Goal: Task Accomplishment & Management: Manage account settings

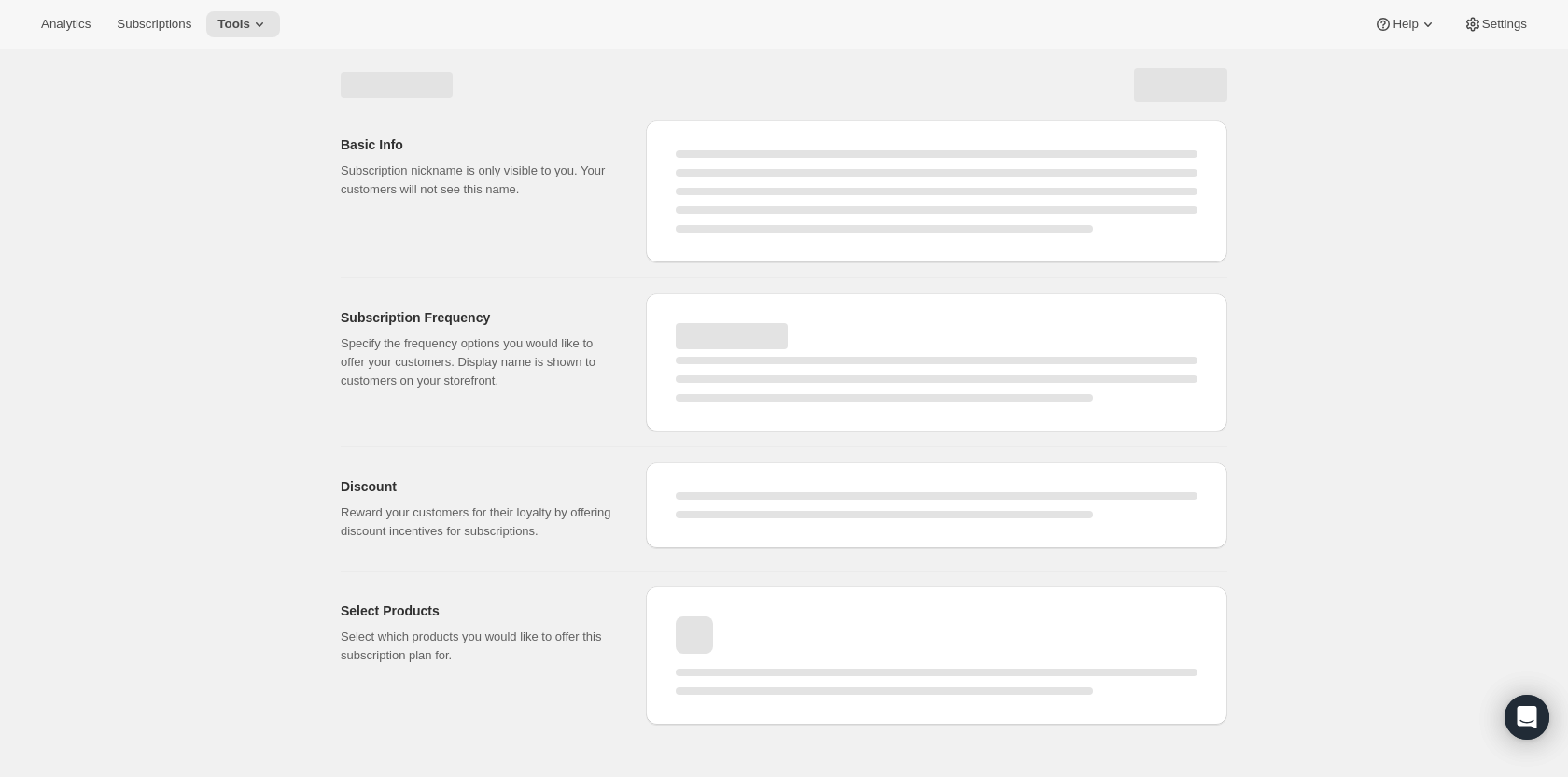
select select "WEEK"
select select "MONTH"
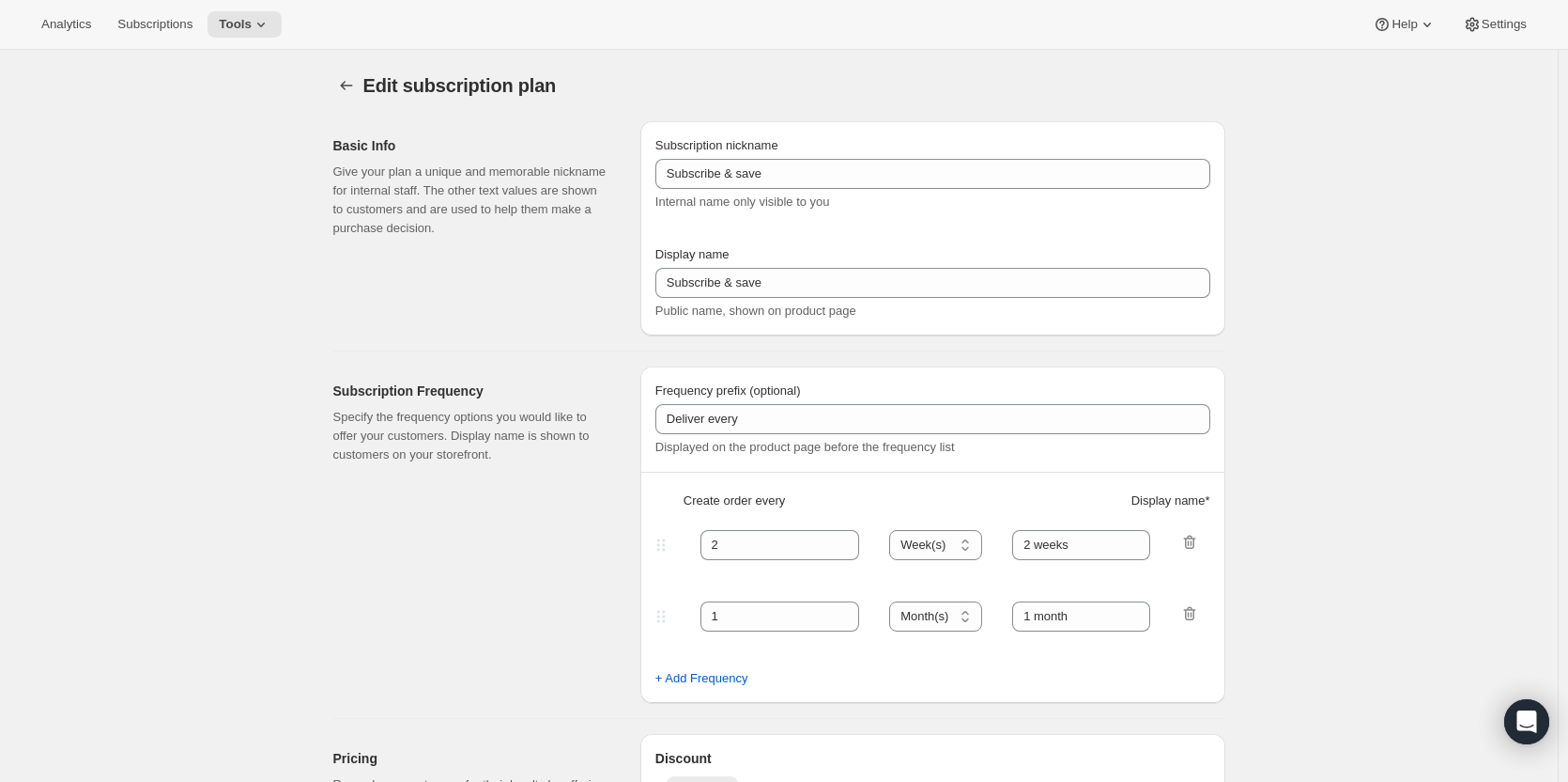
type input "PlayCards - Annual (EN, CAD)"
type input "Annual (1 Payment in CAD for the Year - SAVE 25%)"
select select "ENABLED"
select select "MONTH"
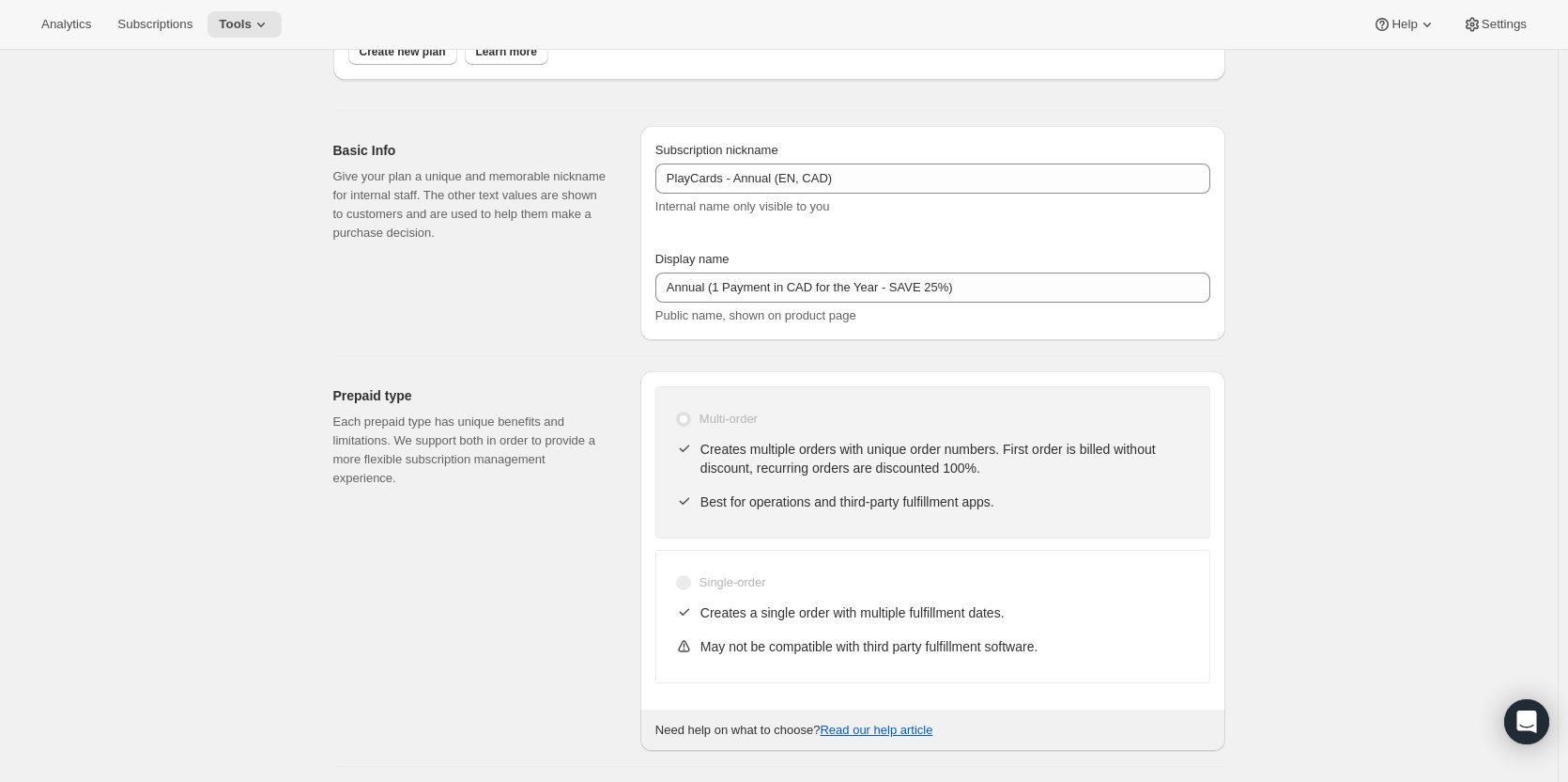
scroll to position [188, 0]
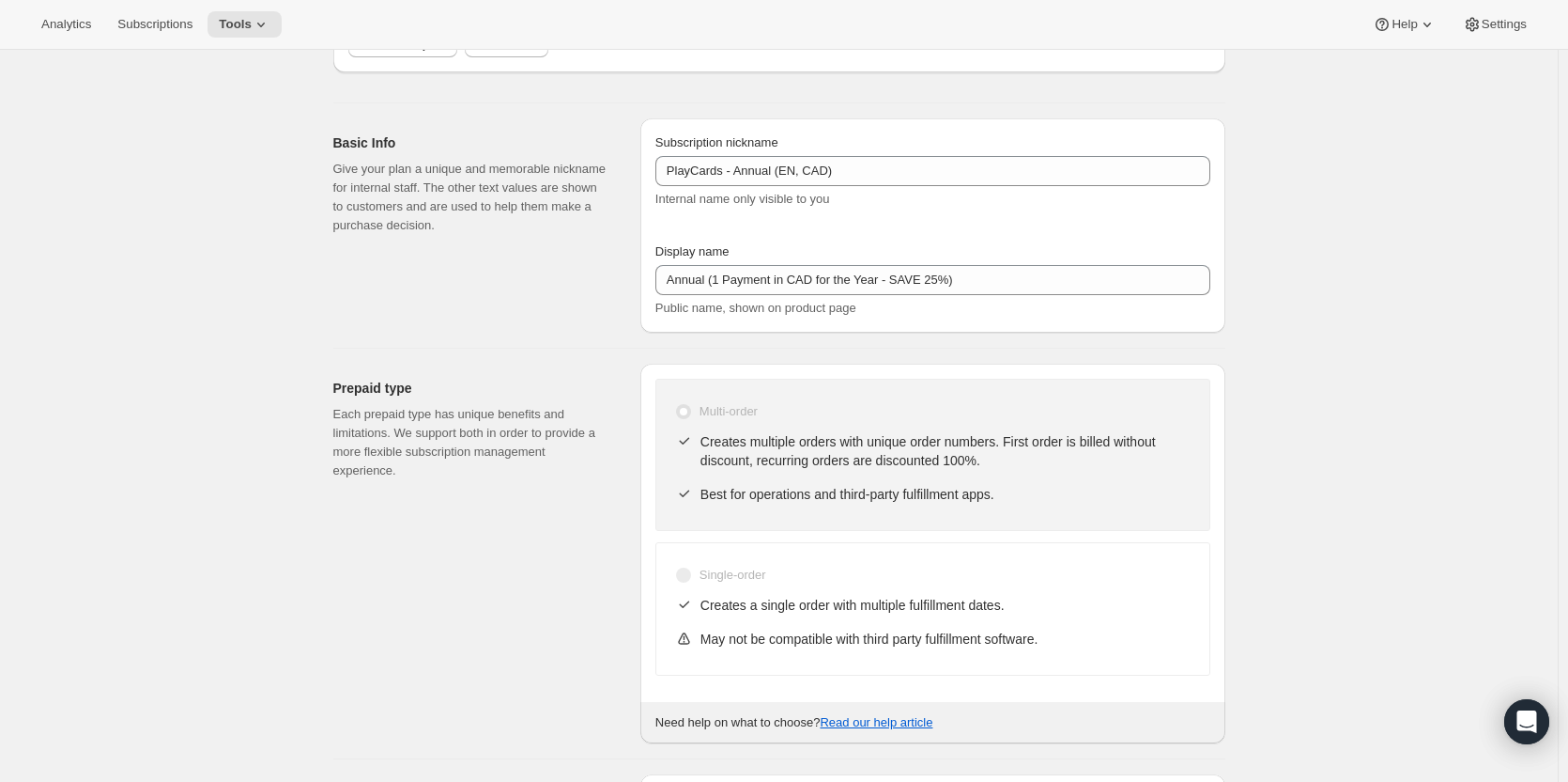
click at [367, 315] on div "Basic Info Give your plan a unique and memorable nickname for internal staff. T…" at bounding box center [479, 225] width 292 height 214
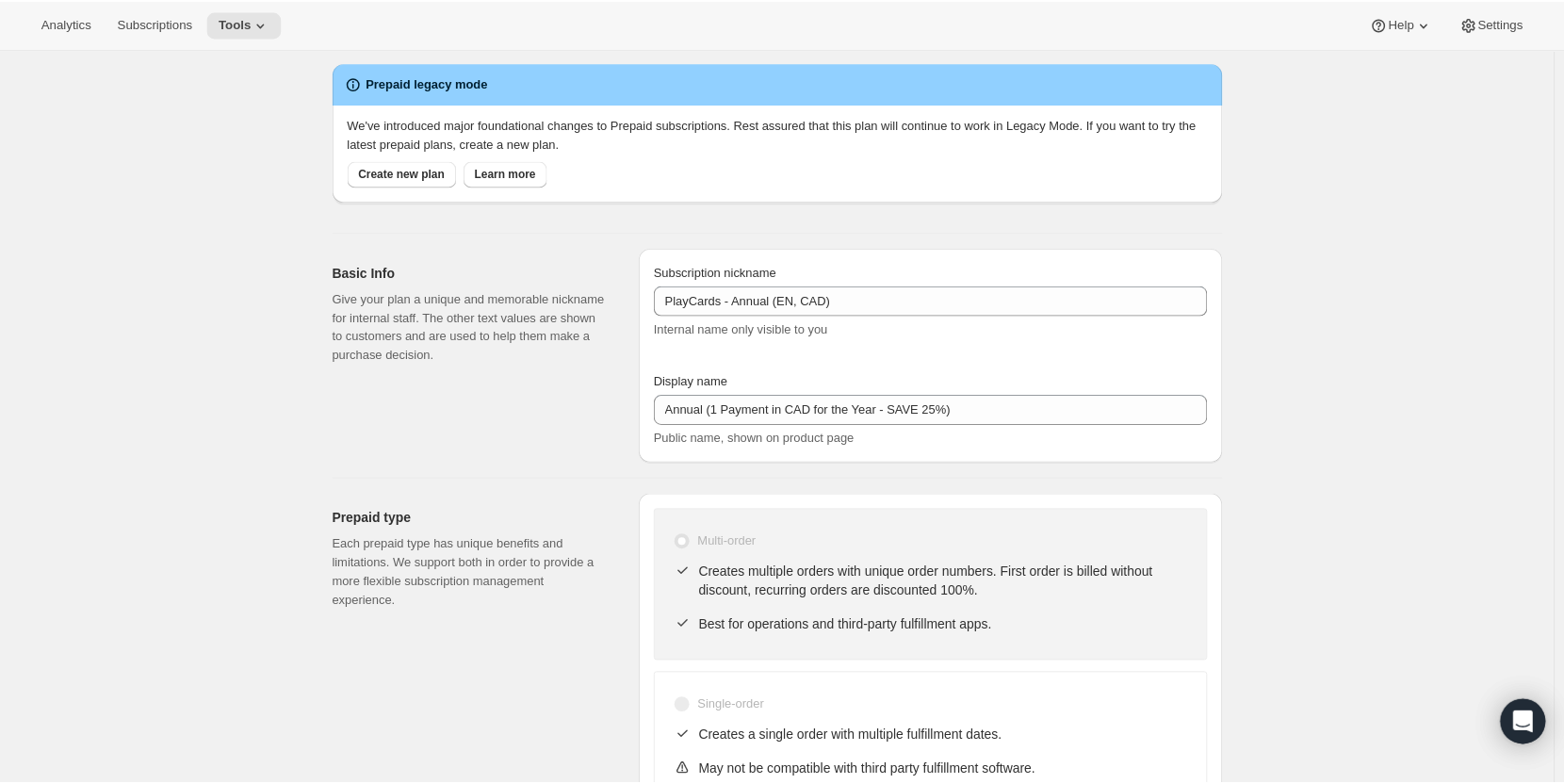
scroll to position [0, 0]
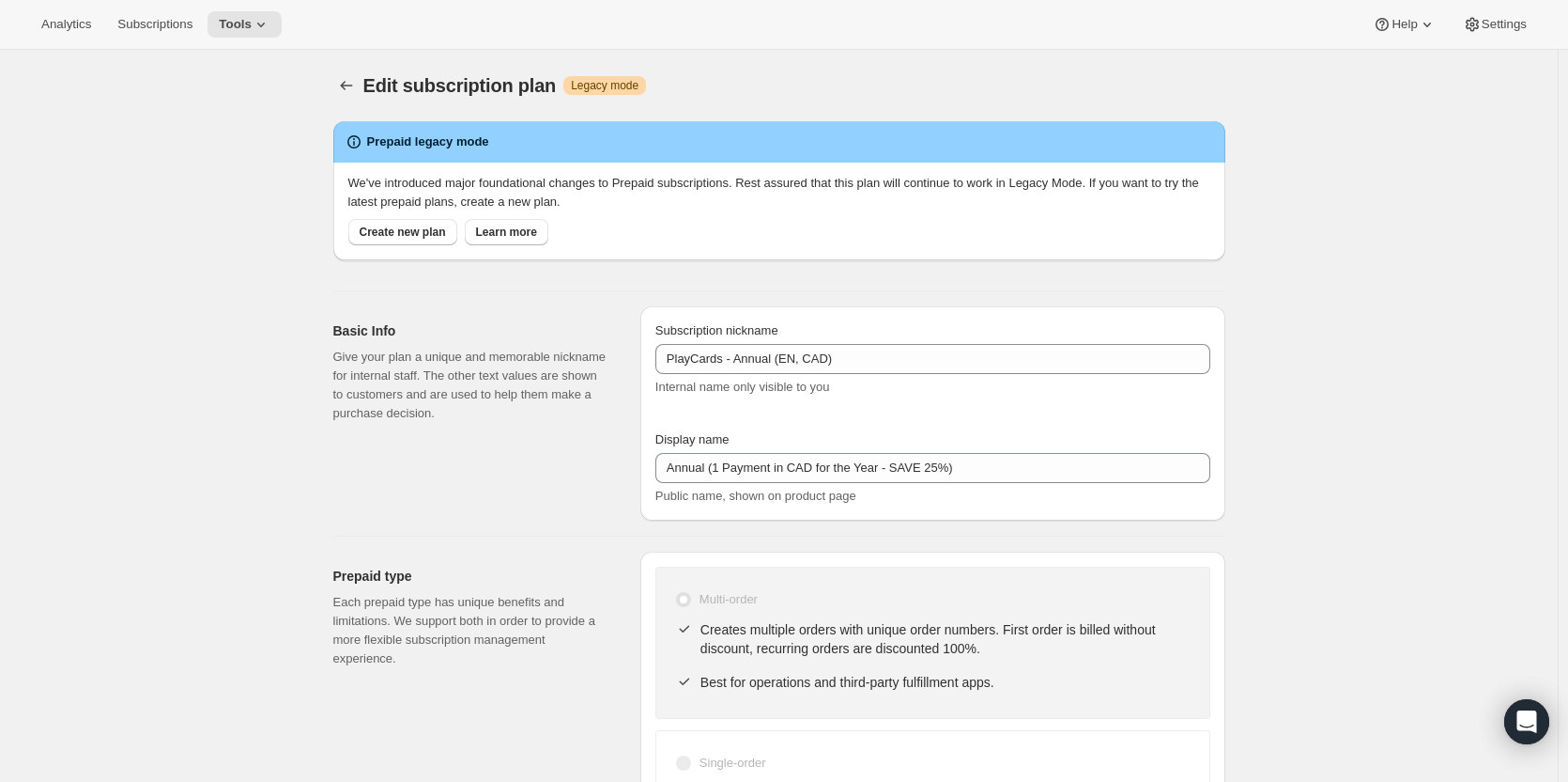
click at [423, 497] on div "Basic Info Give your plan a unique and memorable nickname for internal staff. T…" at bounding box center [479, 413] width 292 height 214
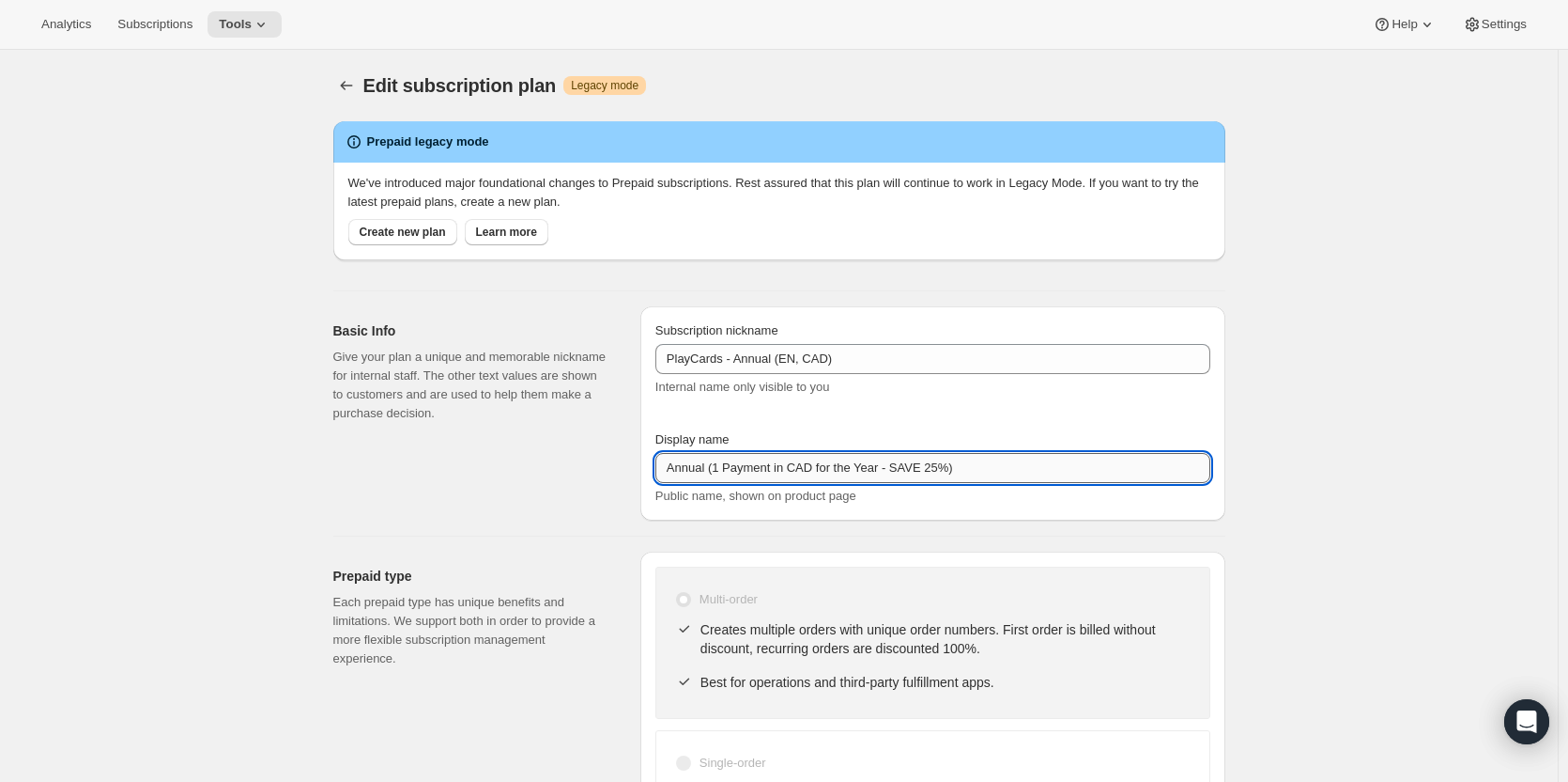
click at [719, 474] on input "Annual (1 Payment in CAD for the Year - SAVE 25%)" at bounding box center [932, 468] width 555 height 30
click at [510, 510] on div "Basic Info Give your plan a unique and memorable nickname for internal staff. T…" at bounding box center [479, 413] width 292 height 214
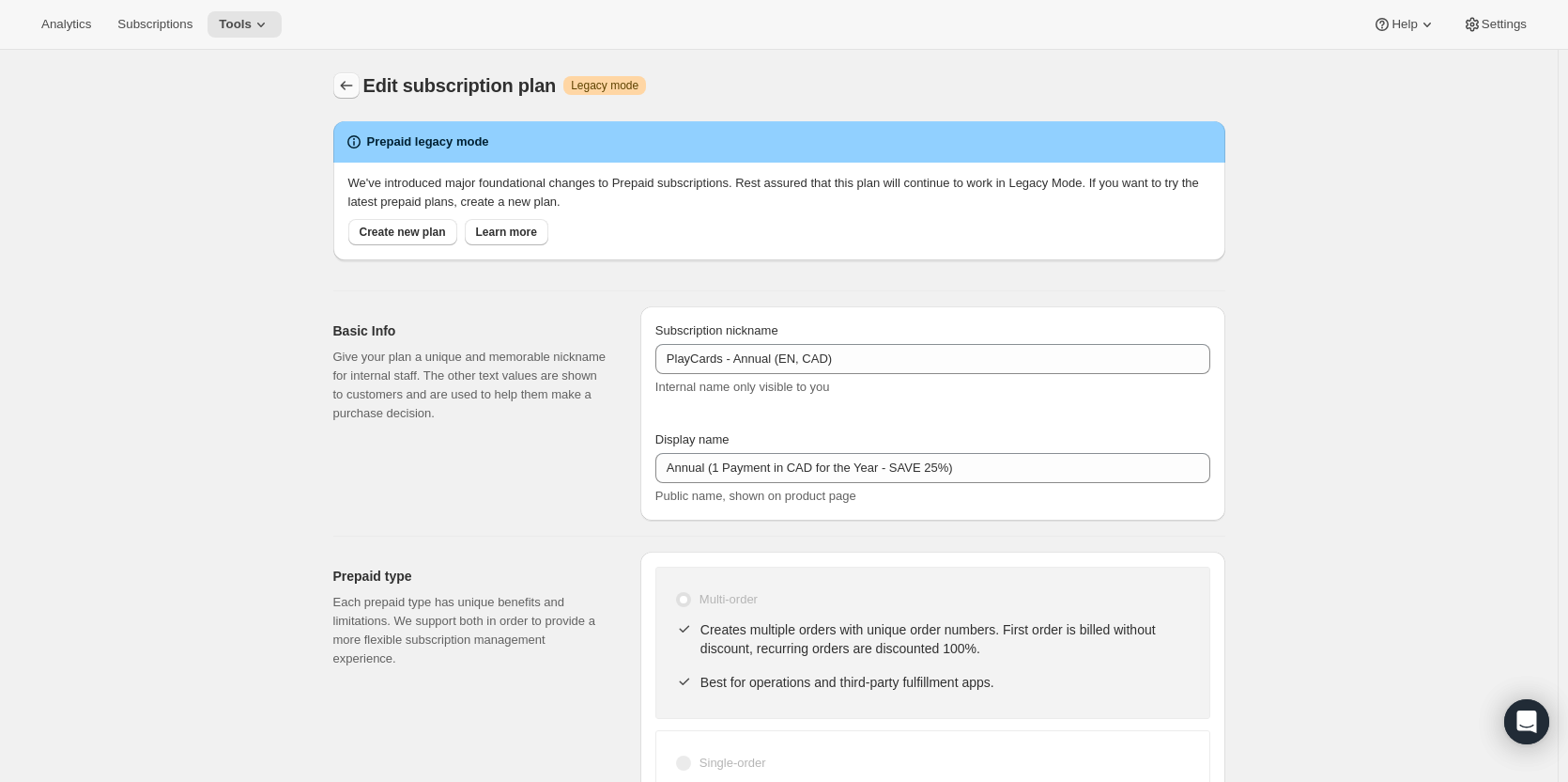
click at [350, 85] on icon "Subscription plans" at bounding box center [347, 86] width 19 height 19
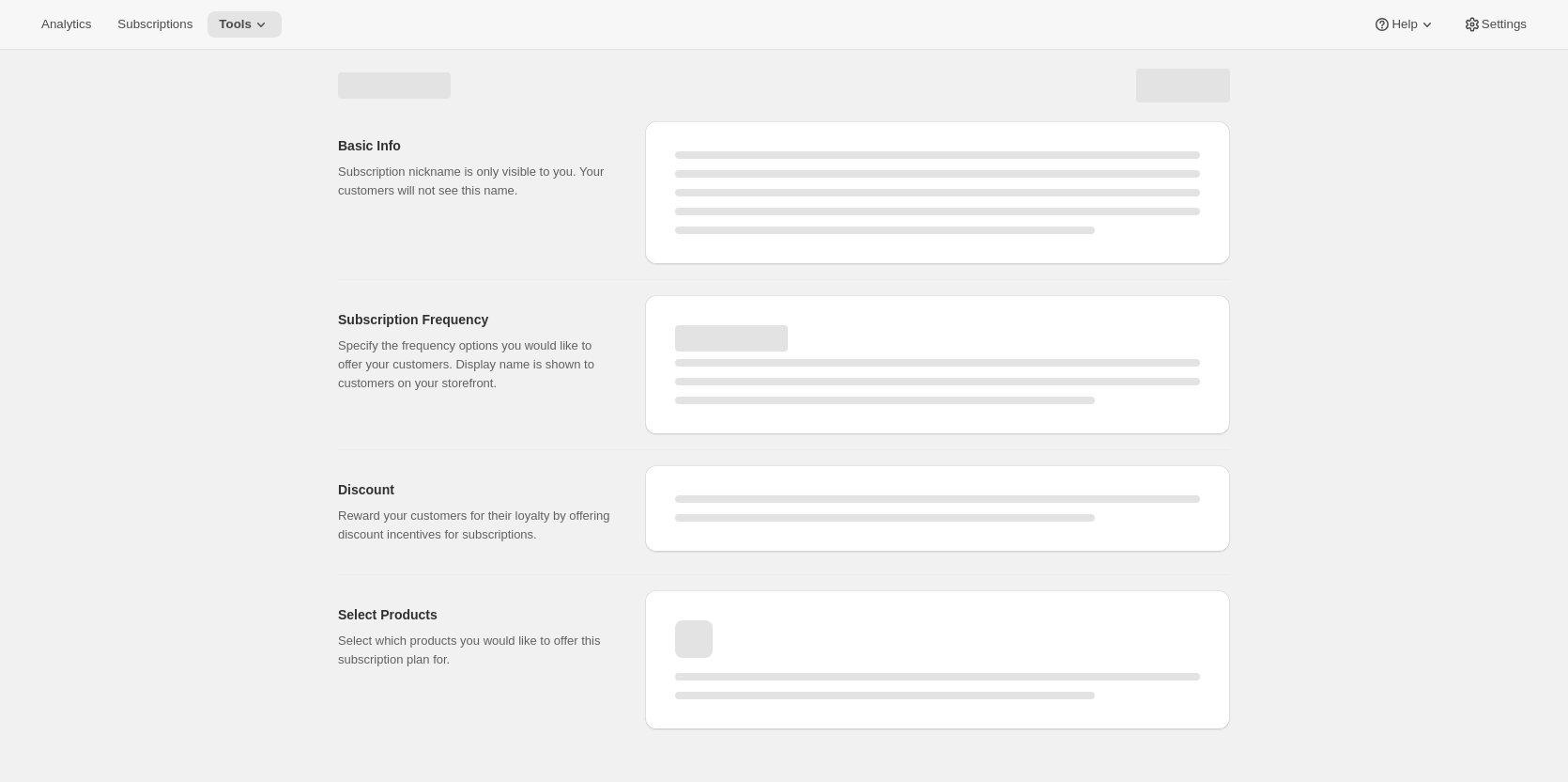
select select "WEEK"
select select "MONTH"
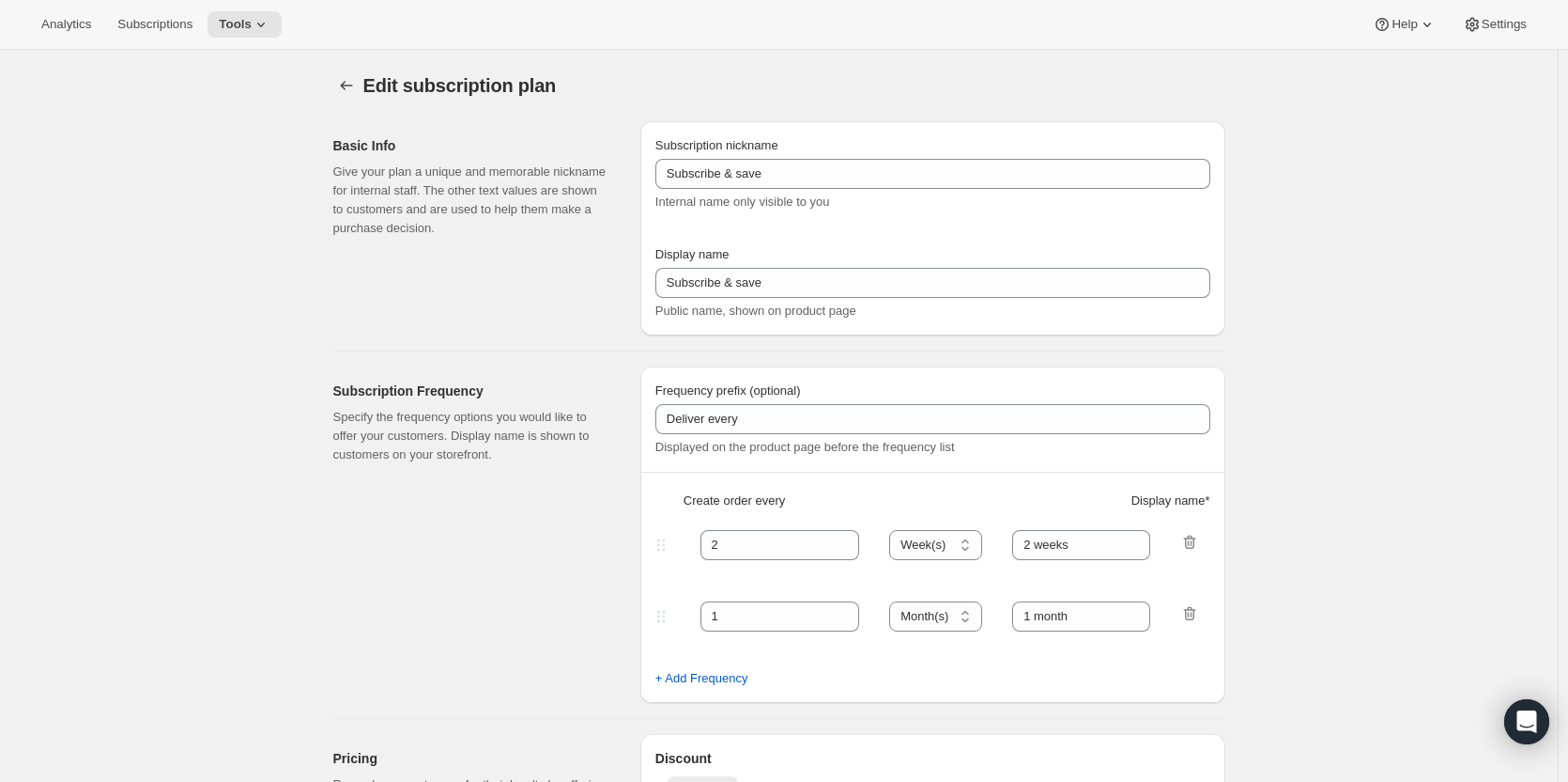
type input "PlayCards - Annual (EN, CAD)"
type input "Annual (1 Payment in CAD for the Year - SAVE 25%)"
select select "ENABLED"
select select "MONTH"
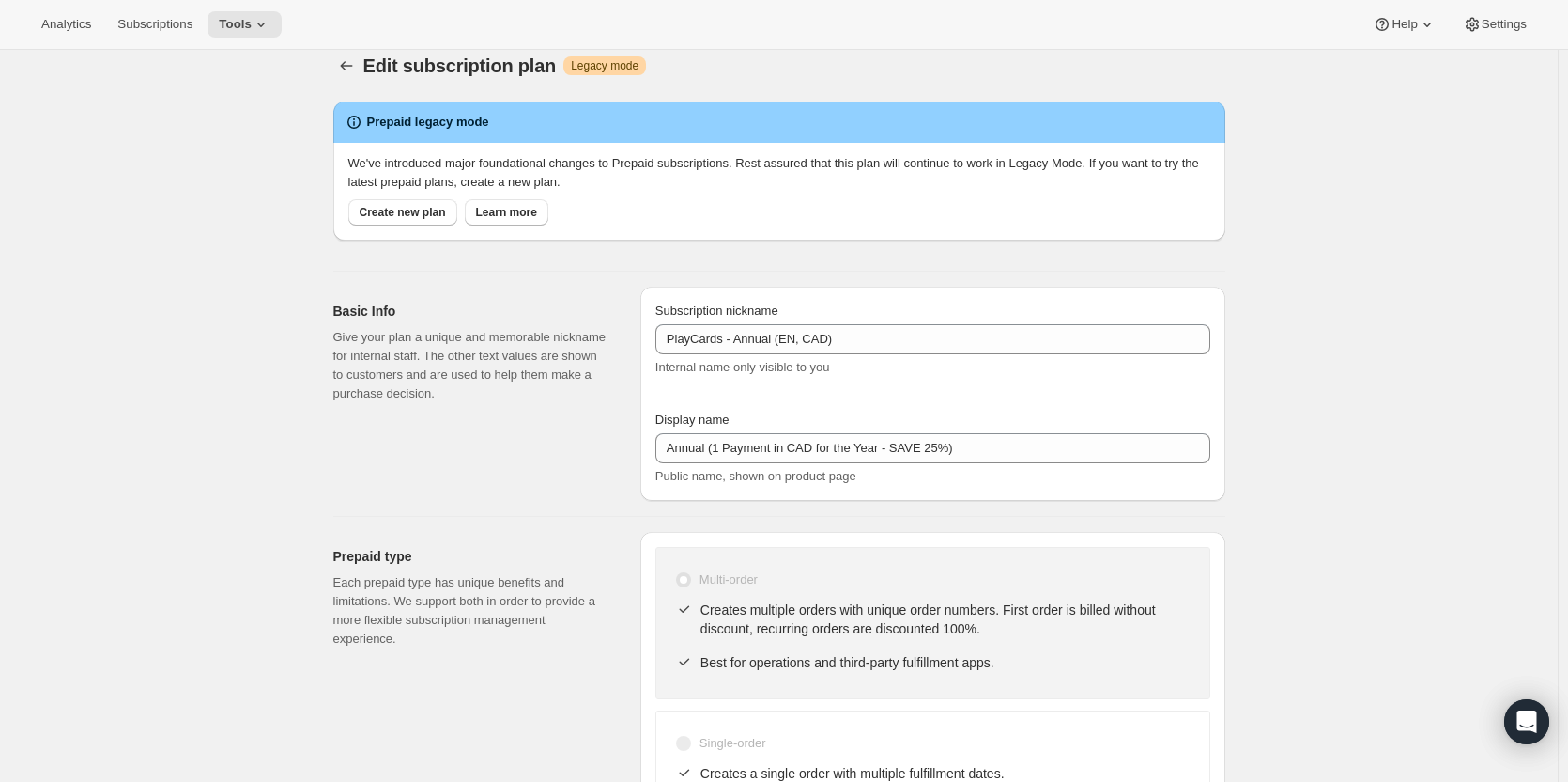
scroll to position [13, 0]
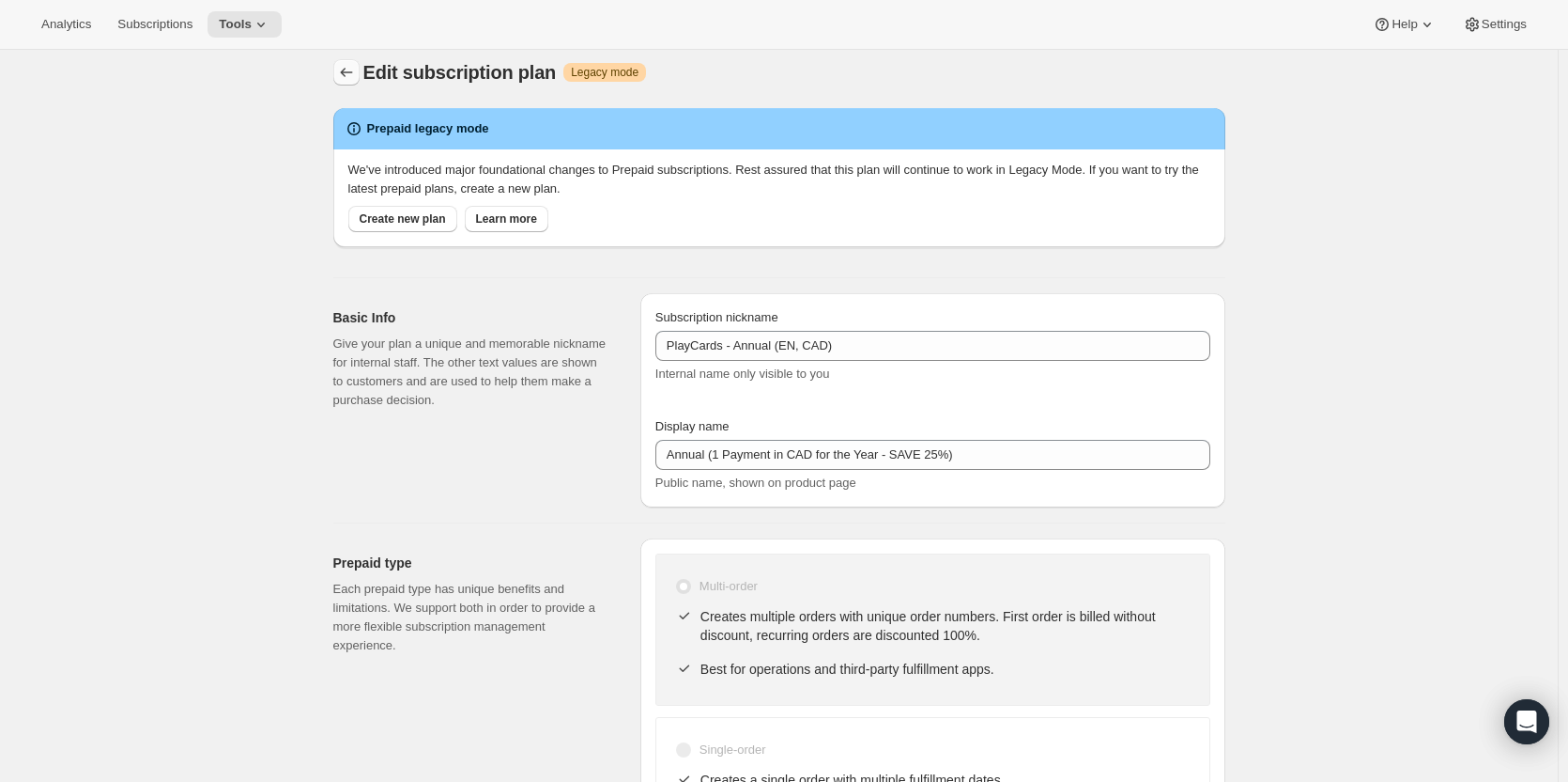
click at [356, 72] on icon "Subscription plans" at bounding box center [347, 72] width 19 height 19
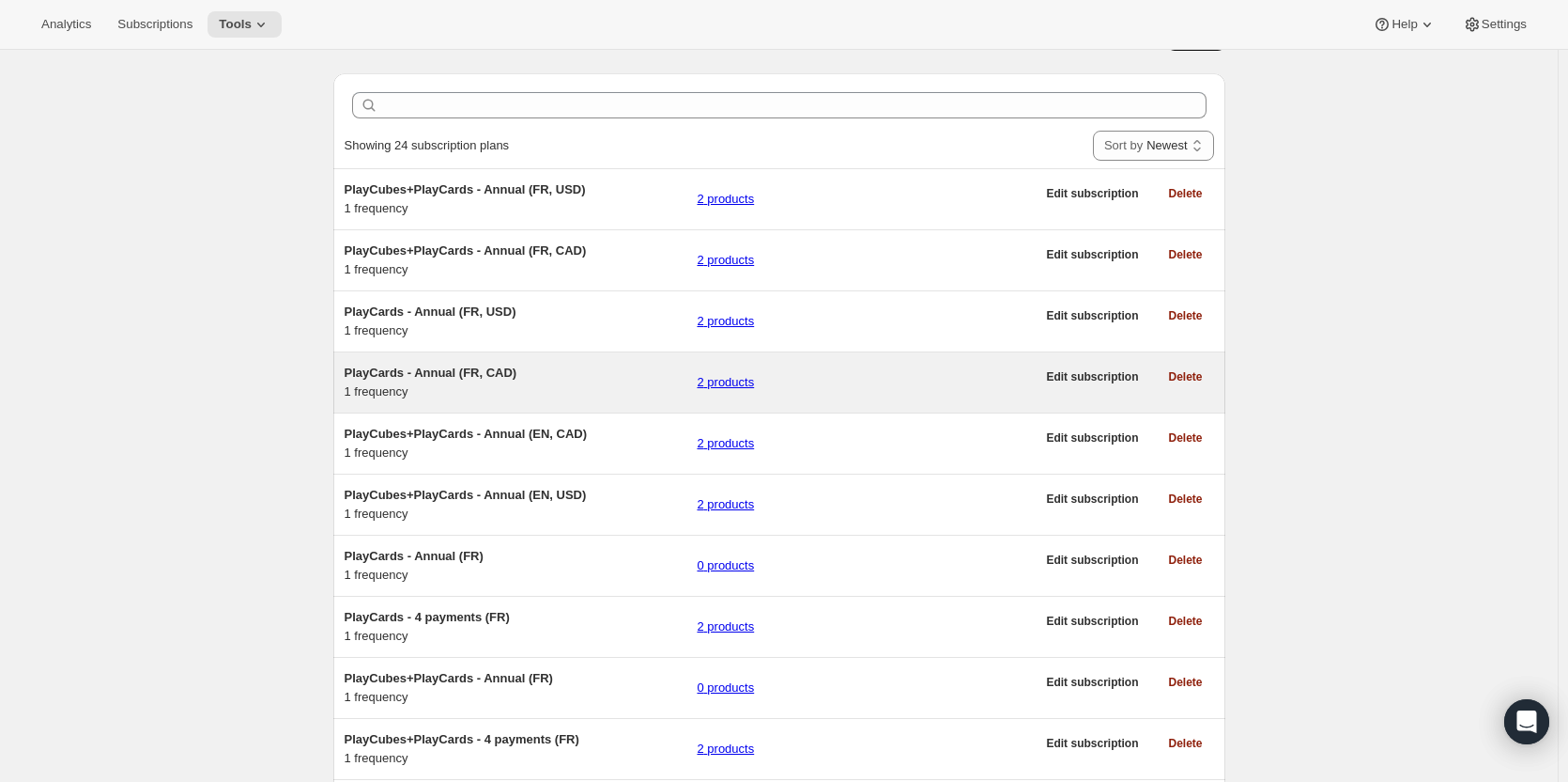
scroll to position [94, 0]
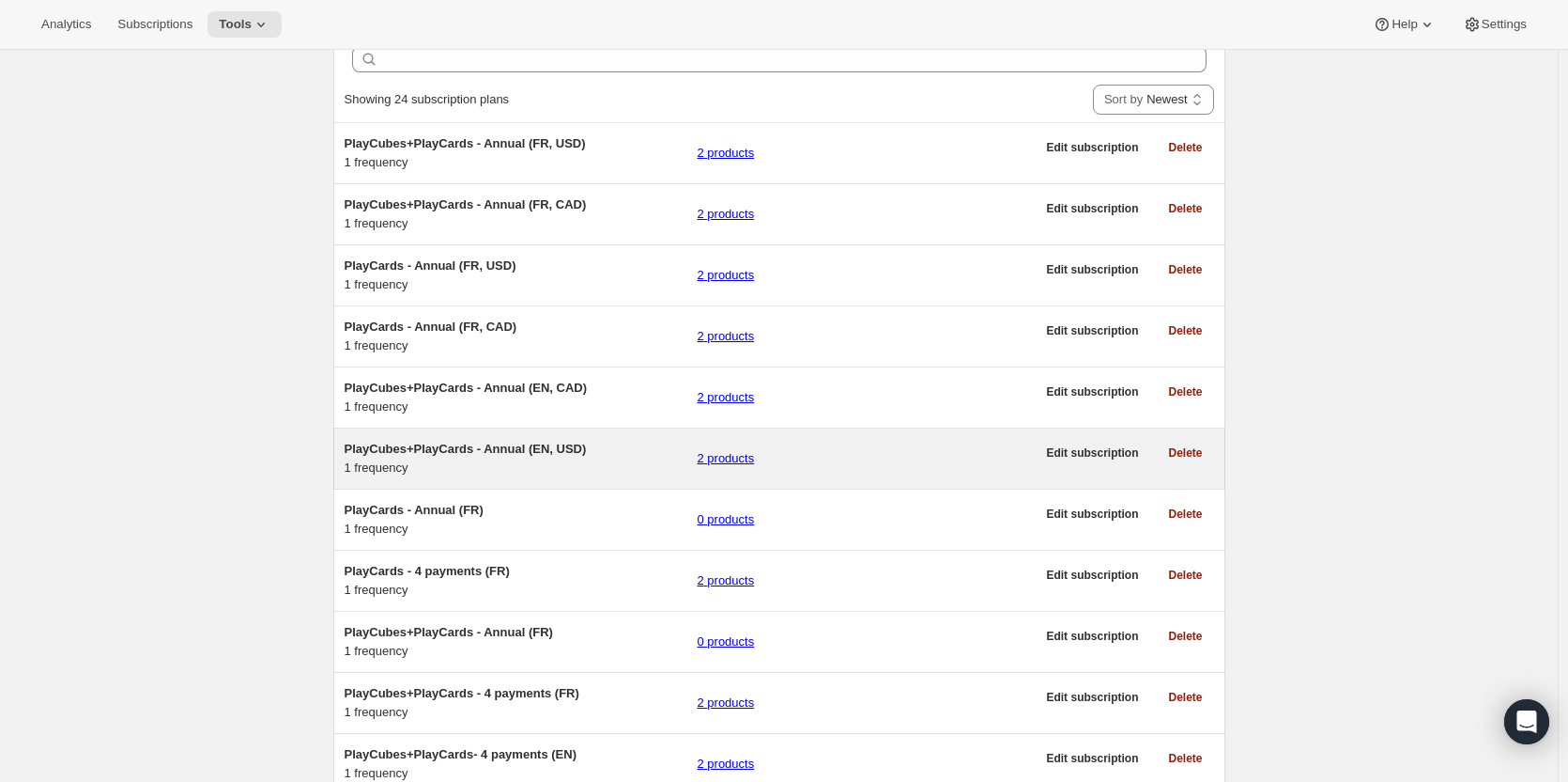
click at [476, 455] on span "PlayCubes+PlayCards - Annual (EN, USD)" at bounding box center [466, 449] width 242 height 14
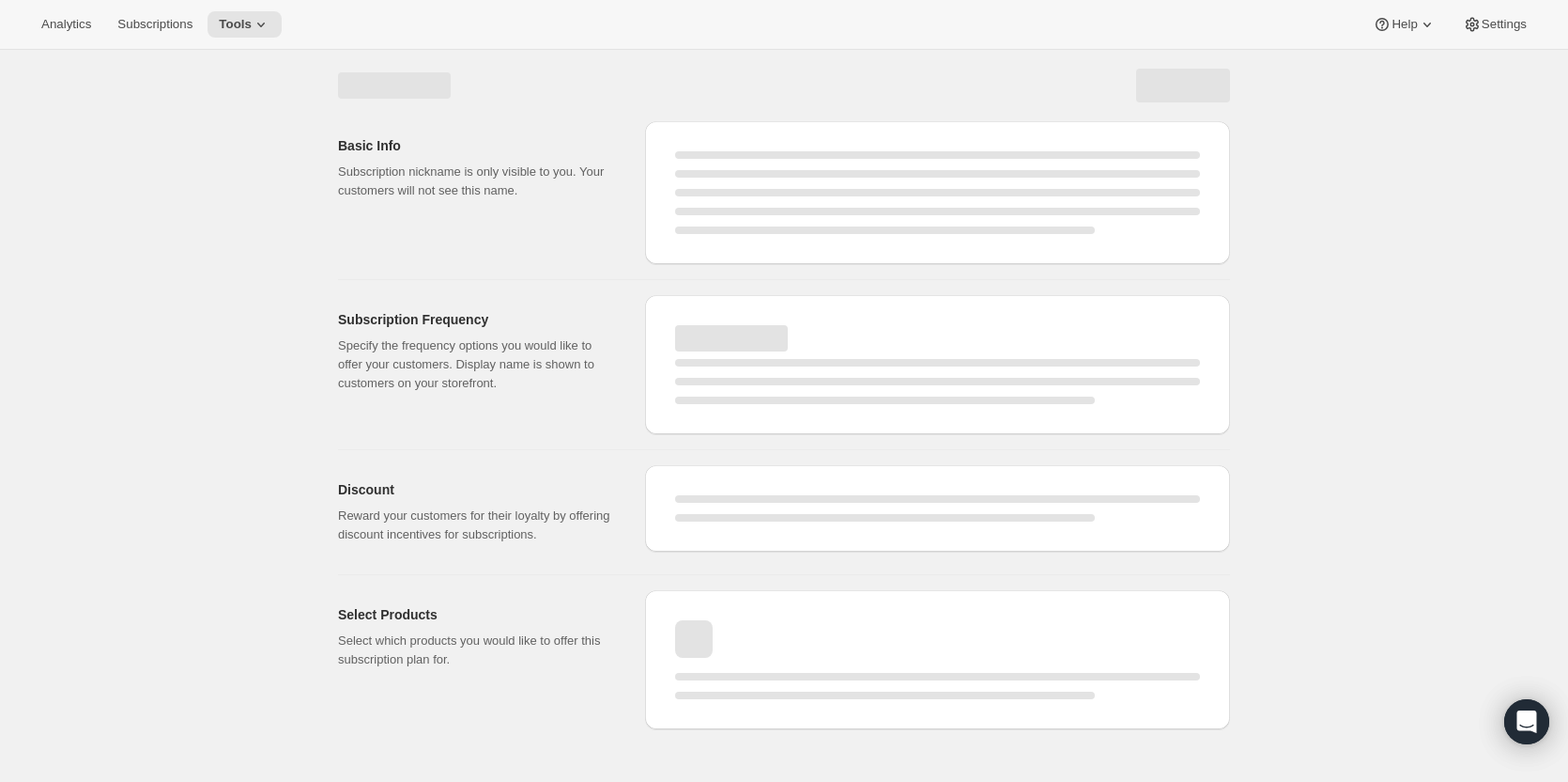
select select "WEEK"
select select "MONTH"
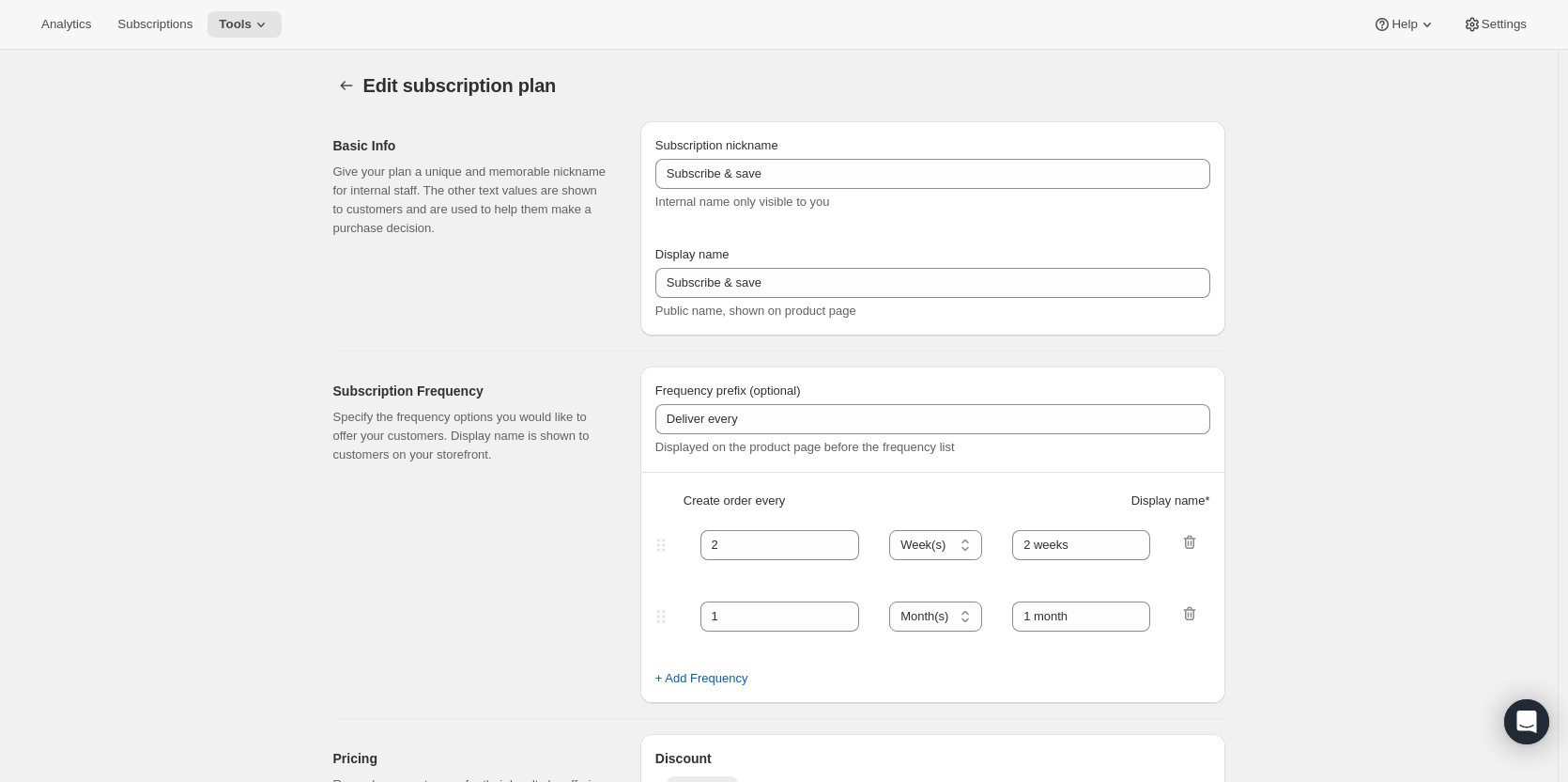
type input "PlayCubes+PlayCards - Annual (EN, USD)"
type input "Annual (1 Payment in USD for the Year - SAVE 25%)"
select select "ENABLED"
select select "MONTH"
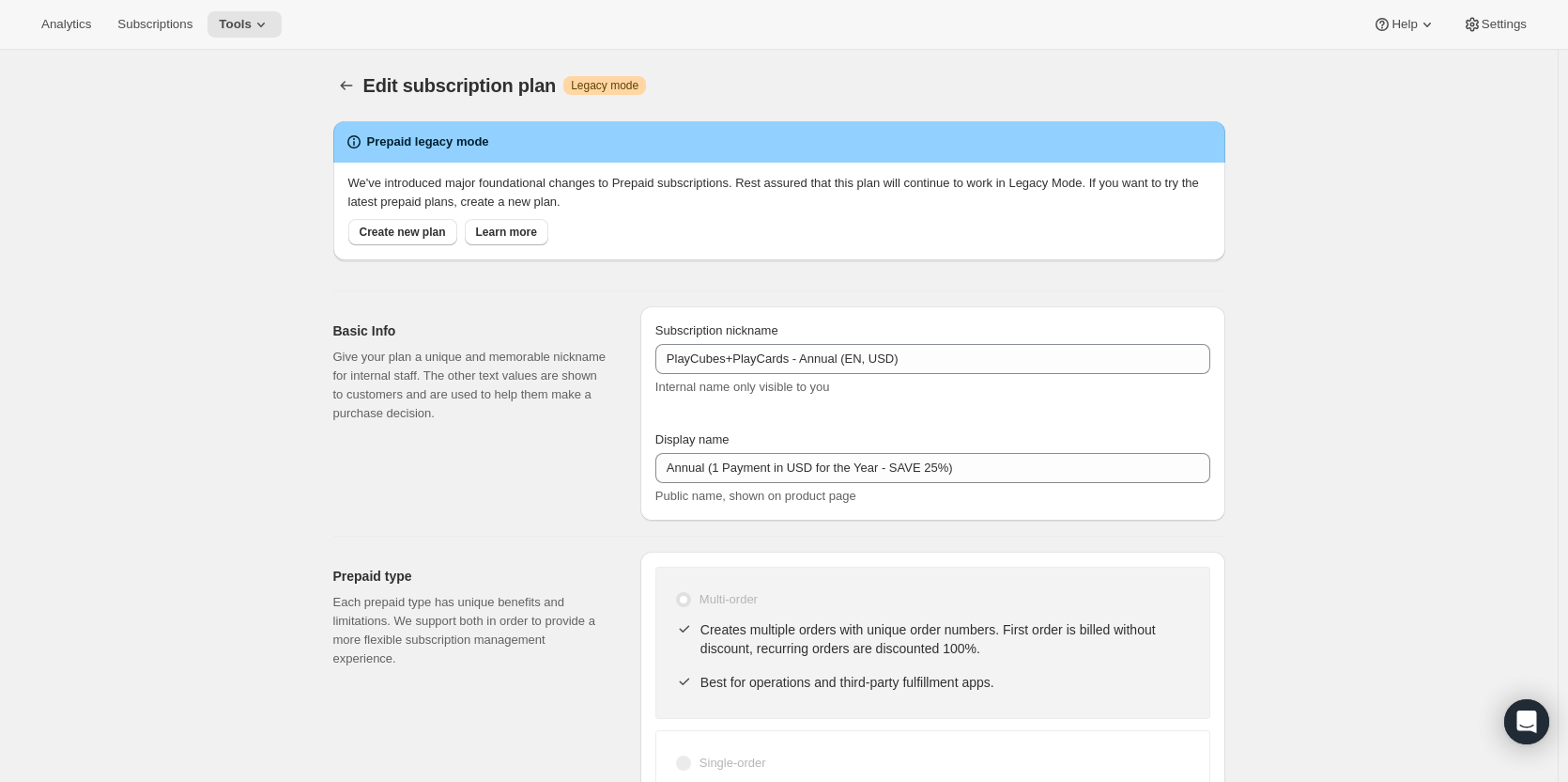
scroll to position [94, 0]
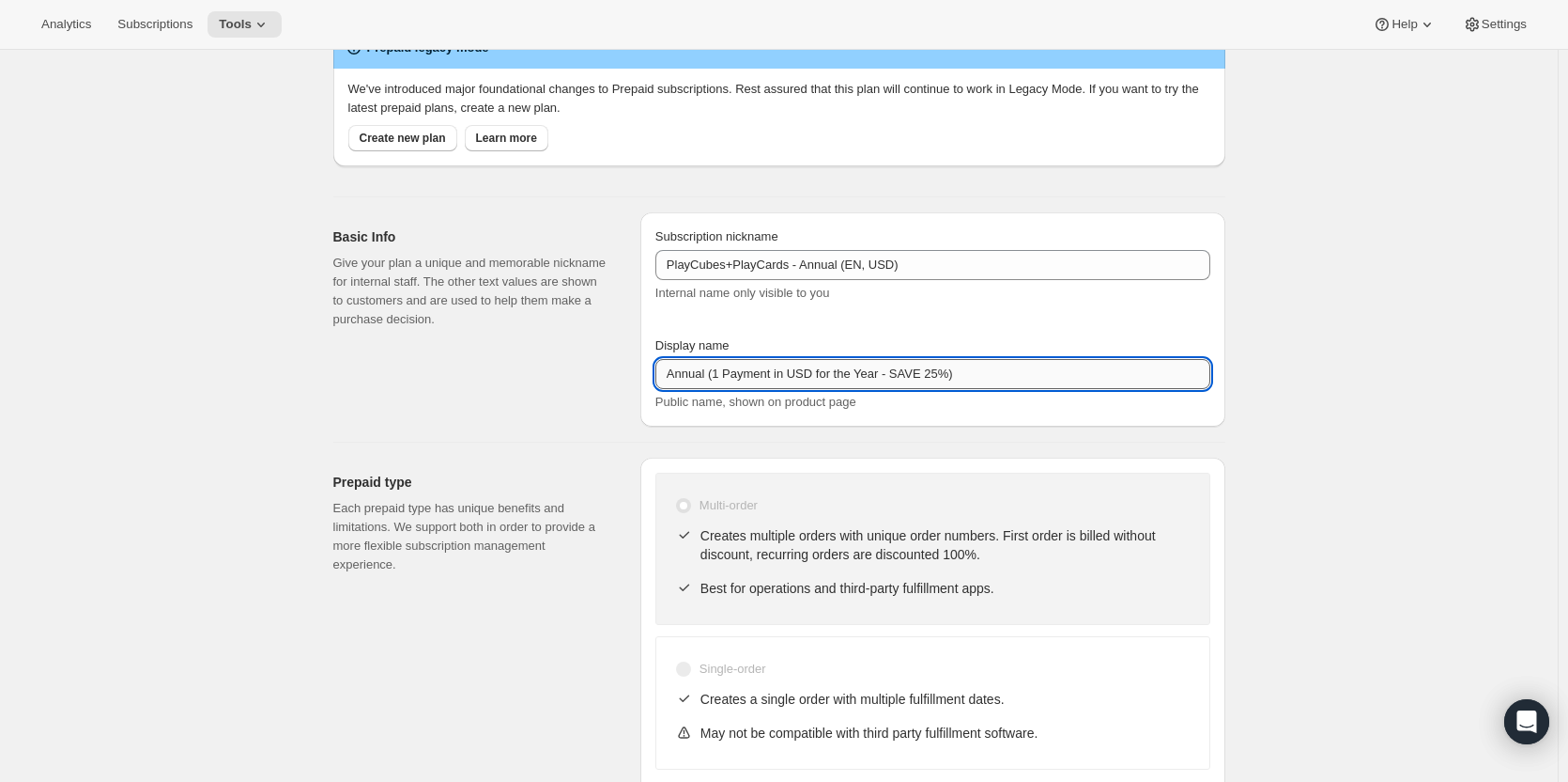
drag, startPoint x: 667, startPoint y: 375, endPoint x: 880, endPoint y: 366, distance: 213.2
click at [880, 366] on input "Annual (1 Payment in USD for the Year - SAVE 25%)" at bounding box center [932, 374] width 555 height 30
drag, startPoint x: 717, startPoint y: 373, endPoint x: 942, endPoint y: 371, distance: 225.0
click at [942, 371] on input "Annual (1 Payment in USD for the Year - SAVE 25%)" at bounding box center [932, 374] width 555 height 30
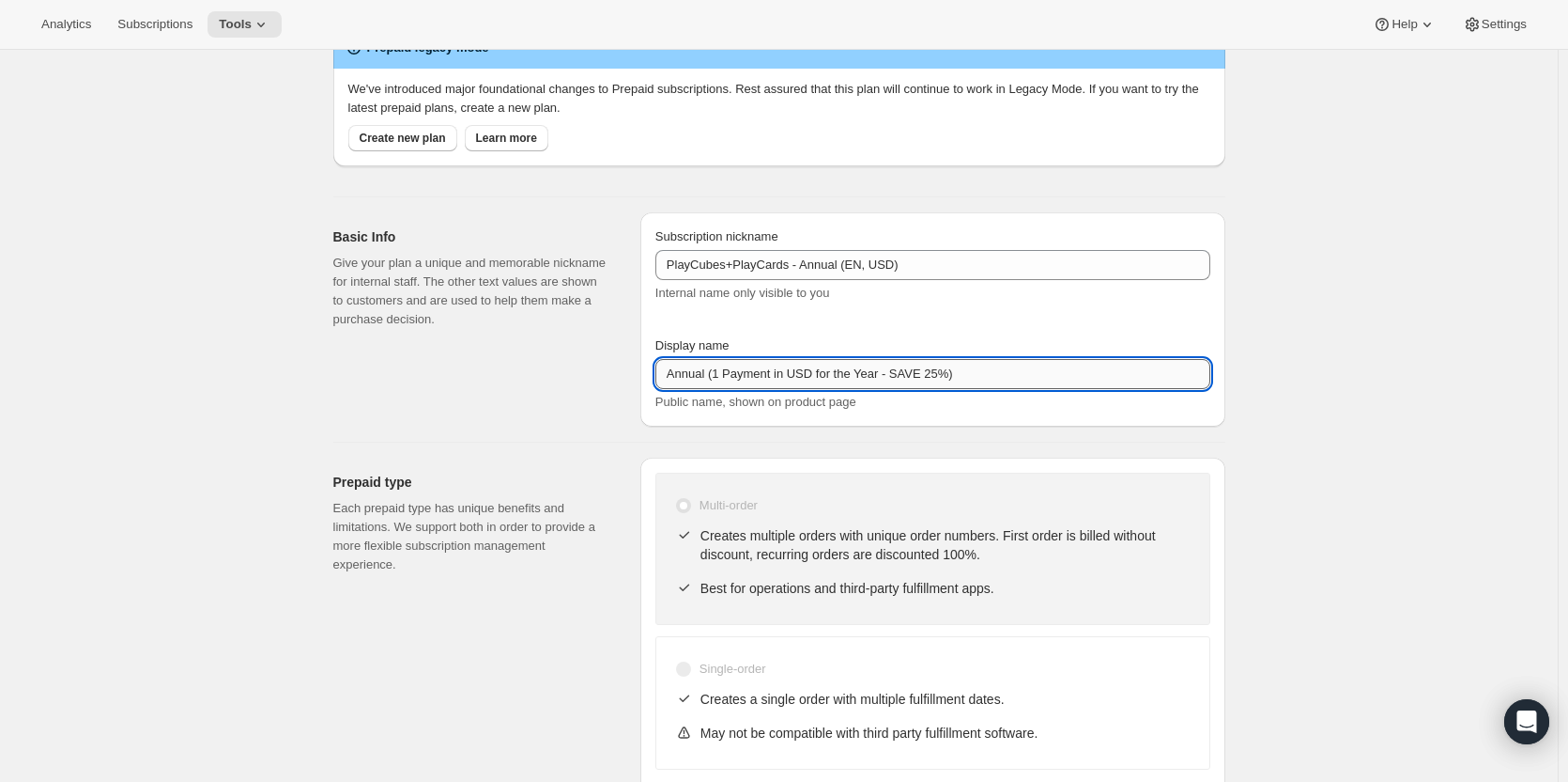
click at [682, 376] on input "Annual (1 Payment in USD for the Year - SAVE 25%)" at bounding box center [932, 374] width 555 height 30
drag, startPoint x: 751, startPoint y: 373, endPoint x: 799, endPoint y: 383, distance: 49.0
click at [799, 383] on input "Early Payment (1 Payment in USD for the Year - SAVE 25%)" at bounding box center [932, 374] width 555 height 30
click at [789, 375] on input "Early Payment (1 Payment in USD for the Year - SAVE 25%)" at bounding box center [932, 374] width 555 height 30
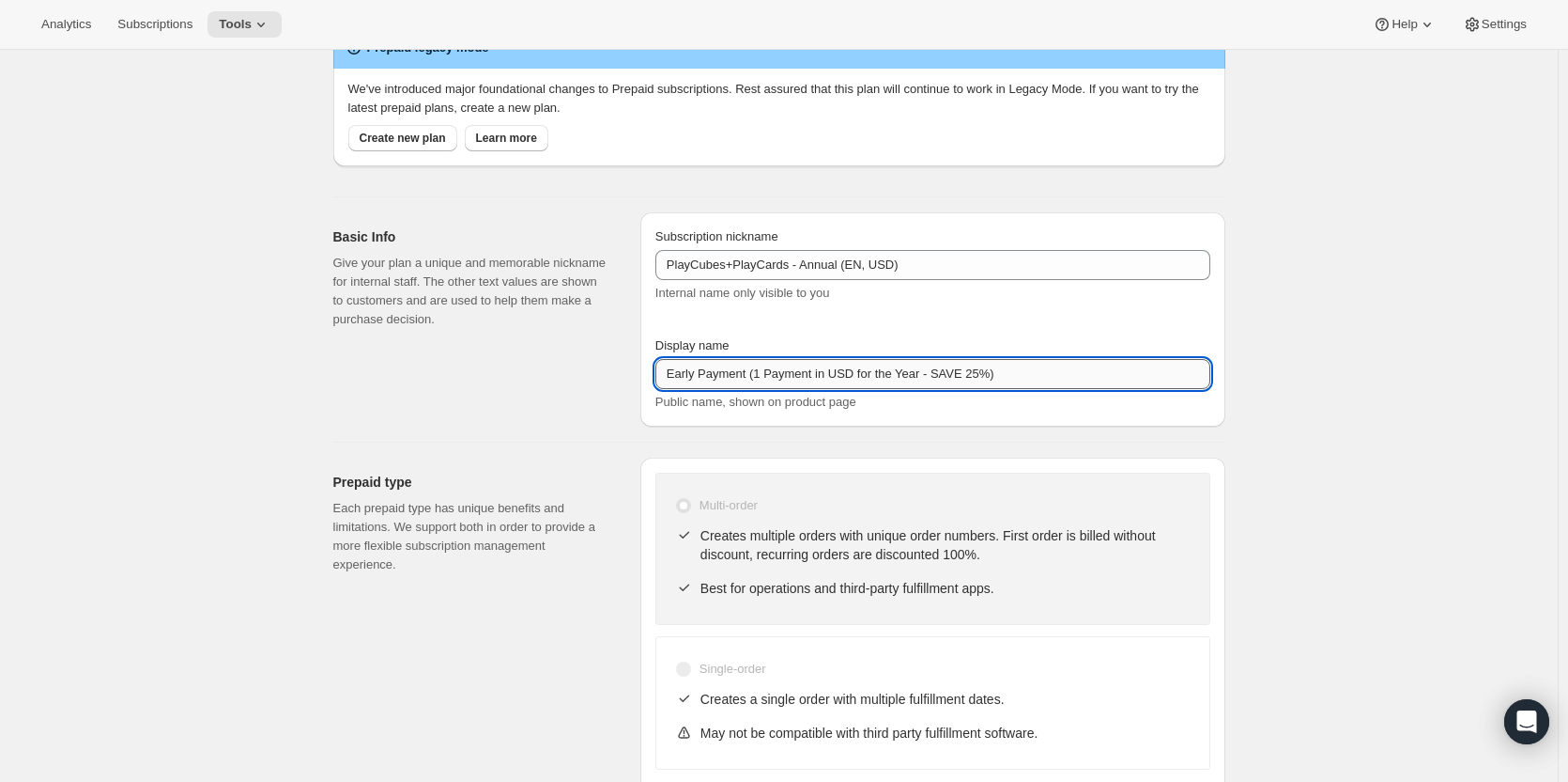
drag, startPoint x: 753, startPoint y: 370, endPoint x: 982, endPoint y: 377, distance: 229.1
click at [982, 377] on input "Early Payment (1 Payment in USD for the Year - SAVE 25%)" at bounding box center [932, 374] width 555 height 30
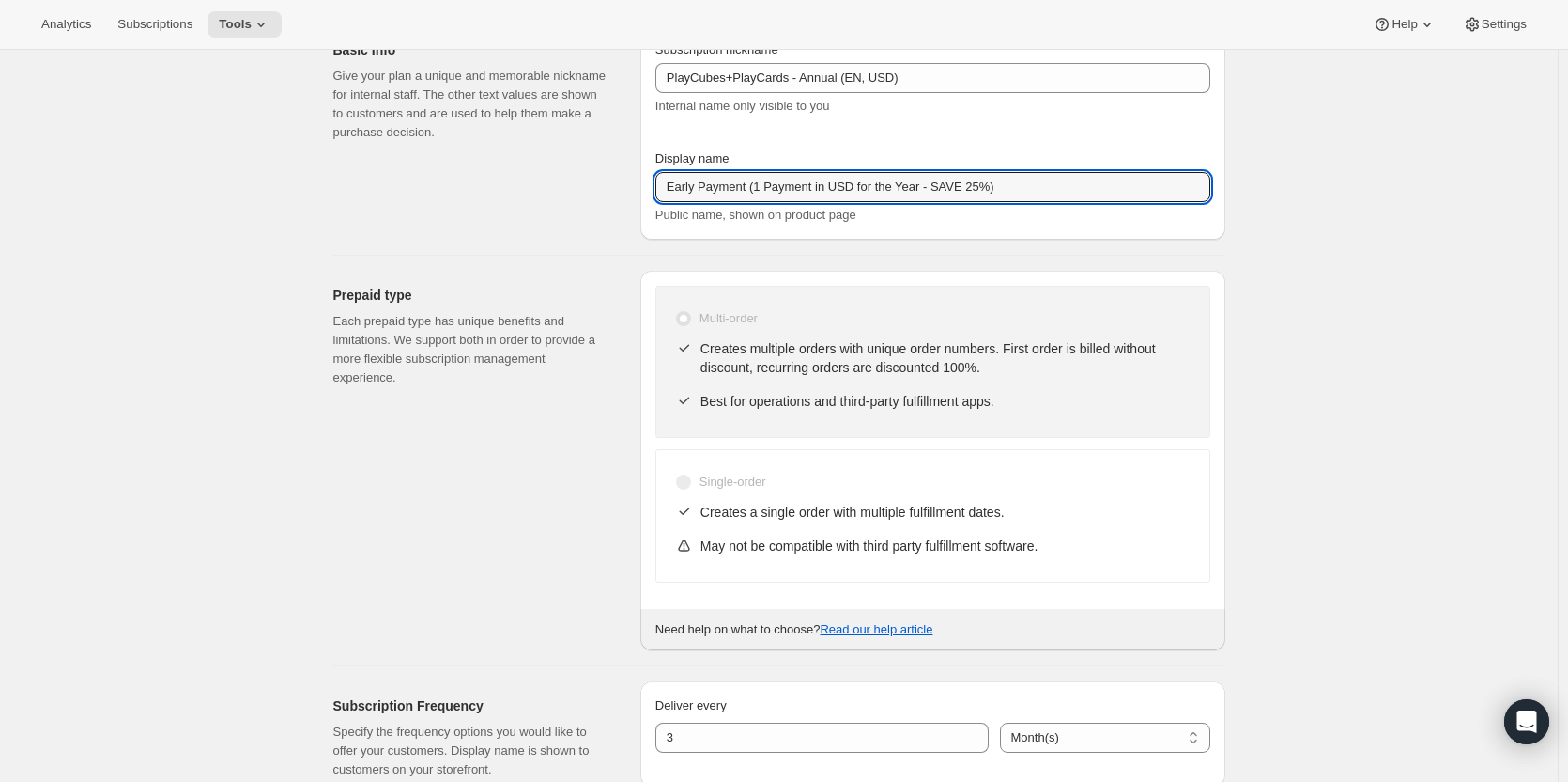
scroll to position [0, 0]
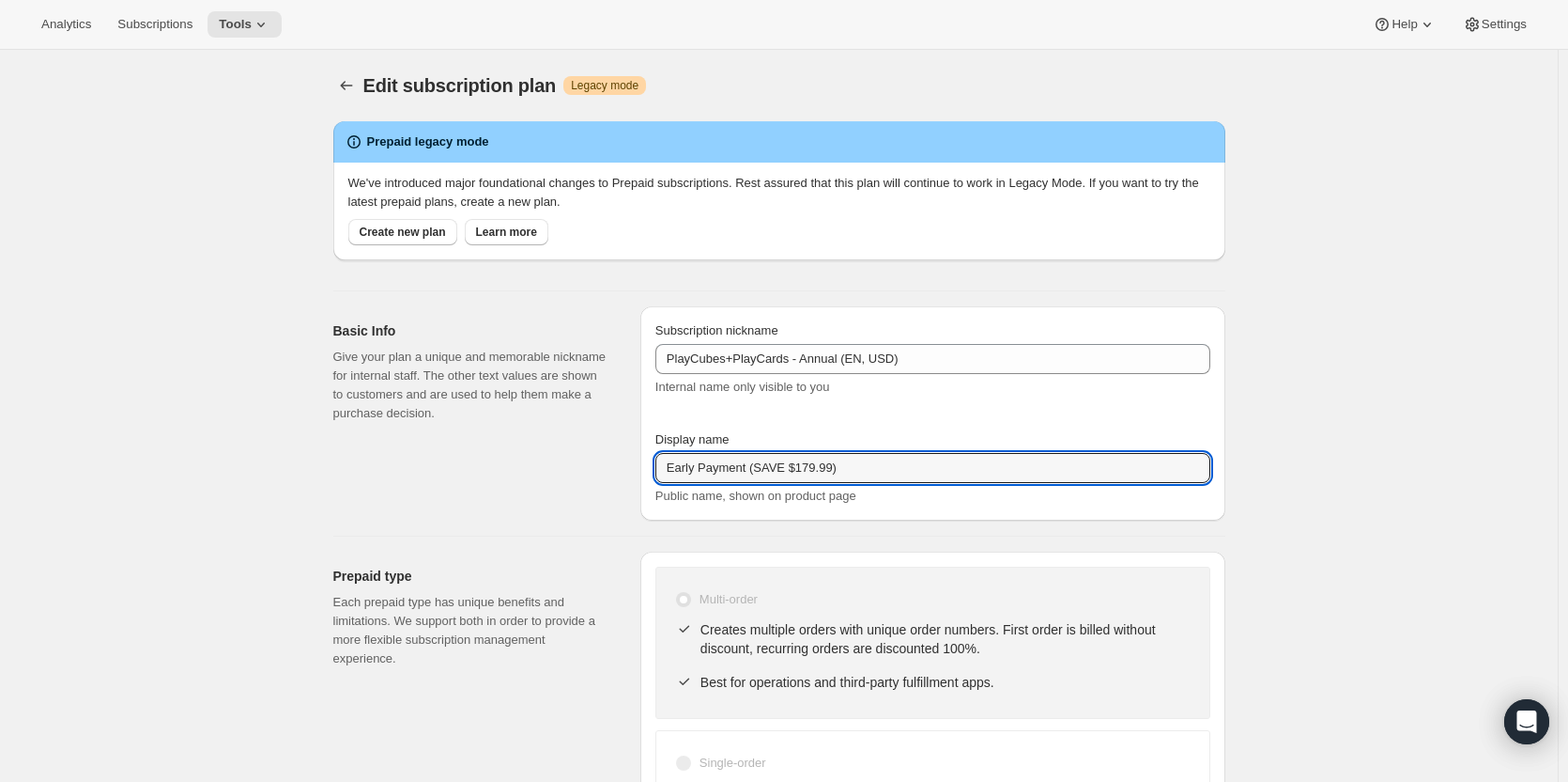
type input "Early Payment (SAVE $179.99)"
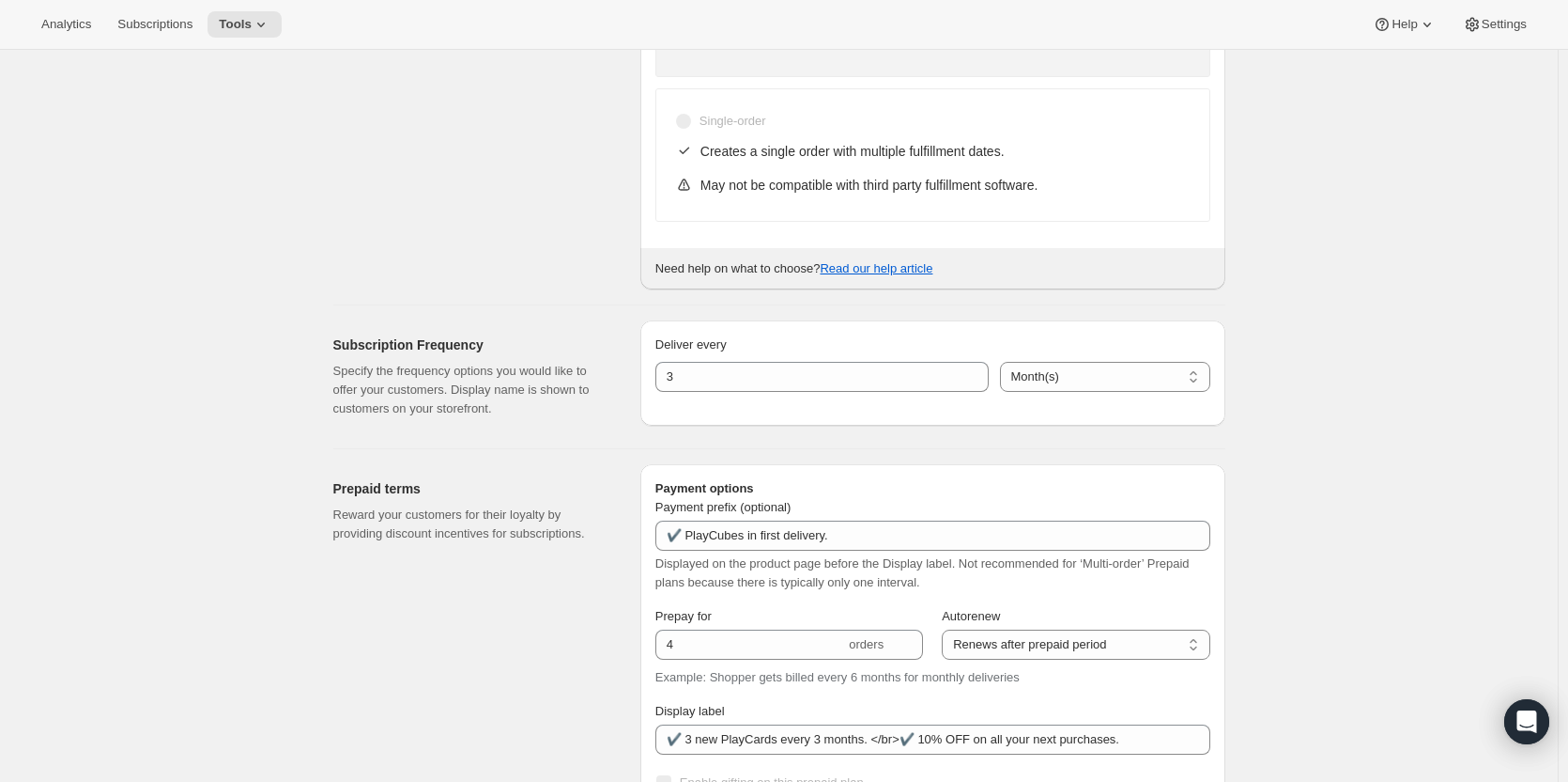
scroll to position [657, 0]
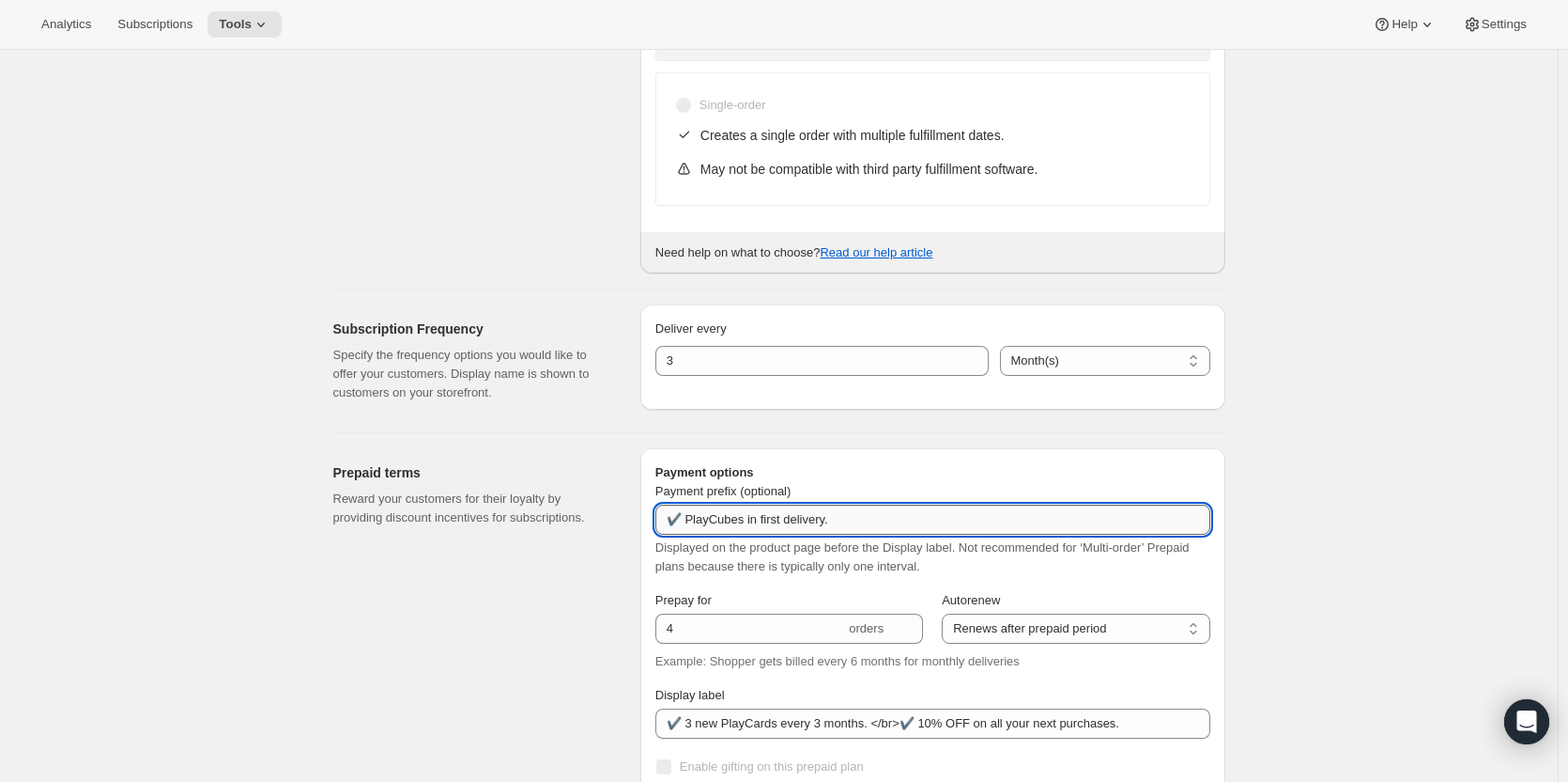
click at [829, 515] on input "✔️ PlayCubes in first delivery." at bounding box center [932, 520] width 555 height 30
type input "✔️ PlayCubes in first delivery (value $179.99)"
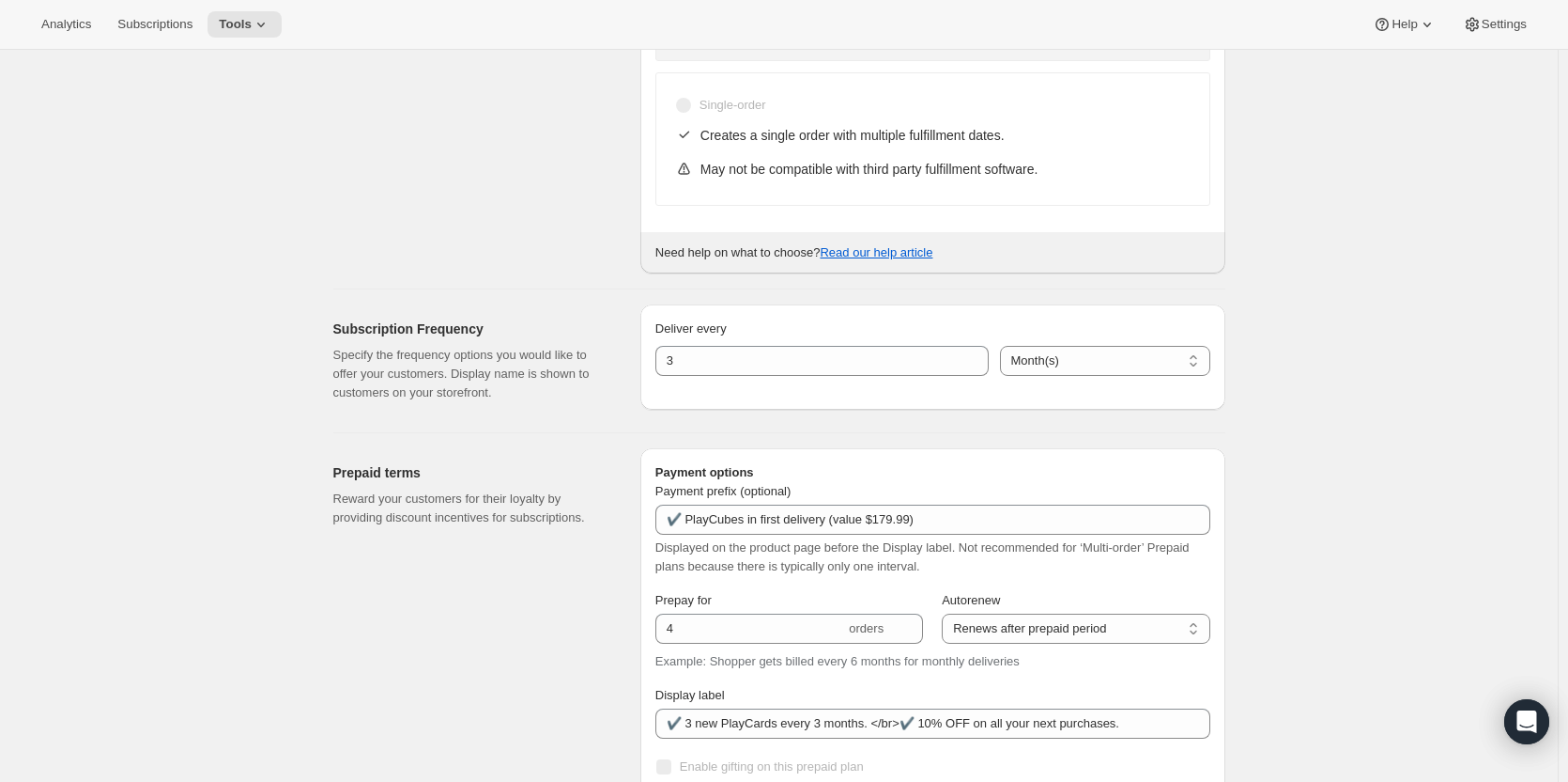
click at [1461, 504] on div "Edit subscription plan. This page is ready Edit subscription plan Warning Legac…" at bounding box center [779, 516] width 1558 height 2248
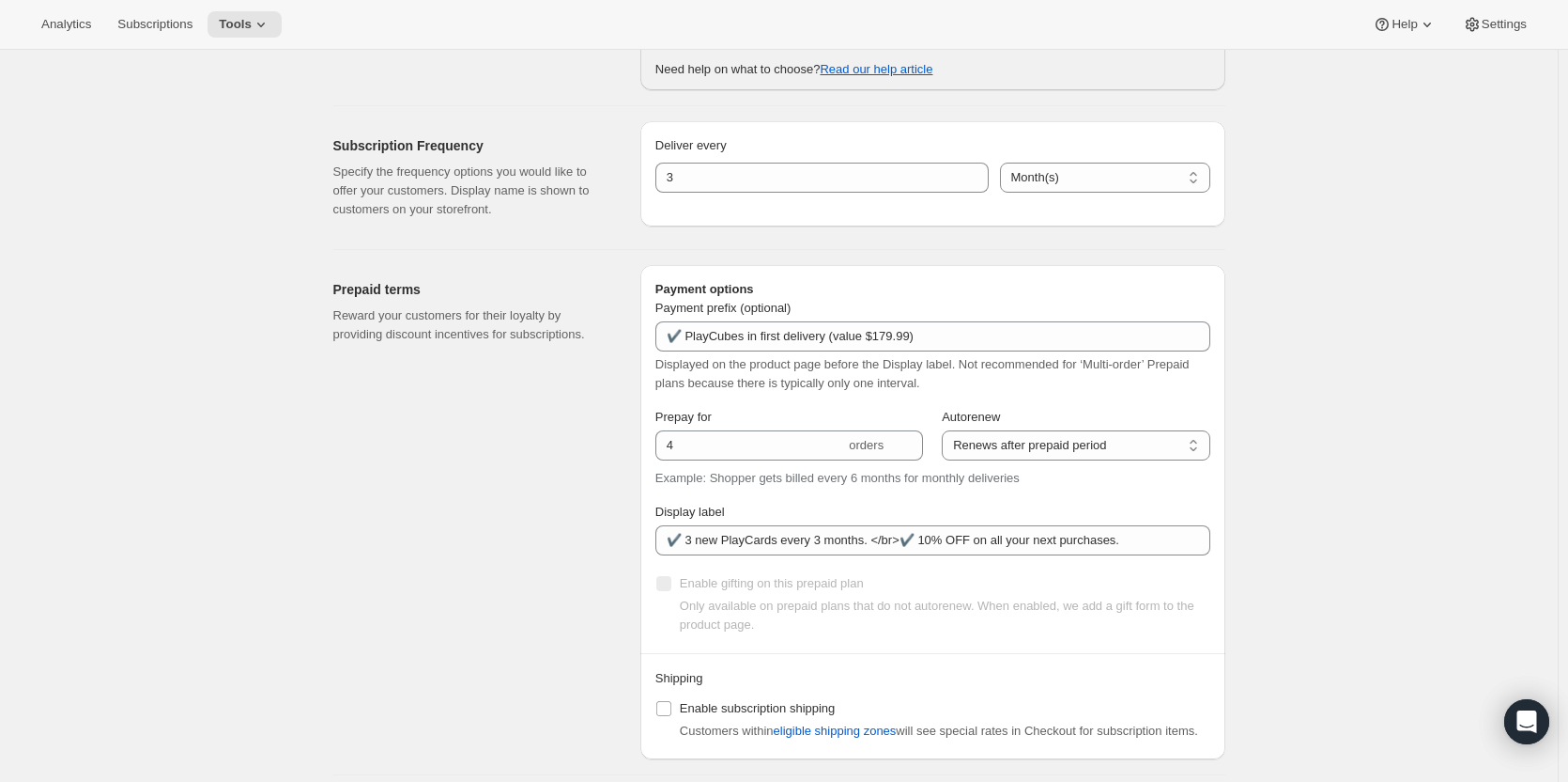
scroll to position [846, 0]
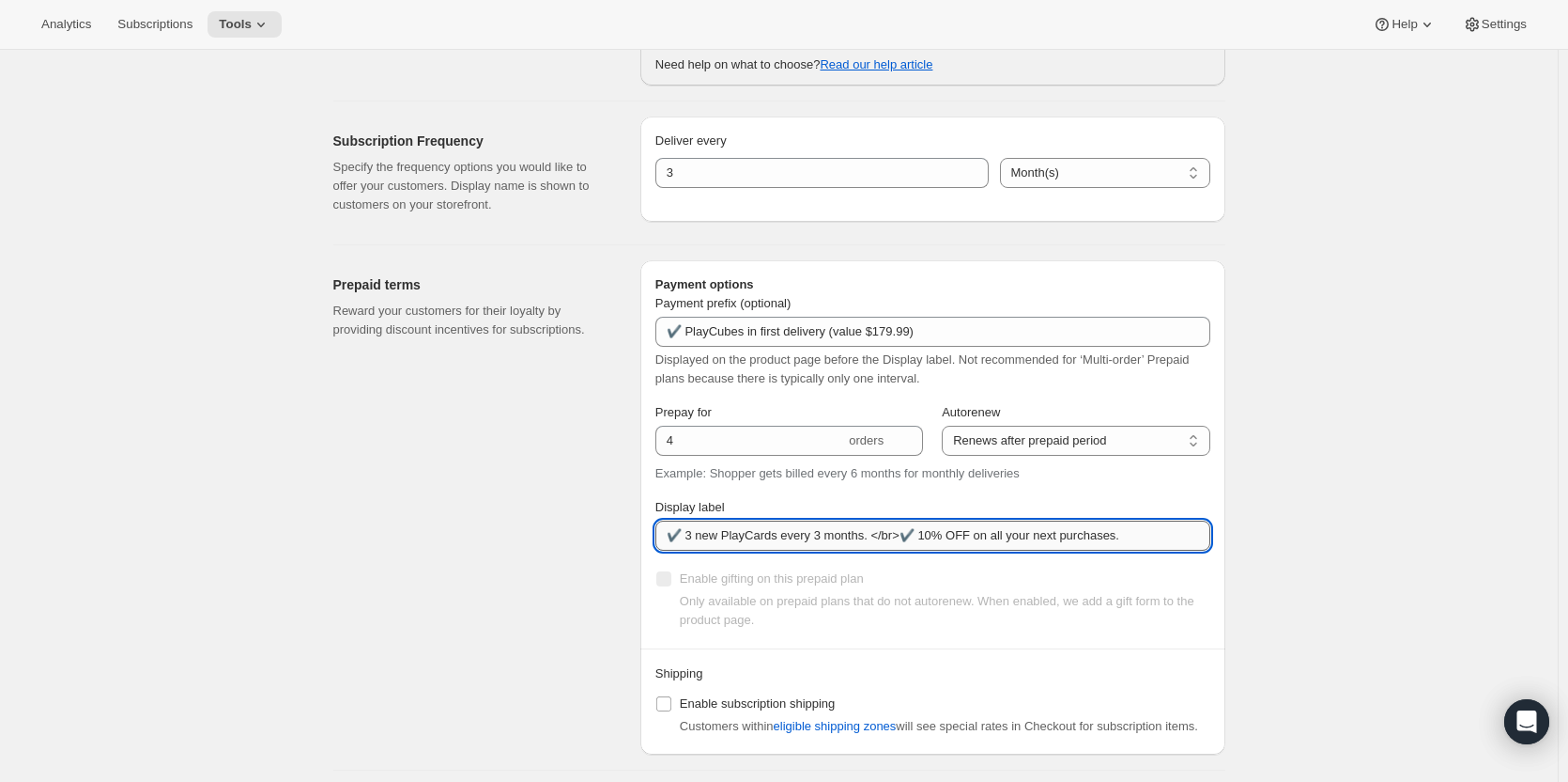
click at [859, 541] on input "✔️ 3 new PlayCards every 3 months. </br>✔️ 10% OFF on all your next purchases." at bounding box center [932, 535] width 555 height 30
click at [1202, 531] on input "✔️ 3 new PlayCards every 3 months (value $239.99) </br>✔️ 10% OFF on all your n…" at bounding box center [932, 535] width 555 height 30
type input "✔️ 3 new PlayCards every 3 months (value $239.99) </br>✔️ 10% OFF on all your n…"
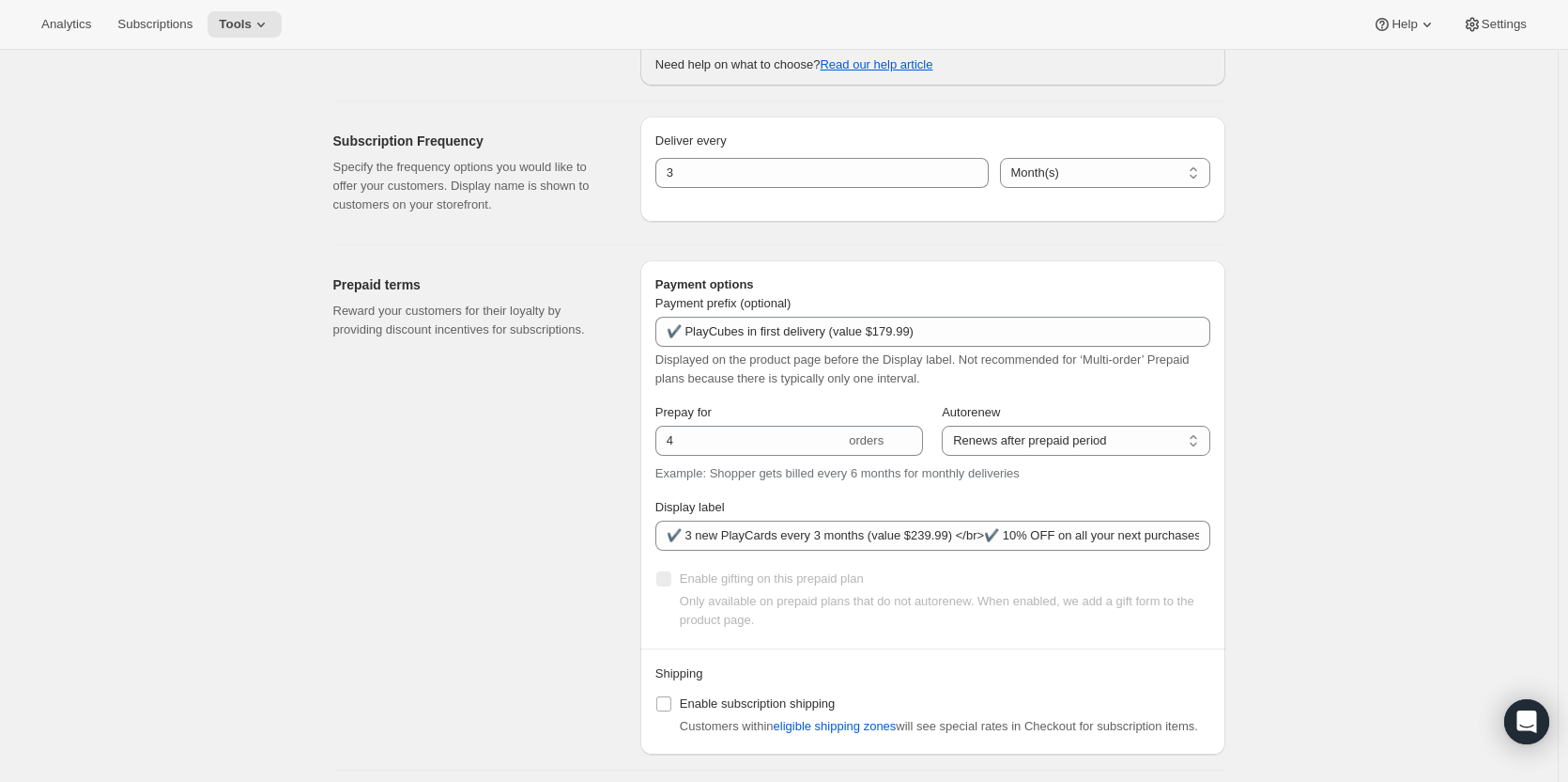
click at [1265, 531] on div "Edit subscription plan. This page is ready Edit subscription plan Warning Legac…" at bounding box center [779, 329] width 1558 height 2248
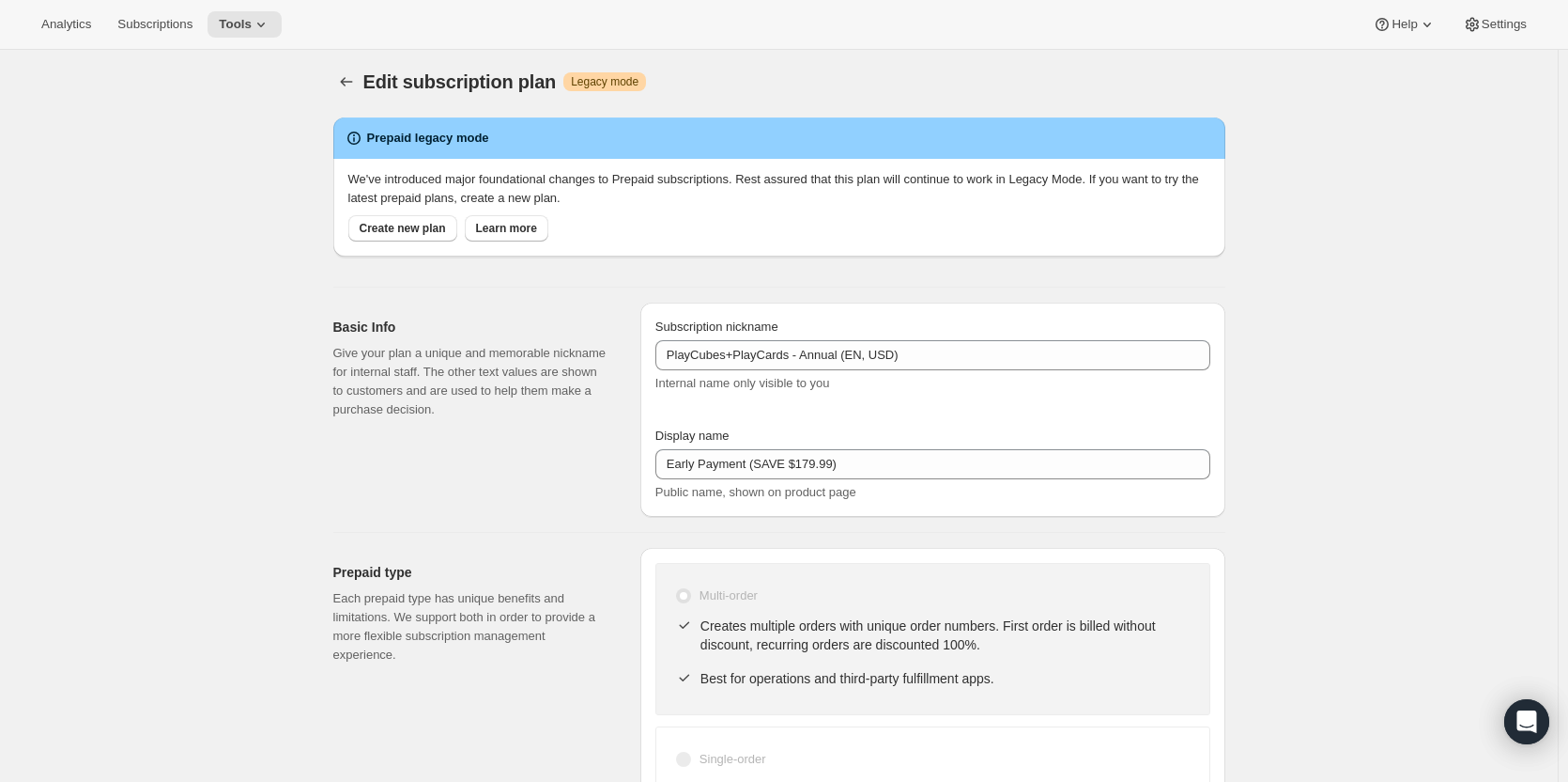
scroll to position [0, 0]
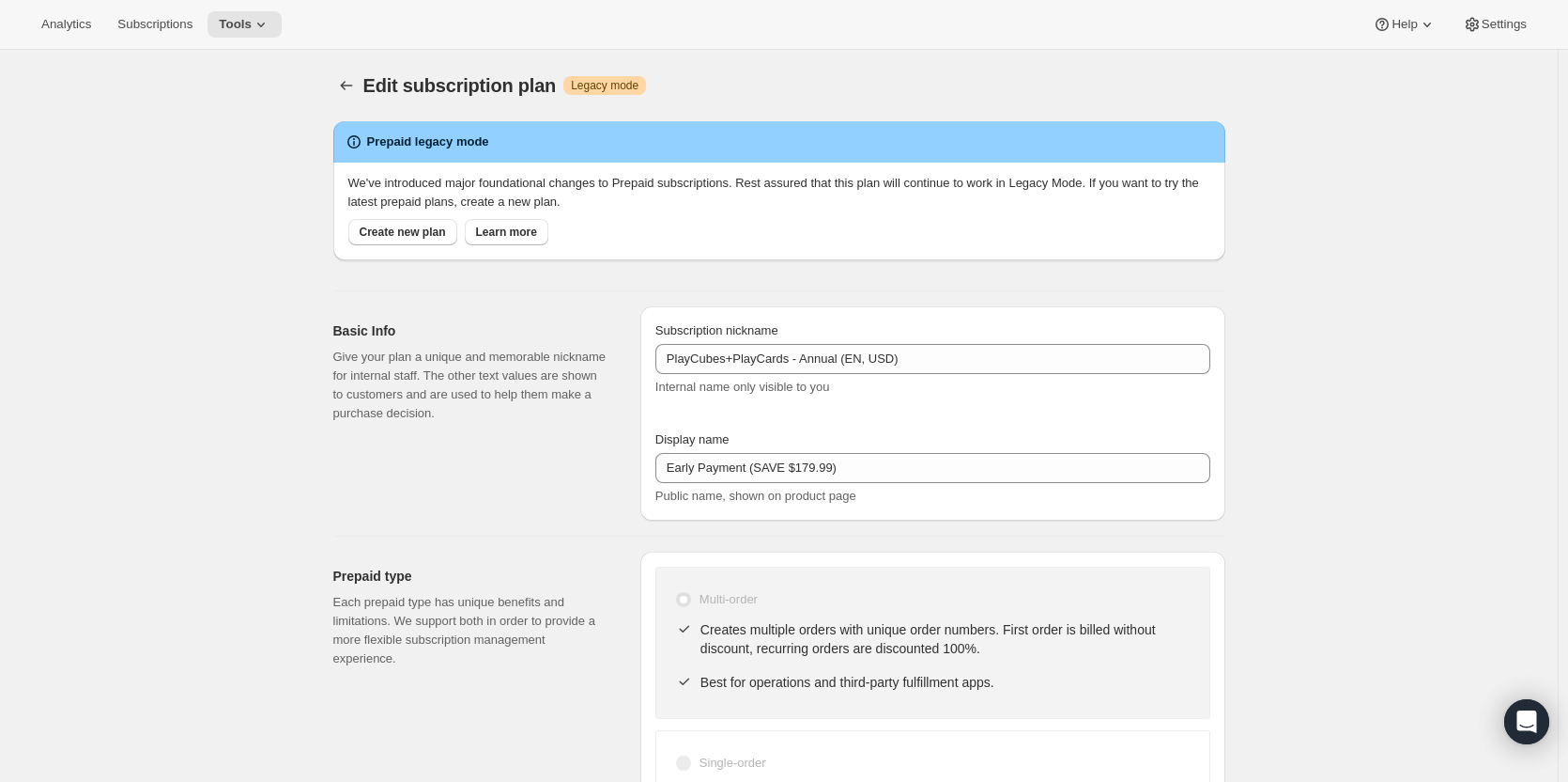
click at [648, 74] on div "Edit subscription plan Warning Legacy mode" at bounding box center [646, 86] width 566 height 27
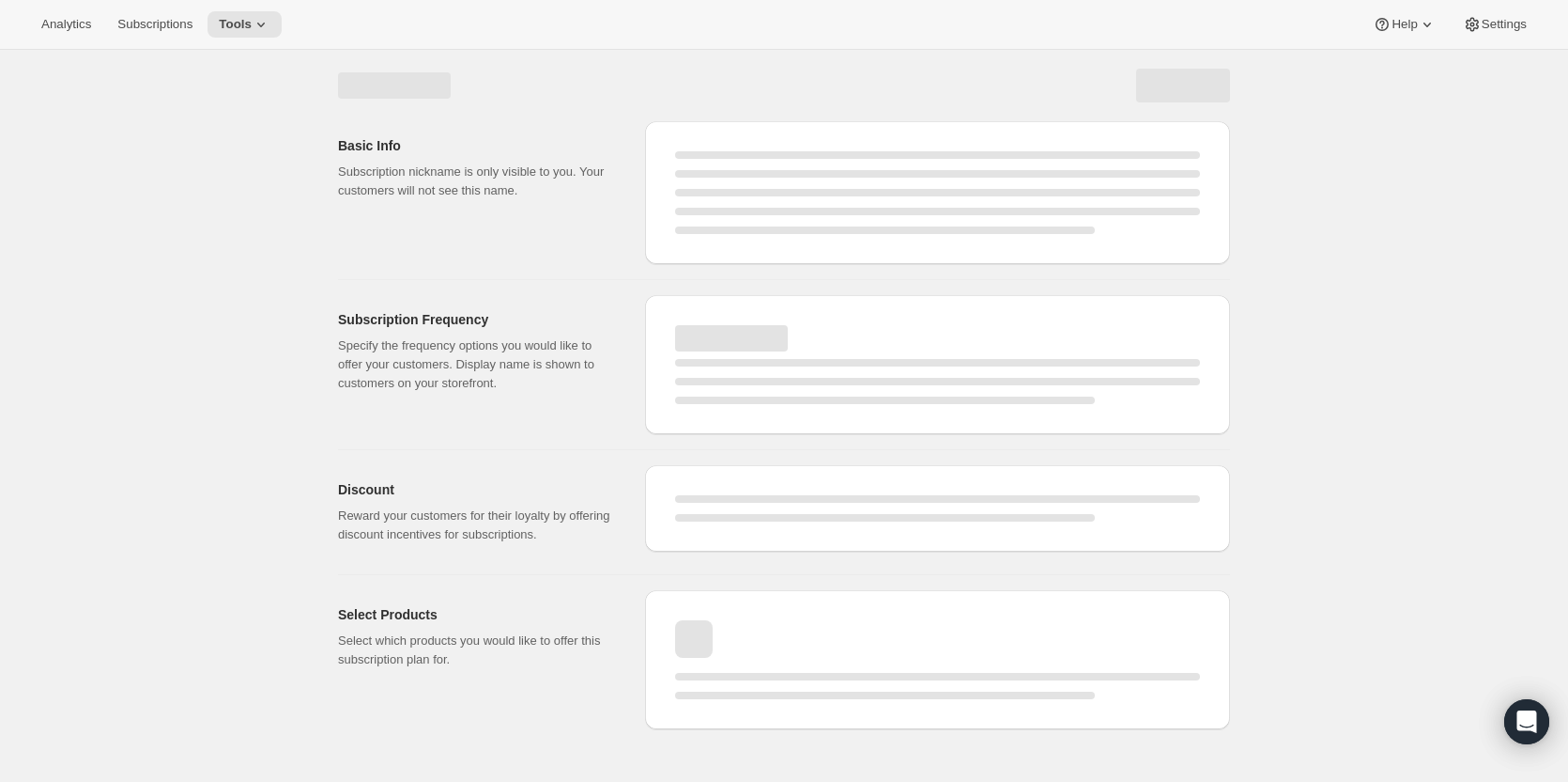
select select "MONTH"
select select "ENABLED"
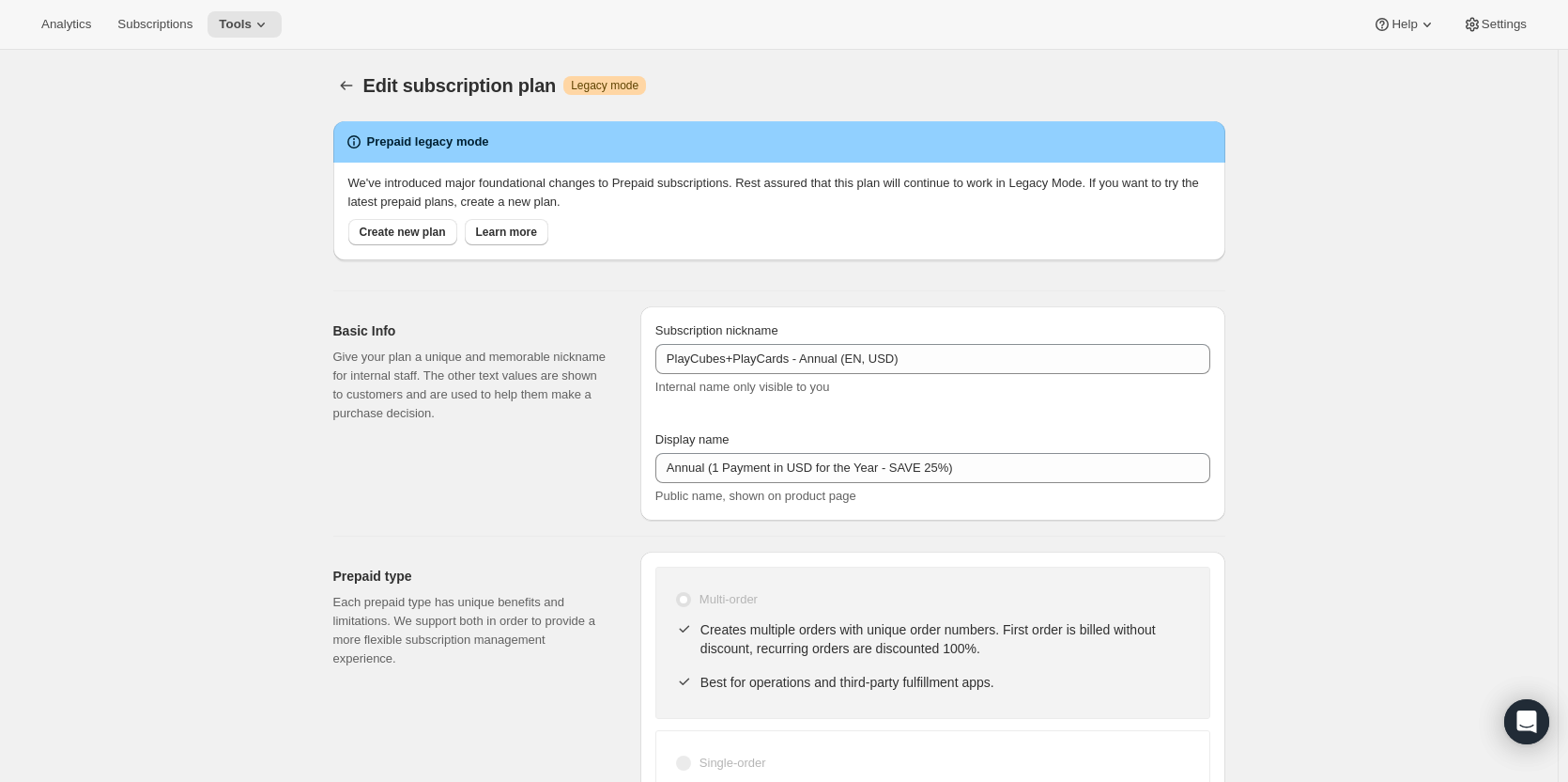
type input "Early Payment (SAVE $179.99)"
type input "✔️ PlayCubes in first delivery (value $179.99)"
type input "✔️ 3 new PlayCards every 3 months (value $239.99) </br>✔️ 10% OFF on all your n…"
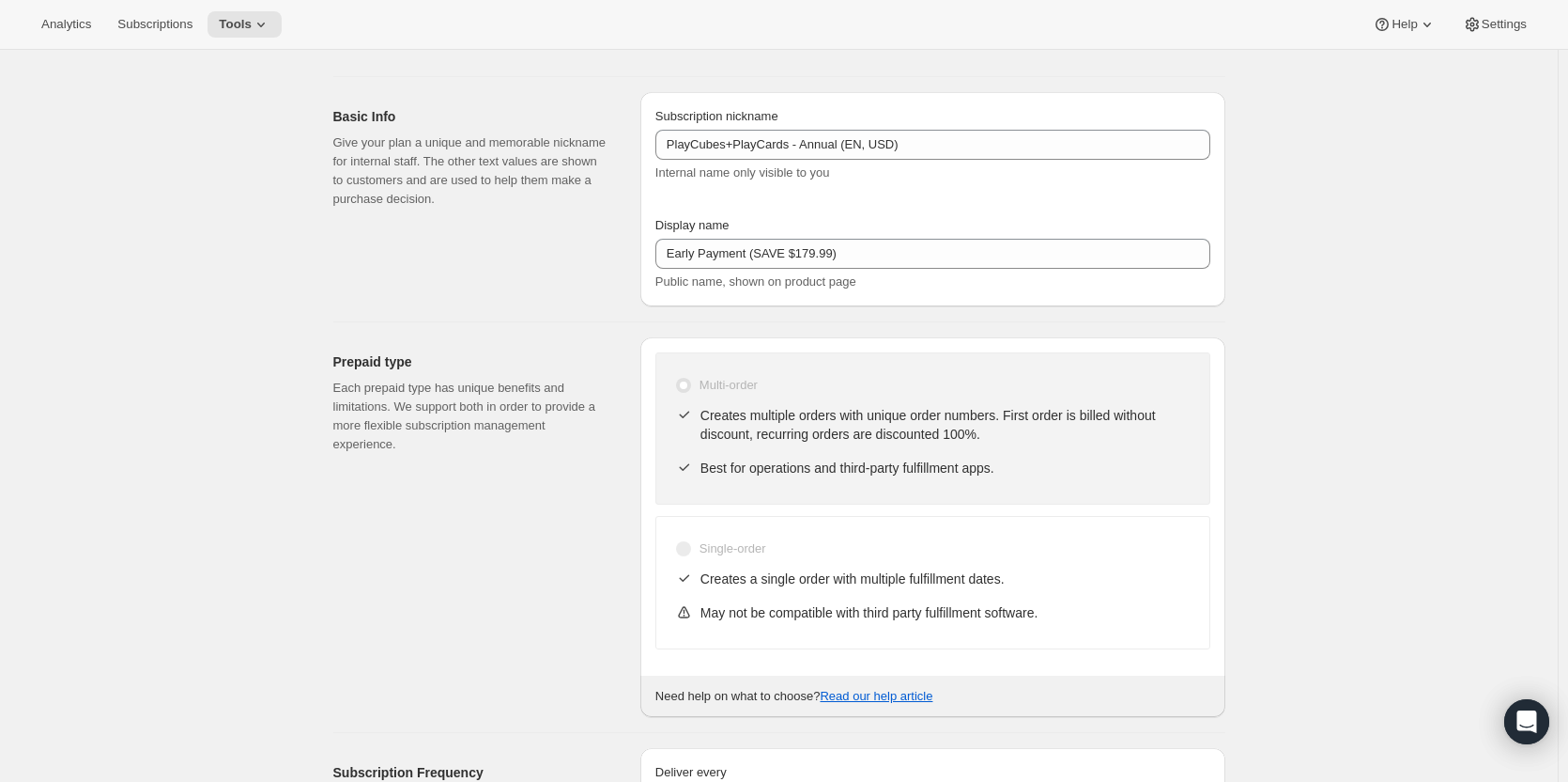
scroll to position [375, 0]
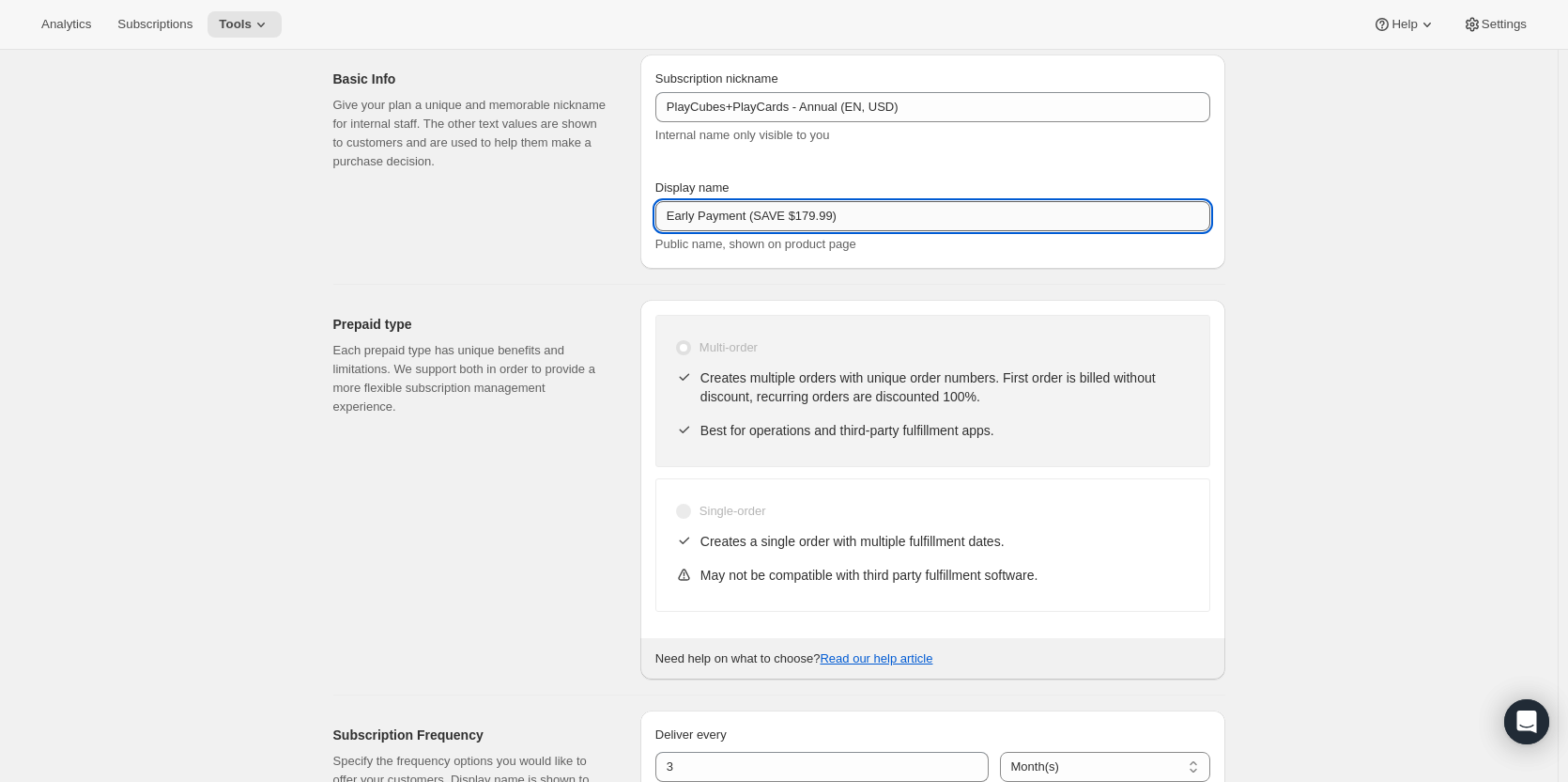
click at [755, 216] on input "Early Payment (SAVE $179.99)" at bounding box center [932, 216] width 555 height 30
paste input "<del>"
click at [858, 215] on input "Early Payment (<del>SAVE $179.99)" at bounding box center [932, 216] width 555 height 30
paste input "<del>"
click at [863, 217] on input "Early Payment (<del>SAVE $179.99<del>)" at bounding box center [932, 216] width 555 height 30
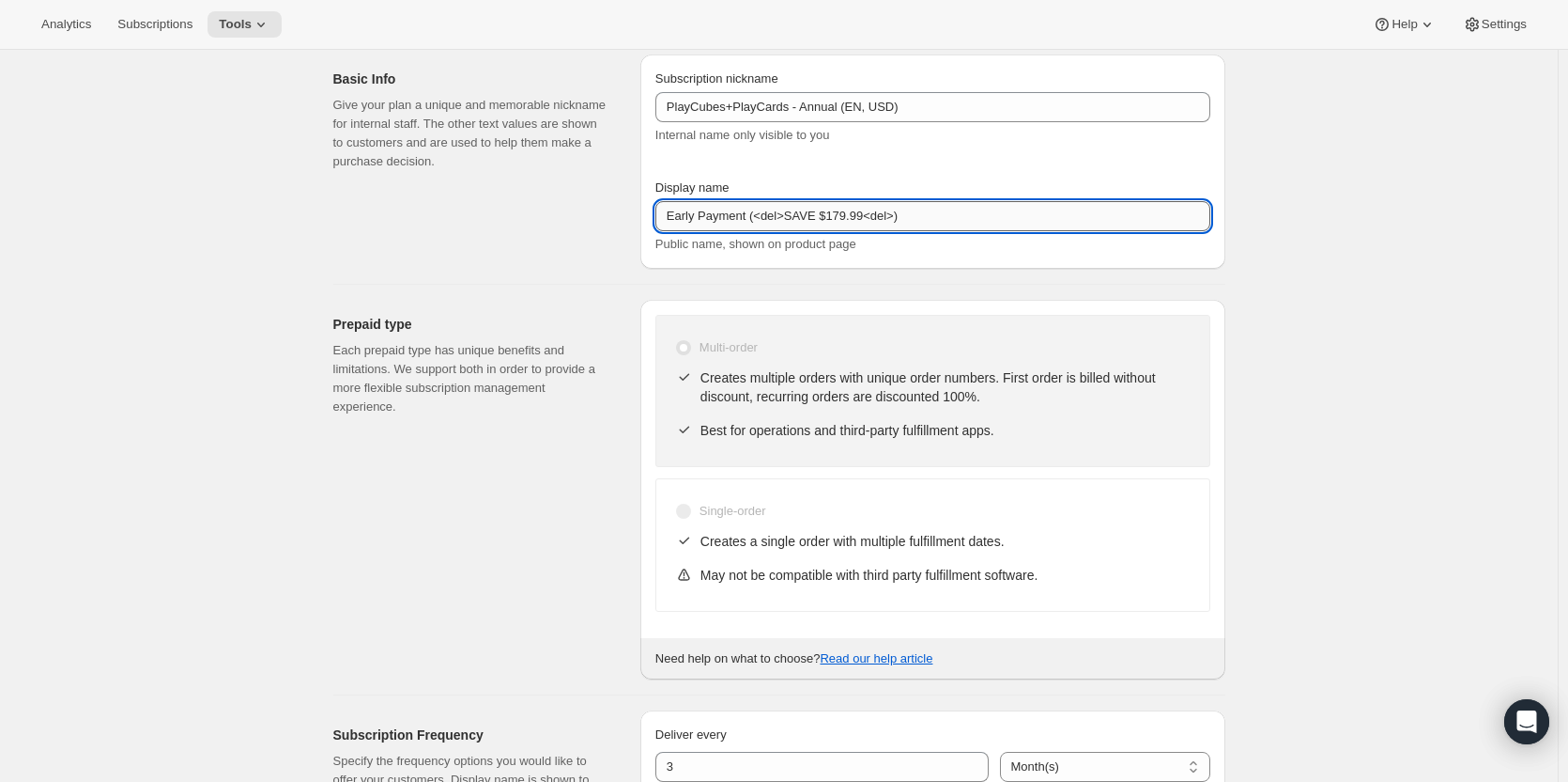
click at [869, 218] on input "Early Payment (<del>SAVE $179.99<del>)" at bounding box center [932, 216] width 555 height 30
click at [1191, 213] on input "Early Payment (<del>SAVE $179.99</del>)" at bounding box center [932, 216] width 555 height 30
type input "Early Payment (<del>SAVE $179.99</del>)"
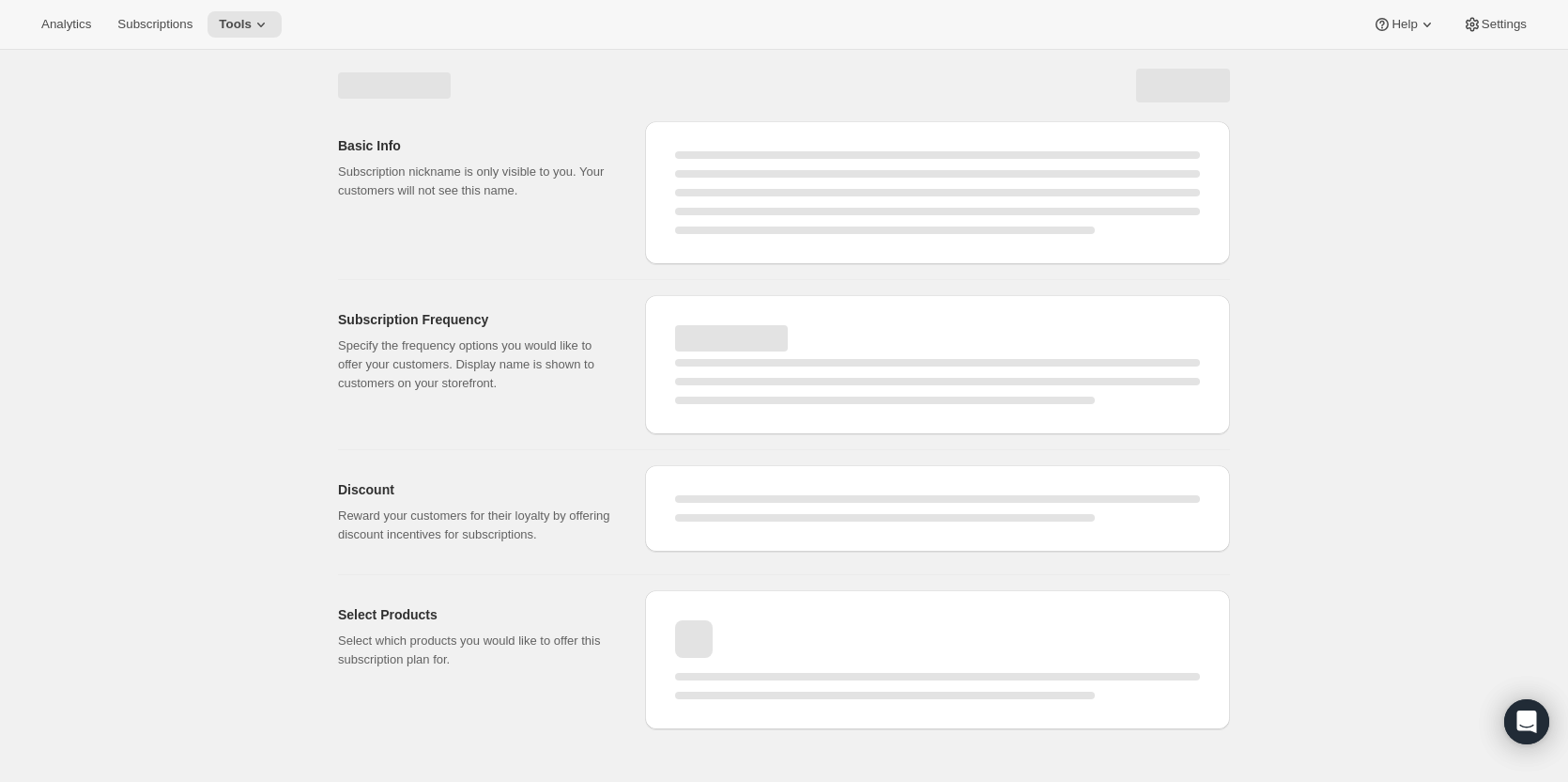
scroll to position [0, 0]
select select "MONTH"
select select "ENABLED"
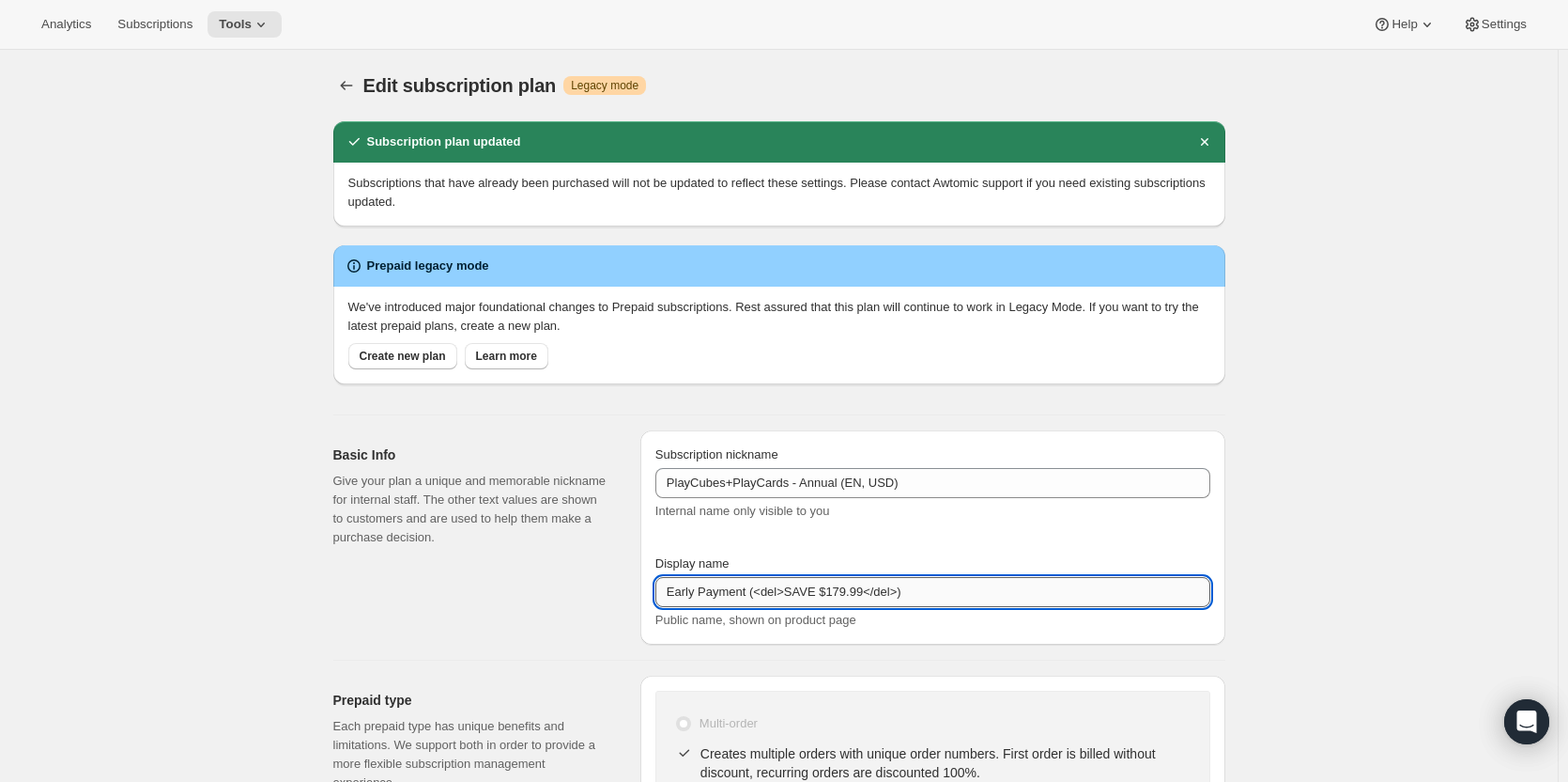
drag, startPoint x: 827, startPoint y: 591, endPoint x: 863, endPoint y: 593, distance: 36.1
click at [857, 590] on input "Early Payment (<del>SAVE $179.99</del>)" at bounding box center [932, 592] width 555 height 30
drag, startPoint x: 819, startPoint y: 597, endPoint x: 788, endPoint y: 599, distance: 31.1
click at [788, 599] on input "Early Payment (<del>SAVE $419.87</del>)" at bounding box center [932, 592] width 555 height 30
click at [856, 595] on input "Early Payment (<del><b>$419.87</del>)" at bounding box center [932, 592] width 555 height 30
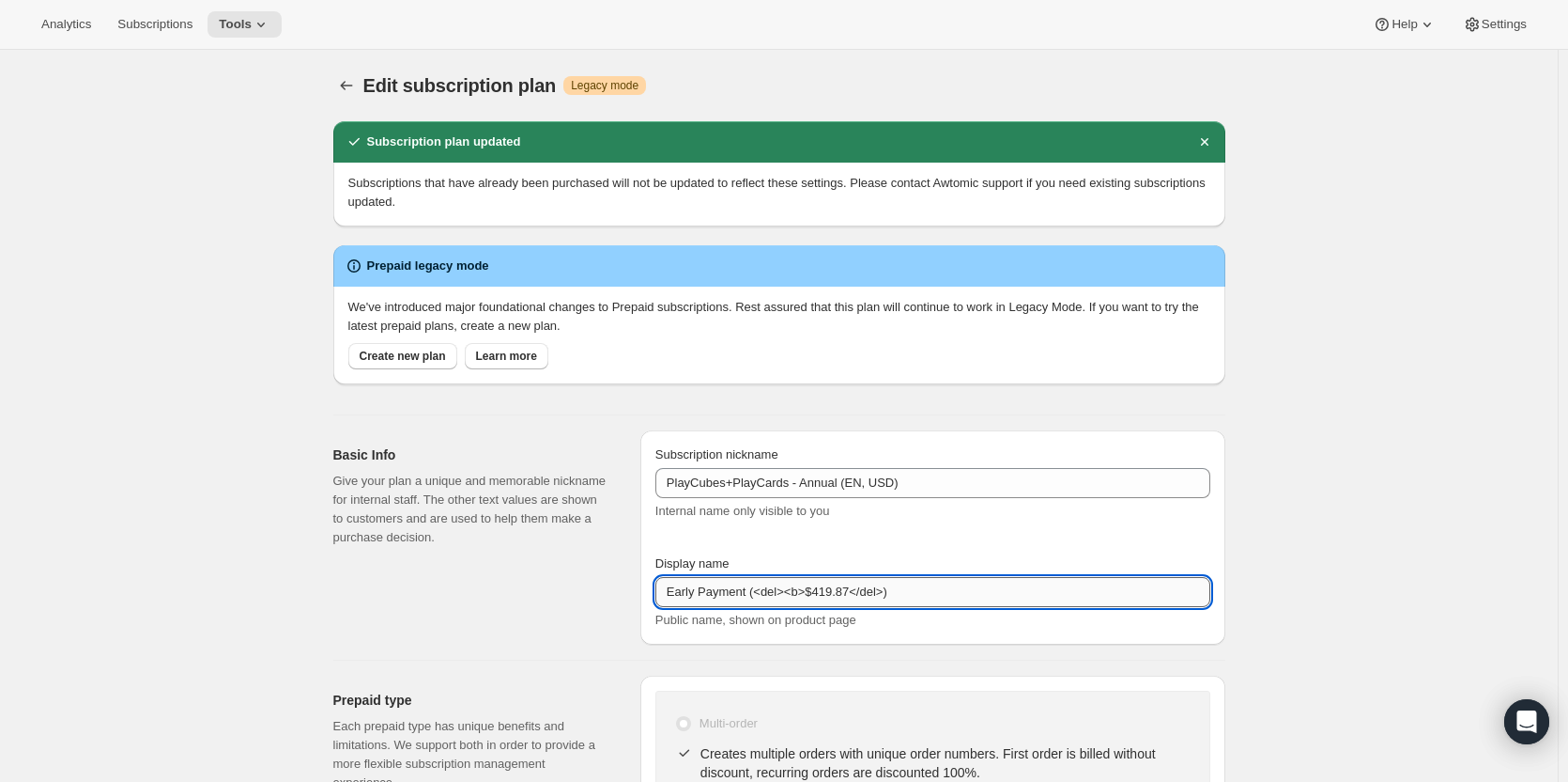
paste input "b><"
click at [861, 592] on input "Early Payment (<del><b>$419.87<b></del>)" at bounding box center [932, 592] width 555 height 30
type input "Early Payment (<del><b>$419.87</b></del>)"
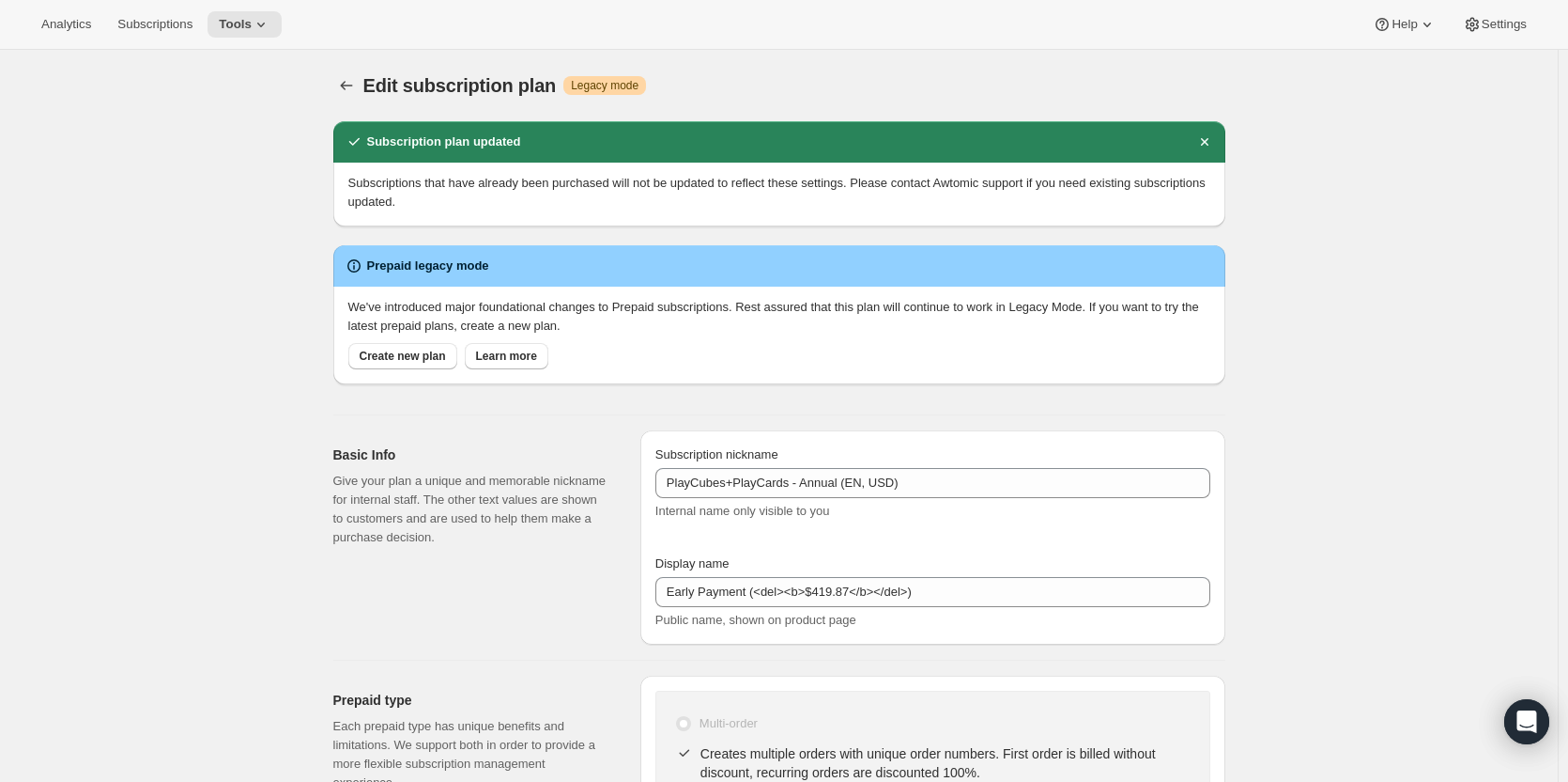
select select "MONTH"
select select "ENABLED"
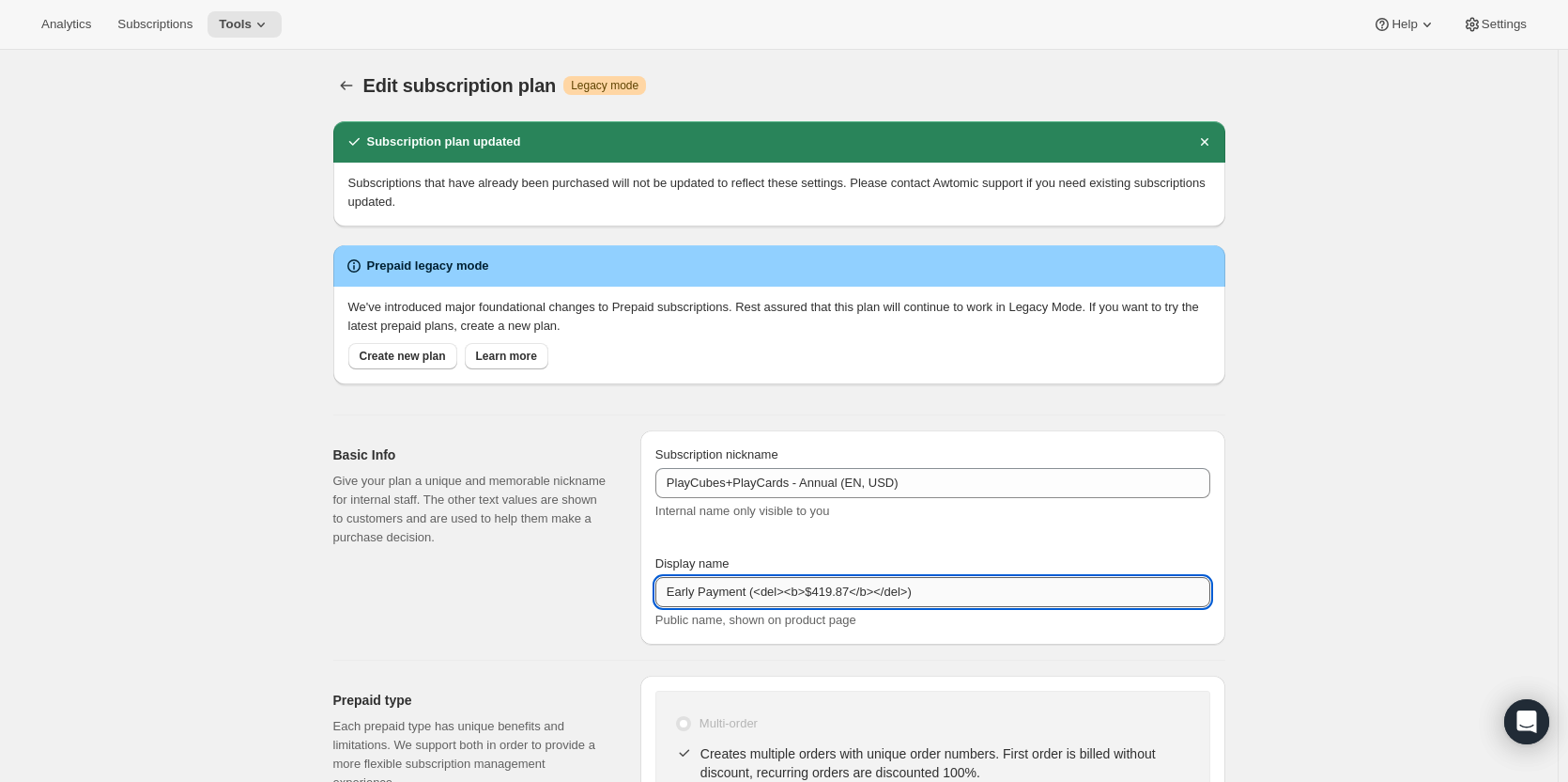
drag, startPoint x: 808, startPoint y: 593, endPoint x: 778, endPoint y: 592, distance: 30.0
click at [778, 592] on input "Early Payment (<del><b>$419.87</b></del>)" at bounding box center [932, 592] width 555 height 30
click at [783, 591] on input "Early Payment (<del><b>$419.87</b></del>)" at bounding box center [932, 592] width 555 height 30
drag, startPoint x: 785, startPoint y: 591, endPoint x: 756, endPoint y: 589, distance: 29.1
click at [756, 589] on input "Early Payment (<del><b>$419.87</b></del>)" at bounding box center [932, 592] width 555 height 30
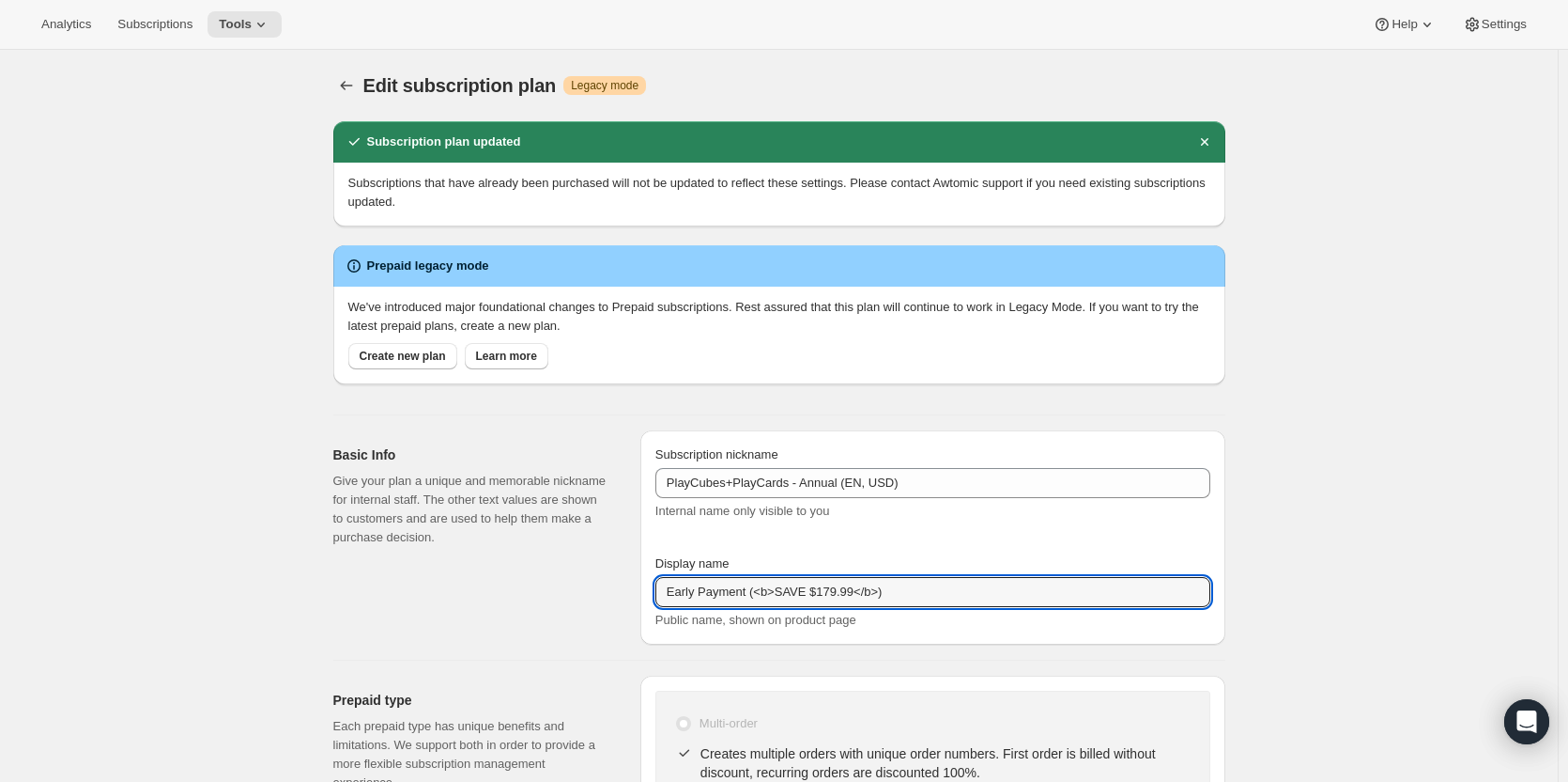
type input "Early Payment (<b>SAVE $179.99</b>)"
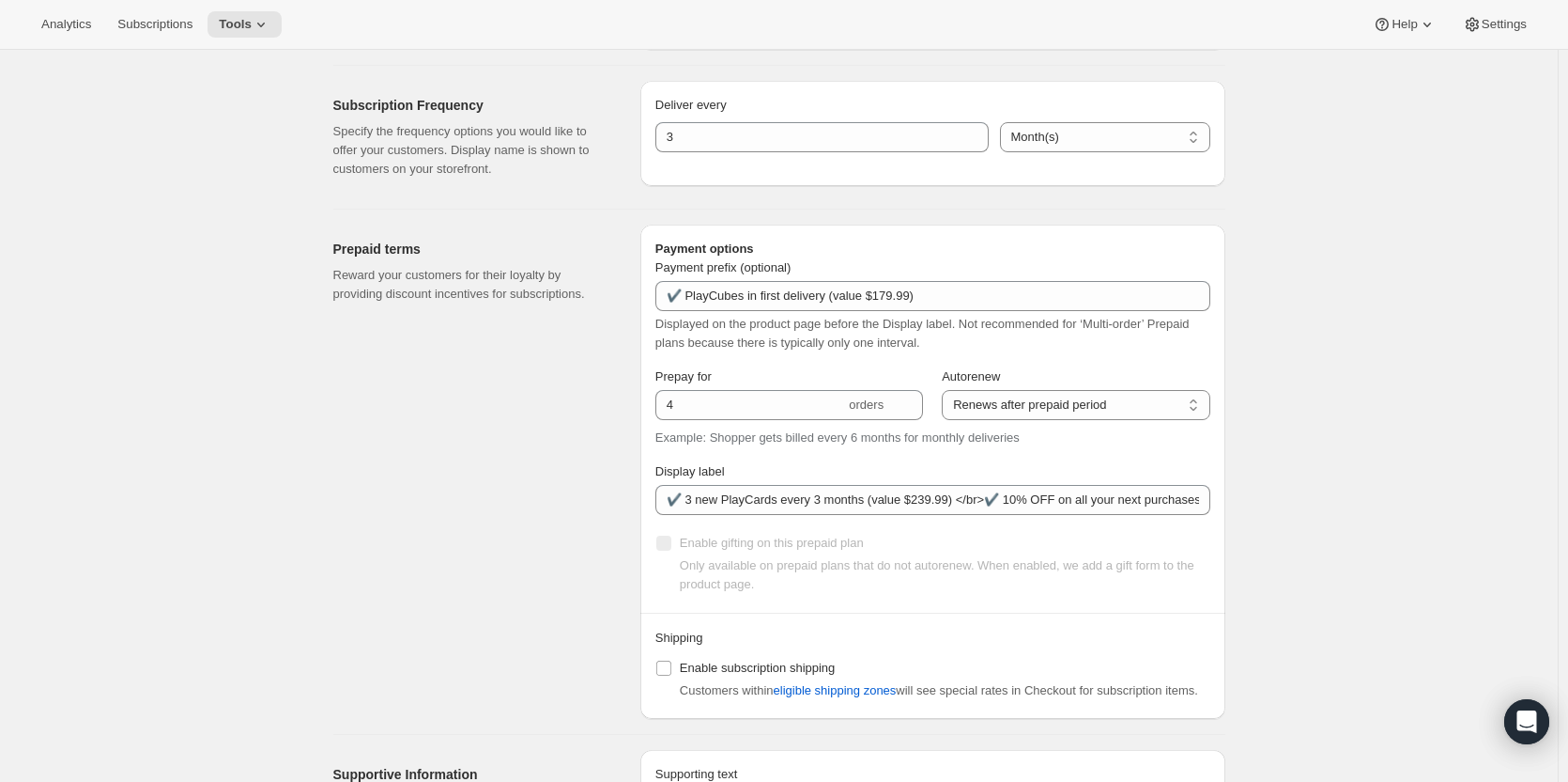
scroll to position [1127, 0]
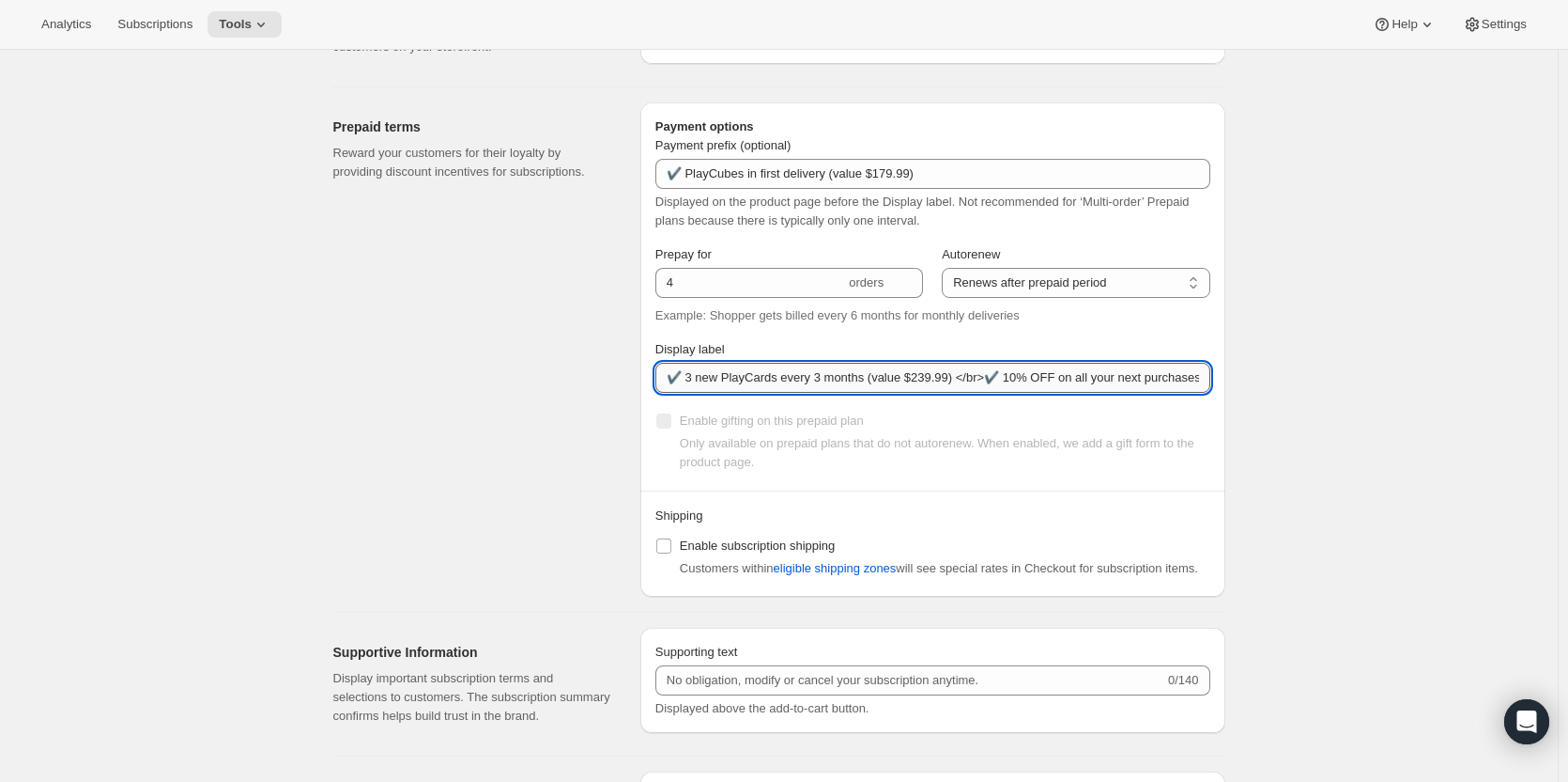
click at [939, 377] on input "✔️ 3 new PlayCards every 3 months (value $239.99) </br>✔️ 10% OFF on all your n…" at bounding box center [932, 378] width 555 height 30
type input "✔️ 3 new PlayCards every 3 months (value $239.88) </br>✔️ 10% OFF on all your n…"
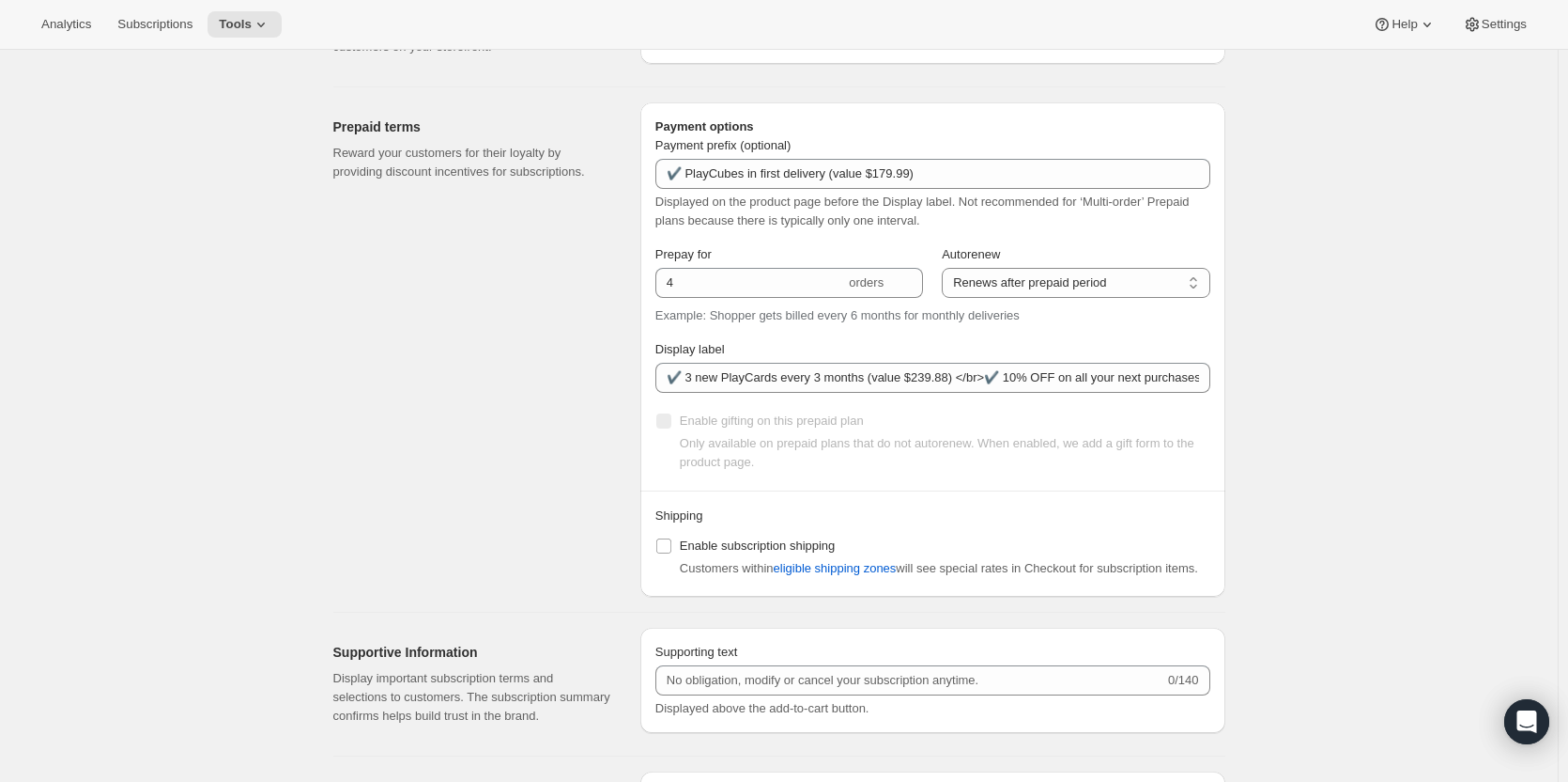
click at [1331, 423] on div "Edit subscription plan. This page is ready Edit subscription plan Warning Legac…" at bounding box center [779, 109] width 1558 height 2372
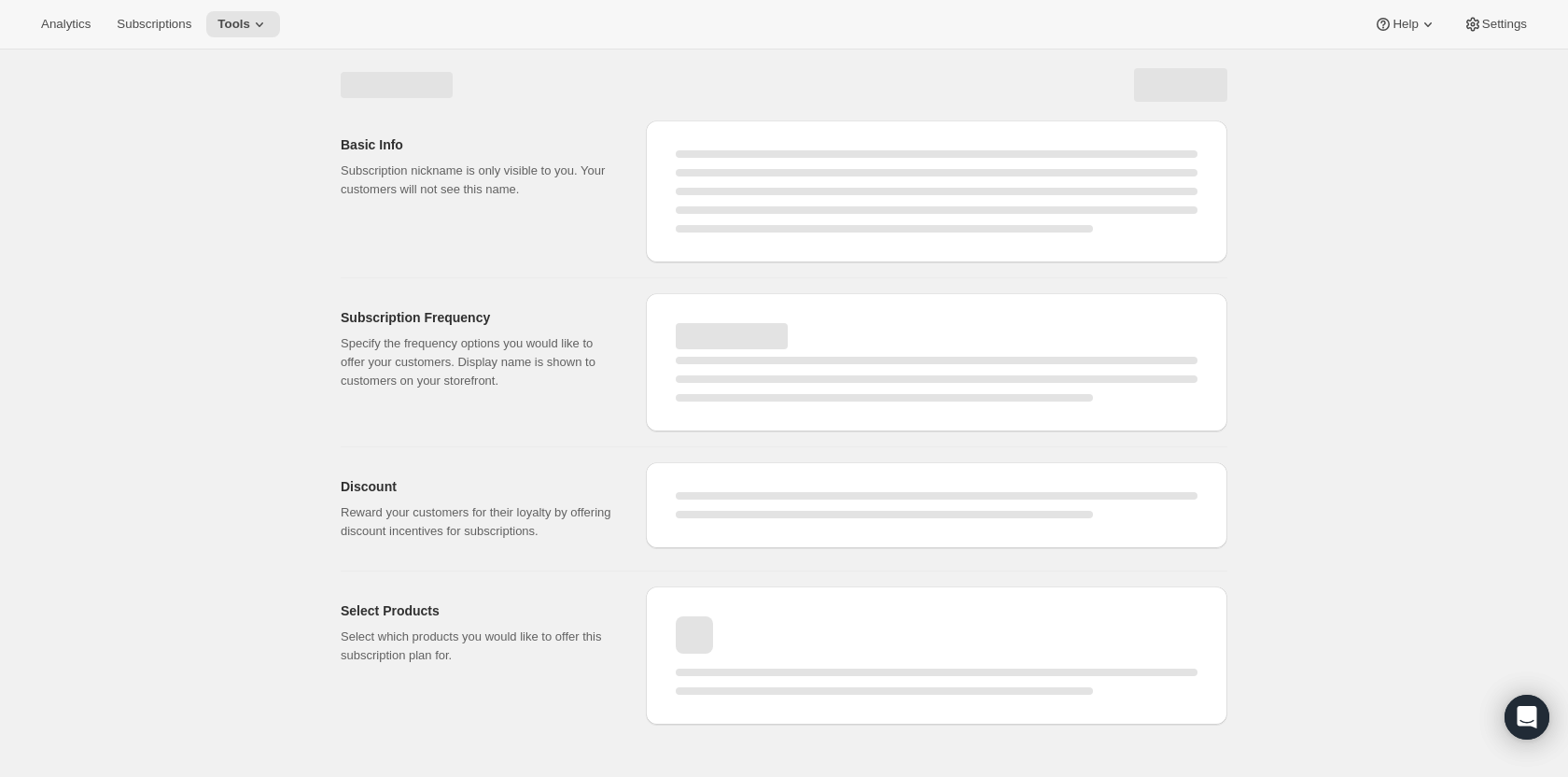
select select "MONTH"
select select "ENABLED"
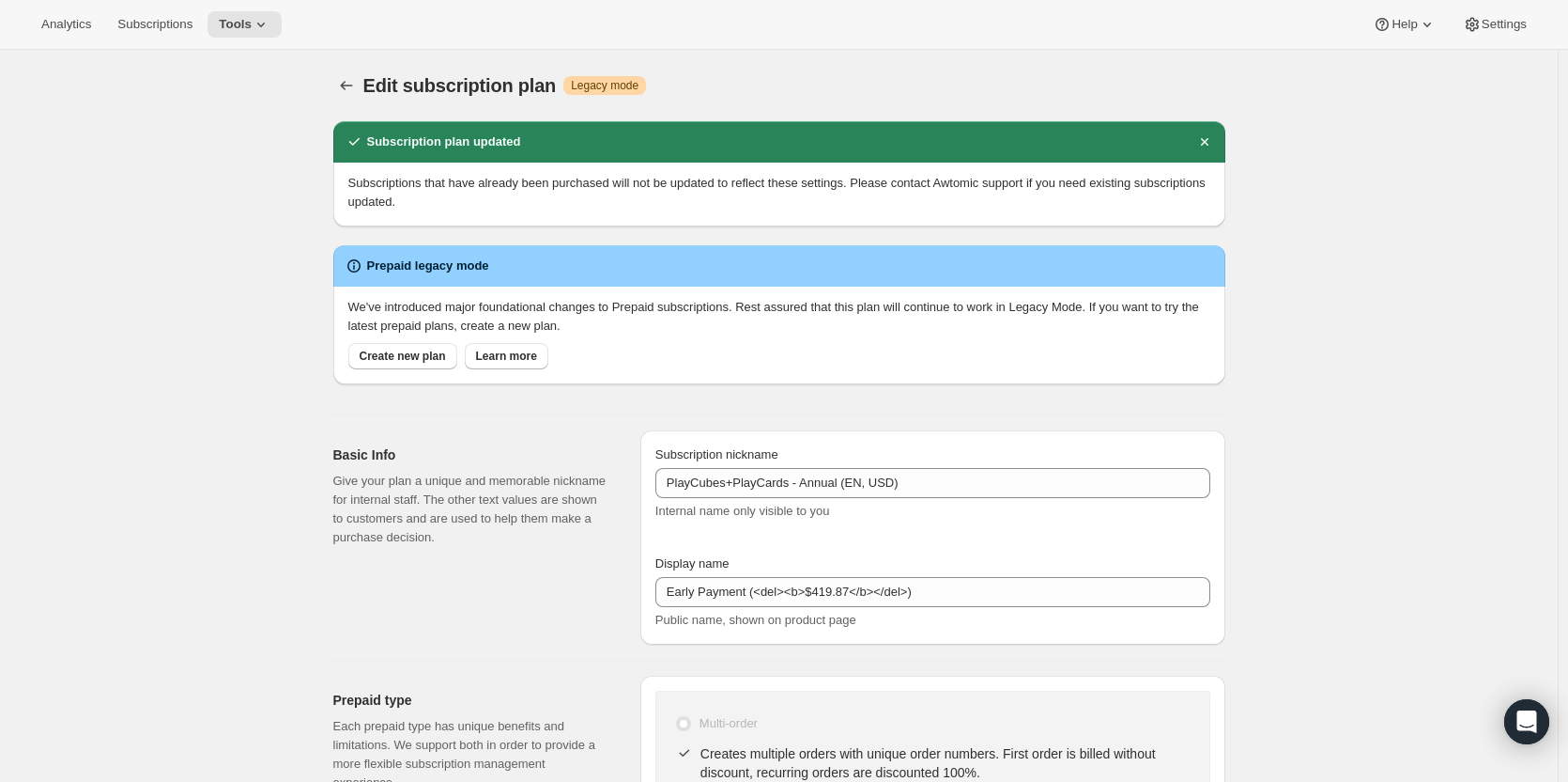
type input "Early Payment (<b>SAVE $179.99</b>)"
type input "✔️ 3 new PlayCards every 3 months (value $239.88) </br>✔️ 10% OFF on all your n…"
click at [348, 92] on icon "Subscription plans" at bounding box center [347, 86] width 19 height 19
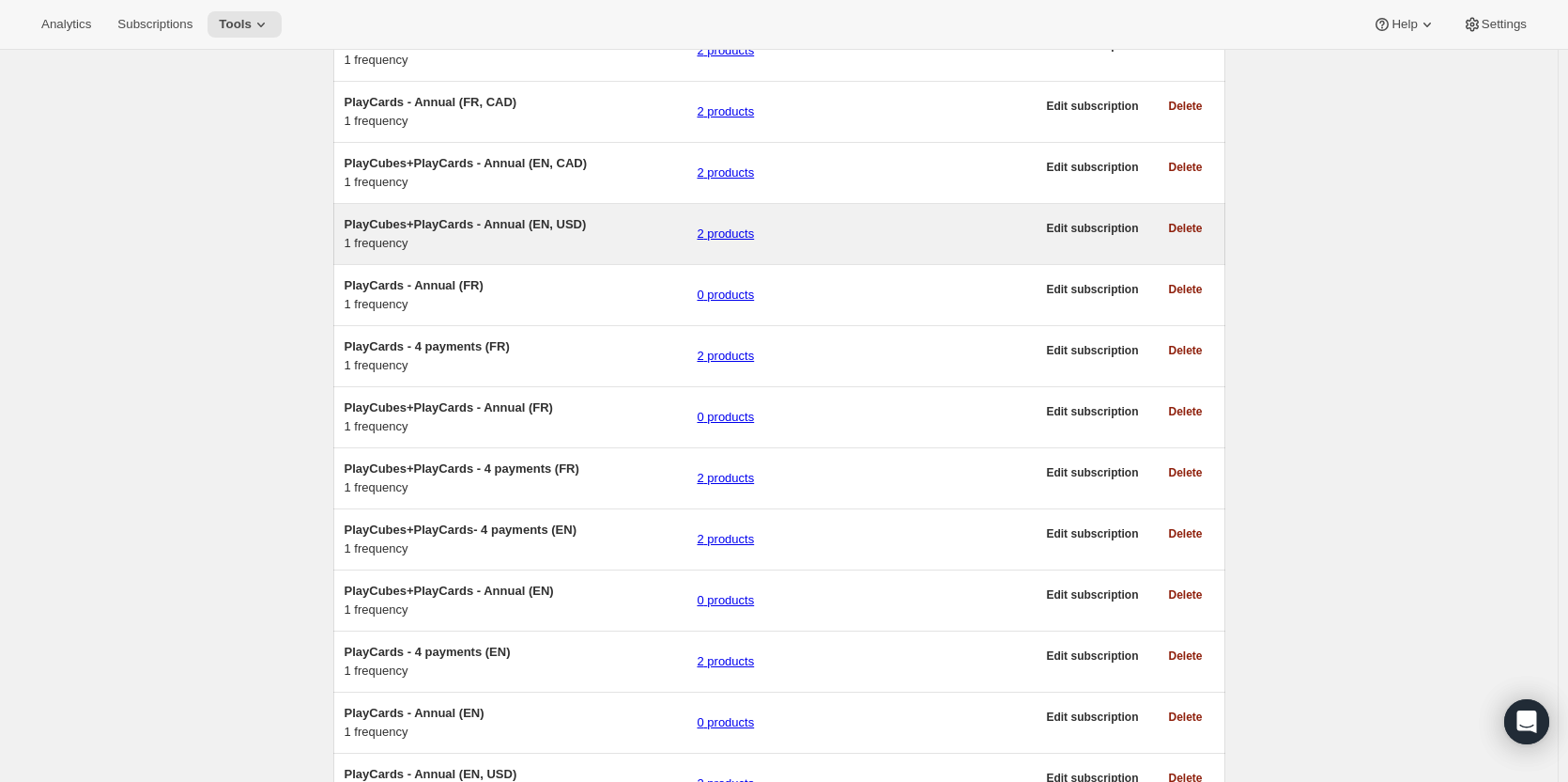
scroll to position [375, 0]
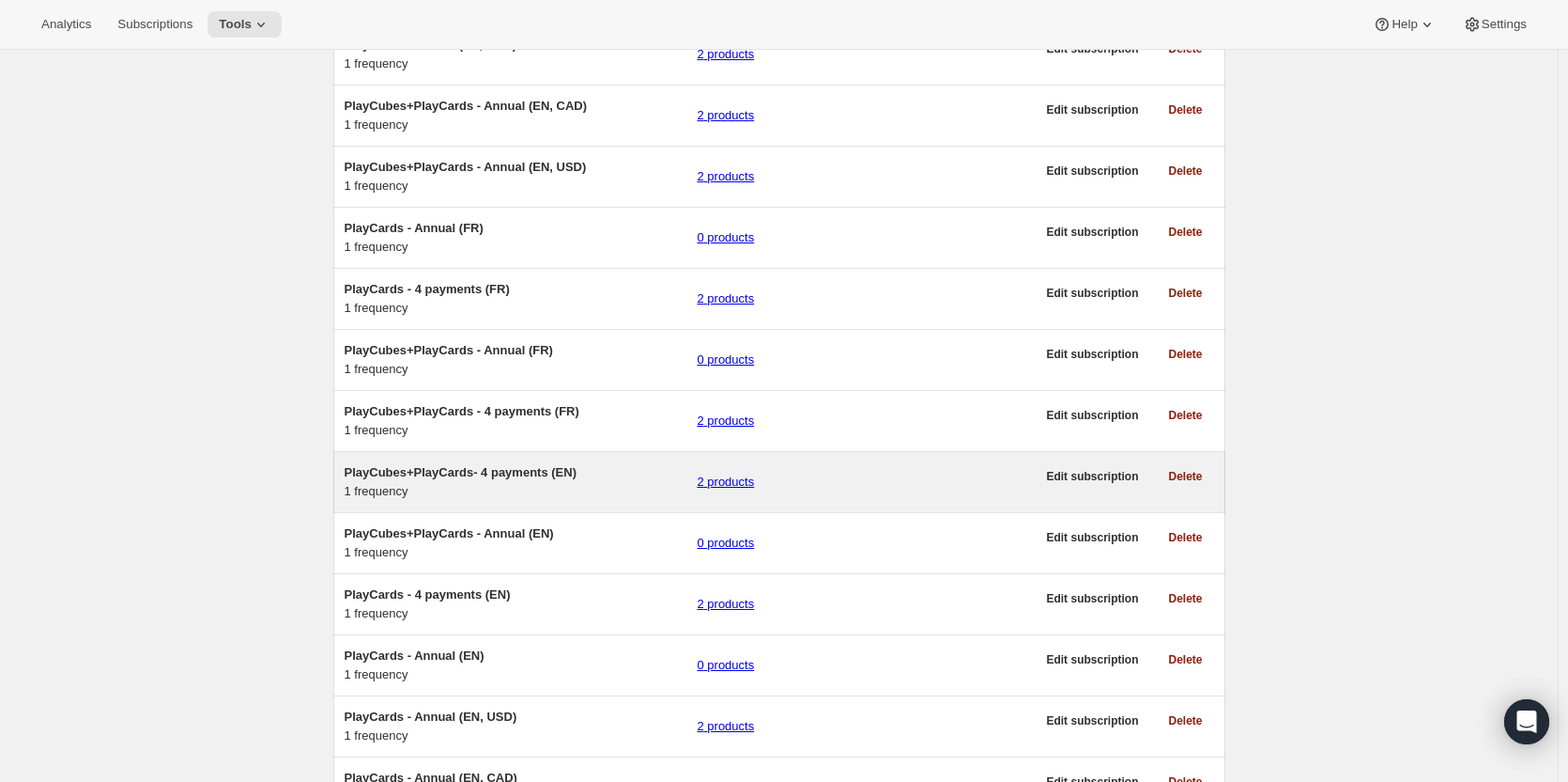
click at [483, 479] on span "PlayCubes+PlayCards- 4 payments (EN)" at bounding box center [461, 471] width 232 height 14
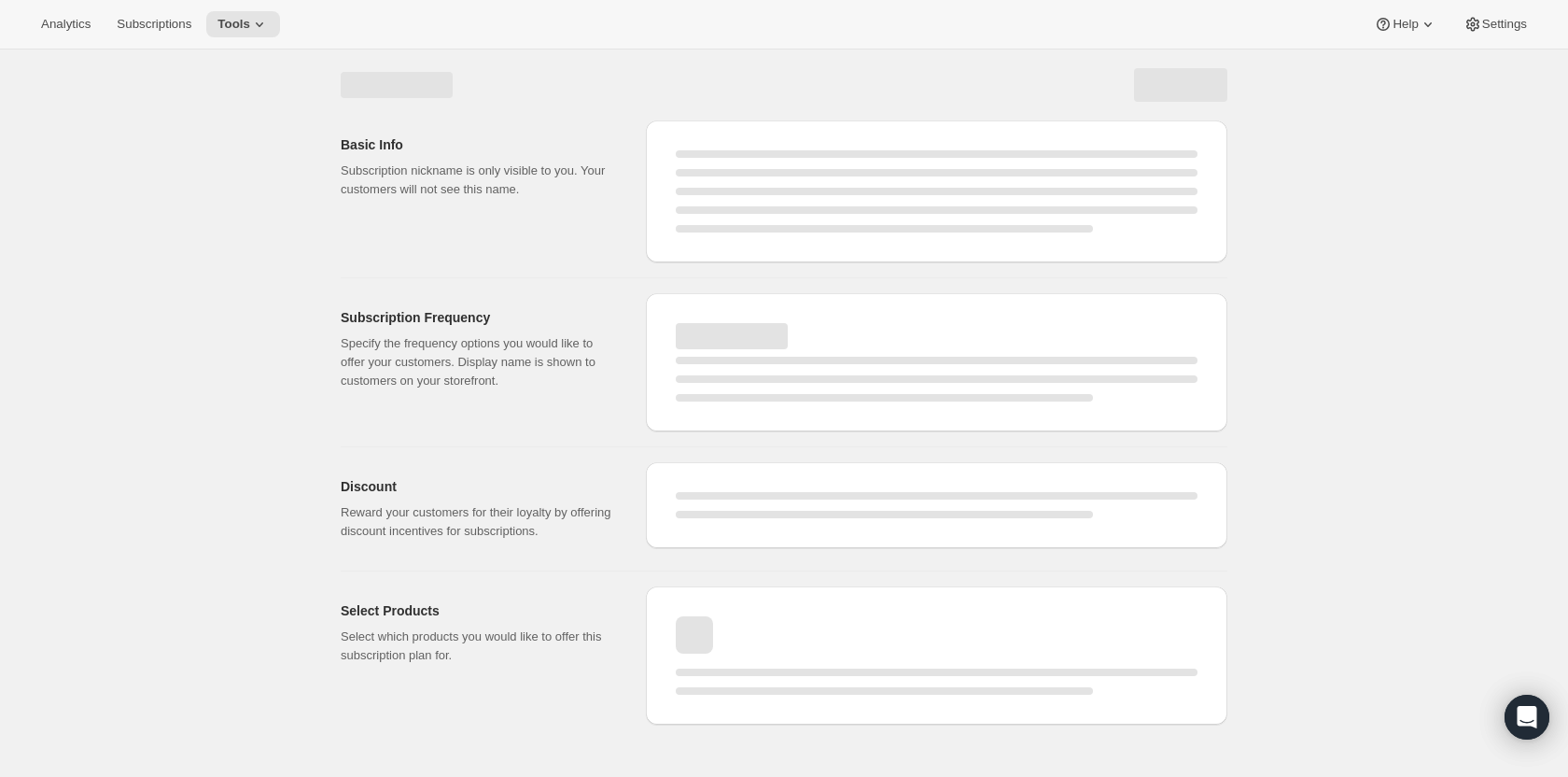
select select "WEEK"
select select "MONTH"
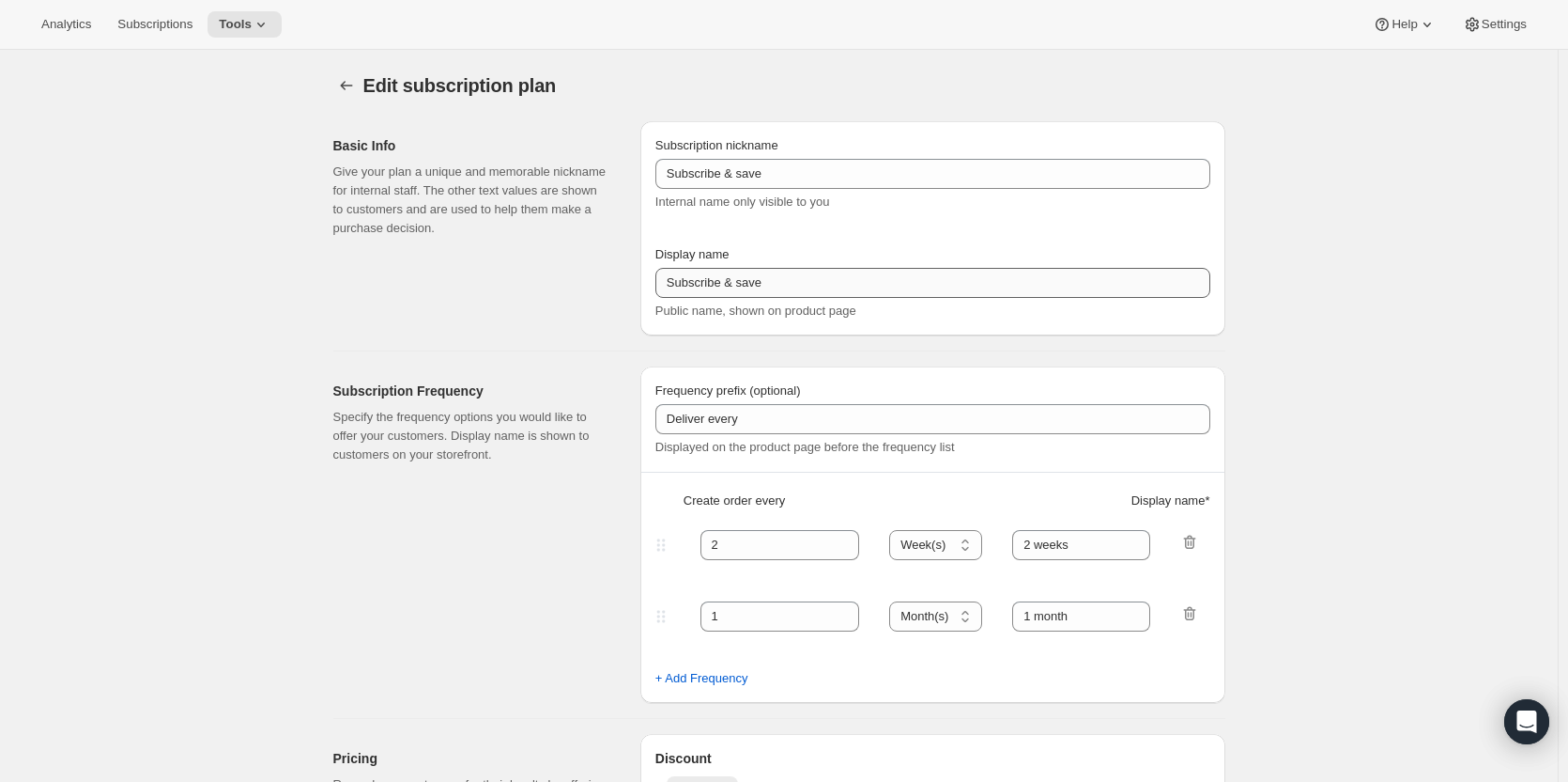
type input "PlayCubes+PlayCards- 4 payments (EN)"
type input "Every 3 months (Quarterly)"
type input "✔️ PlayCubes in first delivery (value $199)."
type input "3"
type input "✔️ 3 new PlayCards delivered every 3 months."
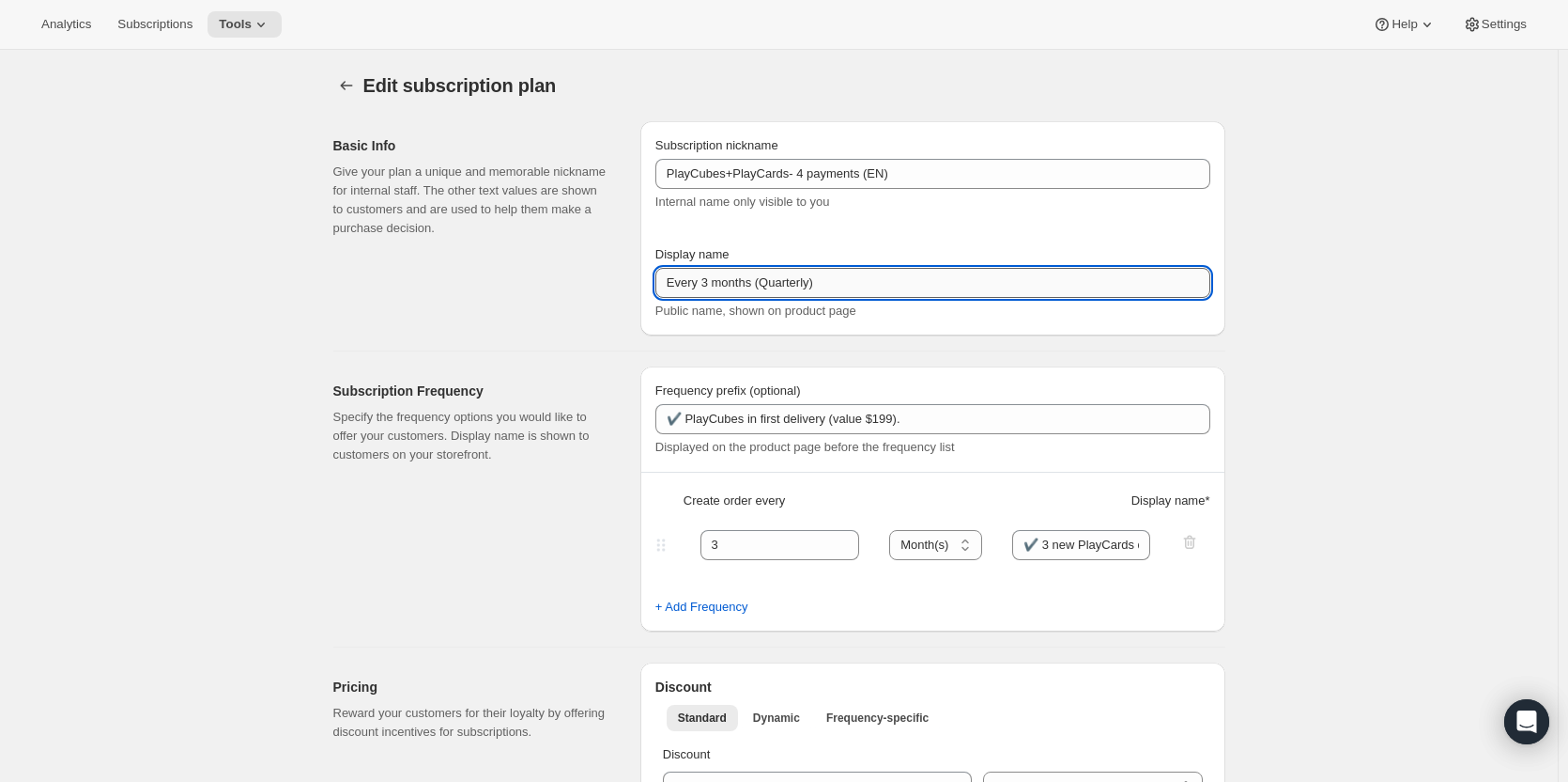
click at [671, 278] on input "Every 3 months (Quarterly)" at bounding box center [932, 283] width 555 height 30
click at [769, 286] on input "Pay in 4 (Quarterly)" at bounding box center [932, 283] width 555 height 30
drag, startPoint x: 717, startPoint y: 287, endPoint x: 770, endPoint y: 280, distance: 53.5
click at [770, 280] on input "Pay in 4 (Quarterly)" at bounding box center [932, 283] width 555 height 30
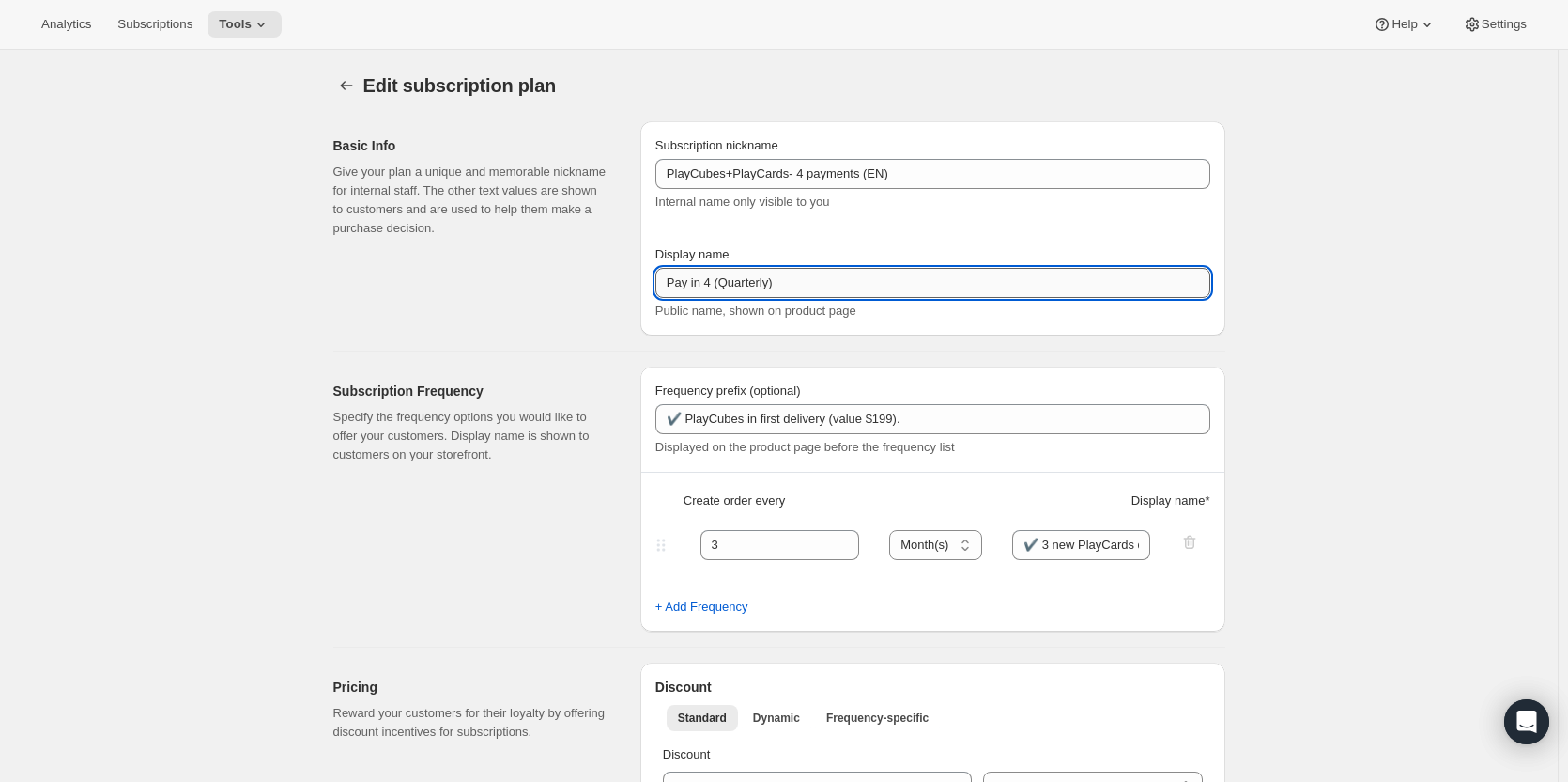
drag, startPoint x: 768, startPoint y: 286, endPoint x: 718, endPoint y: 286, distance: 50.0
click at [718, 286] on input "Pay in 4 (Quarterly)" at bounding box center [932, 283] width 555 height 30
type input "Pay in 4 (Every 3 months)"
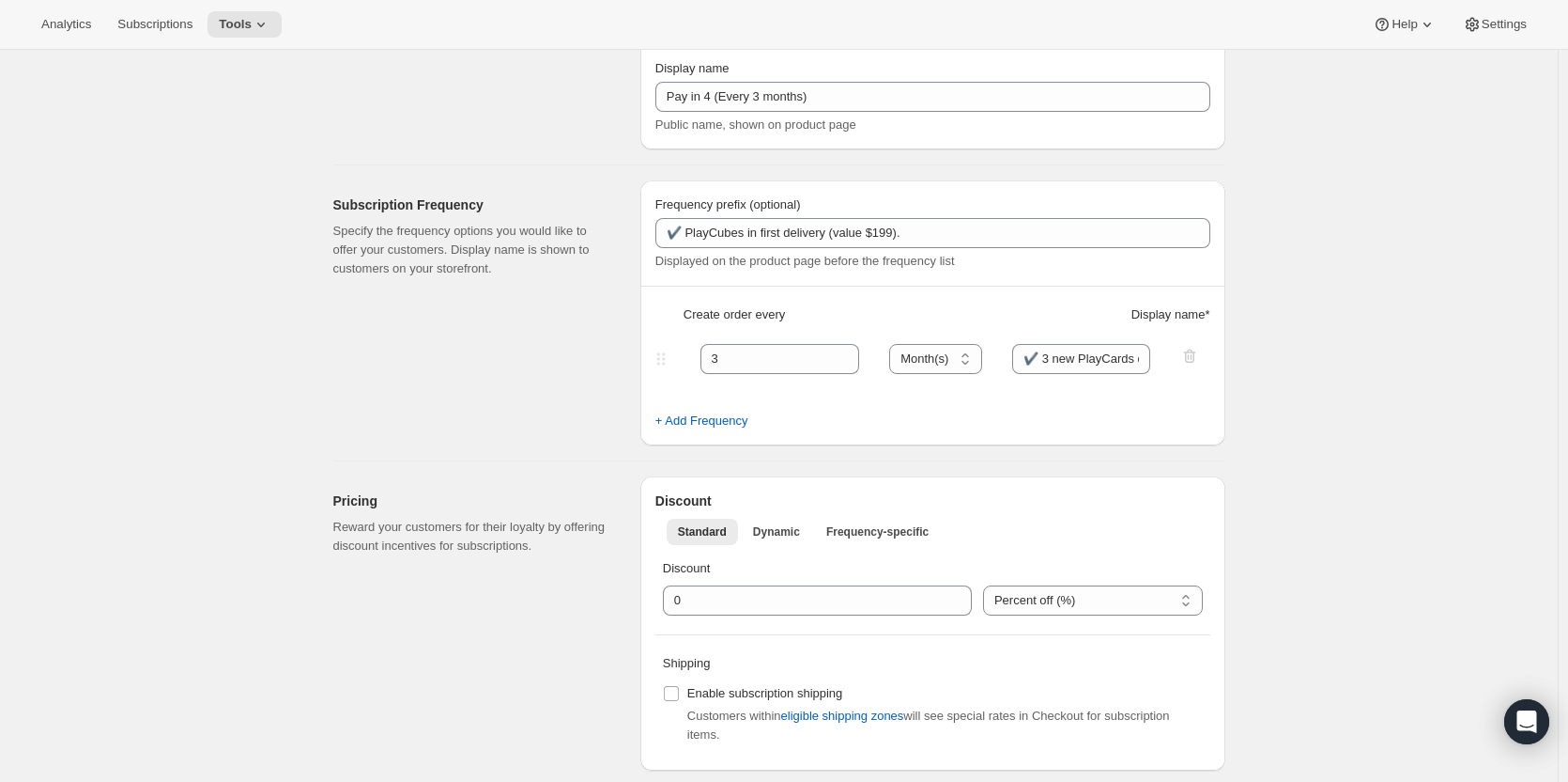
scroll to position [188, 0]
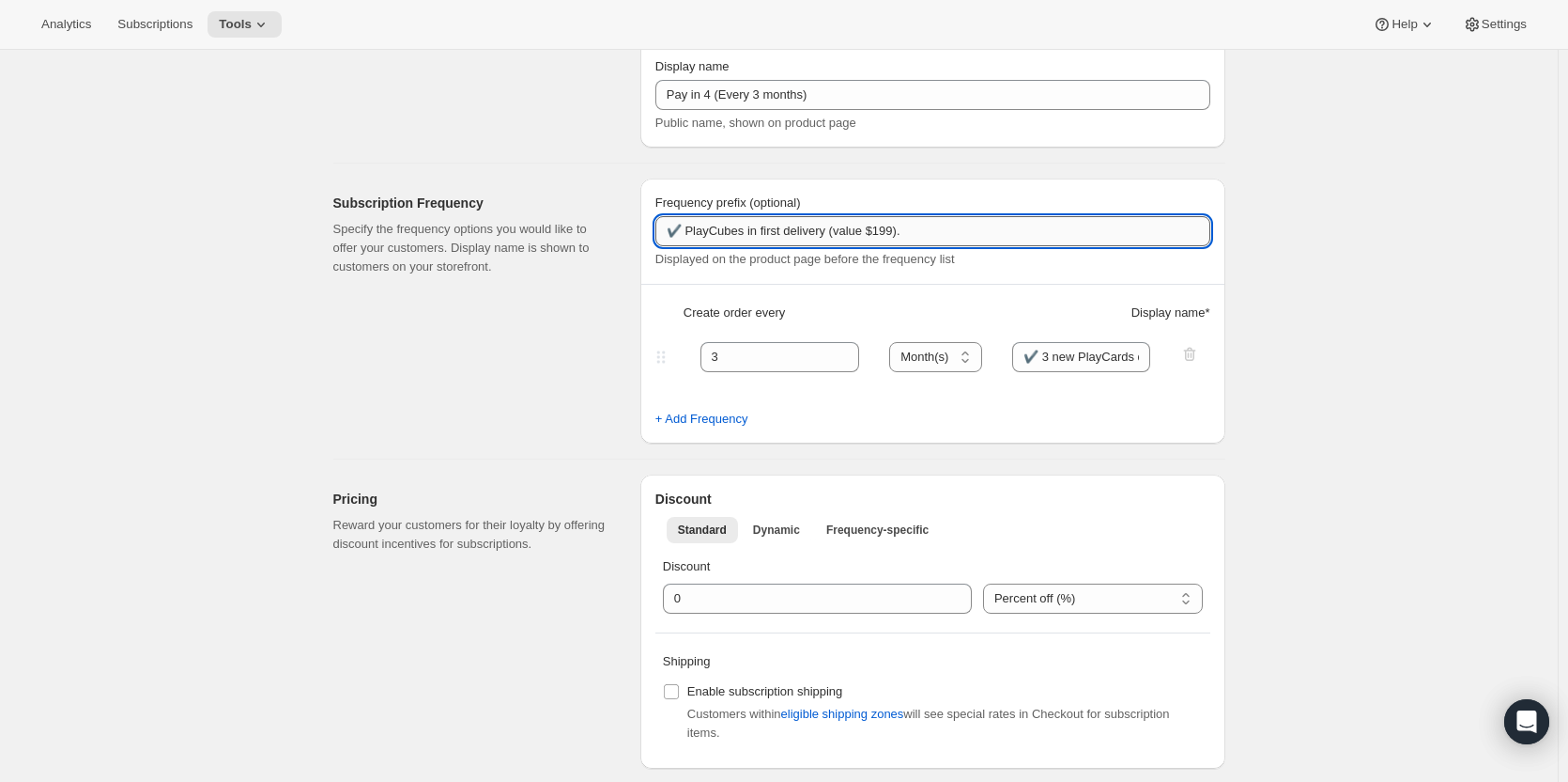
drag, startPoint x: 883, startPoint y: 230, endPoint x: 894, endPoint y: 237, distance: 13.0
click at [894, 237] on input "✔️ PlayCubes in first delivery (value $199)." at bounding box center [932, 231] width 555 height 30
type input "✔️ PlayCubes in first delivery (value $179.99)."
click at [1086, 359] on input "✔️ 3 new PlayCards delivered every 3 months." at bounding box center [1081, 357] width 138 height 30
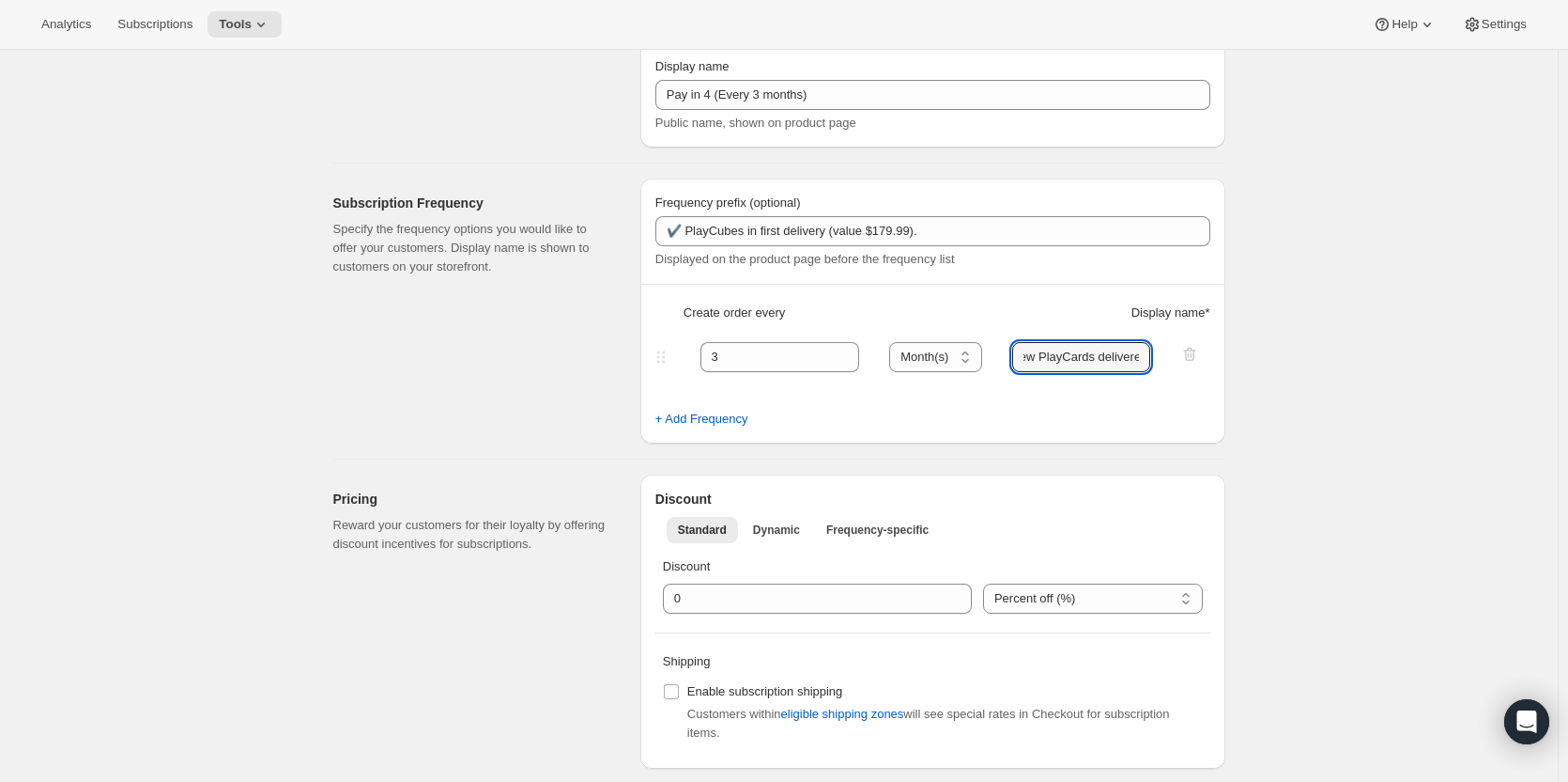
scroll to position [0, 139]
drag, startPoint x: 1060, startPoint y: 358, endPoint x: 1144, endPoint y: 374, distance: 85.5
click at [1144, 374] on fieldset "3 Day(s) Week(s) Month(s) Year(s) Month(s) ✔️ 3 new PlayCards delivered every 3…" at bounding box center [932, 373] width 551 height 72
click at [1121, 355] on input "✔️ 3 new PlayCards delivered every 3 months." at bounding box center [1081, 357] width 138 height 30
click at [1138, 355] on input "✔️ 3 new PlayCards delivered every 3 months." at bounding box center [1081, 357] width 138 height 30
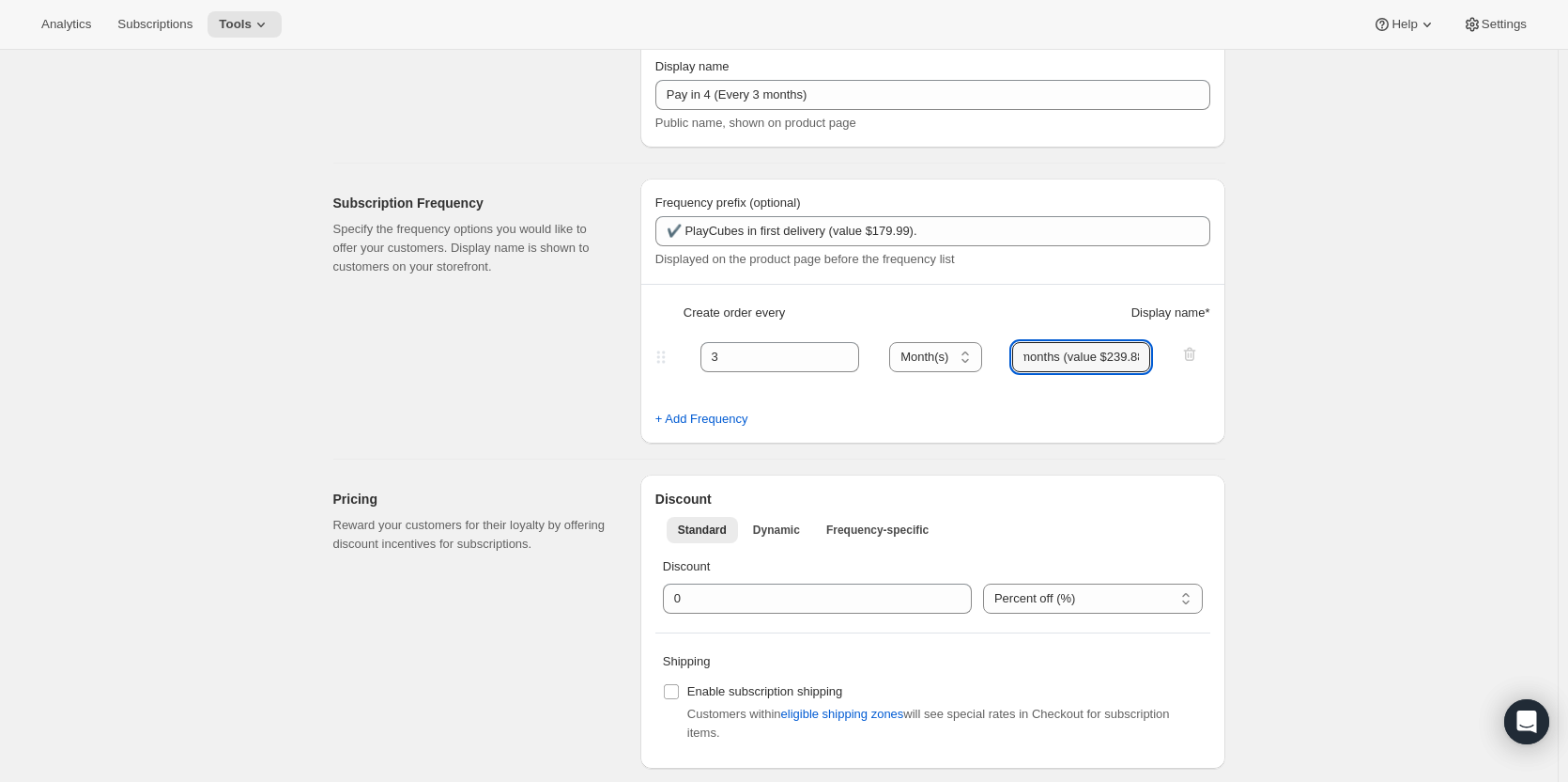
scroll to position [0, 218]
type input "✔️ 3 new PlayCards delivered every 3 months (value $239.88)"
click at [1306, 480] on div "Edit subscription plan. This page is ready Edit subscription plan Basic Info Gi…" at bounding box center [779, 775] width 1558 height 1827
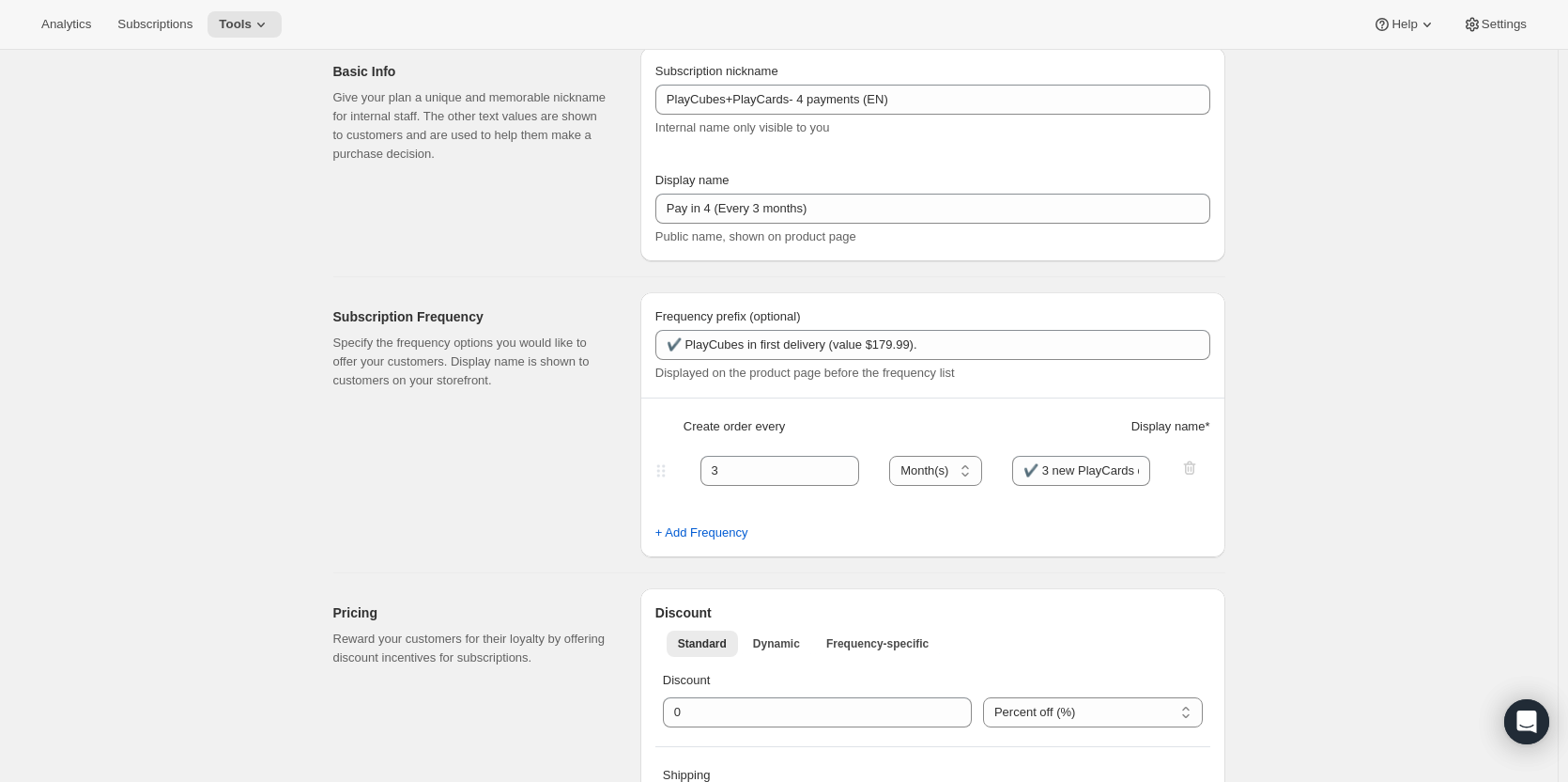
scroll to position [0, 0]
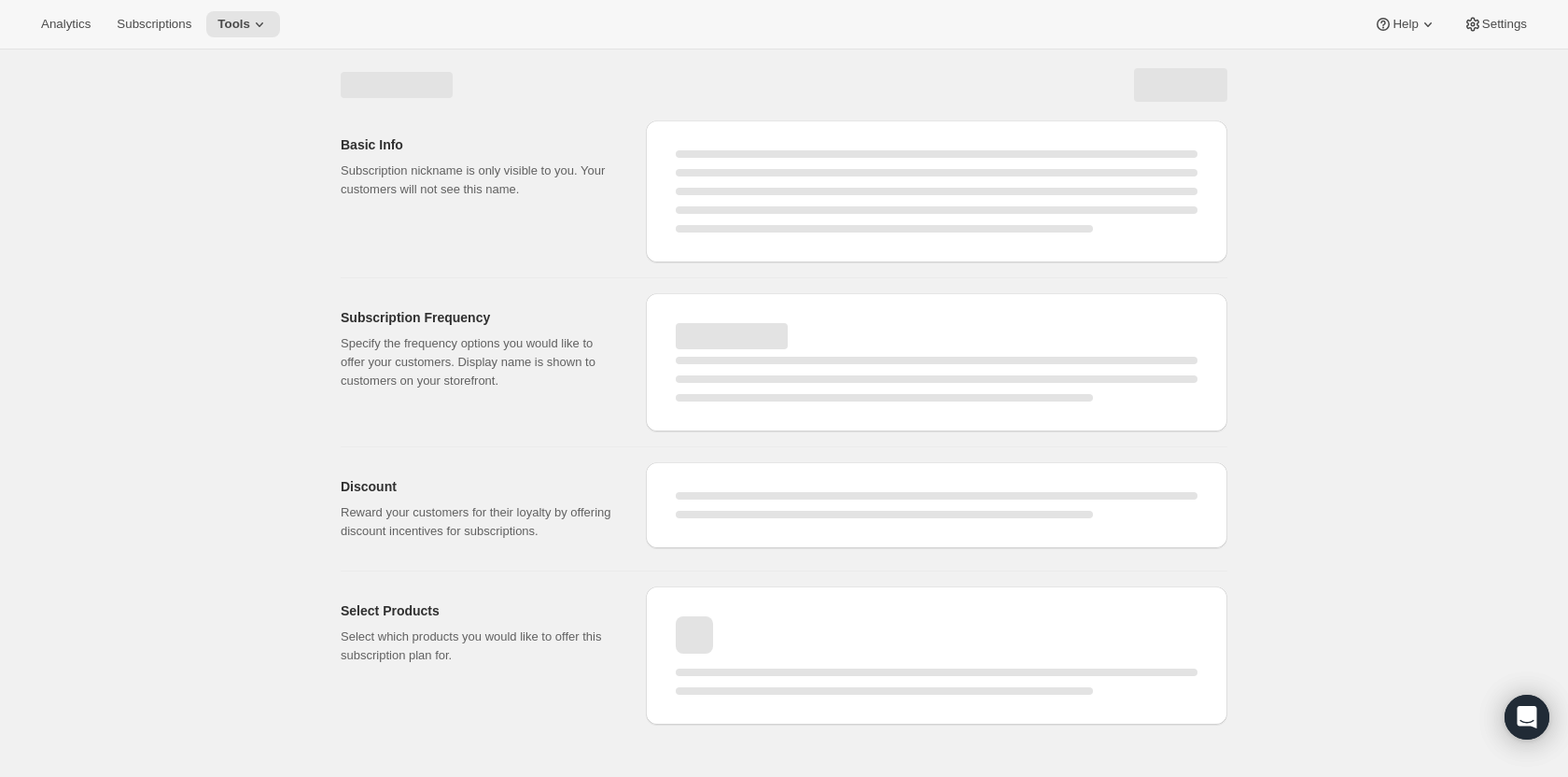
select select "MONTH"
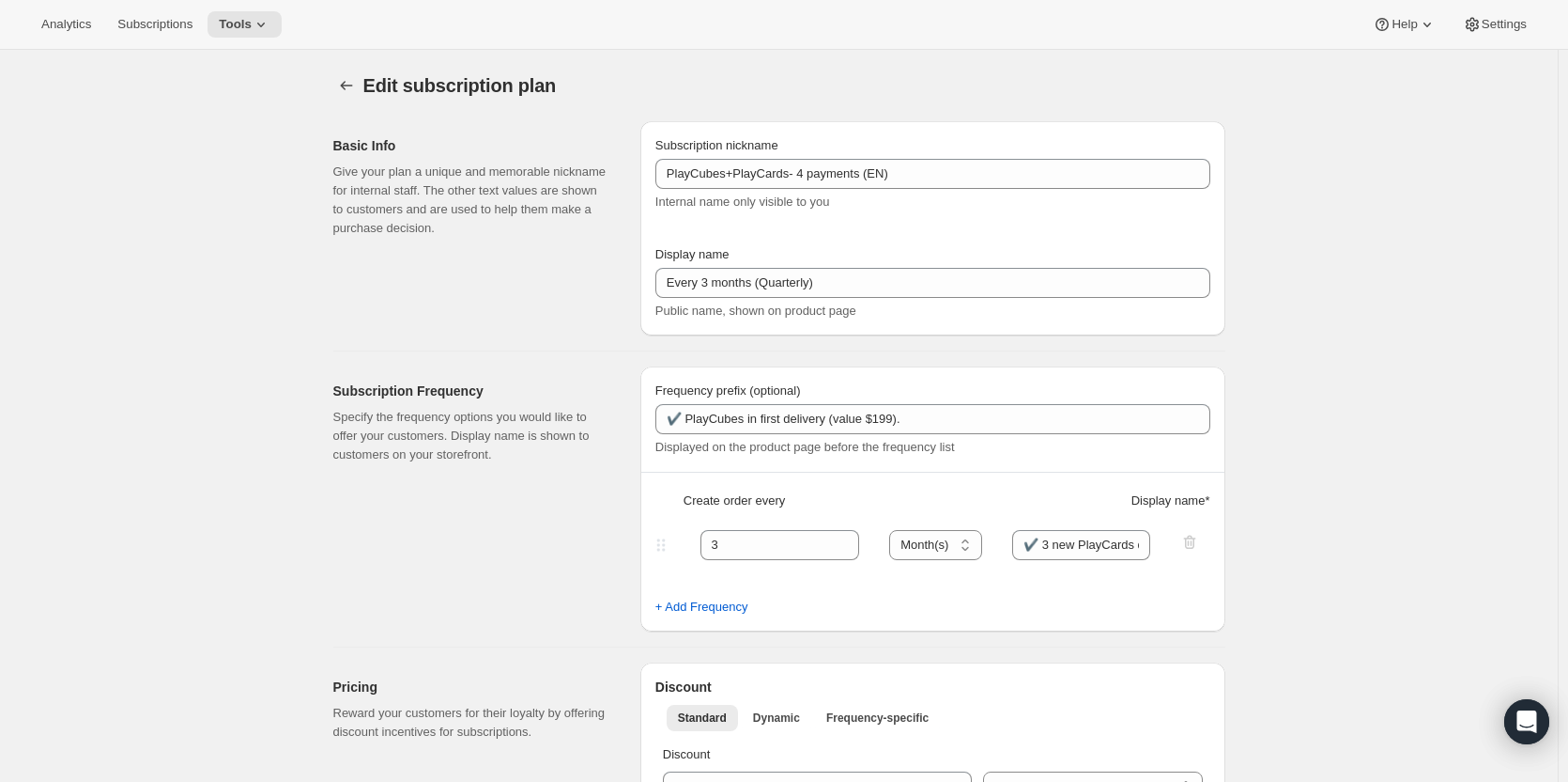
type input "Pay in 4 (Every 3 months)"
type input "✔️ PlayCubes in first delivery (value $179.99)."
type input "✔️ 3 new PlayCards delivered every 3 months (value $239.88)"
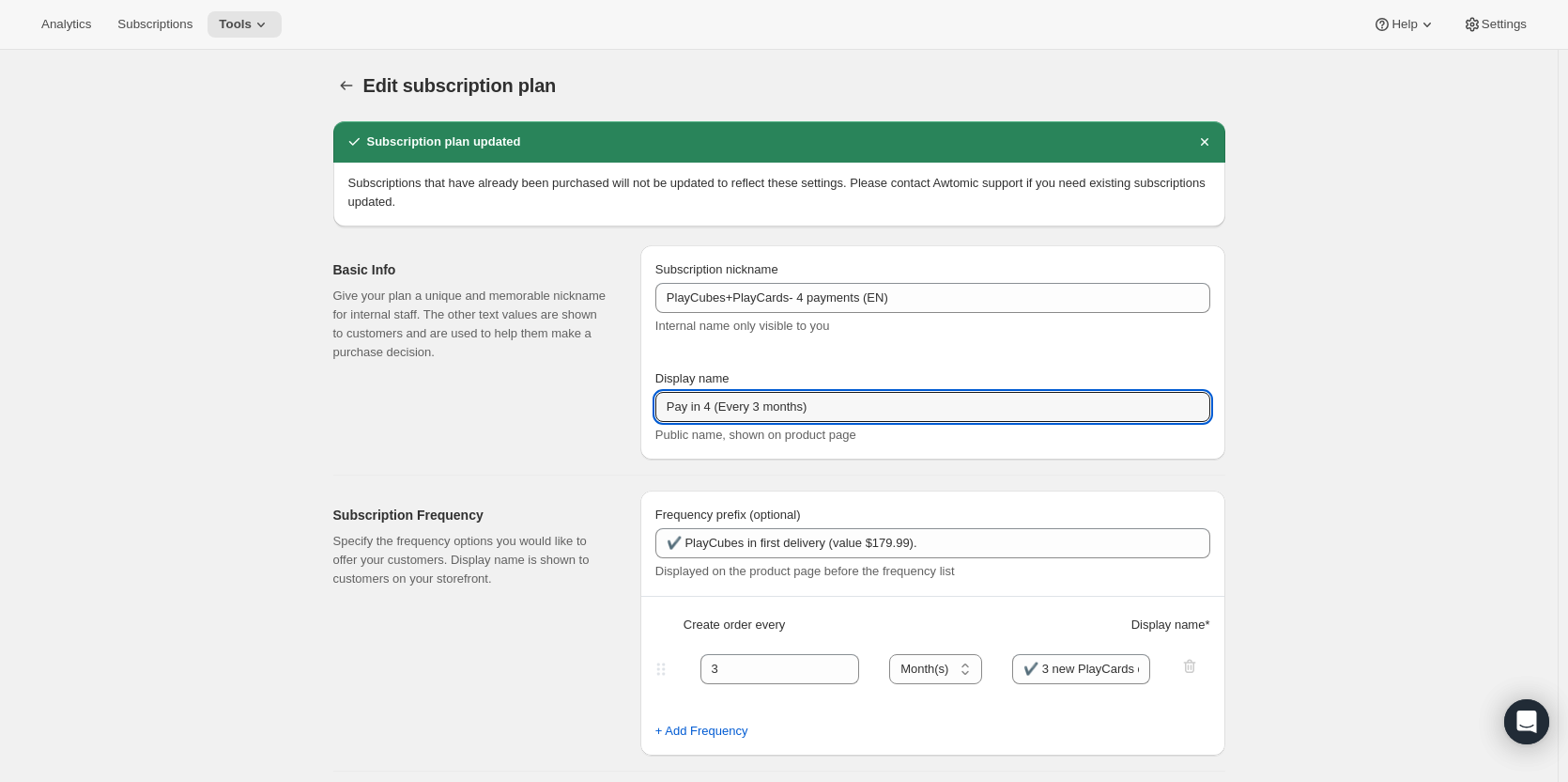
drag, startPoint x: 827, startPoint y: 409, endPoint x: 649, endPoint y: 405, distance: 178.0
click at [649, 405] on div "Subscription nickname PlayCubes+PlayCards- 4 payments (EN) Internal name only v…" at bounding box center [933, 351] width 585 height 214
click at [550, 354] on p "Give your plan a unique and memorable nickname for internal staff. The other te…" at bounding box center [471, 324] width 277 height 75
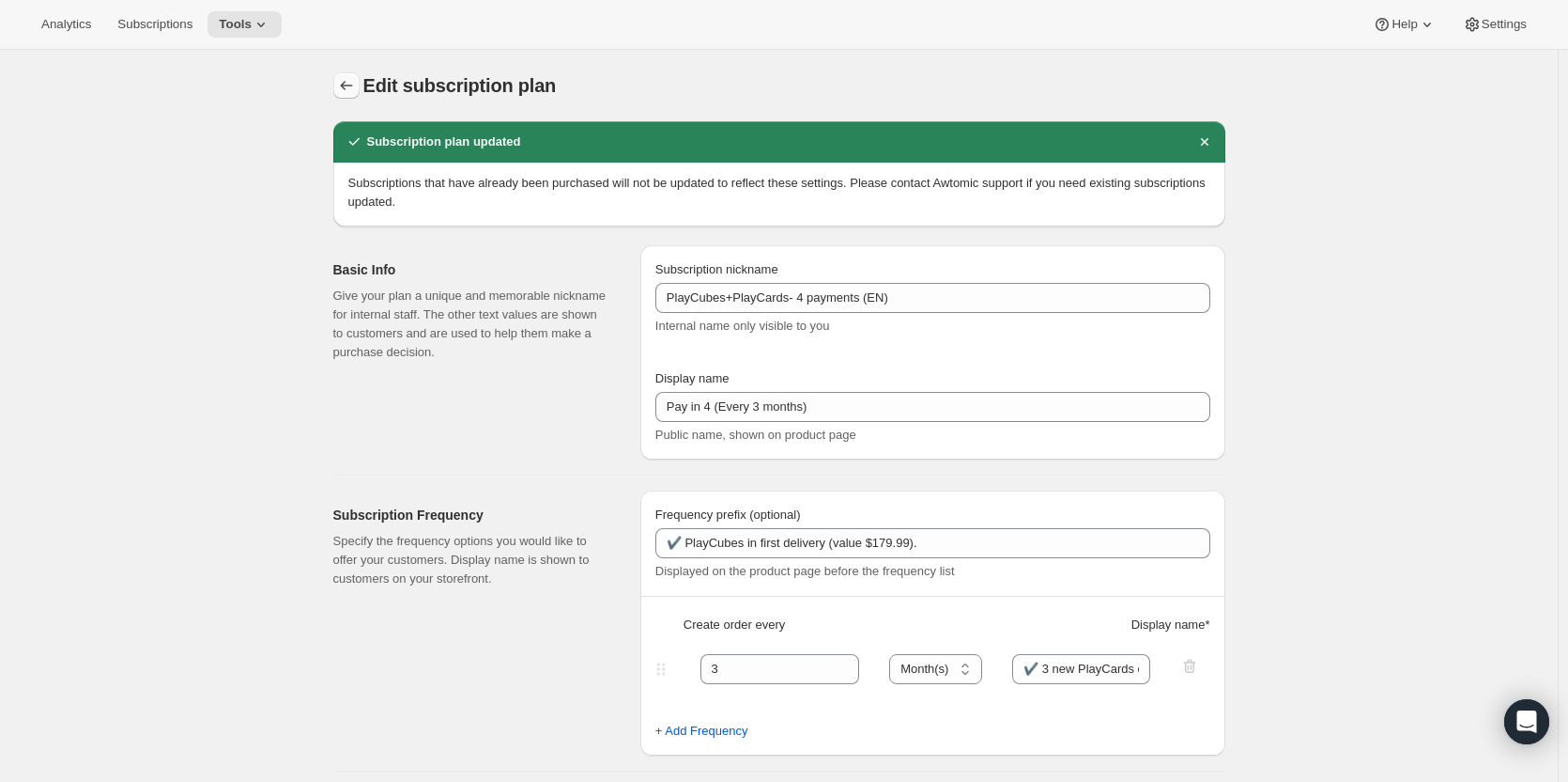
click at [350, 82] on icon "Subscription plans" at bounding box center [347, 86] width 19 height 19
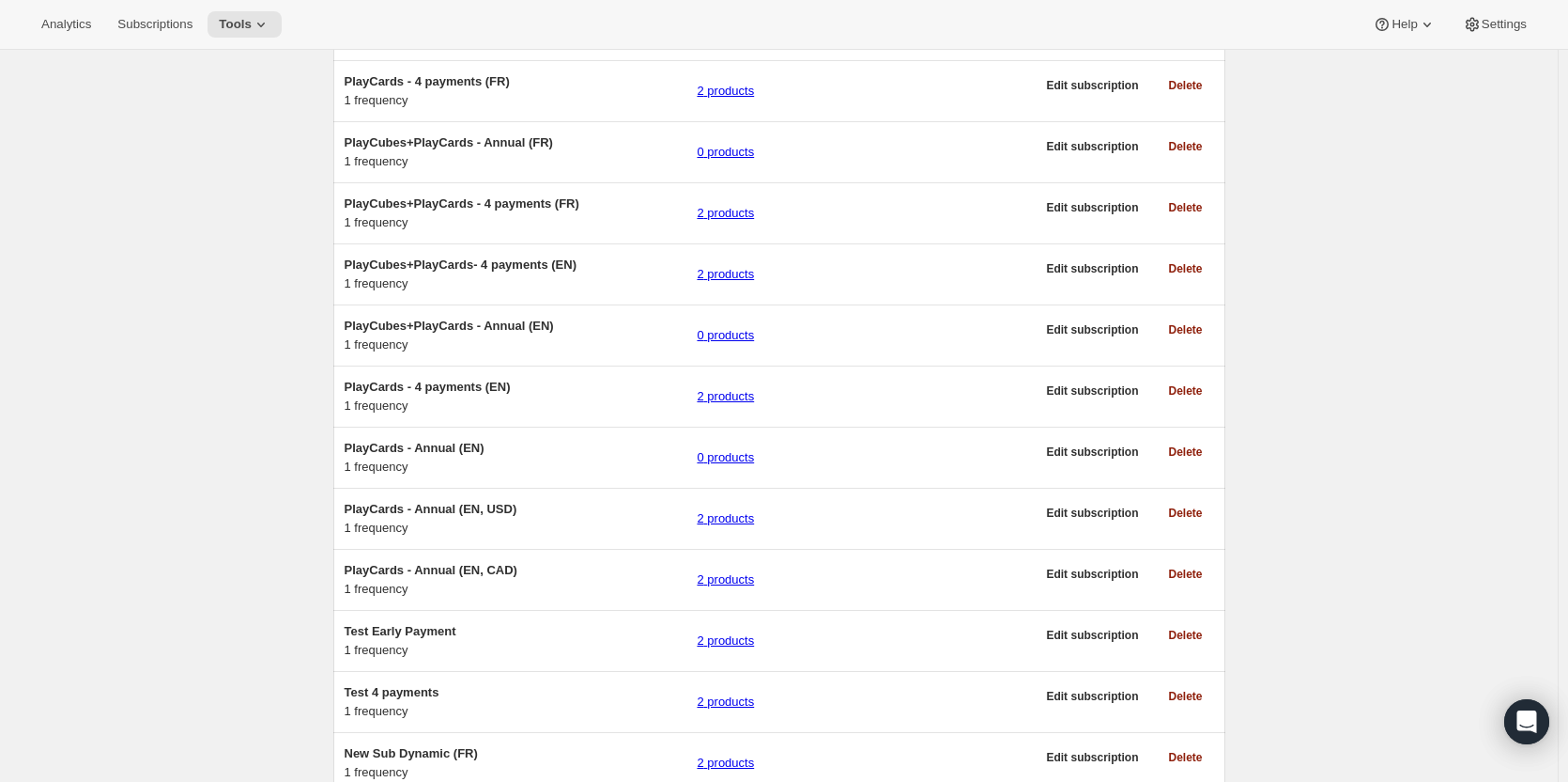
scroll to position [564, 0]
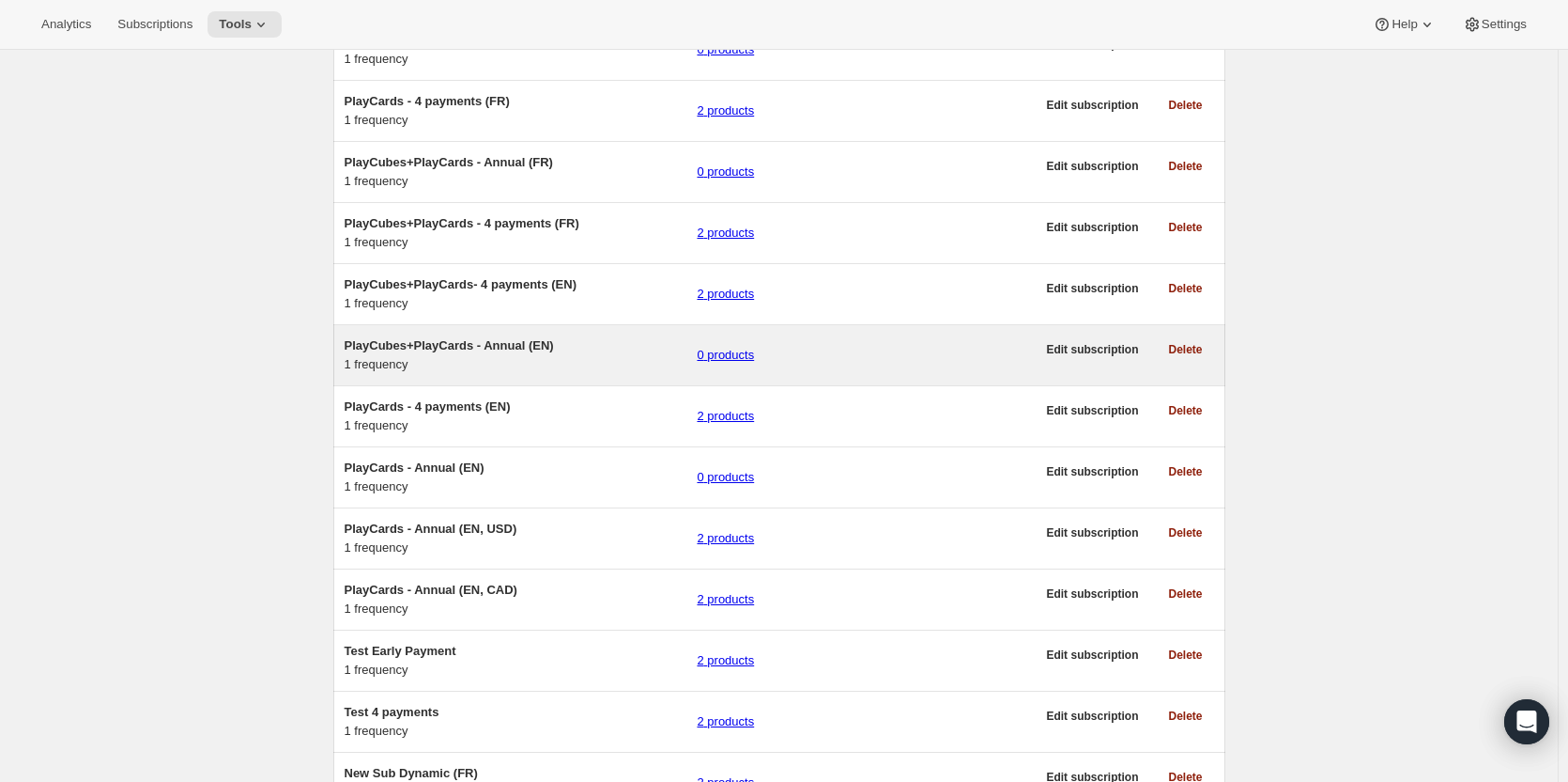
click at [460, 352] on span "PlayCubes+PlayCards - Annual (EN)" at bounding box center [449, 345] width 209 height 14
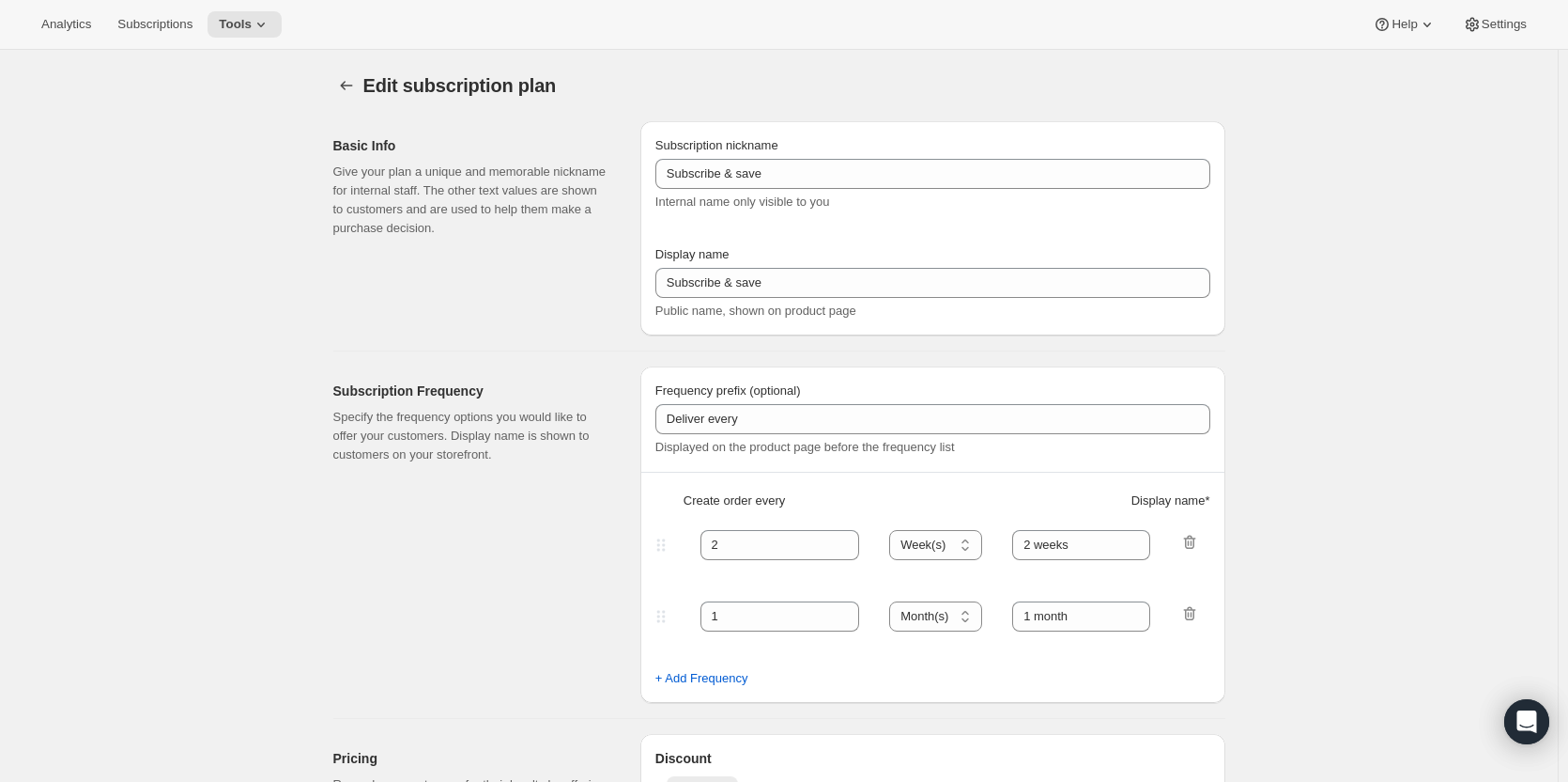
type input "PlayCubes+PlayCards - Annual (EN)"
type input "Annual (1 Payment for the Year - SAVE 25%)"
select select "ENABLED"
select select "MONTH"
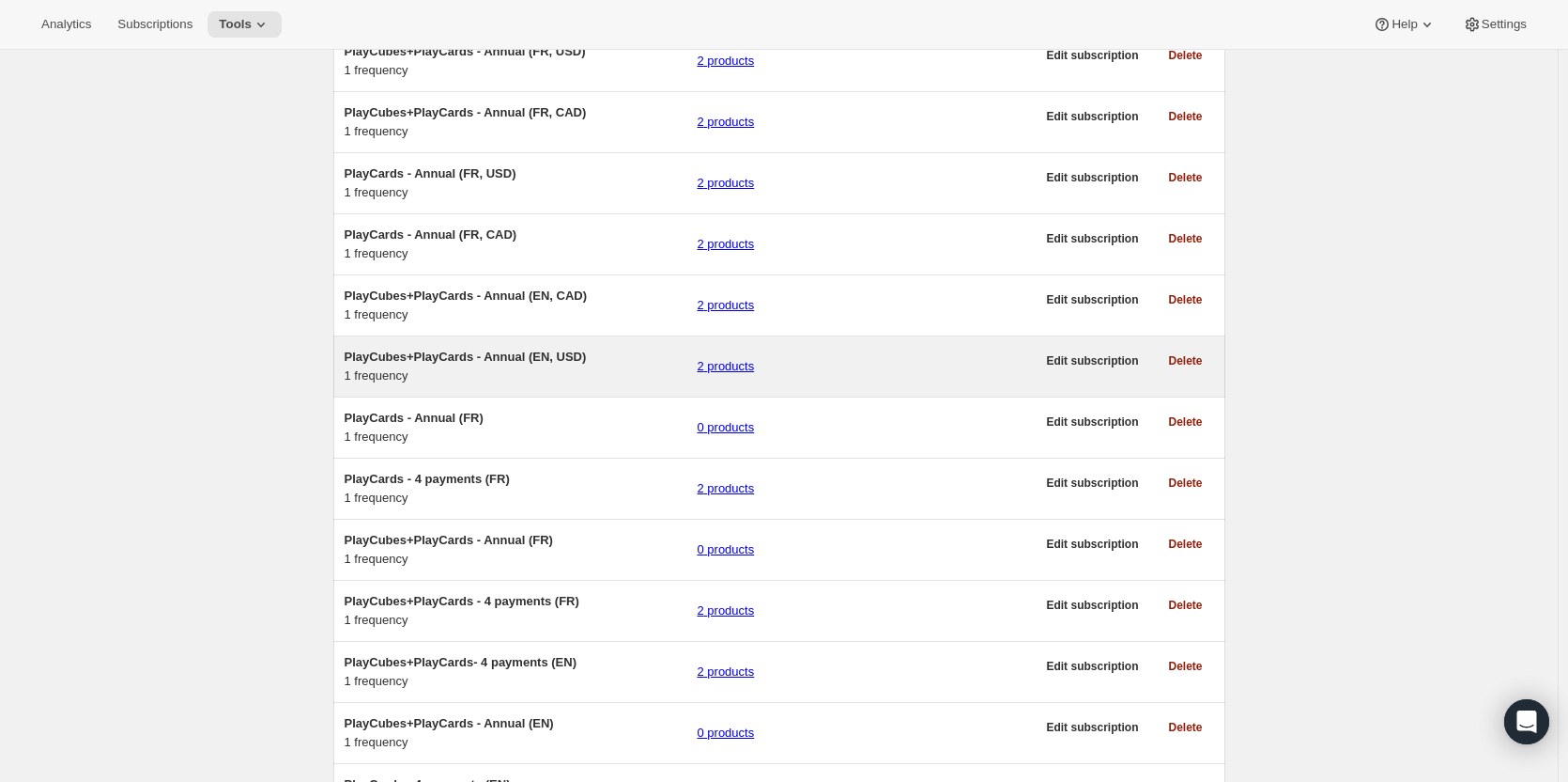
scroll to position [188, 0]
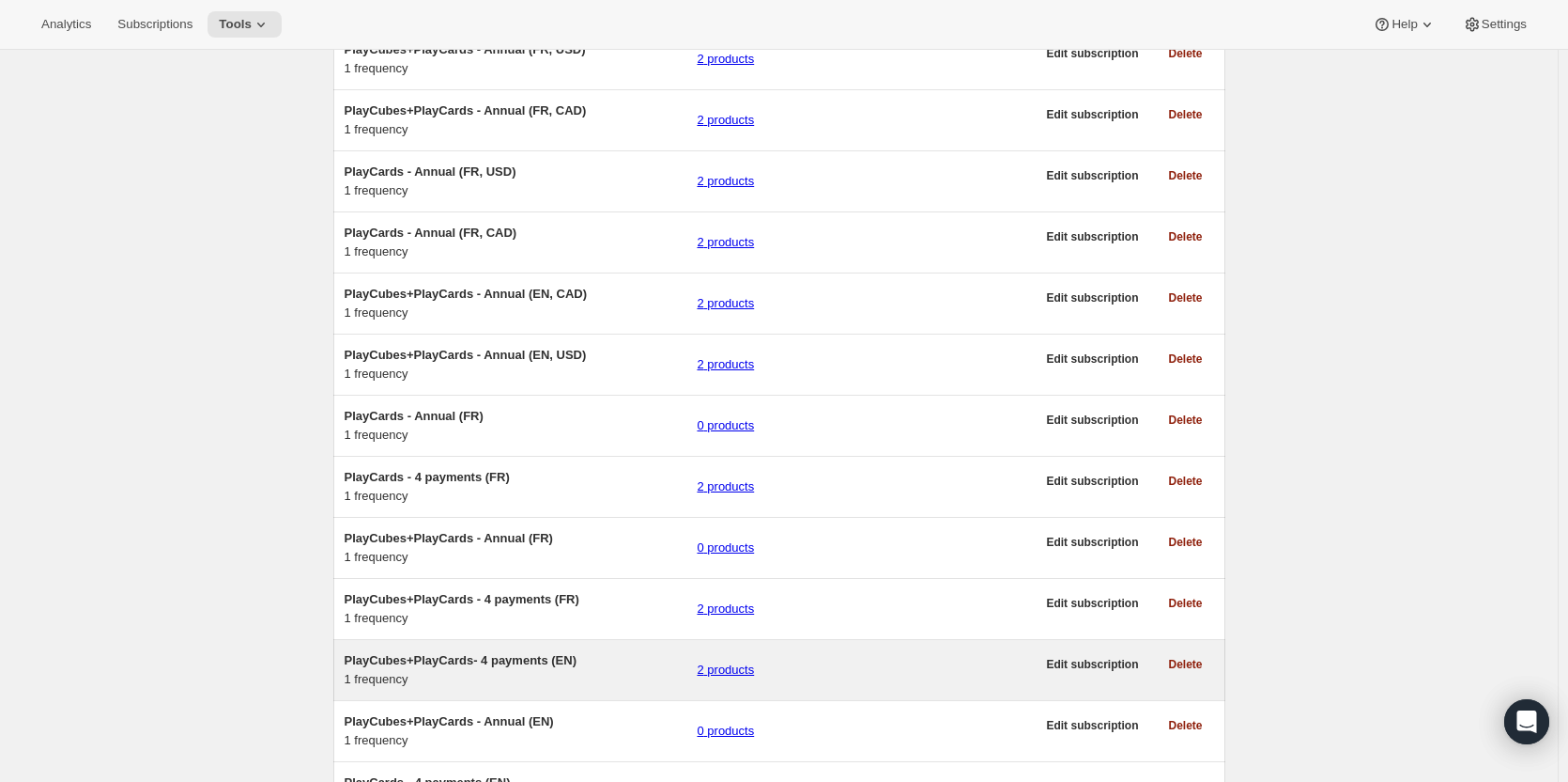
click at [441, 667] on span "PlayCubes+PlayCards- 4 payments (EN)" at bounding box center [461, 659] width 232 height 14
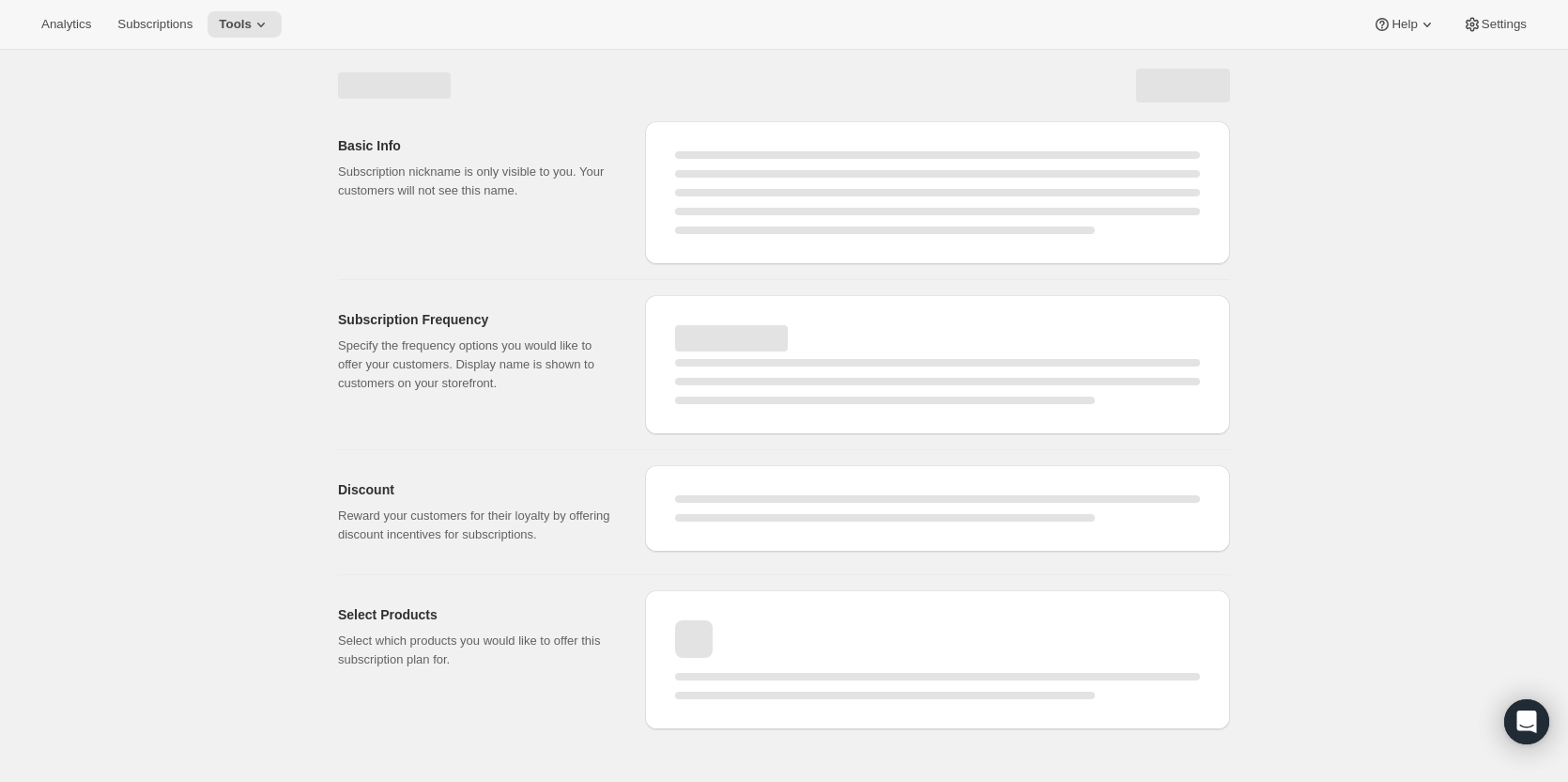
select select "WEEK"
select select "MONTH"
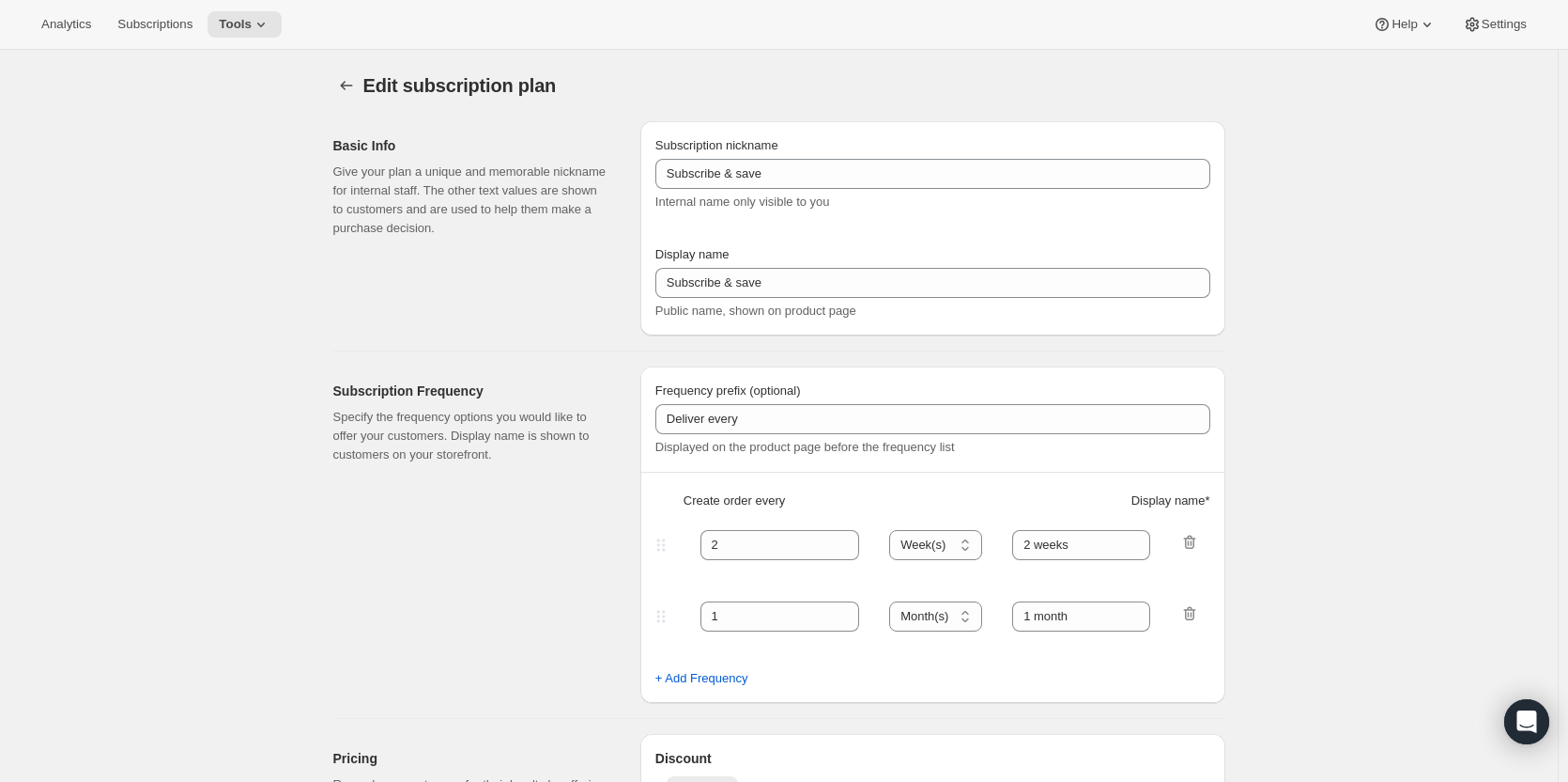
type input "PlayCubes+PlayCards- 4 payments (EN)"
type input "Pay in 4 (Every 3 months)"
type input "✔️ PlayCubes in first delivery (value $179.99)."
type input "3"
type input "✔️ 3 new PlayCards delivered every 3 months (value $239.88)"
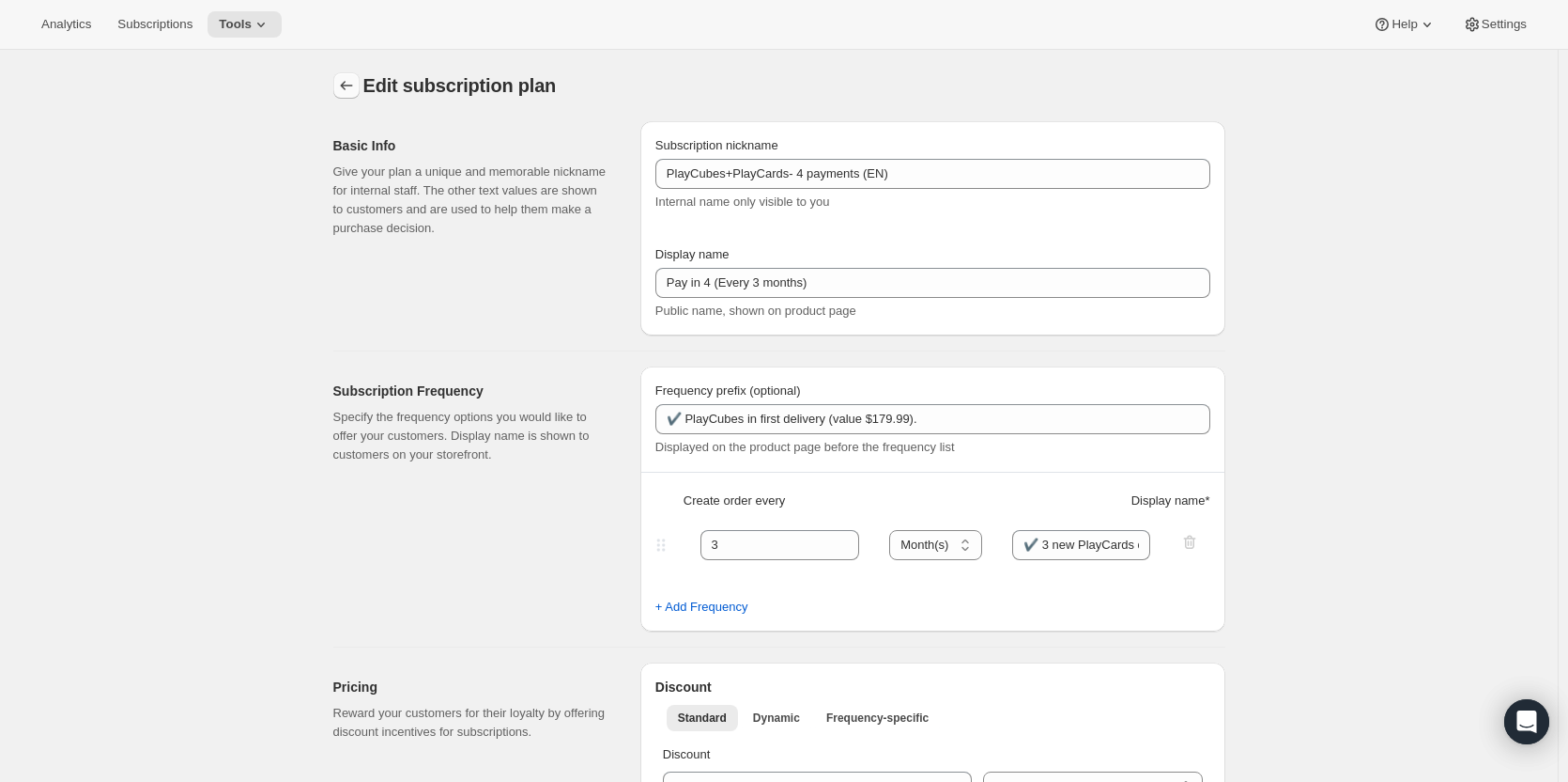
click at [350, 88] on icon "Subscription plans" at bounding box center [347, 86] width 19 height 19
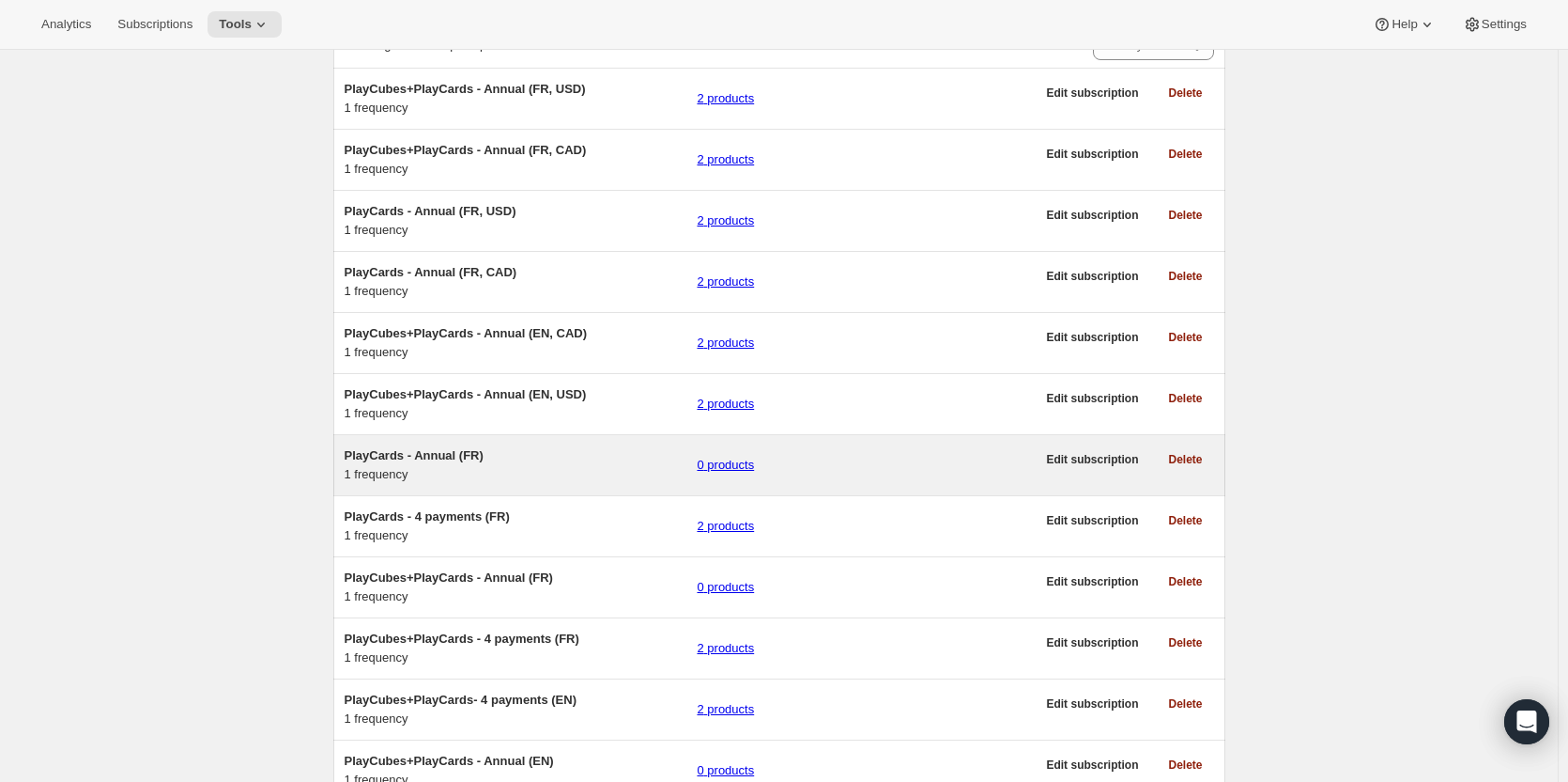
scroll to position [188, 0]
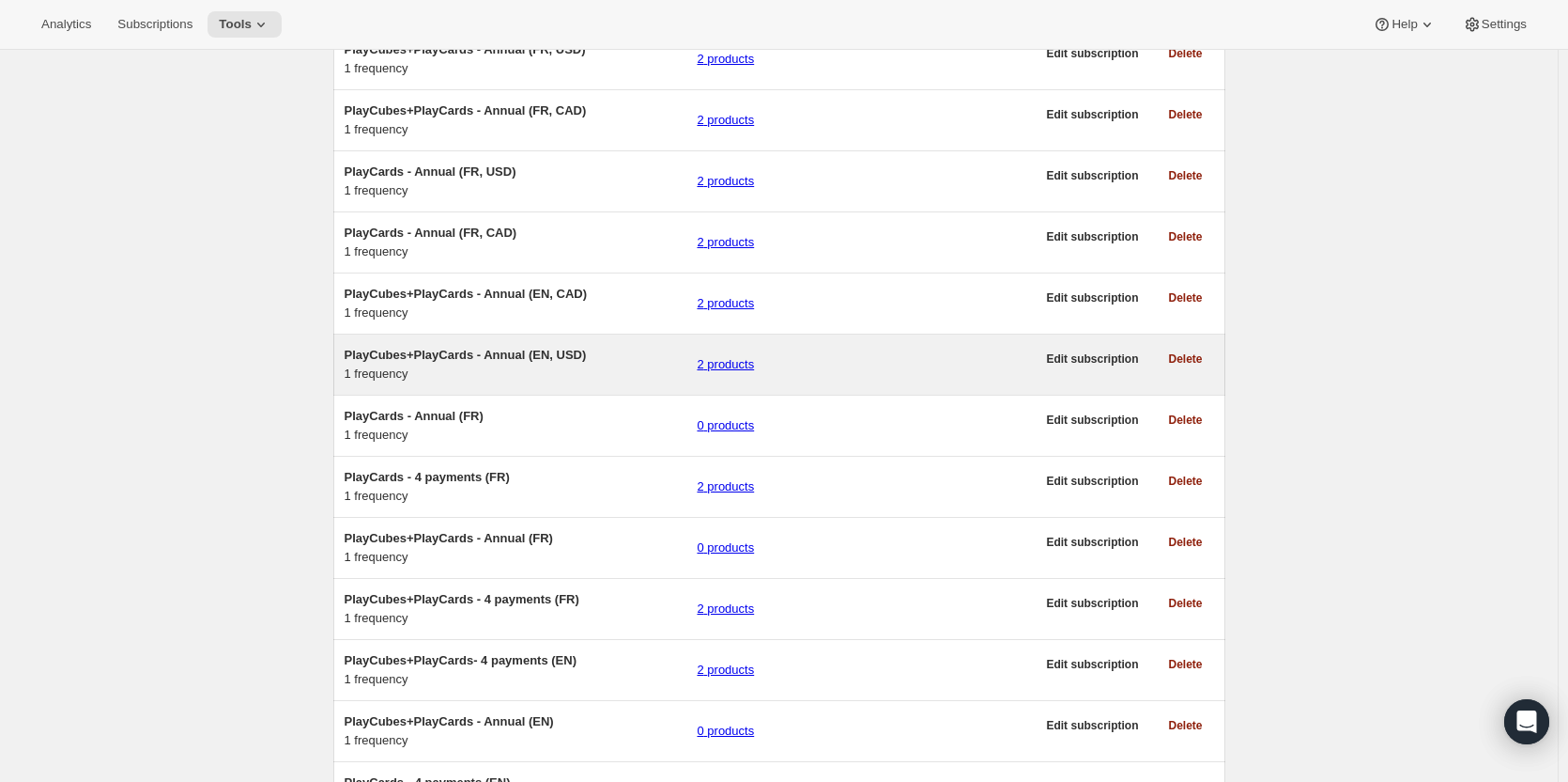
click at [442, 362] on span "PlayCubes+PlayCards - Annual (EN, USD)" at bounding box center [466, 354] width 242 height 14
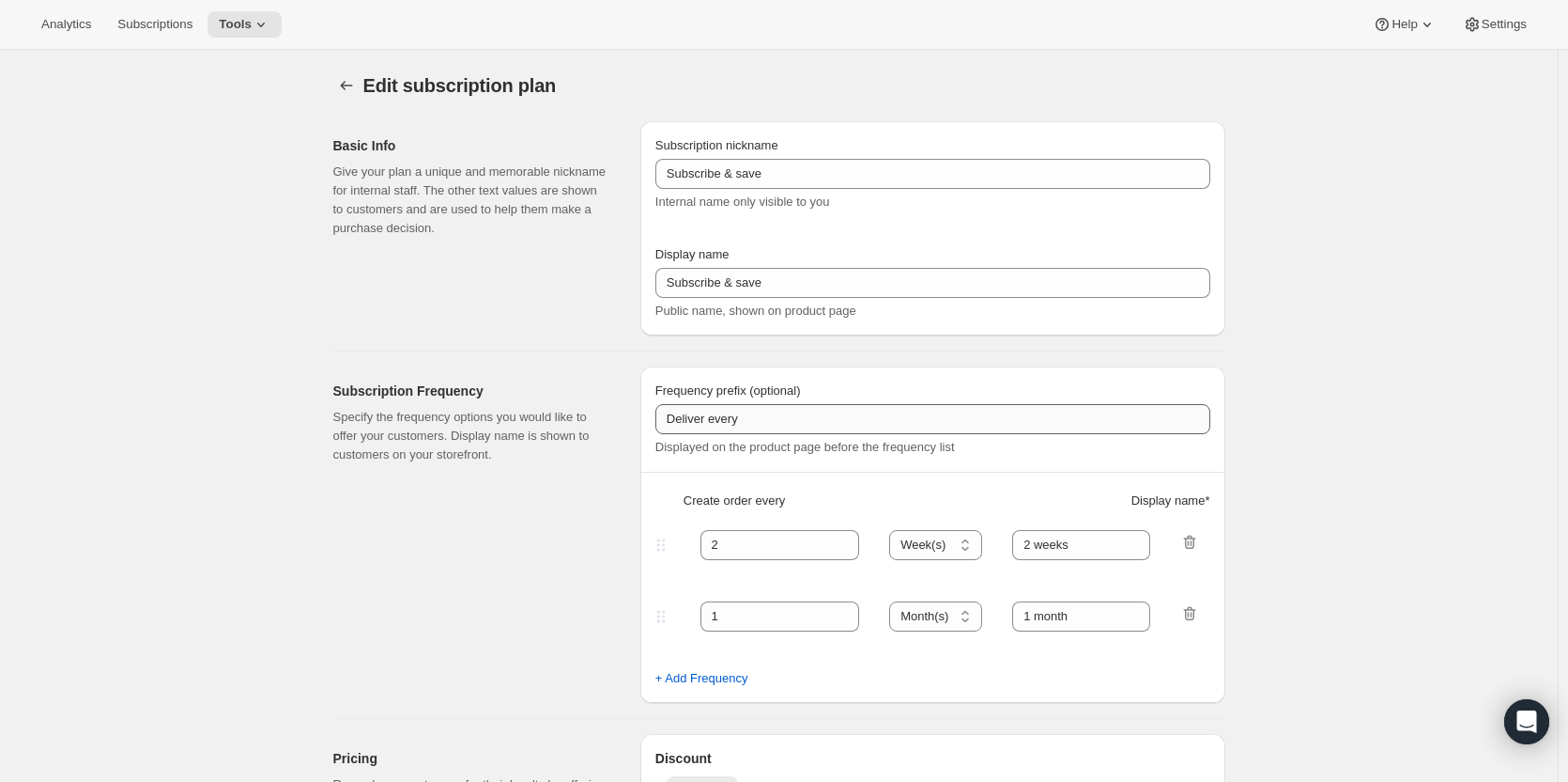
type input "PlayCubes+PlayCards - Annual (EN, USD)"
type input "Early Payment (<b>SAVE $179.99</b>)"
select select "ENABLED"
select select "MONTH"
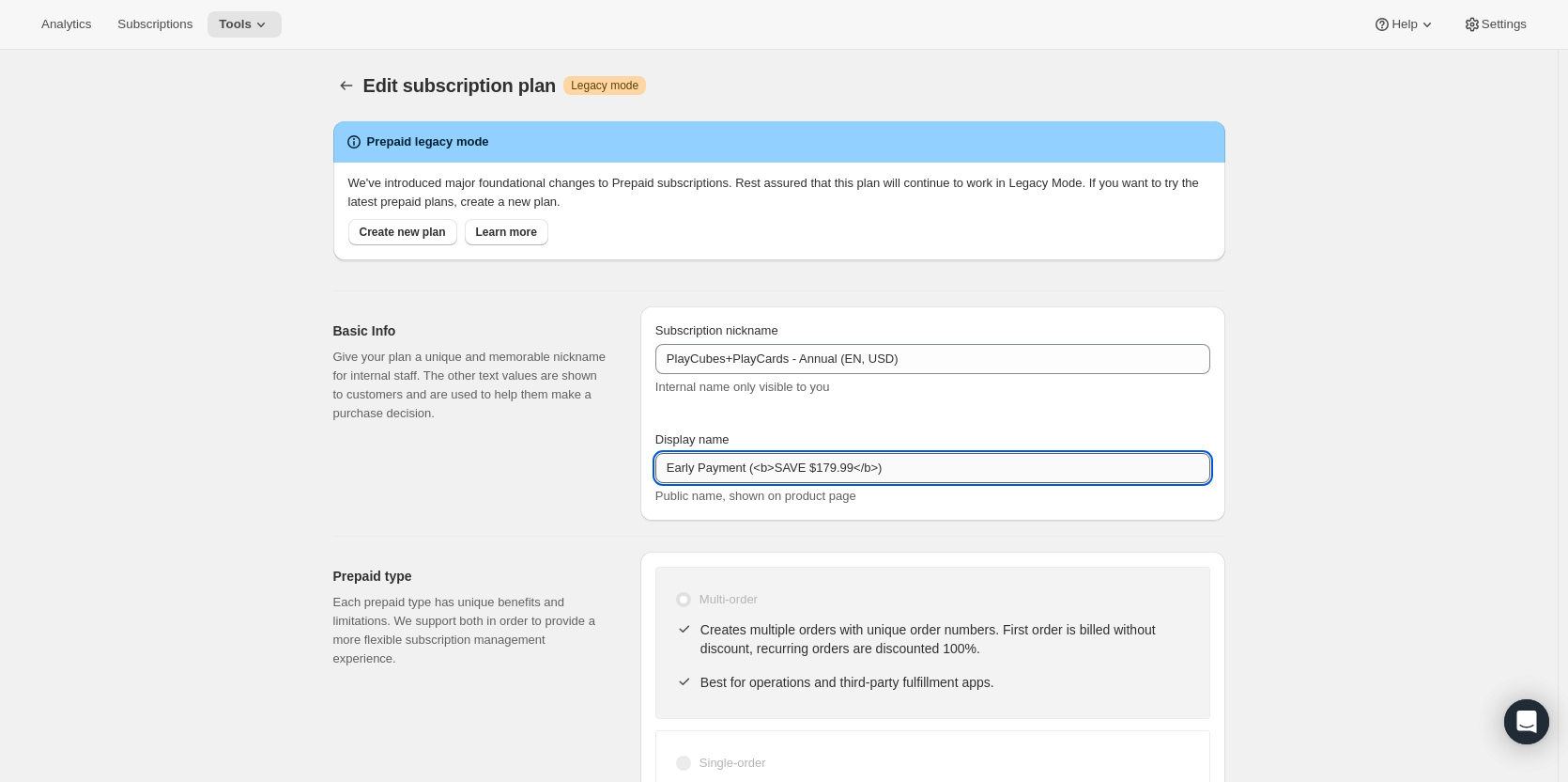
drag, startPoint x: 669, startPoint y: 468, endPoint x: 748, endPoint y: 471, distance: 79.1
click at [748, 471] on input "Early Payment (<b>SAVE $179.99</b>)" at bounding box center [932, 468] width 555 height 30
type input "Pay Early (<b>SAVE $179.99</b>)"
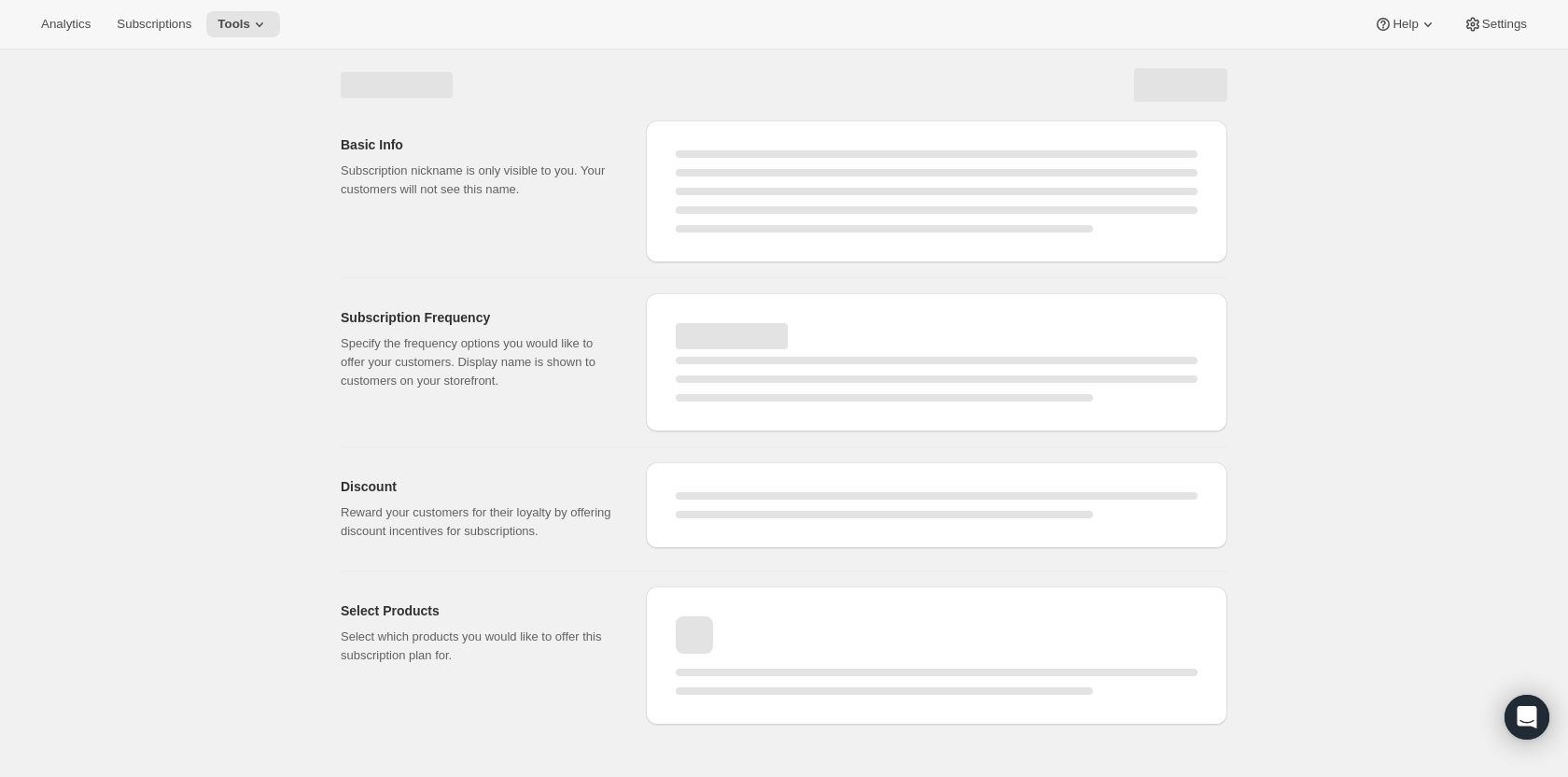
select select "MONTH"
select select "ENABLED"
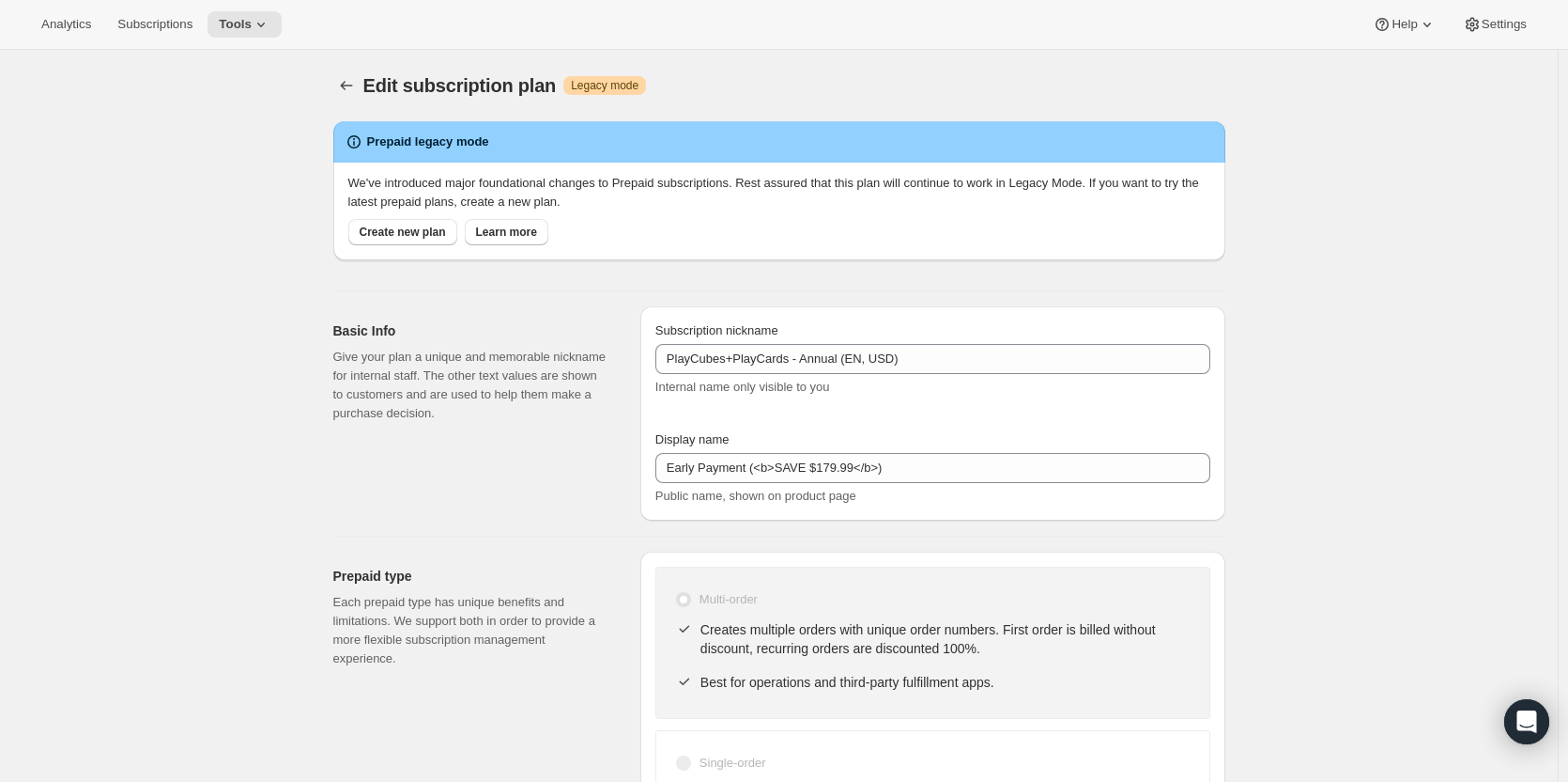
type input "Pay Early (<b>SAVE $179.99</b>)"
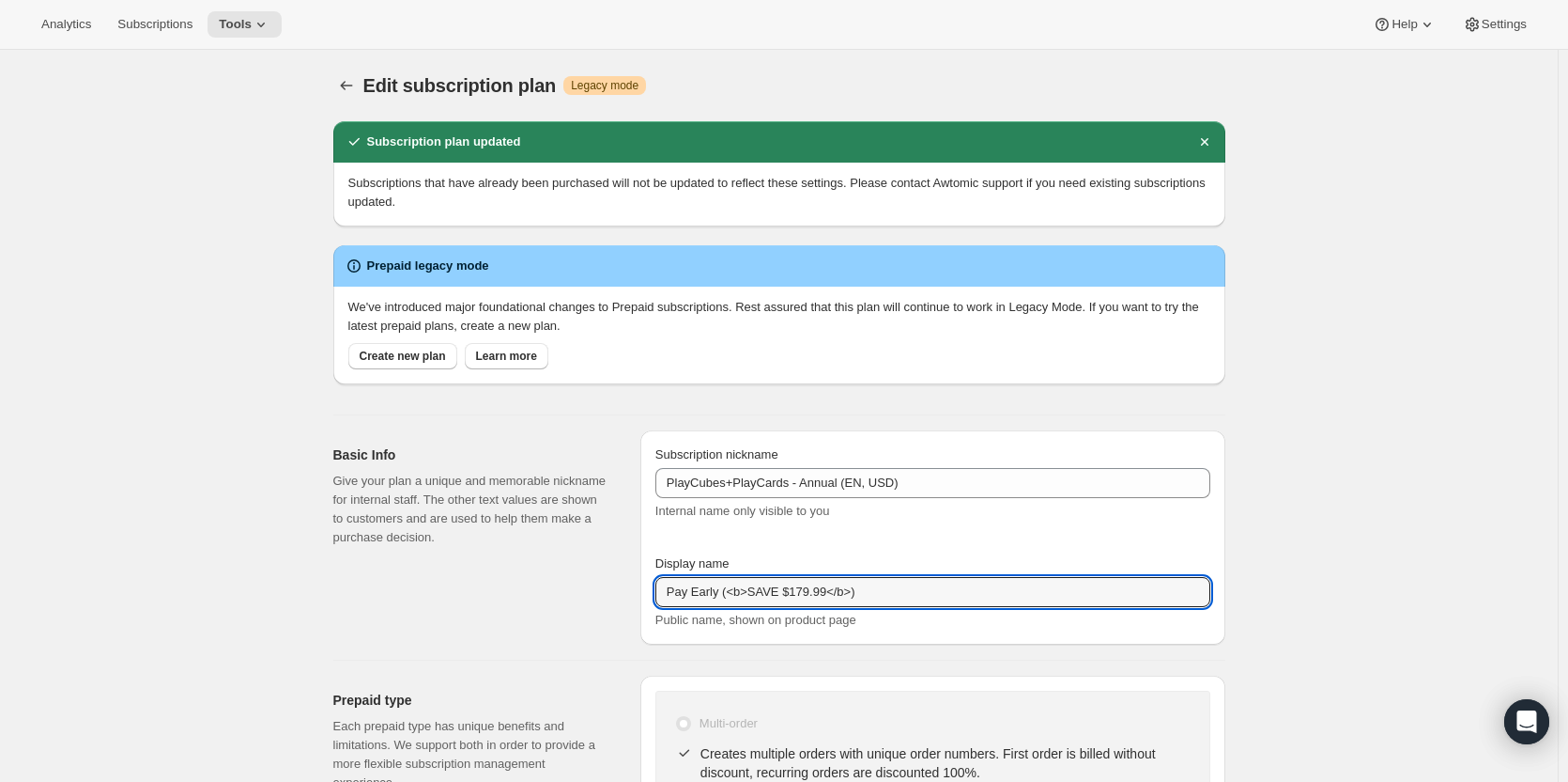
drag, startPoint x: 875, startPoint y: 594, endPoint x: 619, endPoint y: 588, distance: 256.1
click at [619, 588] on div "Basic Info Give your plan a unique and memorable nickname for internal staff. T…" at bounding box center [771, 530] width 907 height 230
click at [343, 76] on button "Subscription plans" at bounding box center [347, 86] width 27 height 27
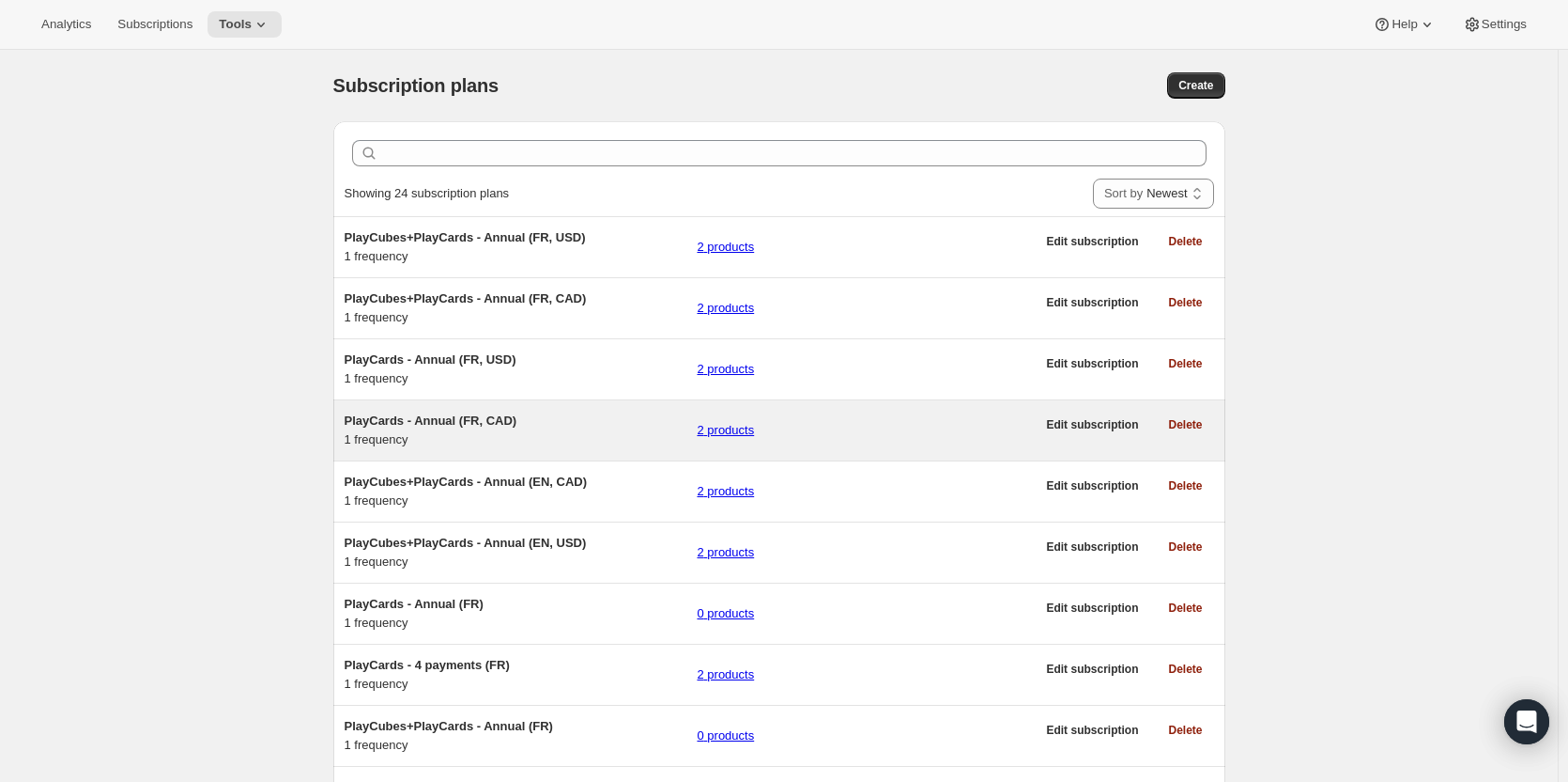
scroll to position [94, 0]
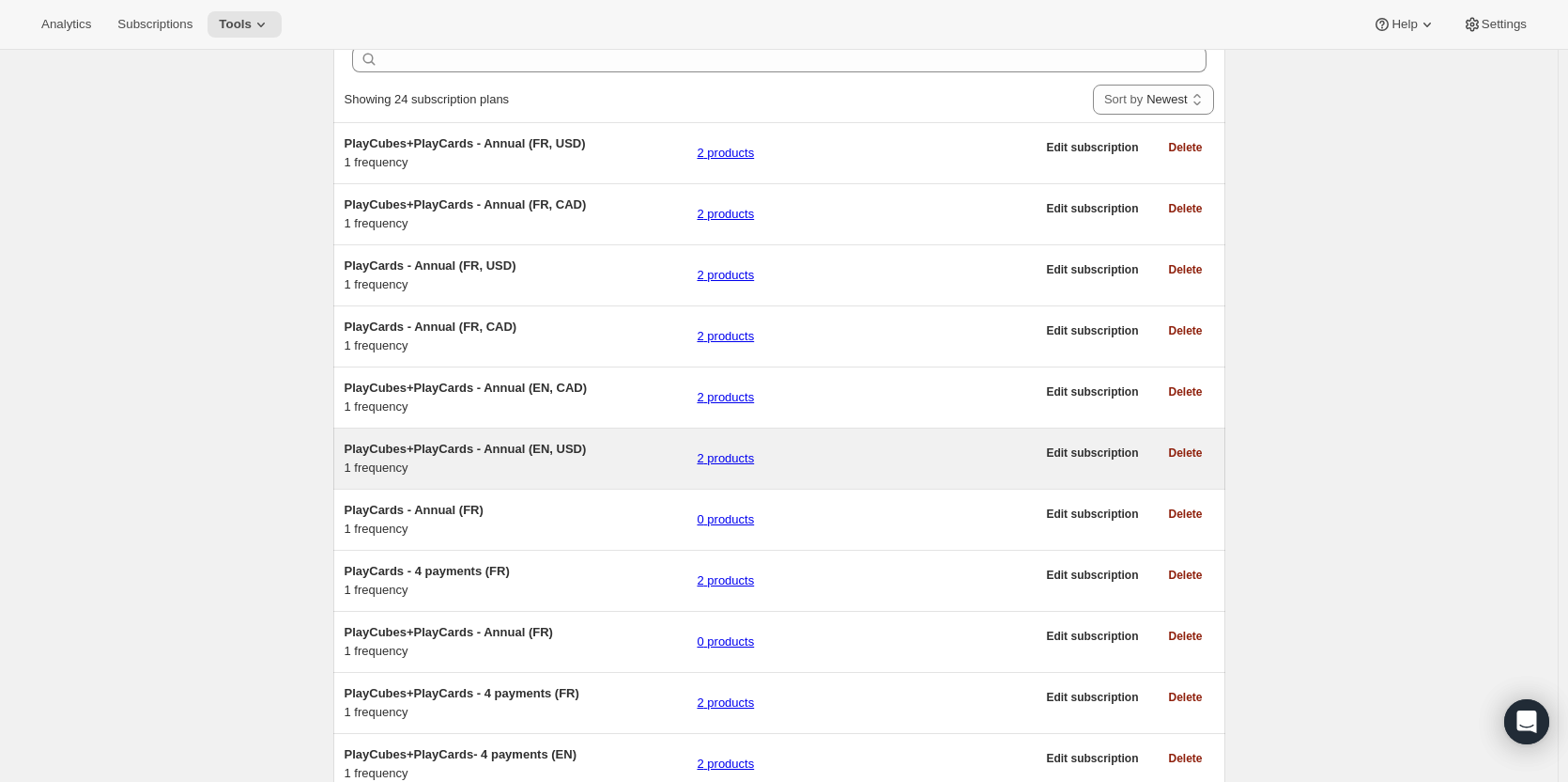
click at [480, 455] on span "PlayCubes+PlayCards - Annual (EN, USD)" at bounding box center [466, 449] width 242 height 14
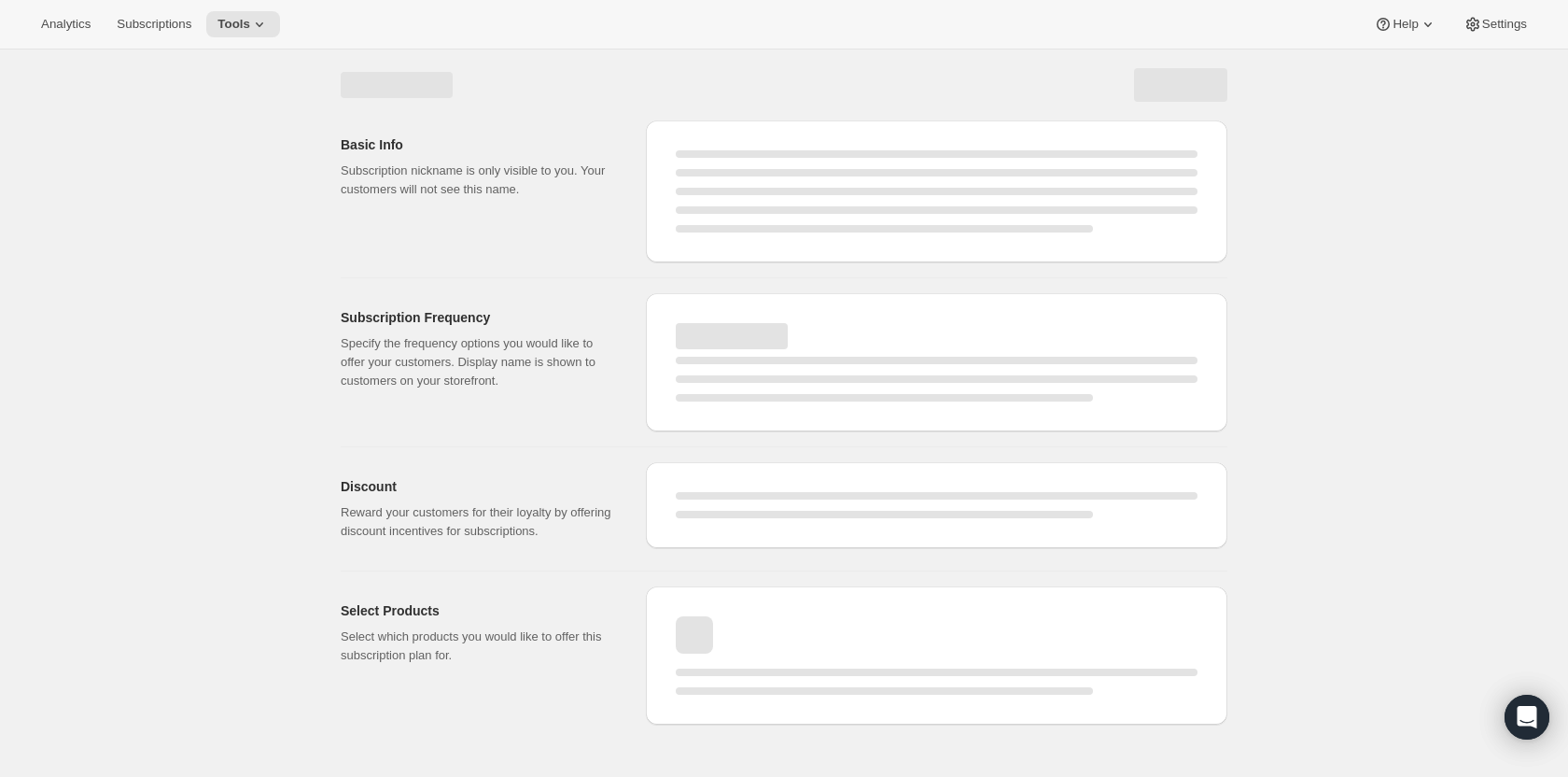
select select "WEEK"
select select "MONTH"
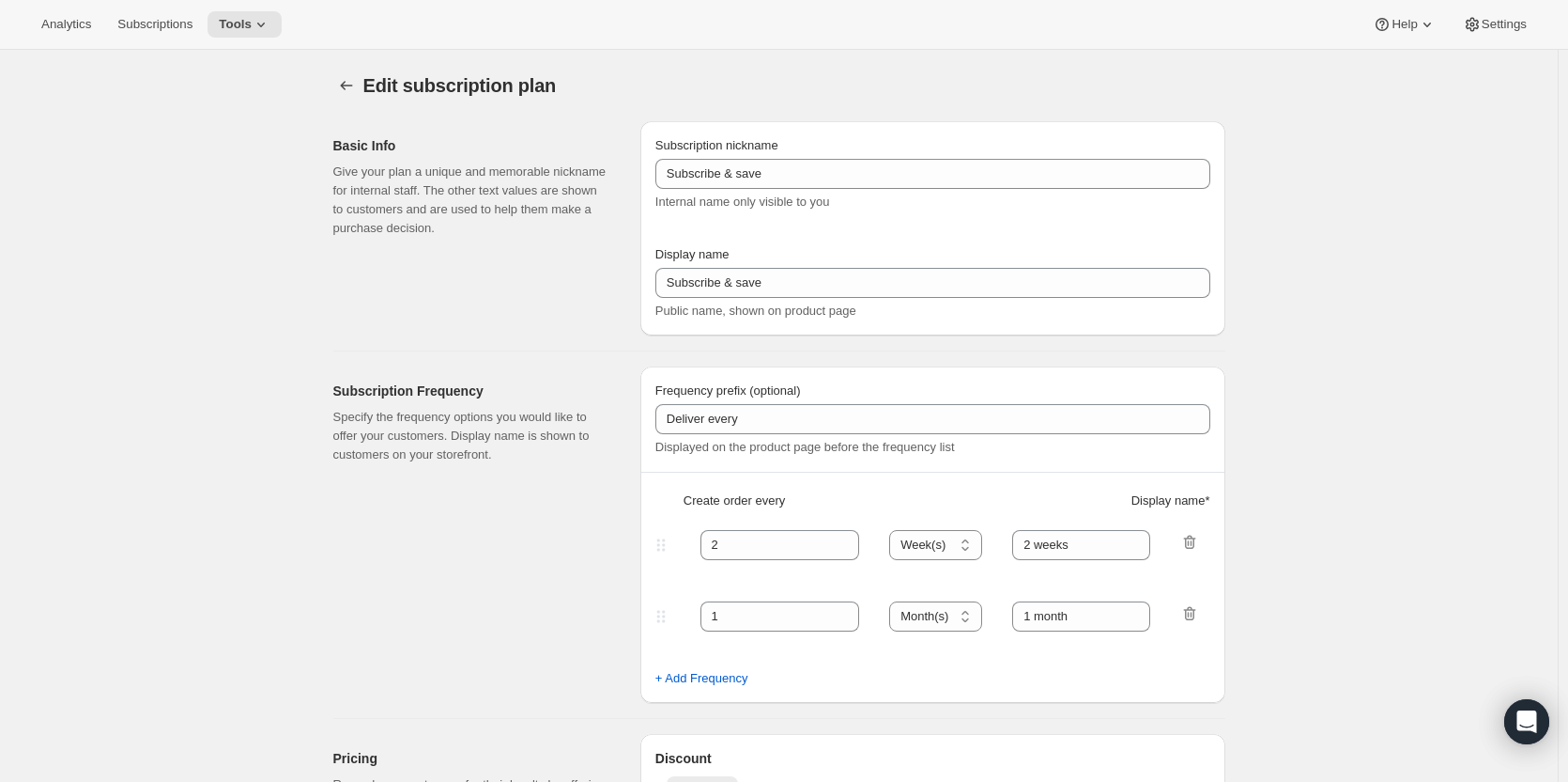
type input "PlayCubes+PlayCards - Annual (EN, USD)"
type input "Pay Early (<b>SAVE $179.99</b>)"
select select "ENABLED"
select select "MONTH"
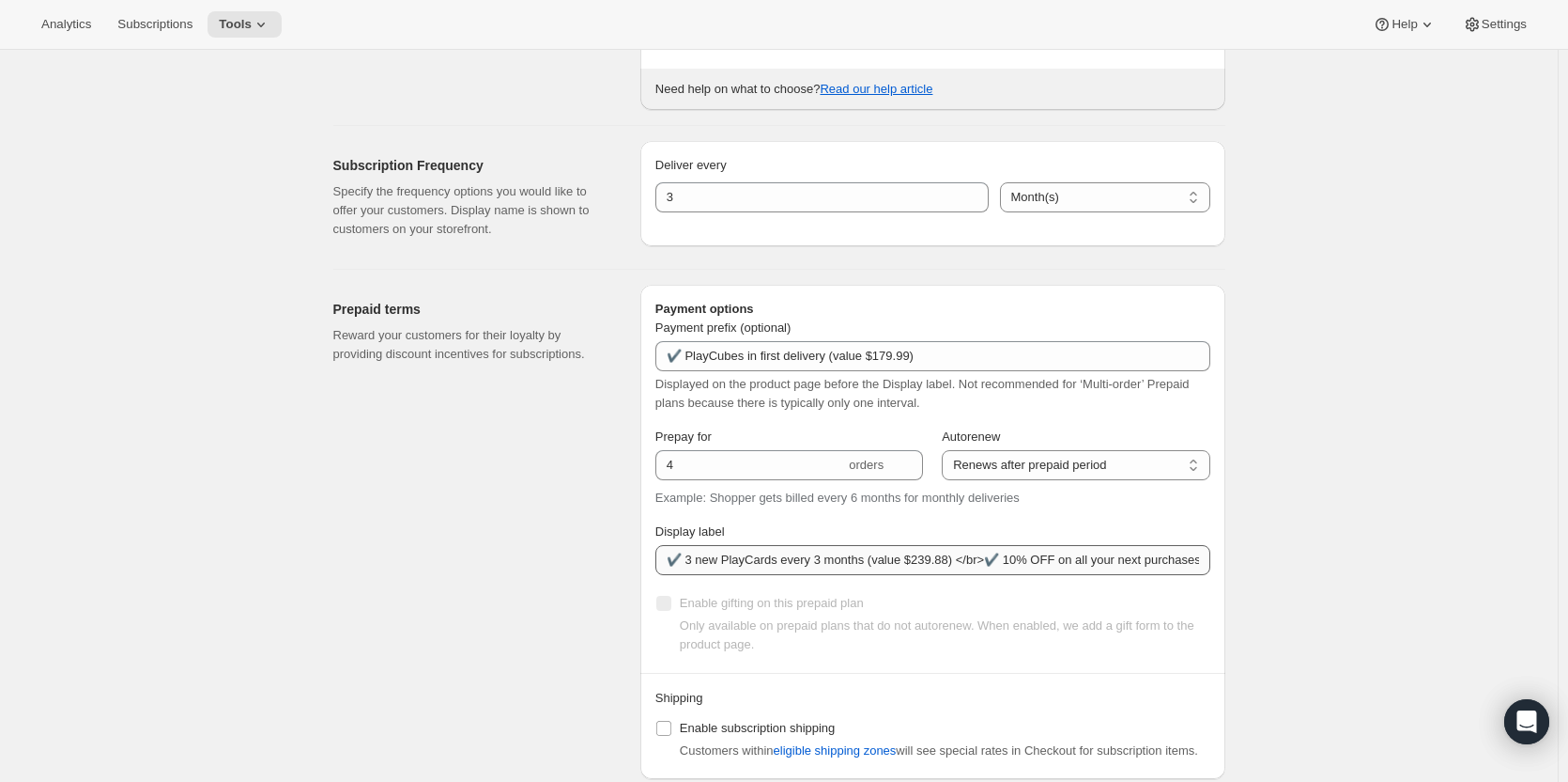
scroll to position [846, 0]
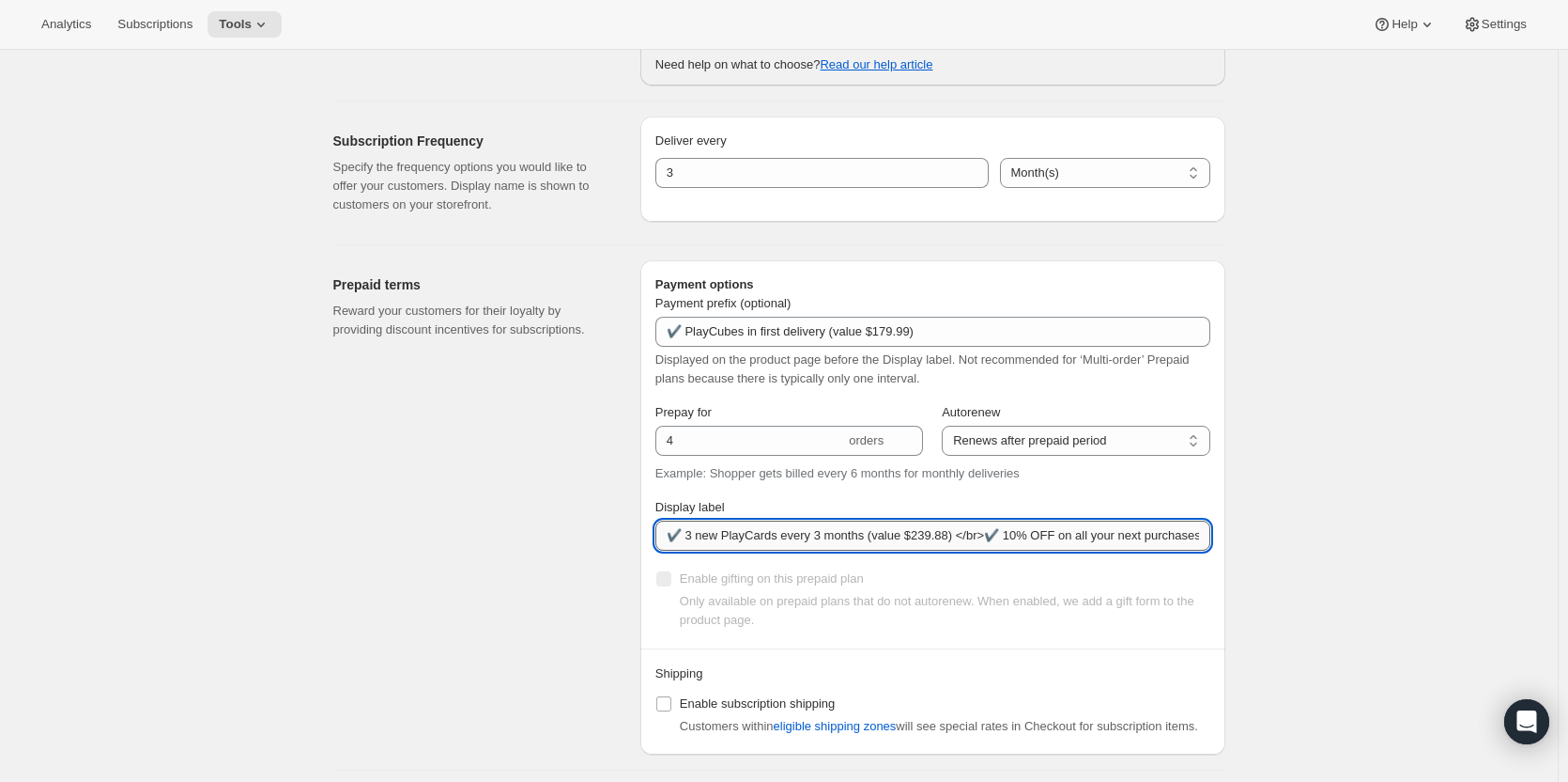
click at [935, 537] on input "✔️ 3 new PlayCards every 3 months (value $239.88) </br>✔️ 10% OFF on all your n…" at bounding box center [932, 535] width 555 height 30
type input "✔️ 3 new PlayCards every 3 months (value $239.99) </br>✔️ 10% OFF on all your n…"
click at [1422, 511] on div "Edit subscription plan. This page is ready Edit subscription plan Warning Legac…" at bounding box center [779, 329] width 1558 height 2248
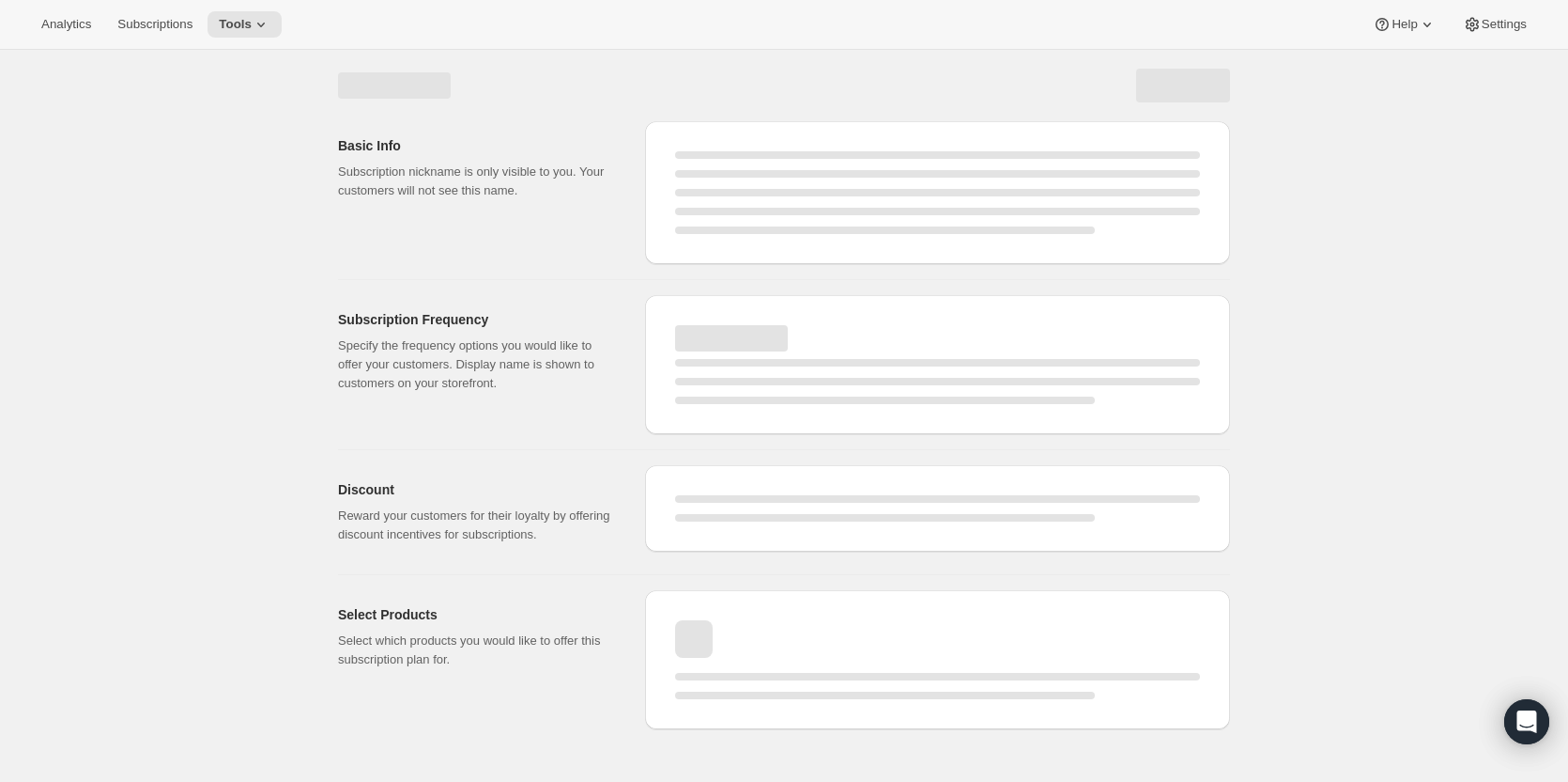
scroll to position [0, 0]
select select "MONTH"
select select "ENABLED"
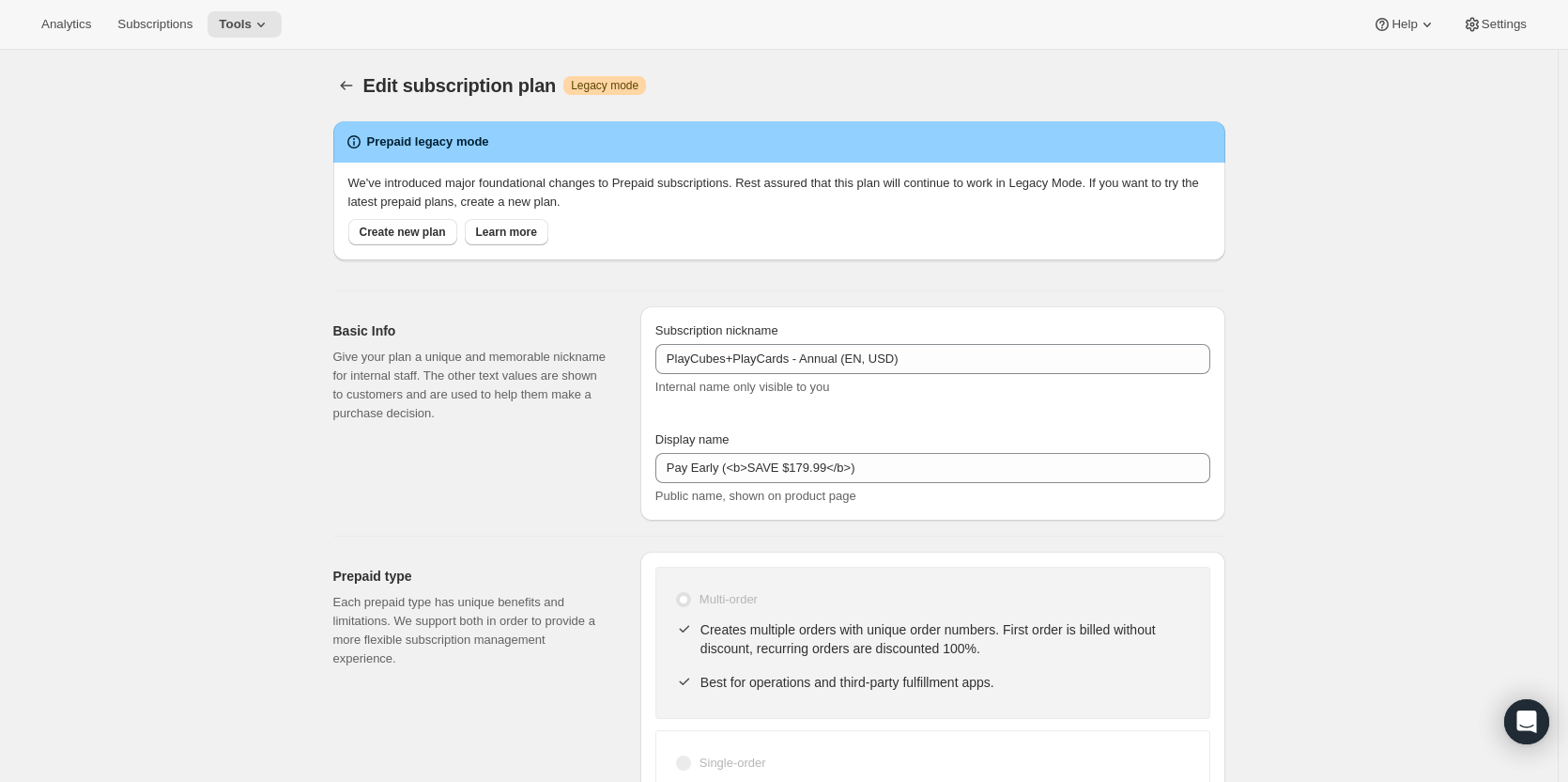
type input "✔️ 3 new PlayCards every 3 months (value $239.99) </br>✔️ 10% OFF on all your n…"
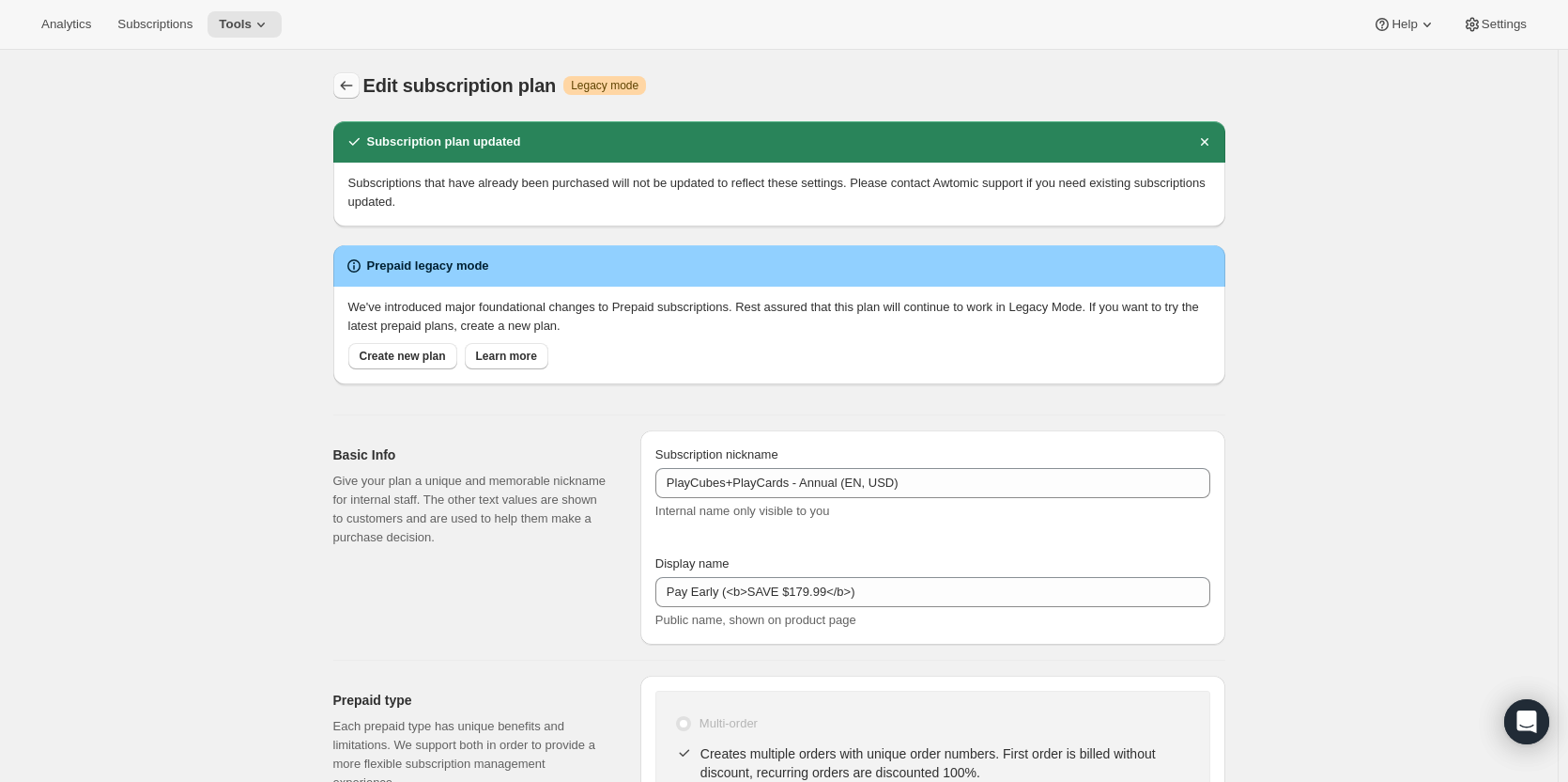
click at [345, 84] on icon "Subscription plans" at bounding box center [347, 86] width 19 height 19
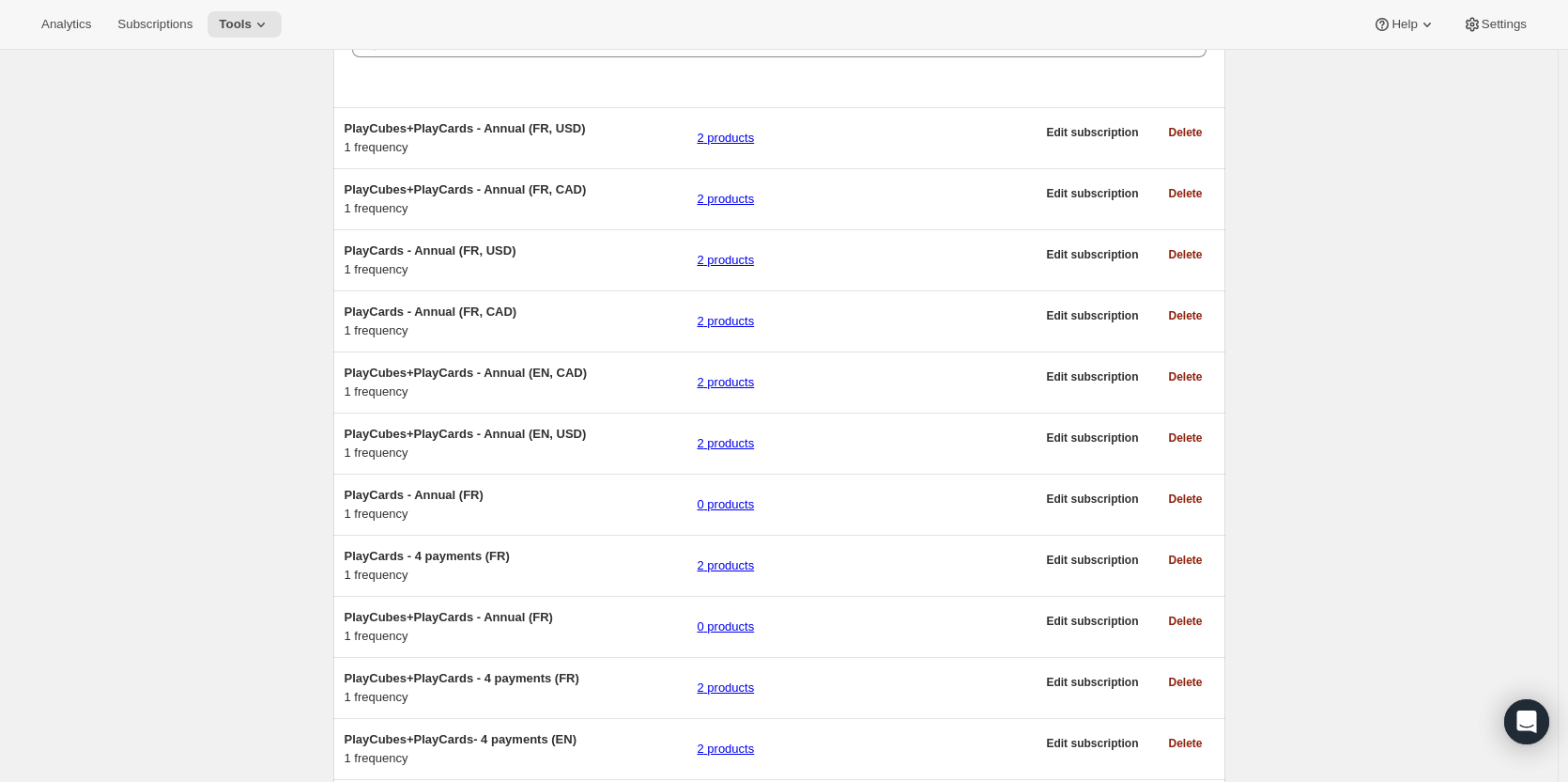
scroll to position [375, 0]
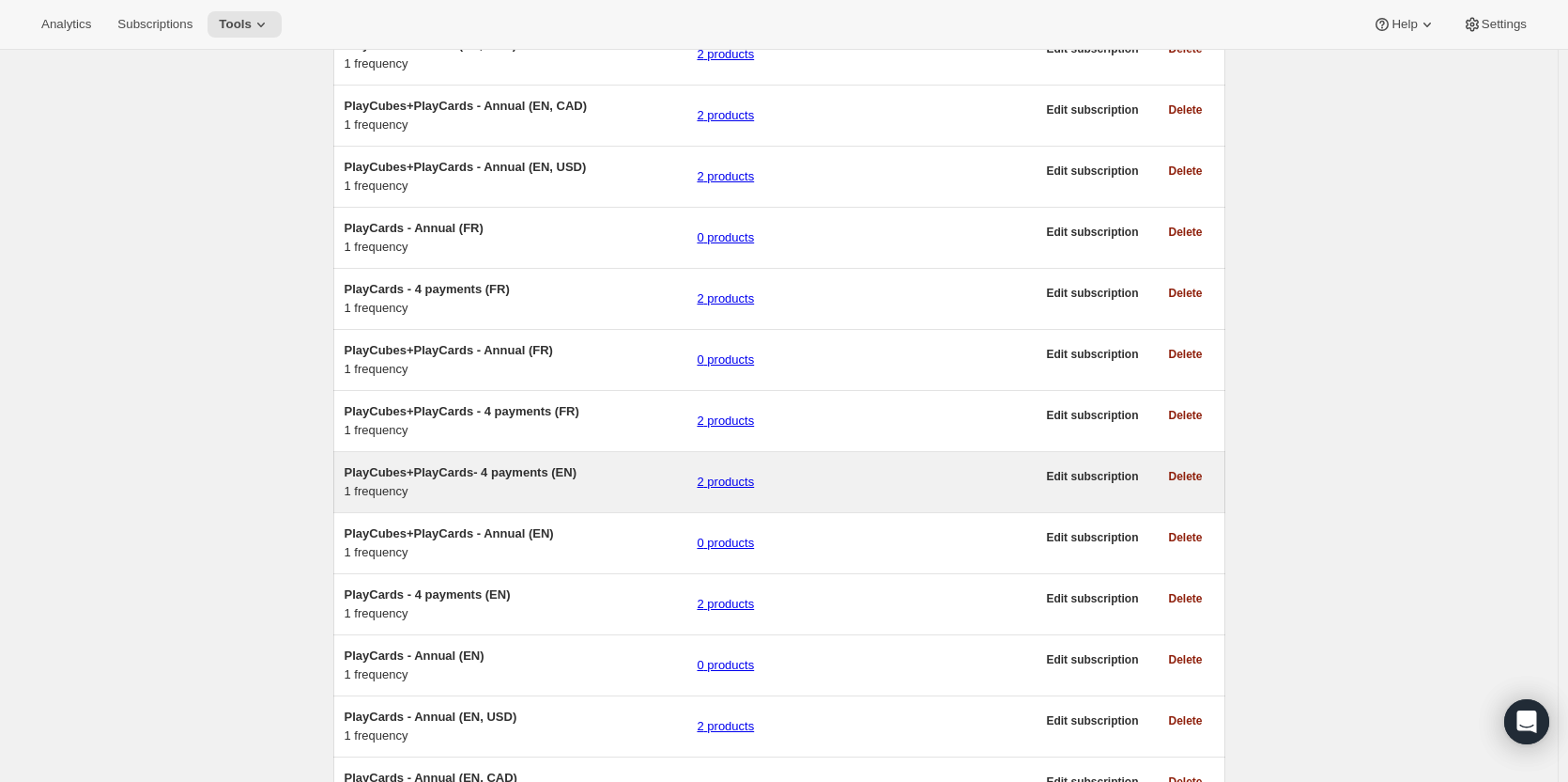
click at [438, 479] on span "PlayCubes+PlayCards- 4 payments (EN)" at bounding box center [461, 471] width 232 height 14
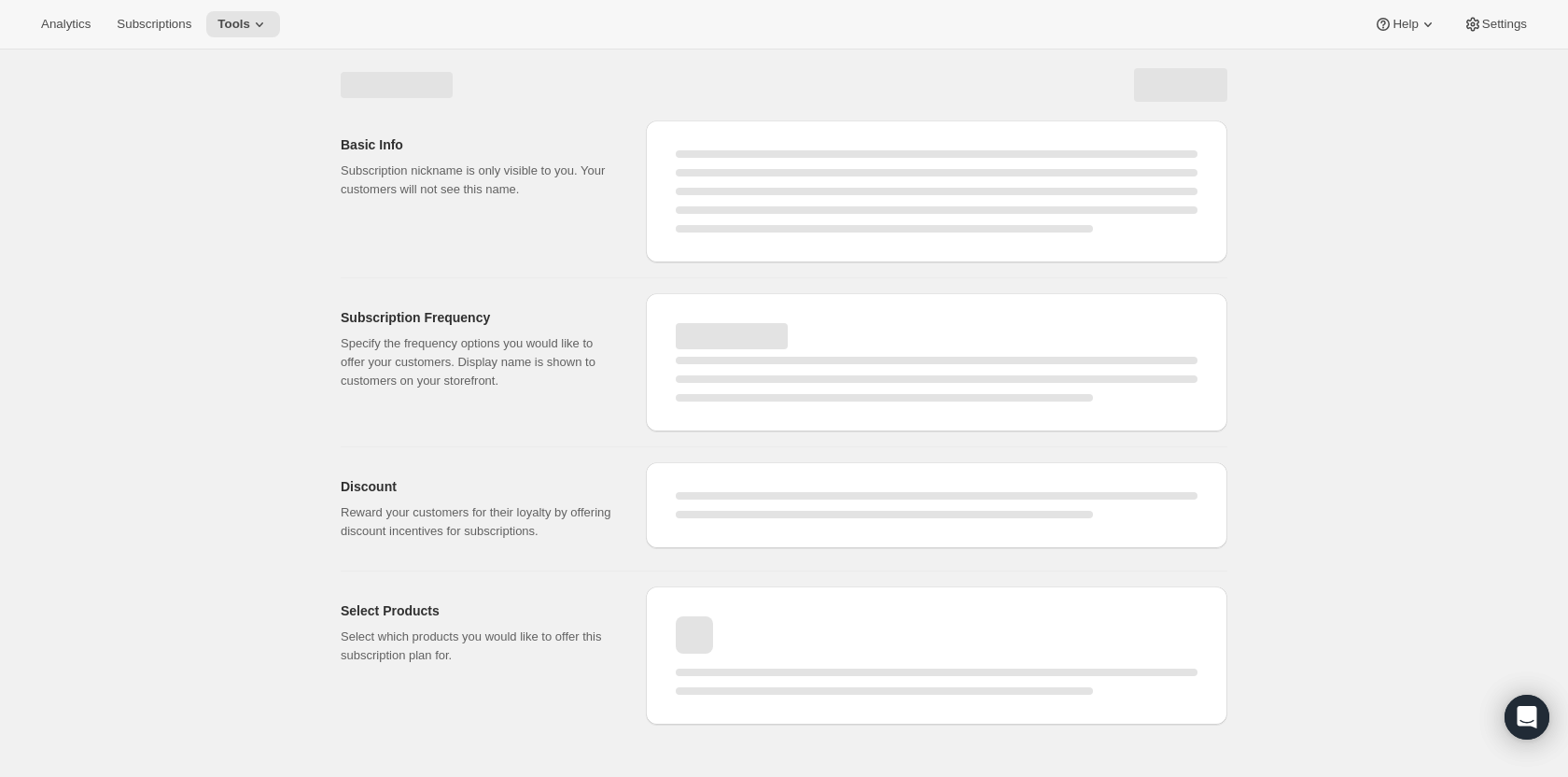
select select "WEEK"
select select "MONTH"
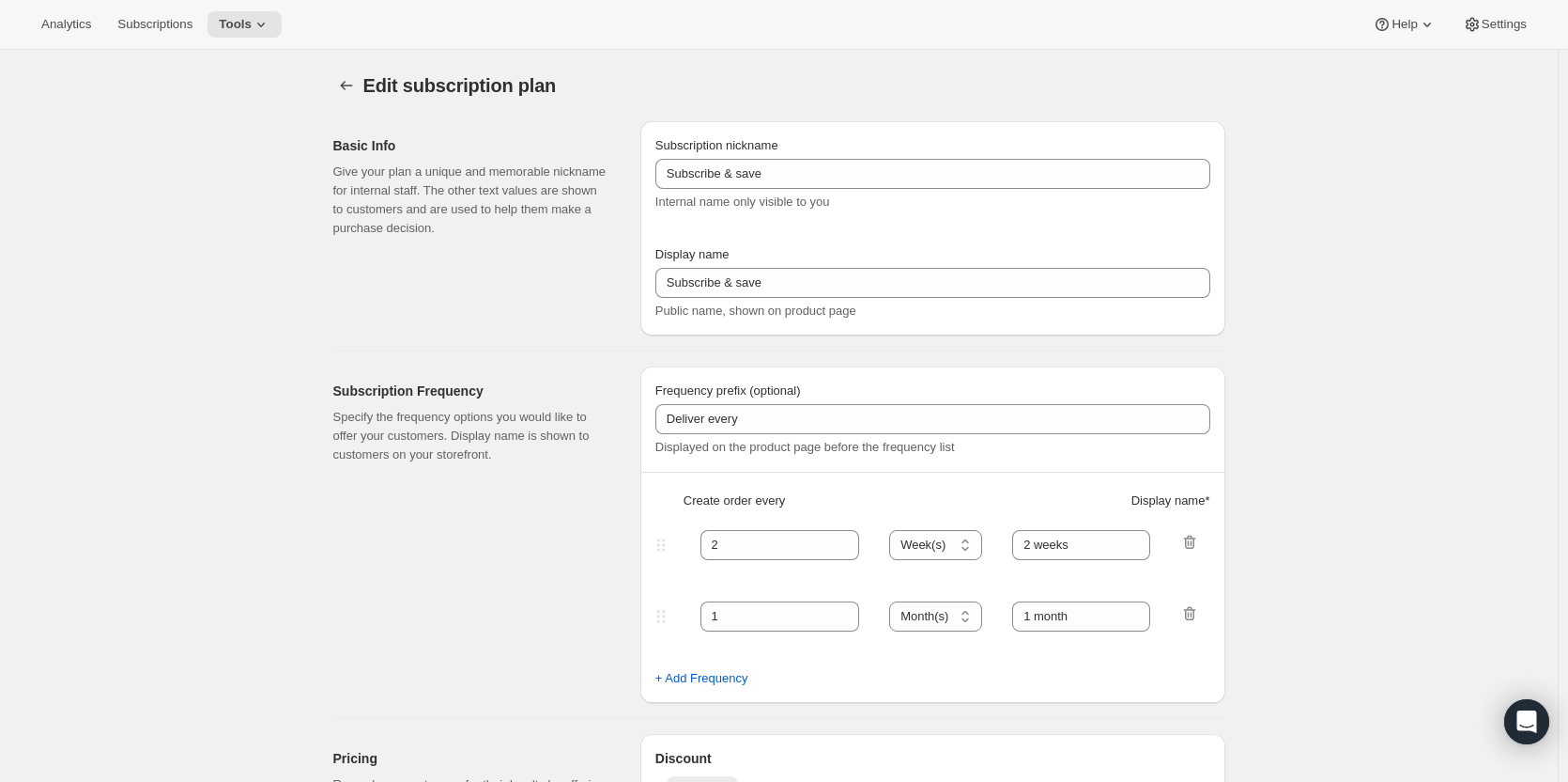
type input "PlayCubes+PlayCards- 4 payments (EN)"
type input "Pay in 4 (Every 3 months)"
type input "✔️ PlayCubes in first delivery (value $179.99)."
type input "3"
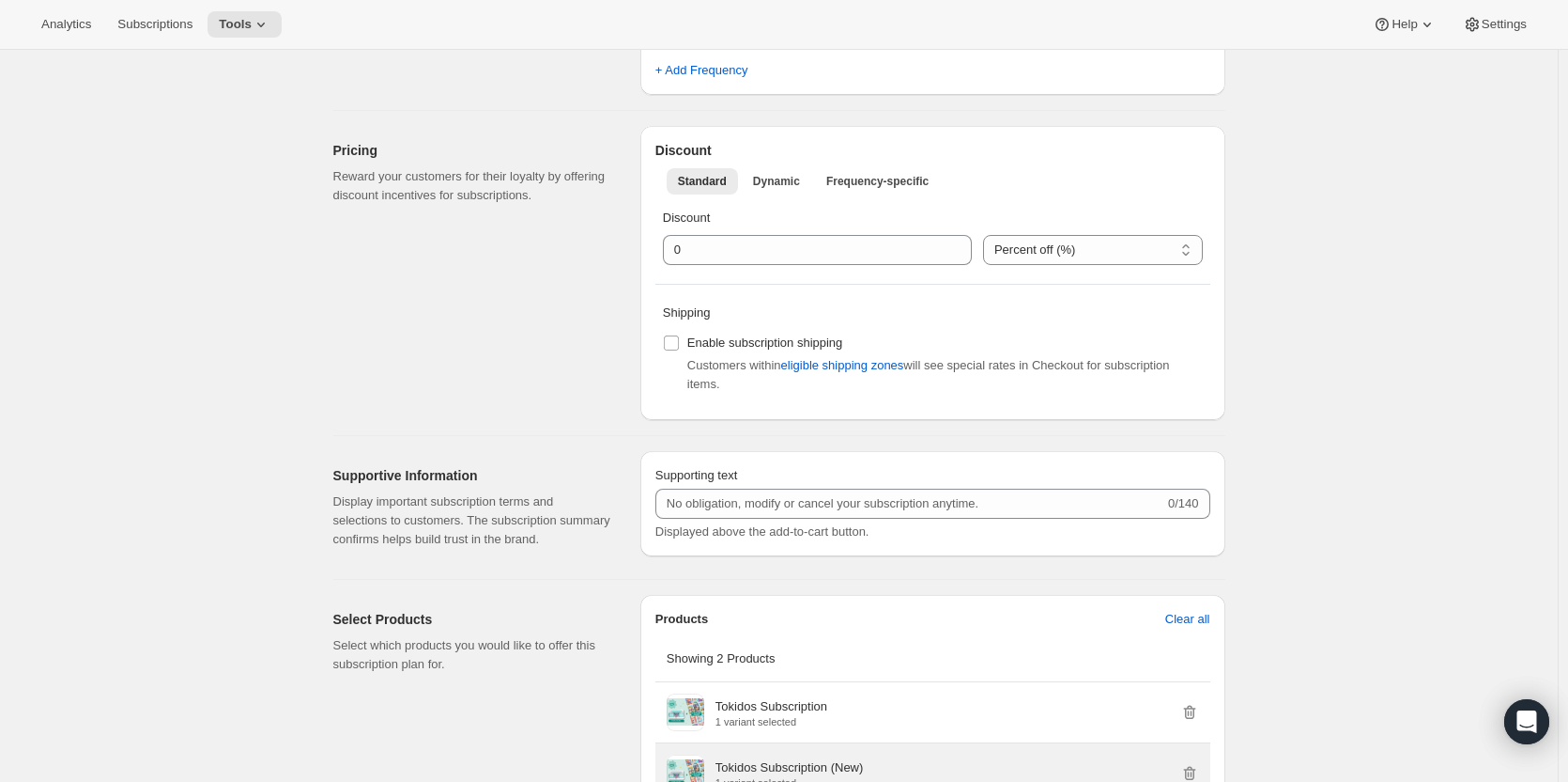
scroll to position [375, 0]
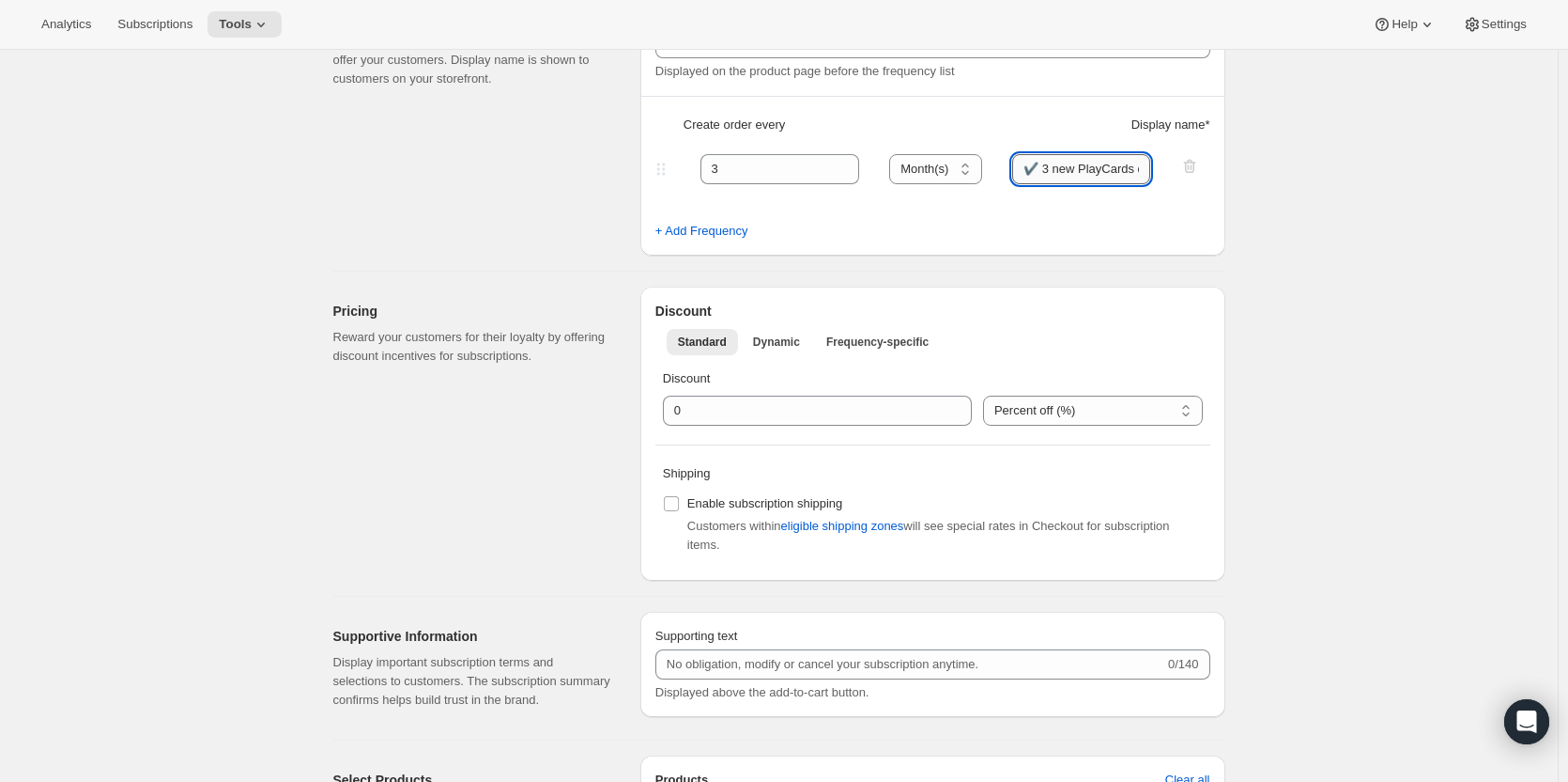
click at [1093, 164] on input "✔️ 3 new PlayCards delivered every 3 months (value $239.88)" at bounding box center [1081, 170] width 138 height 30
drag, startPoint x: 1090, startPoint y: 169, endPoint x: 1165, endPoint y: 171, distance: 75.0
click at [1165, 171] on div "3 Day(s) Week(s) Month(s) Year(s) Month(s) ✔️ 3 new PlayCards delivered every 3…" at bounding box center [924, 170] width 547 height 30
click at [1110, 168] on input "✔️ 3 new PlayCards delivered every 3 months (value $239.88)" at bounding box center [1081, 170] width 138 height 30
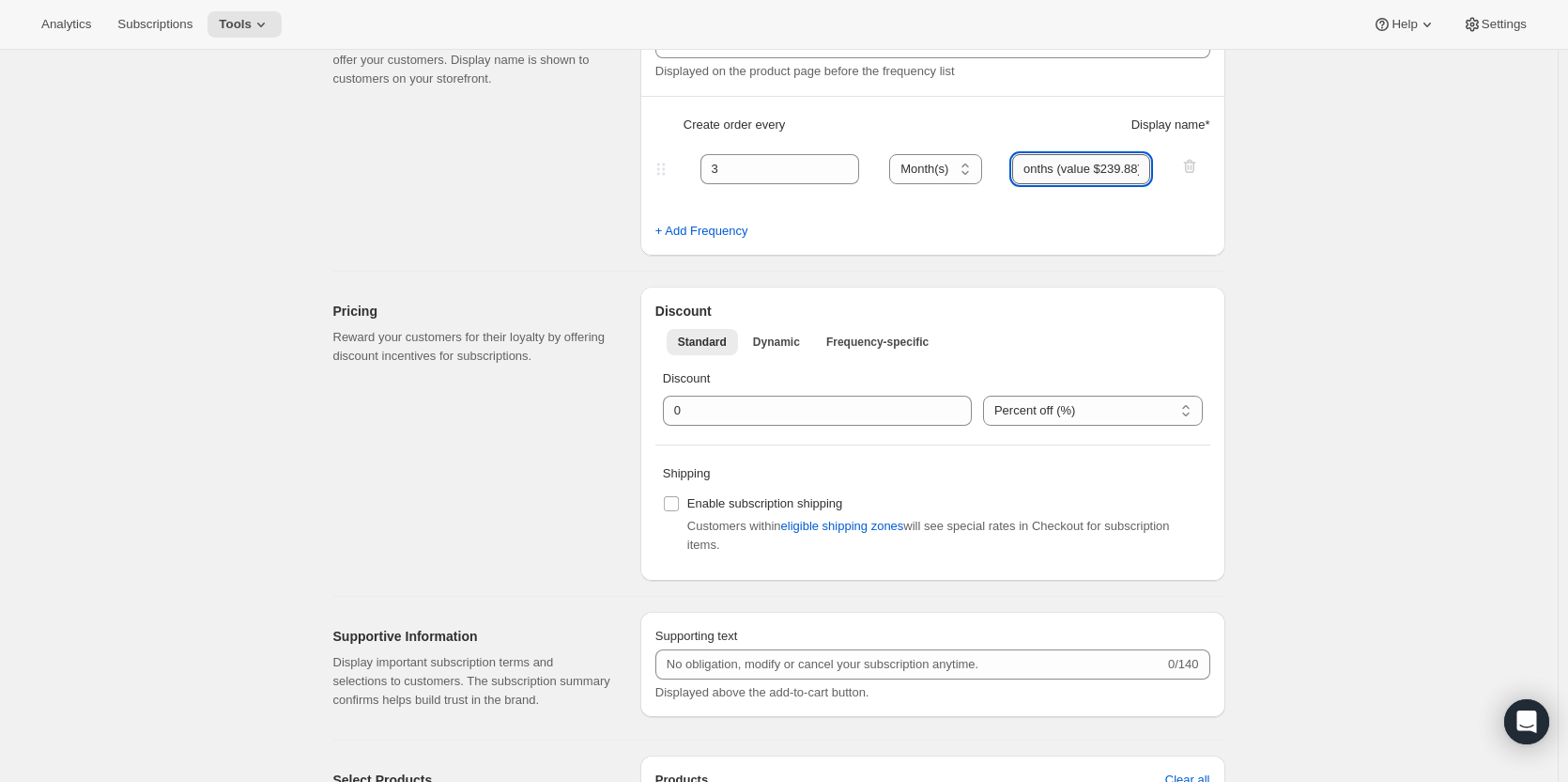
drag, startPoint x: 1126, startPoint y: 173, endPoint x: 1140, endPoint y: 173, distance: 14.0
click at [1140, 173] on input "✔️ 3 new PlayCards delivered every 3 months (value $239.88)" at bounding box center [1081, 170] width 138 height 30
click at [1135, 173] on input "✔️ 3 new PlayCards delivered every 3 months (value $239.88)" at bounding box center [1081, 170] width 138 height 30
type input "✔️ 3 new PlayCards delivered every 3 months (value $239.99)"
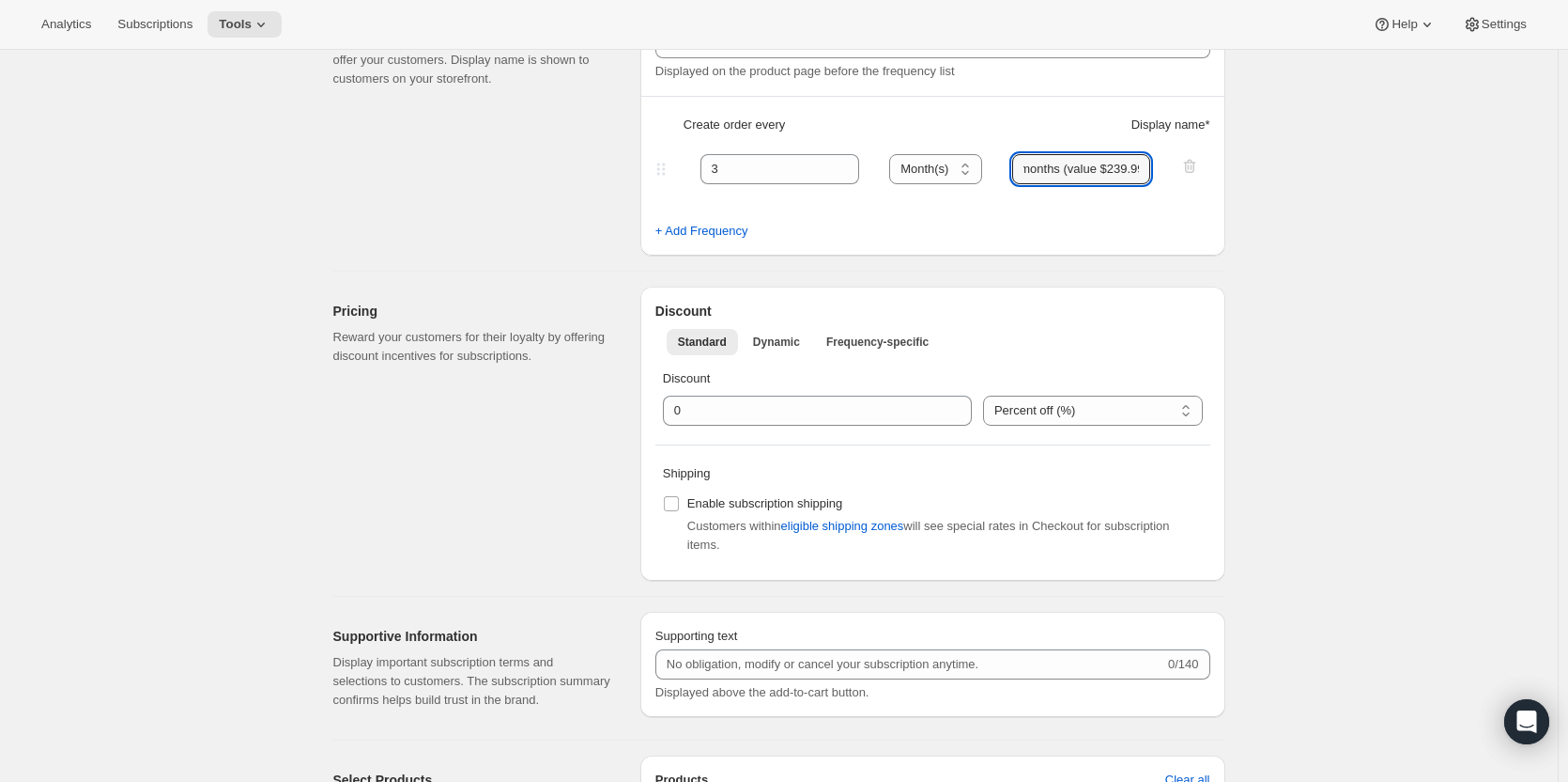
click at [1275, 232] on div "Edit subscription plan. This page is ready Edit subscription plan Basic Info Gi…" at bounding box center [779, 588] width 1558 height 1827
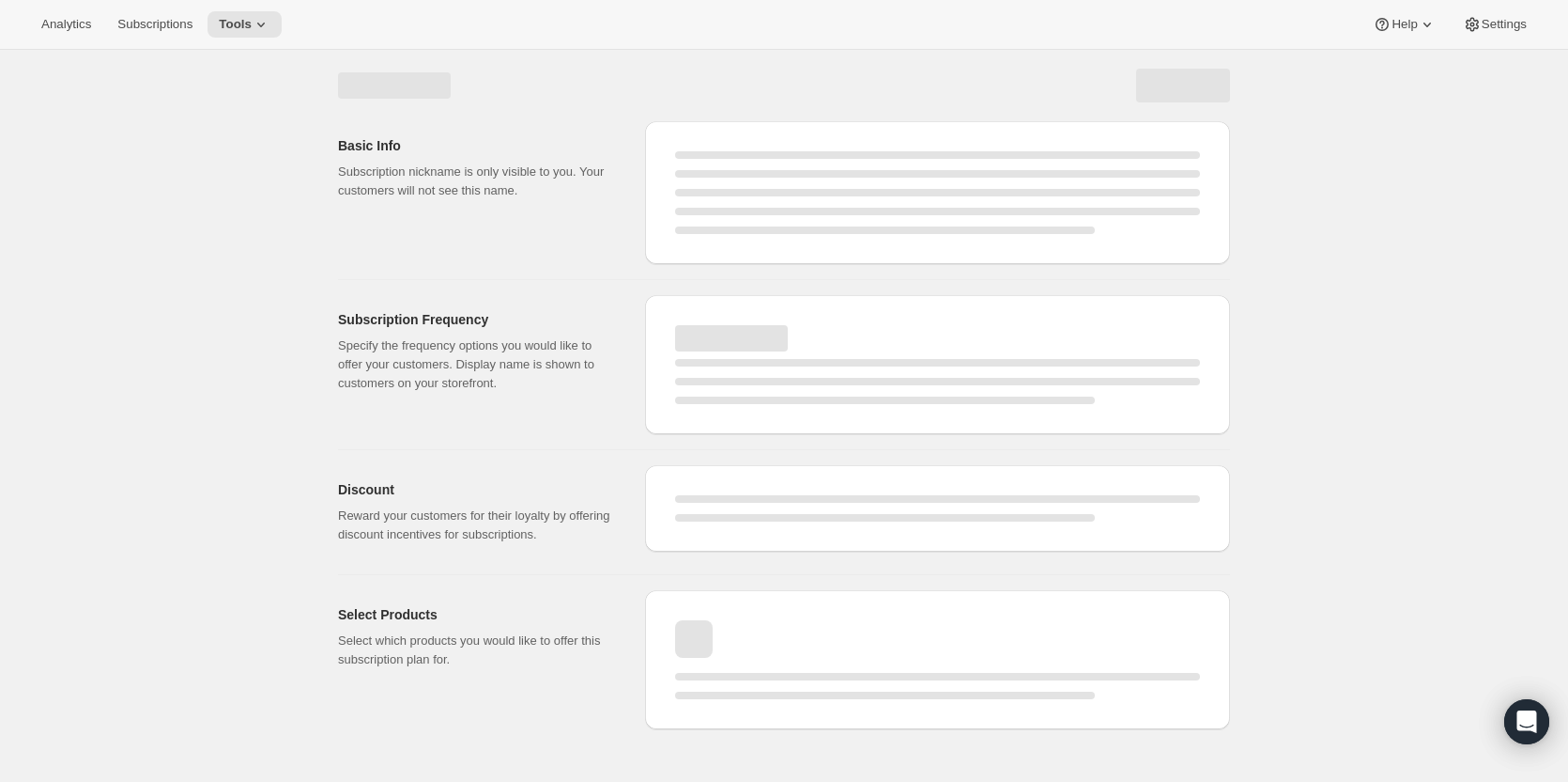
scroll to position [0, 0]
select select "MONTH"
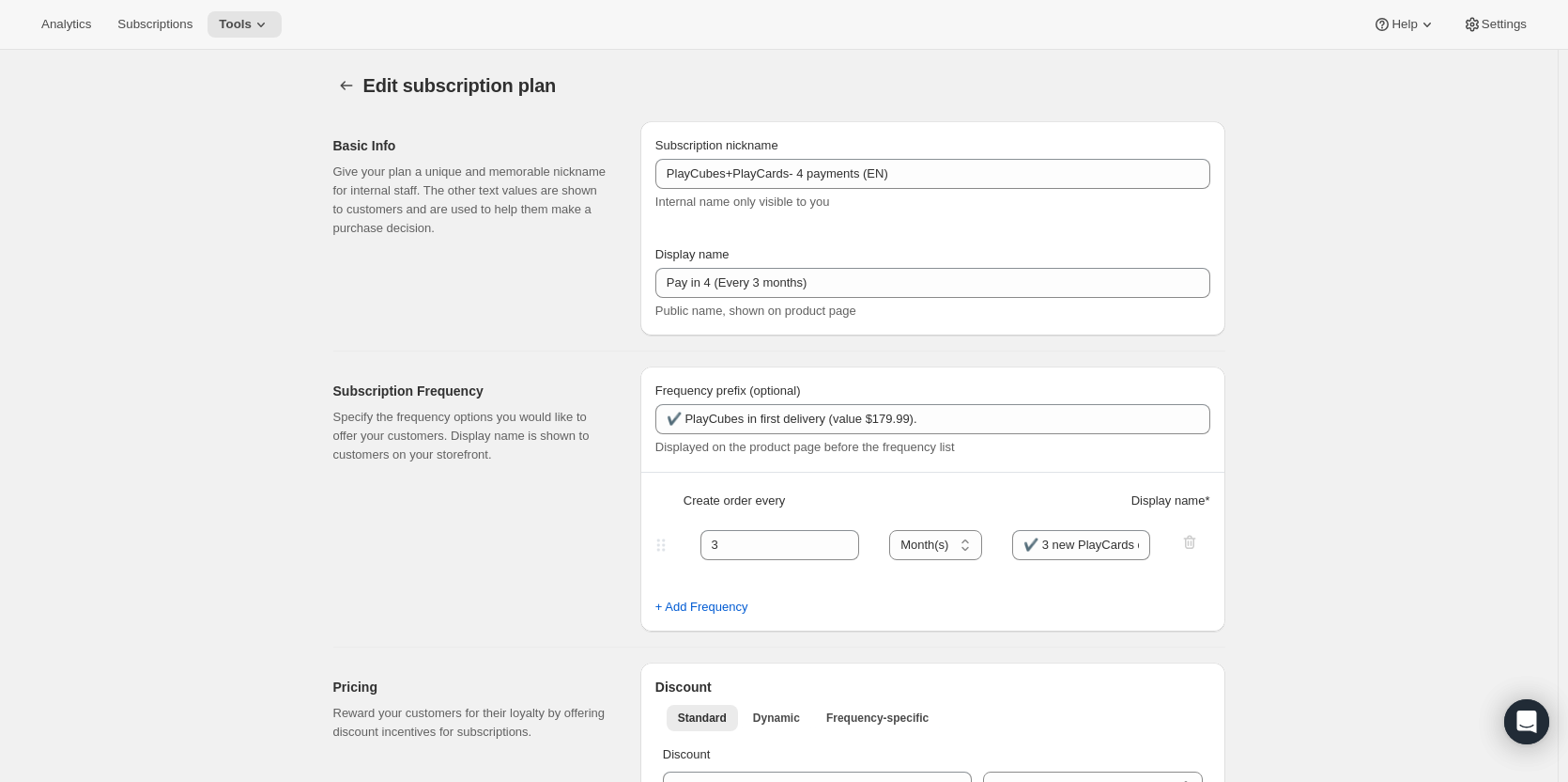
type input "✔️ 3 new PlayCards delivered every 3 months (value $239.99)"
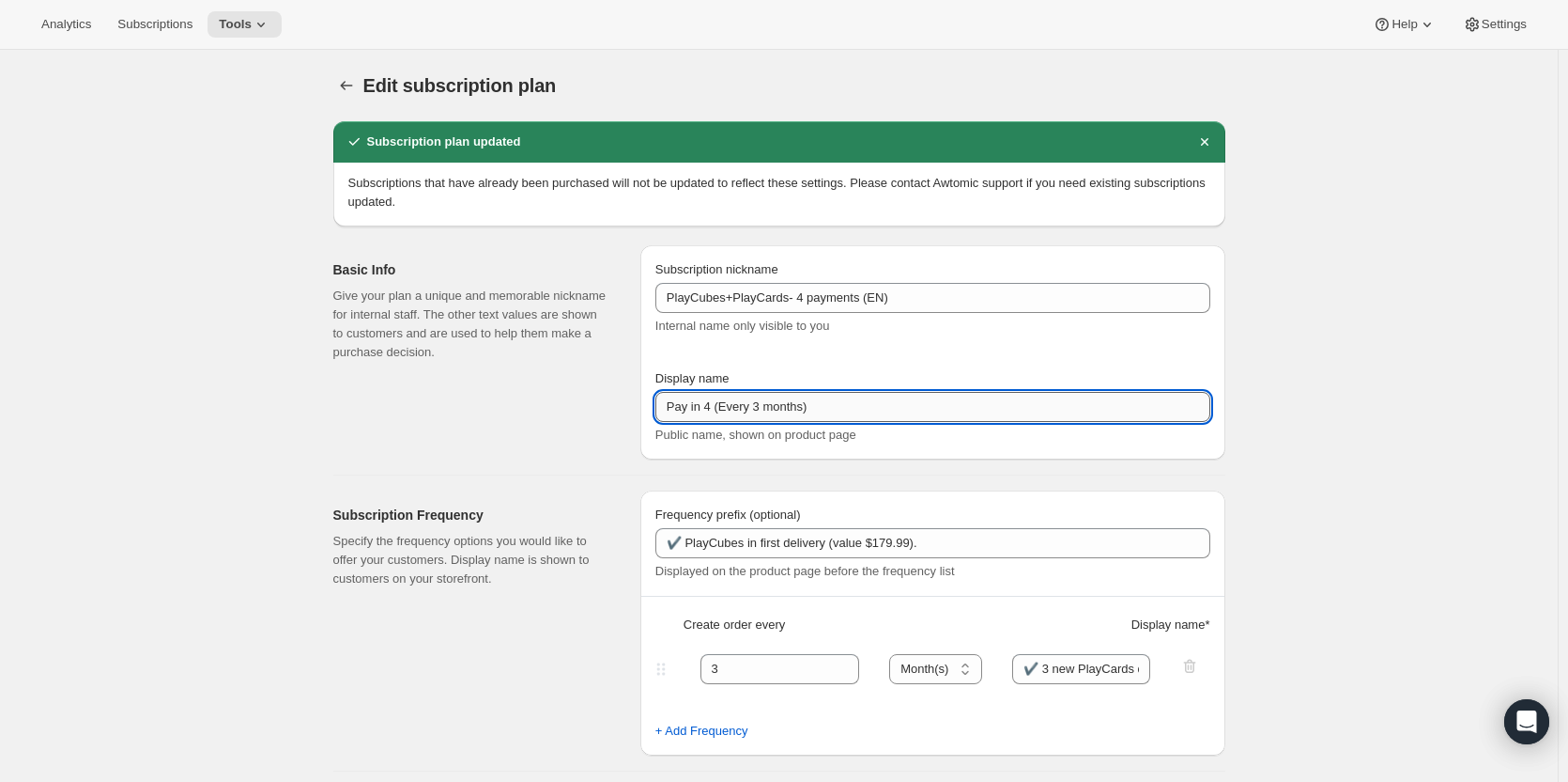
drag, startPoint x: 720, startPoint y: 406, endPoint x: 754, endPoint y: 406, distance: 34.0
click at [754, 406] on input "Pay in 4 (Every 3 months)" at bounding box center [932, 407] width 555 height 30
click at [751, 407] on input "Pay in 4 (Every 3 months)" at bounding box center [932, 407] width 555 height 30
click at [721, 409] on input "Pay in 4 (Every 3 months)" at bounding box center [932, 407] width 555 height 30
drag, startPoint x: 722, startPoint y: 405, endPoint x: 800, endPoint y: 406, distance: 78.0
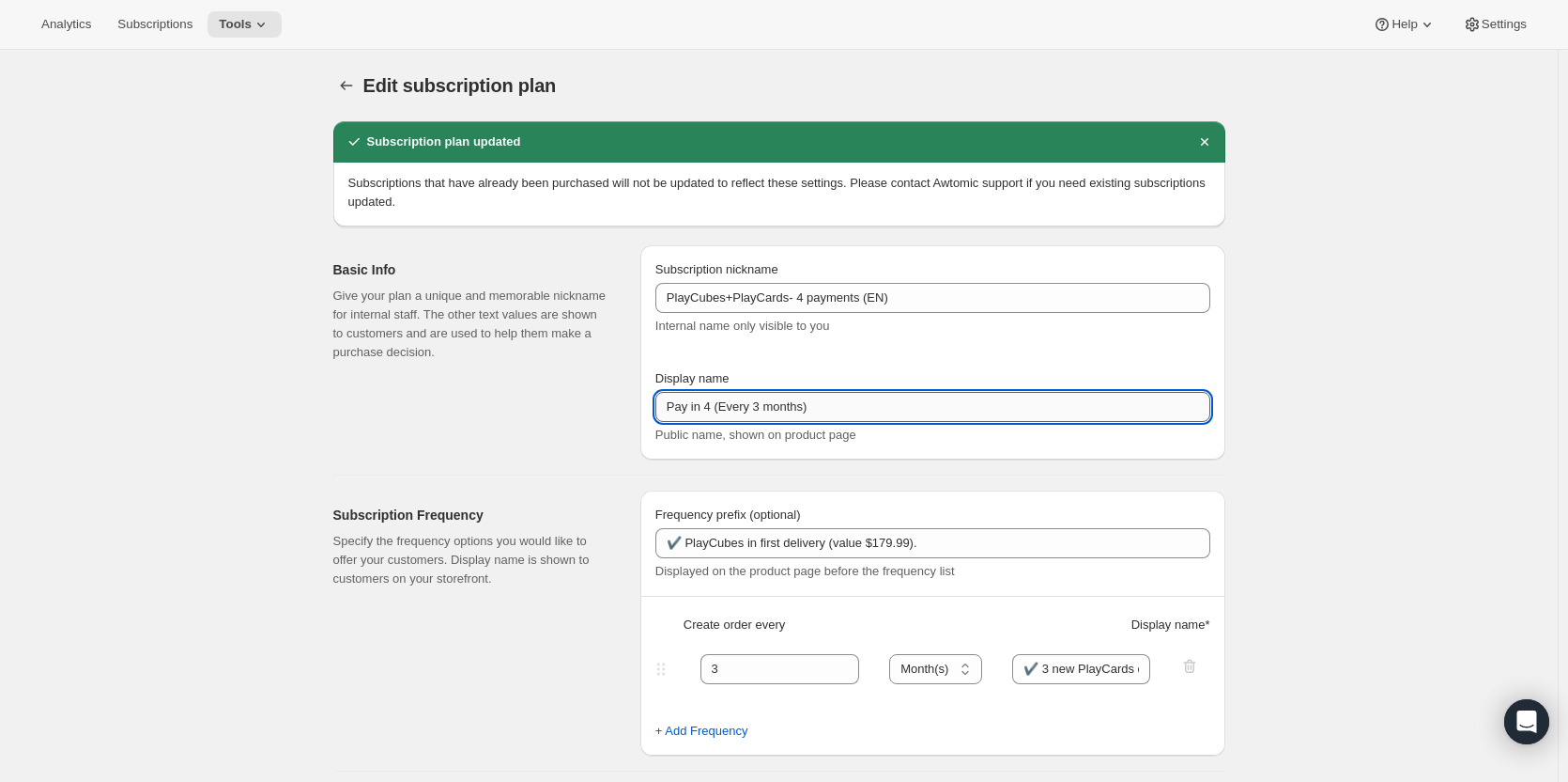
click at [800, 406] on input "Pay in 4 (Every 3 months)" at bounding box center [932, 407] width 555 height 30
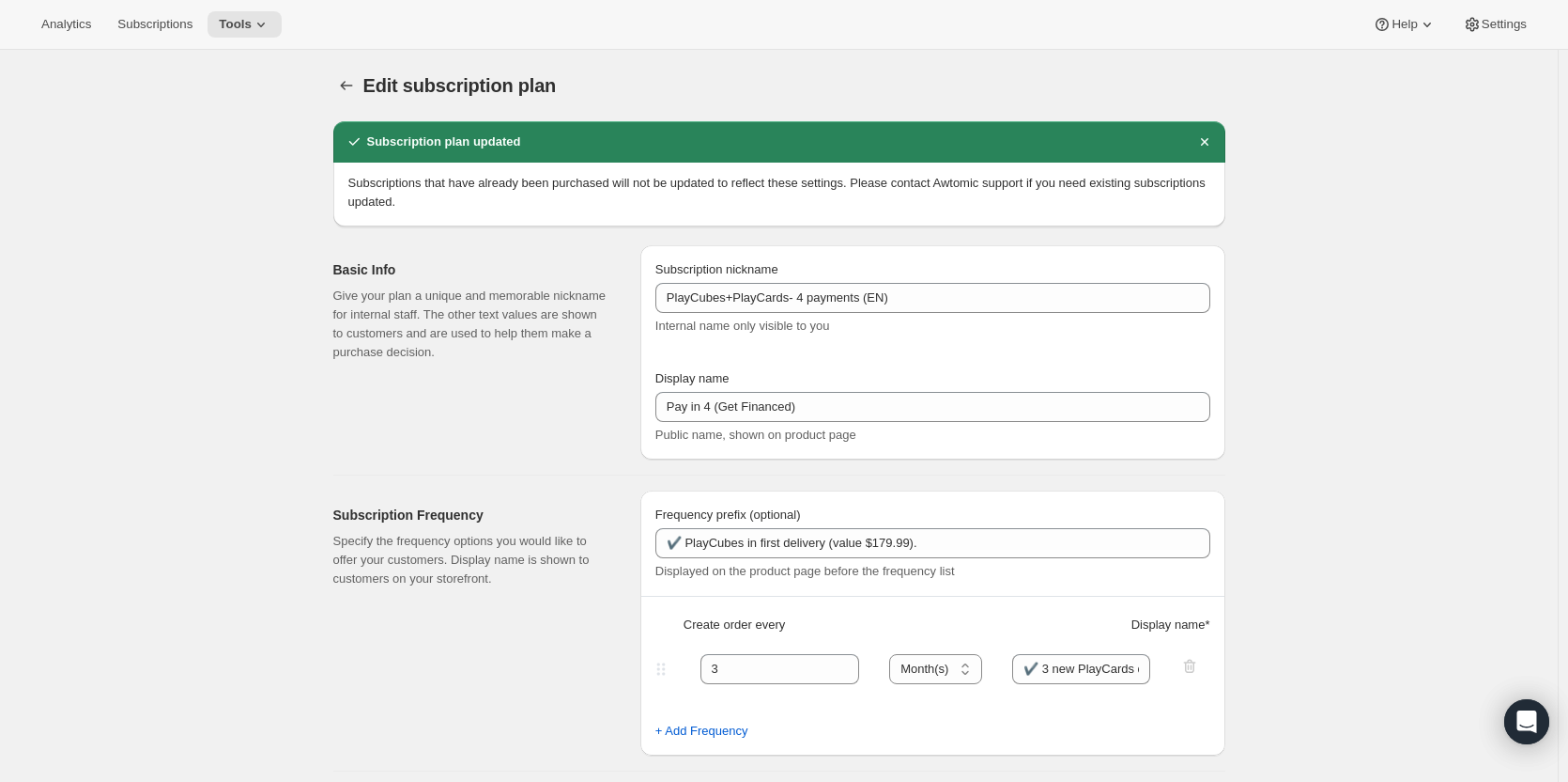
click at [547, 441] on div "Basic Info Give your plan a unique and memorable nickname for internal staff. T…" at bounding box center [479, 351] width 292 height 214
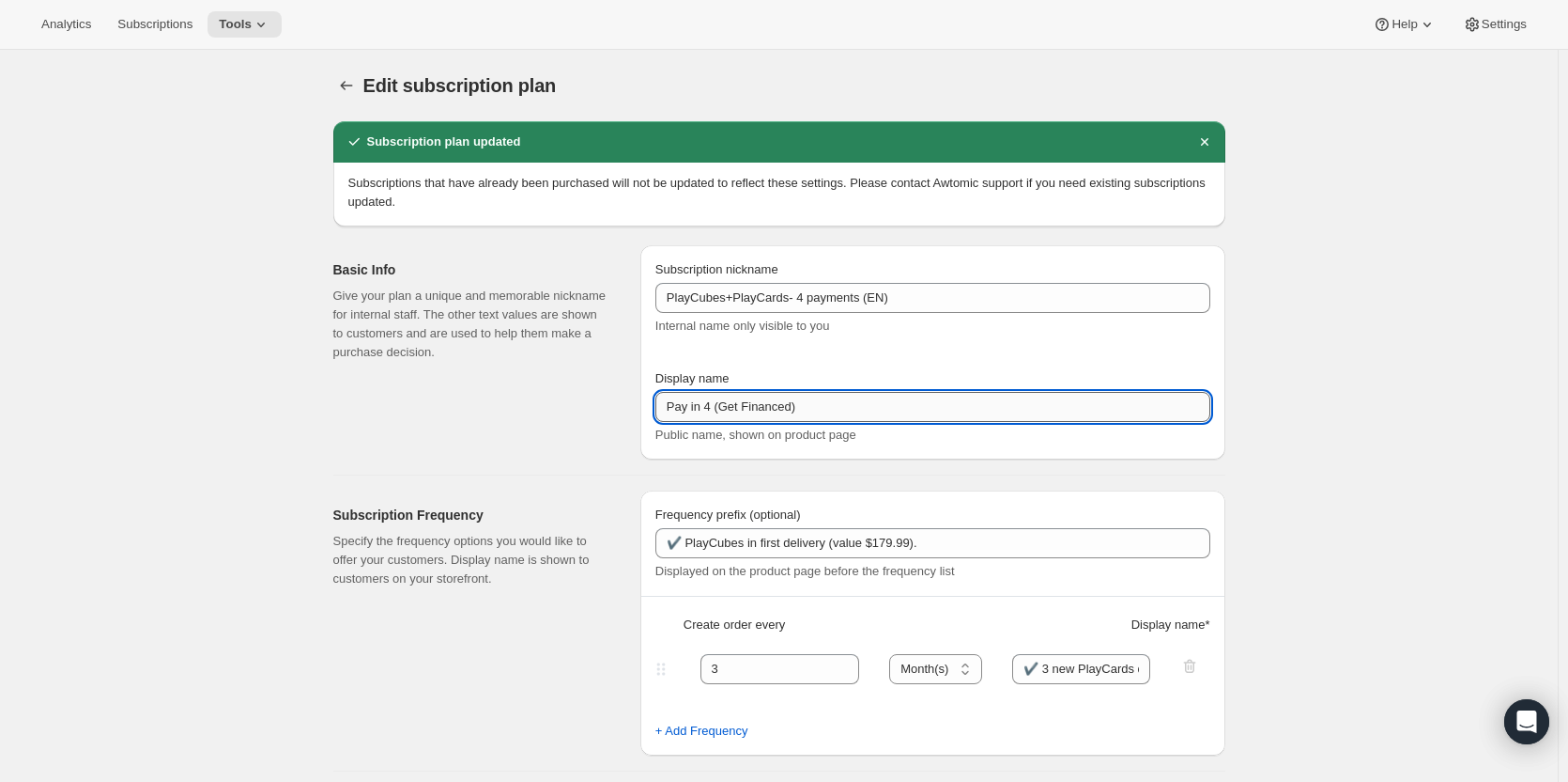
click at [721, 408] on input "Pay in 4 (Get Financed)" at bounding box center [932, 407] width 555 height 30
type input "Pay in 4 (Get Financed)"
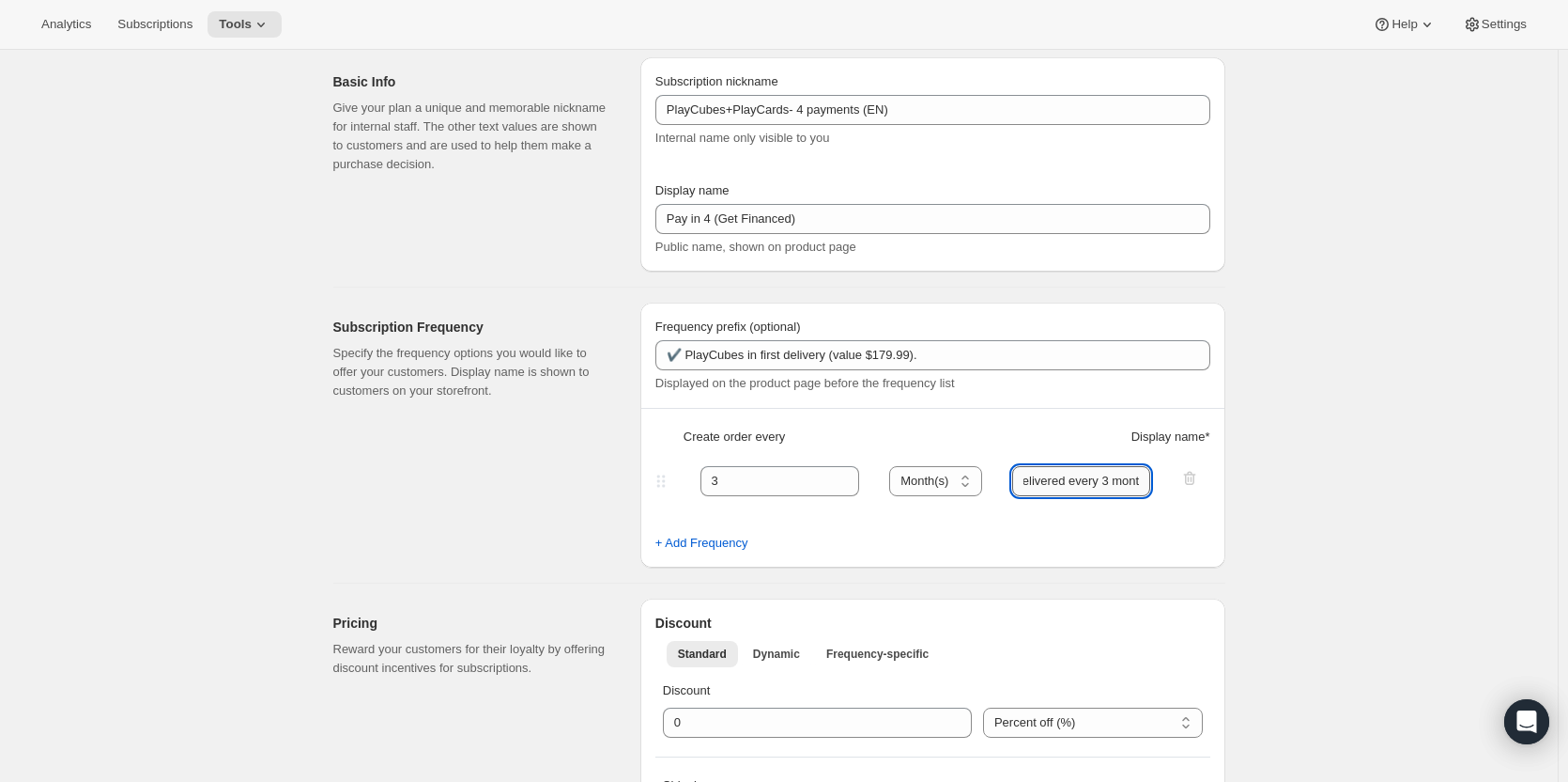
scroll to position [0, 221]
drag, startPoint x: 1079, startPoint y: 483, endPoint x: 1160, endPoint y: 491, distance: 81.4
click at [1160, 491] on div "3 Day(s) Week(s) Month(s) Year(s) Month(s) ✔️ 3 new PlayCards delivered every 3…" at bounding box center [924, 481] width 547 height 30
click at [1127, 483] on input "✔️ 3 new PlayCards delivered every 3 months (value $239.99)" at bounding box center [1081, 481] width 138 height 30
click at [1142, 483] on input "✔️ 3 new PlayCards delivered every 3 months (value $239.99)" at bounding box center [1081, 481] width 138 height 30
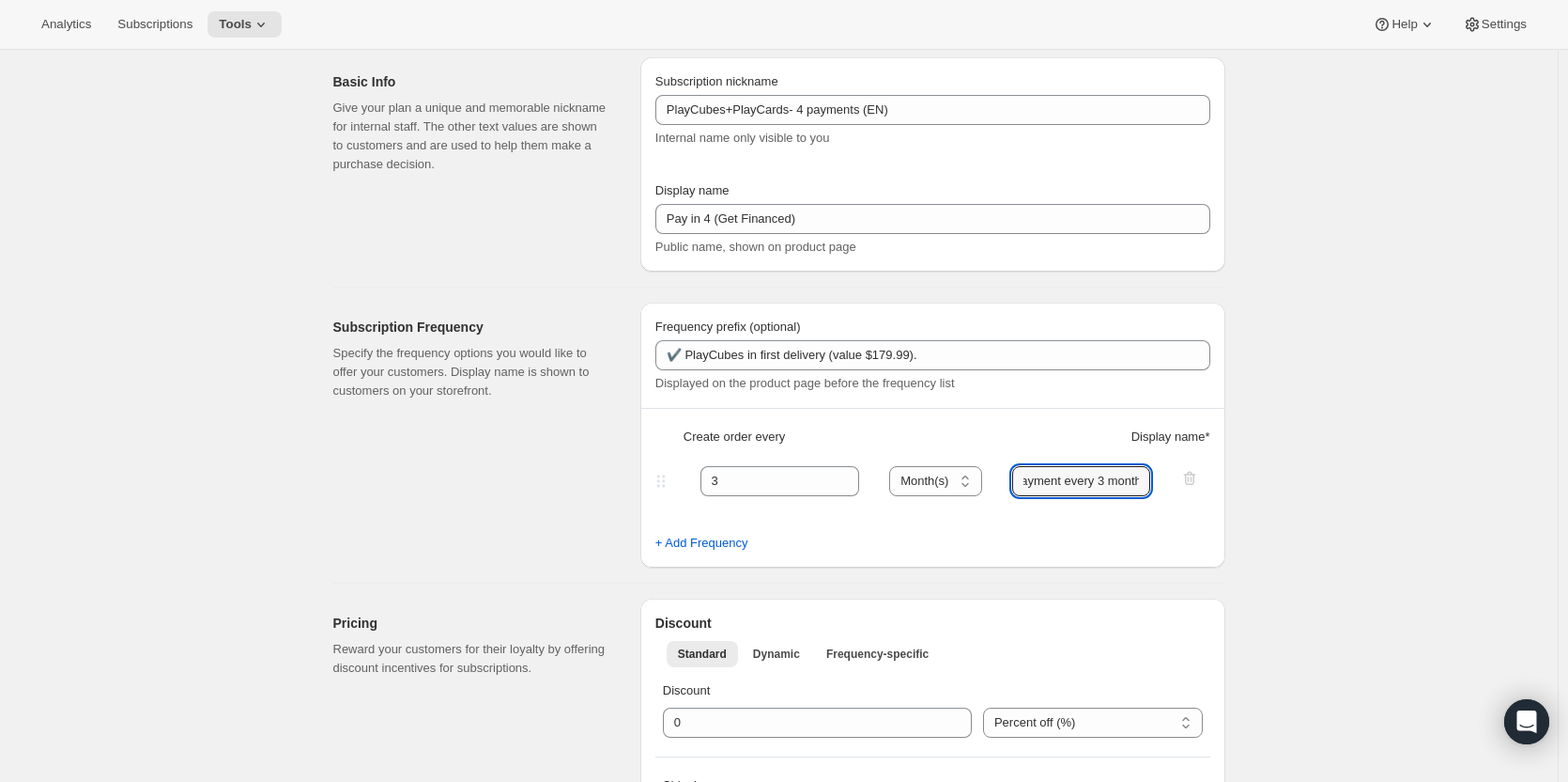
scroll to position [0, 392]
drag, startPoint x: 1103, startPoint y: 482, endPoint x: 1171, endPoint y: 490, distance: 68.5
click at [1171, 490] on div "3 Day(s) Week(s) Month(s) Year(s) Month(s) ✔️ 3 new PlayCards delivered every 3…" at bounding box center [924, 481] width 547 height 30
click at [1086, 487] on input "✔️ 3 new PlayCards delivered every 3 months (value $239.99) <br>1 payment every…" at bounding box center [1081, 481] width 138 height 30
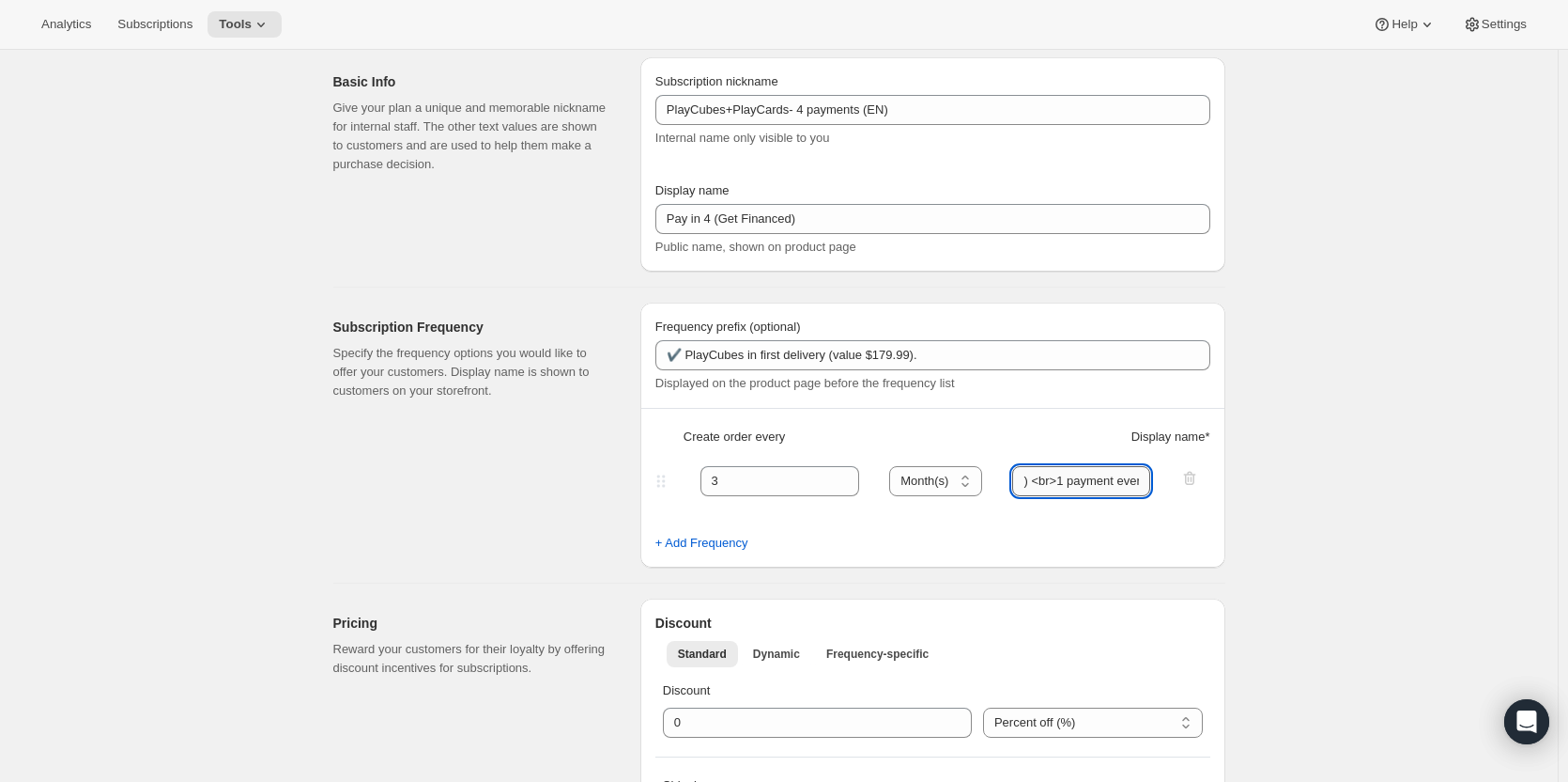
scroll to position [0, 330]
click at [1066, 482] on input "✔️ 3 new PlayCards delivered every 3 months (value $239.99) </br>1 payment ever…" at bounding box center [1081, 481] width 138 height 30
type input "✔️ 3 new PlayCards delivered every 3 months (value $239.99) </br>1 payment ever…"
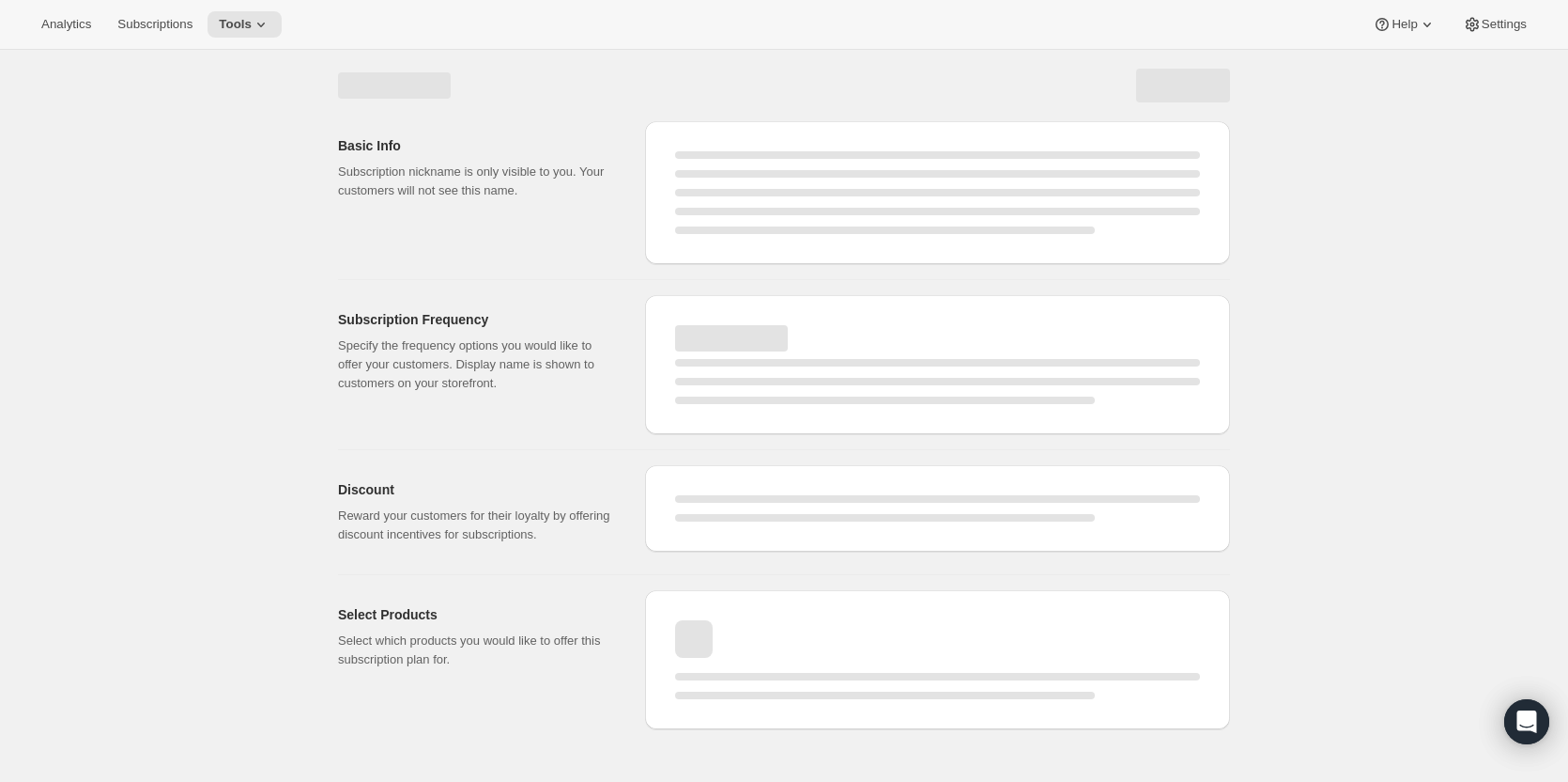
scroll to position [0, 0]
select select "MONTH"
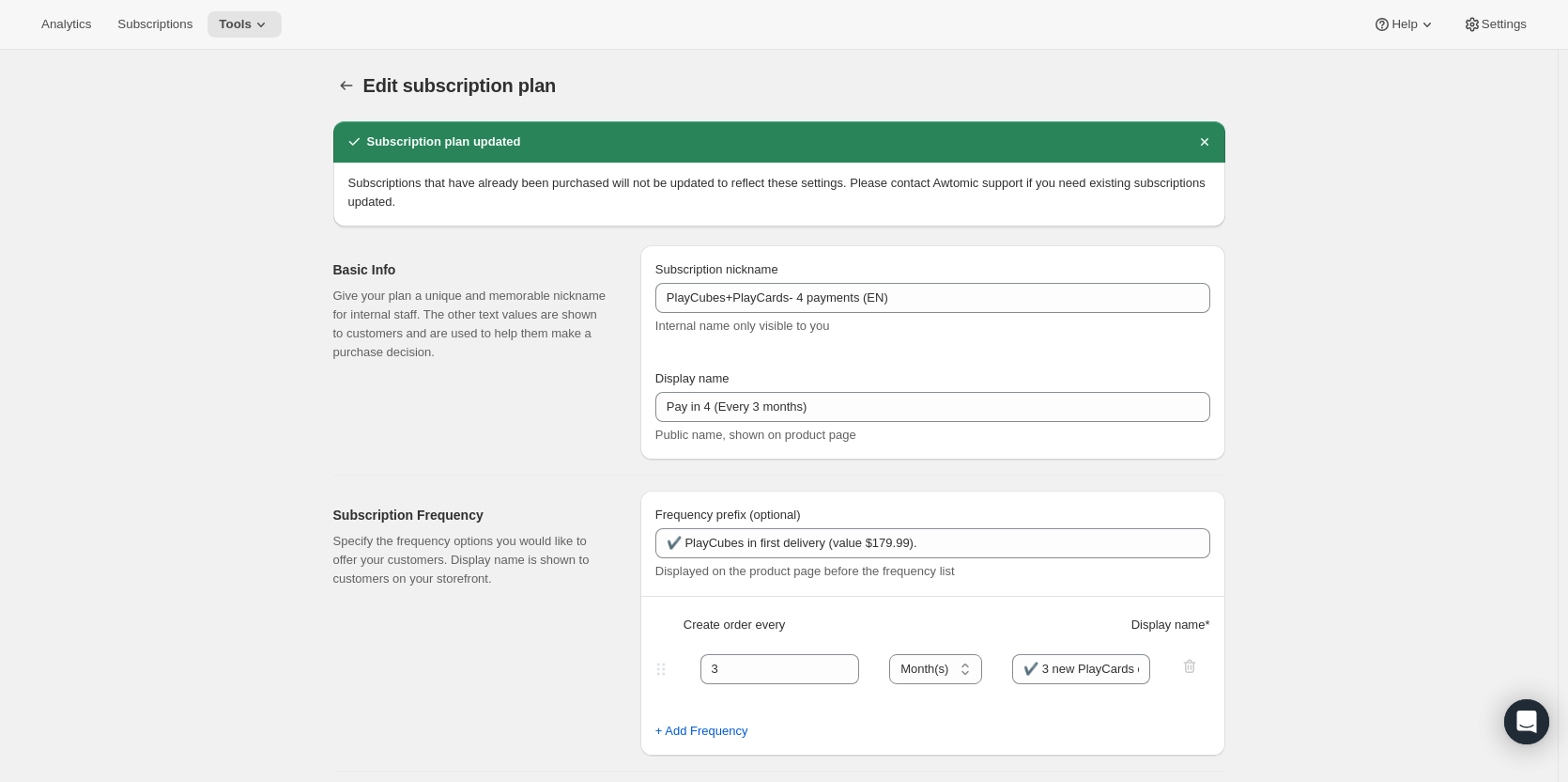
type input "Pay in 4 (Get Financed)"
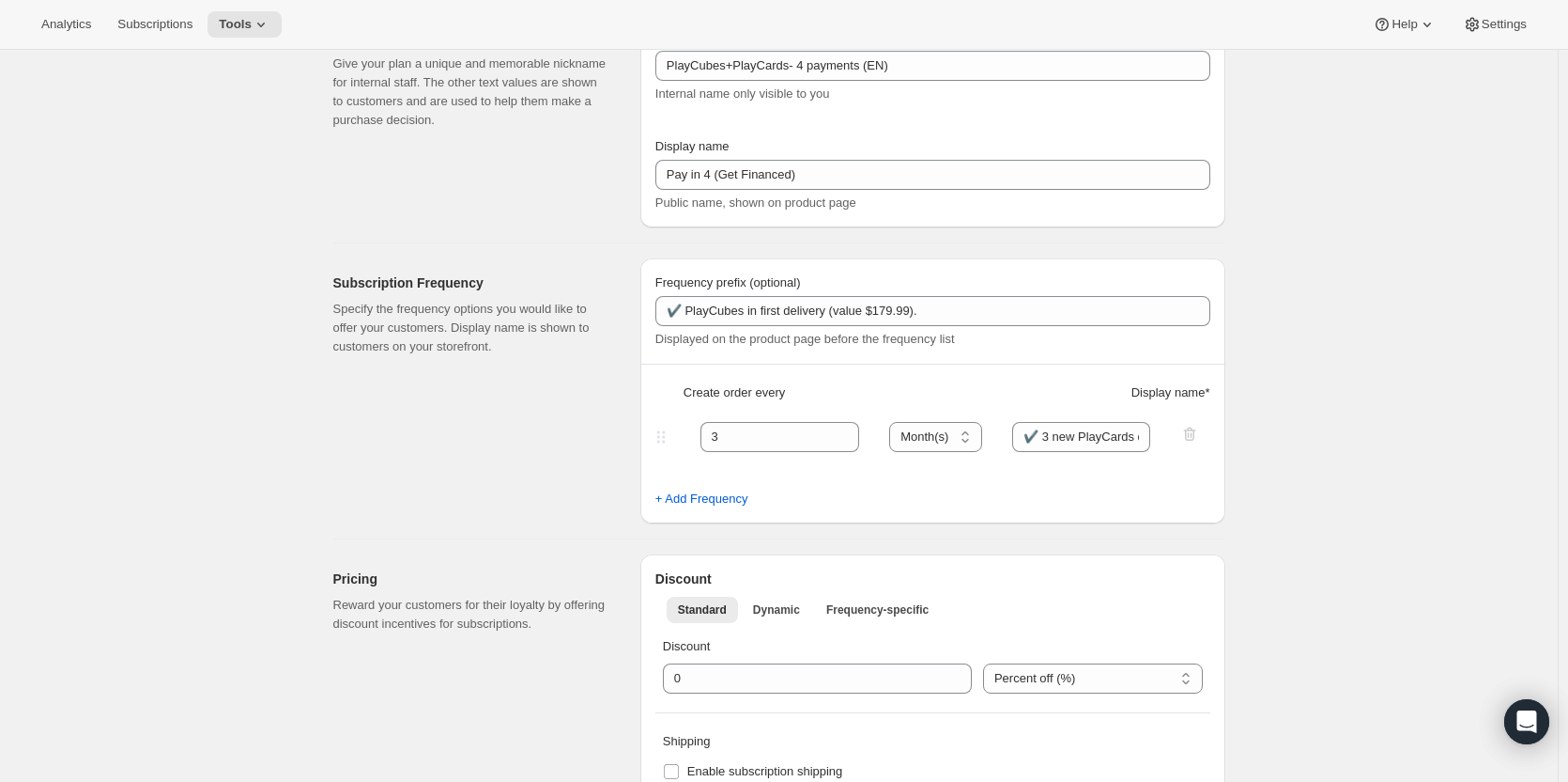
scroll to position [375, 0]
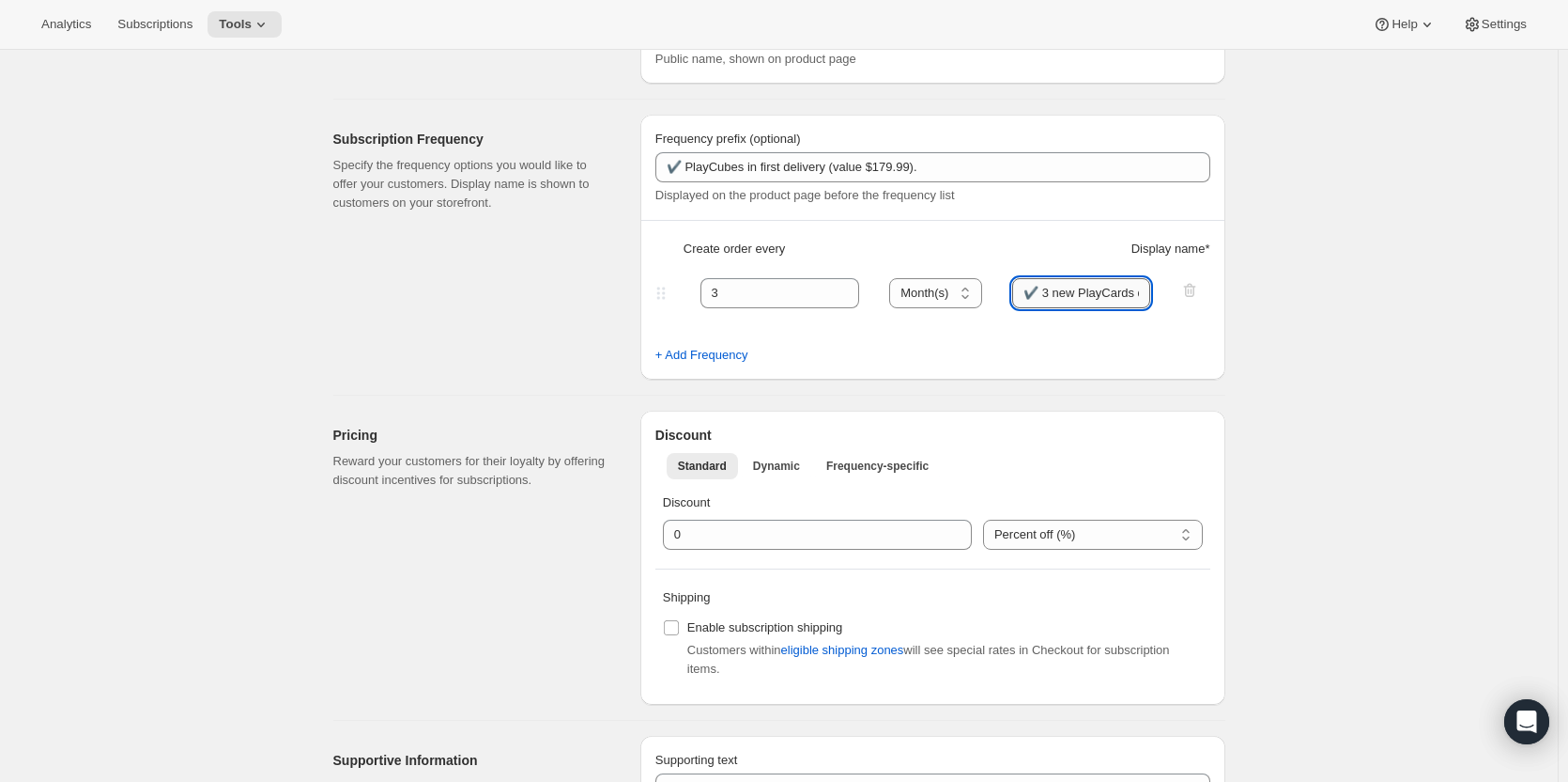
drag, startPoint x: 1026, startPoint y: 300, endPoint x: 1050, endPoint y: 297, distance: 24.2
click at [1050, 297] on input "✔️ 3 new PlayCards delivered every 3 months (value $239.99) </br>1 payment ever…" at bounding box center [1081, 293] width 138 height 30
paste input "✔️"
type input "✔️ 3 new PlayCards delivered every 3 months (value $239.99) </br>✔️ 1 payment e…"
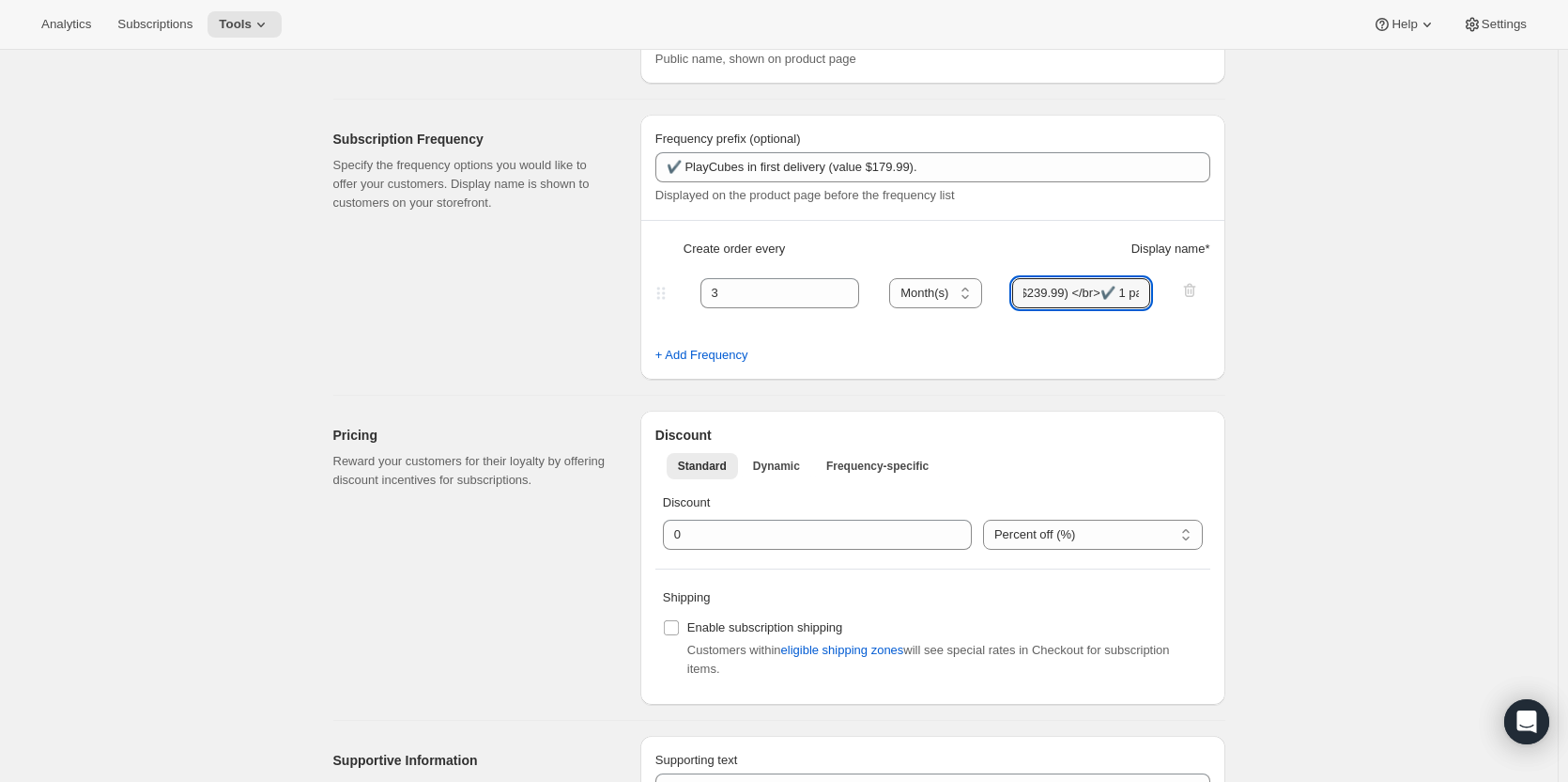
click at [1238, 380] on div "Edit subscription plan. This page is ready Edit subscription plan Subscription …" at bounding box center [779, 650] width 937 height 1951
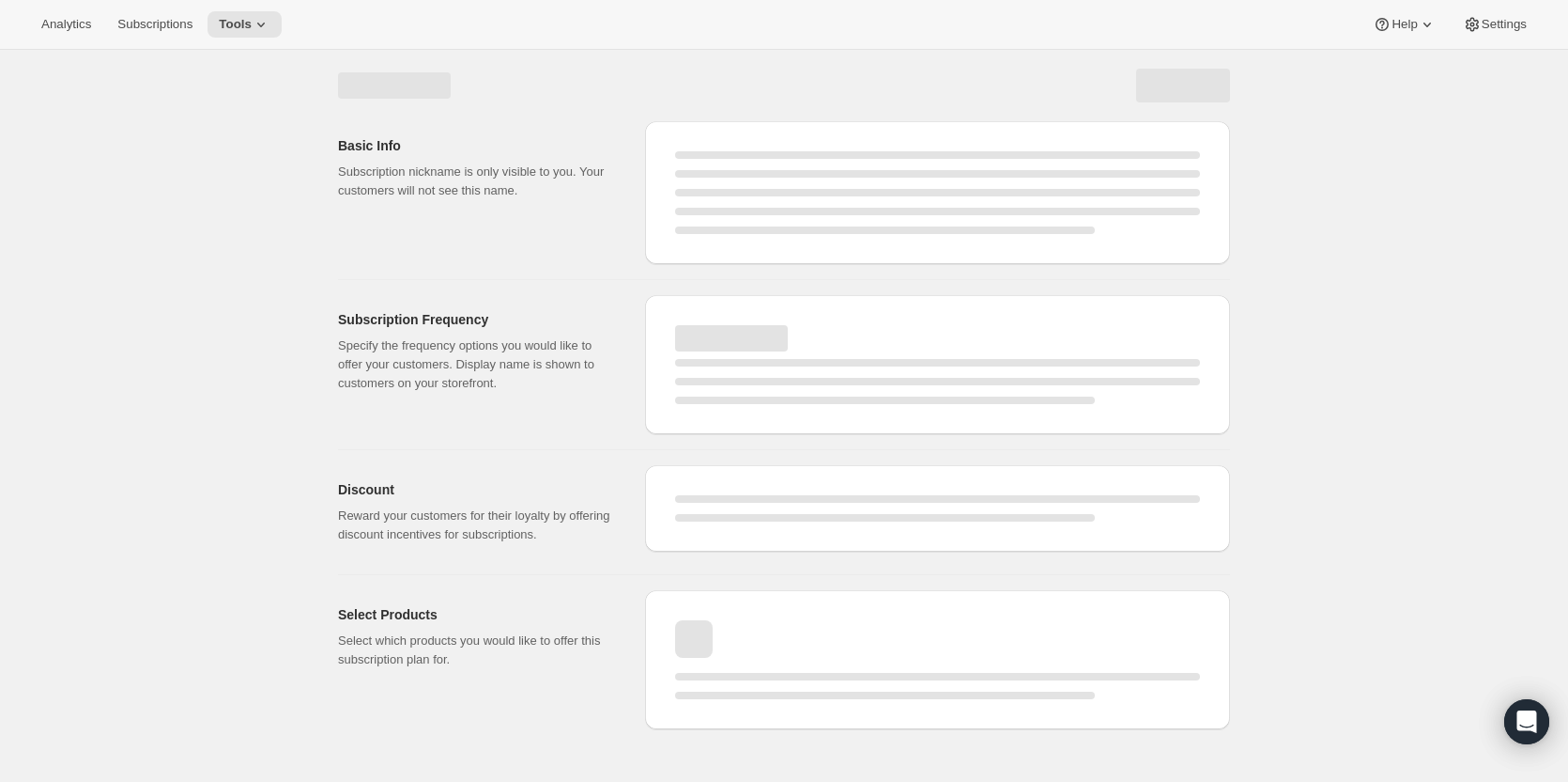
select select "MONTH"
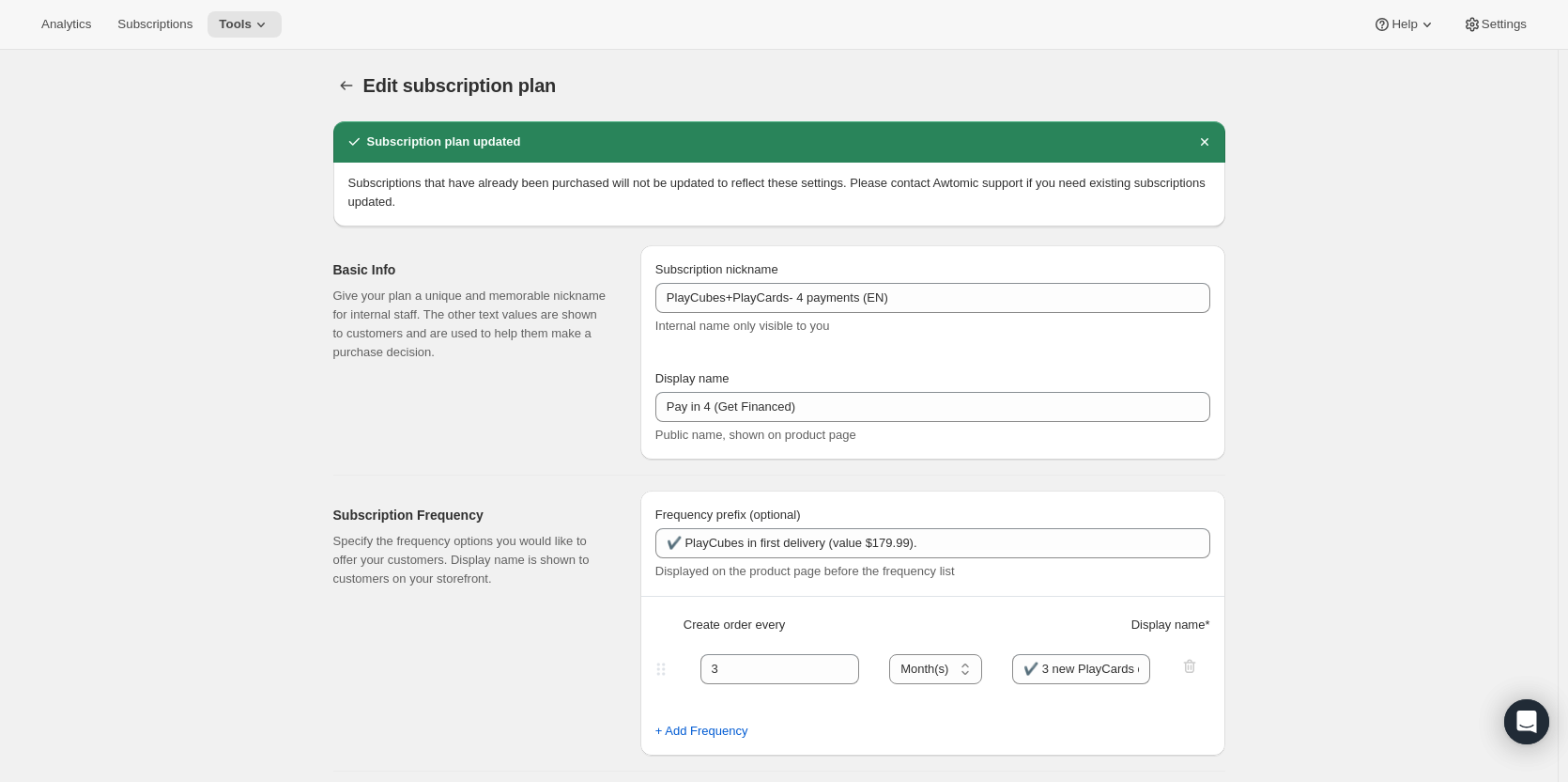
type input "✔️ 3 new PlayCards delivered every 3 months (value $239.99) </br>✔️ 1 payment e…"
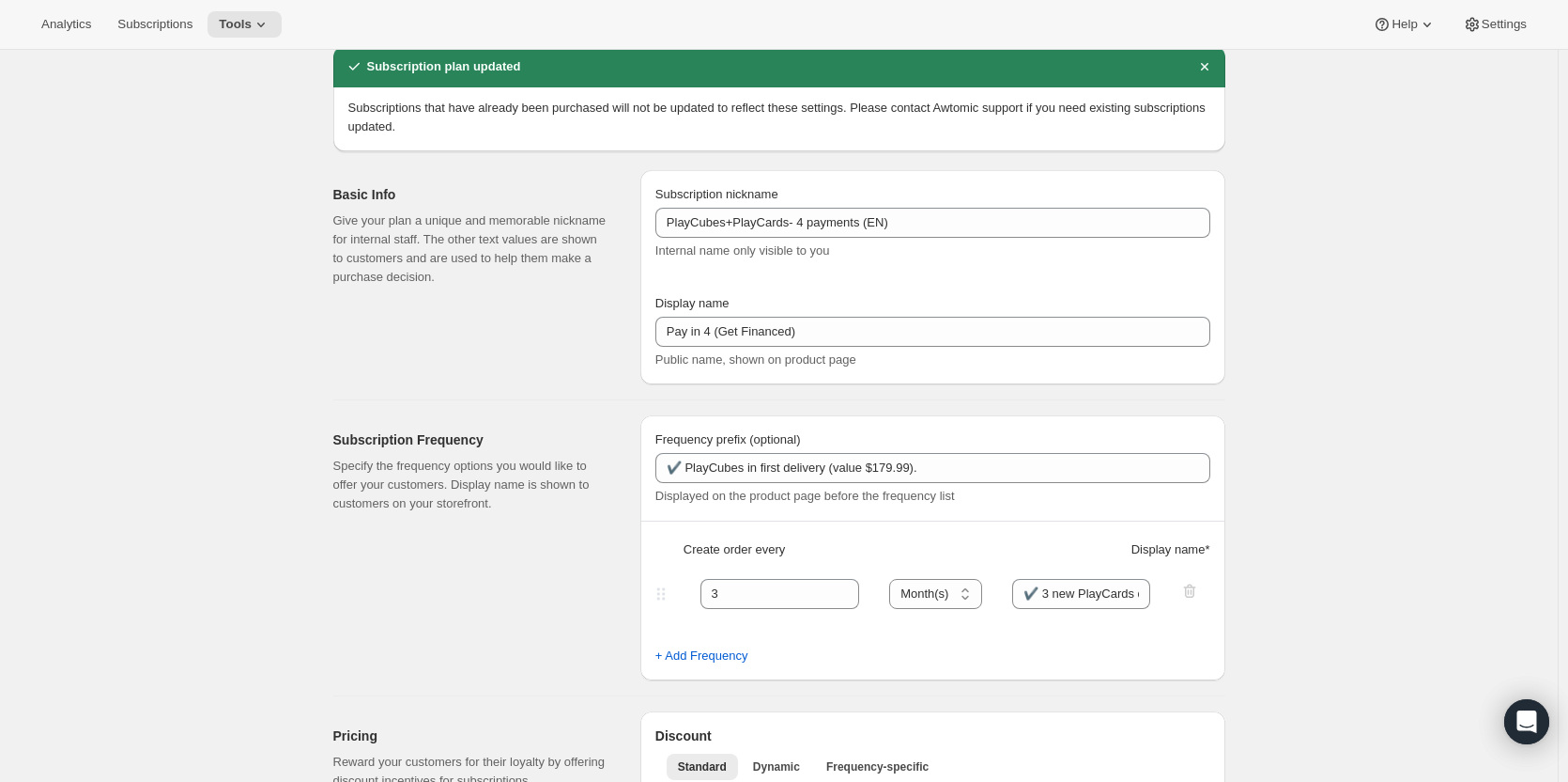
scroll to position [94, 0]
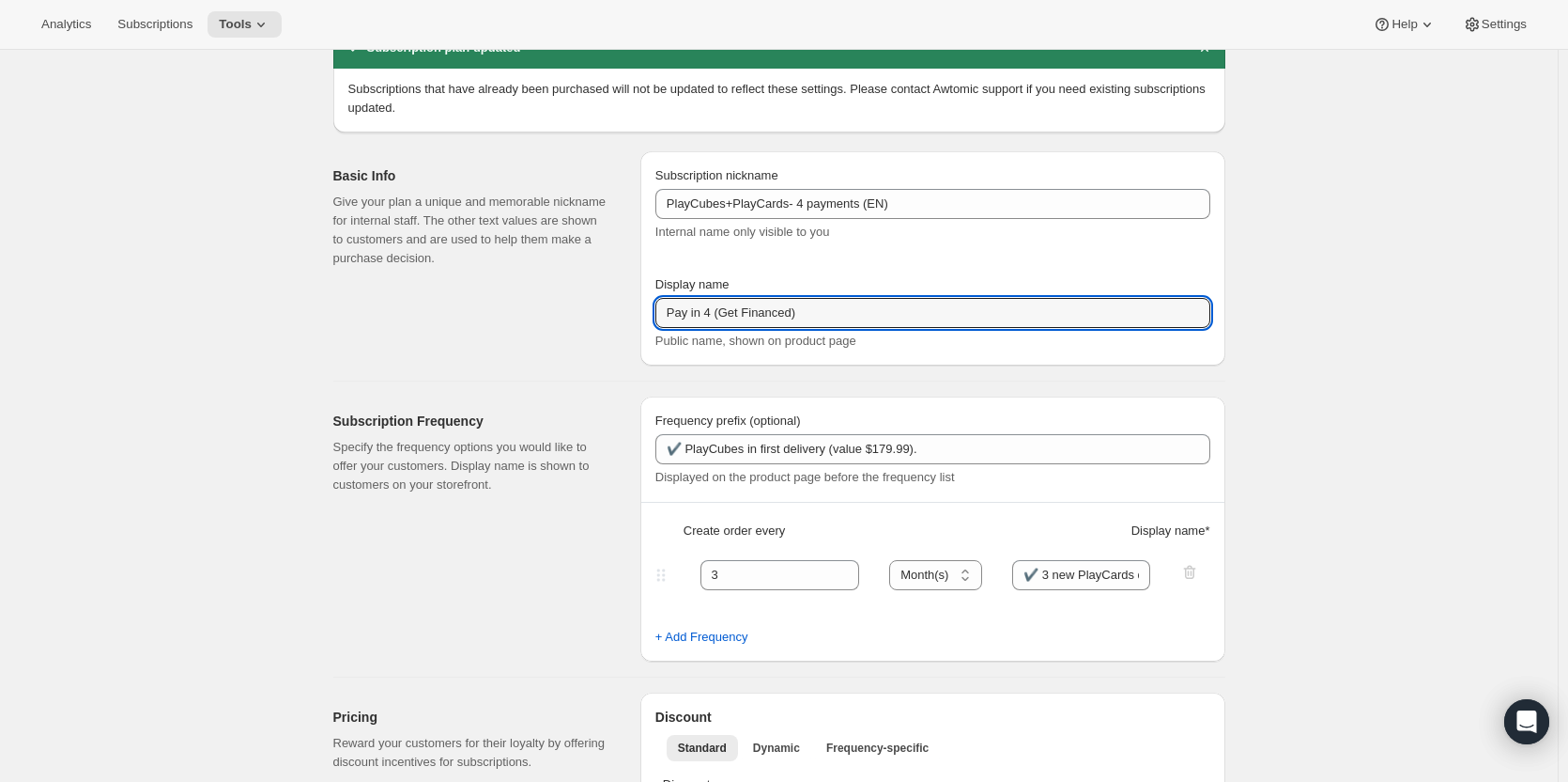
drag, startPoint x: 719, startPoint y: 311, endPoint x: 804, endPoint y: 371, distance: 104.0
click at [720, 311] on input "Pay in 4 (Get Financed)" at bounding box center [932, 313] width 555 height 30
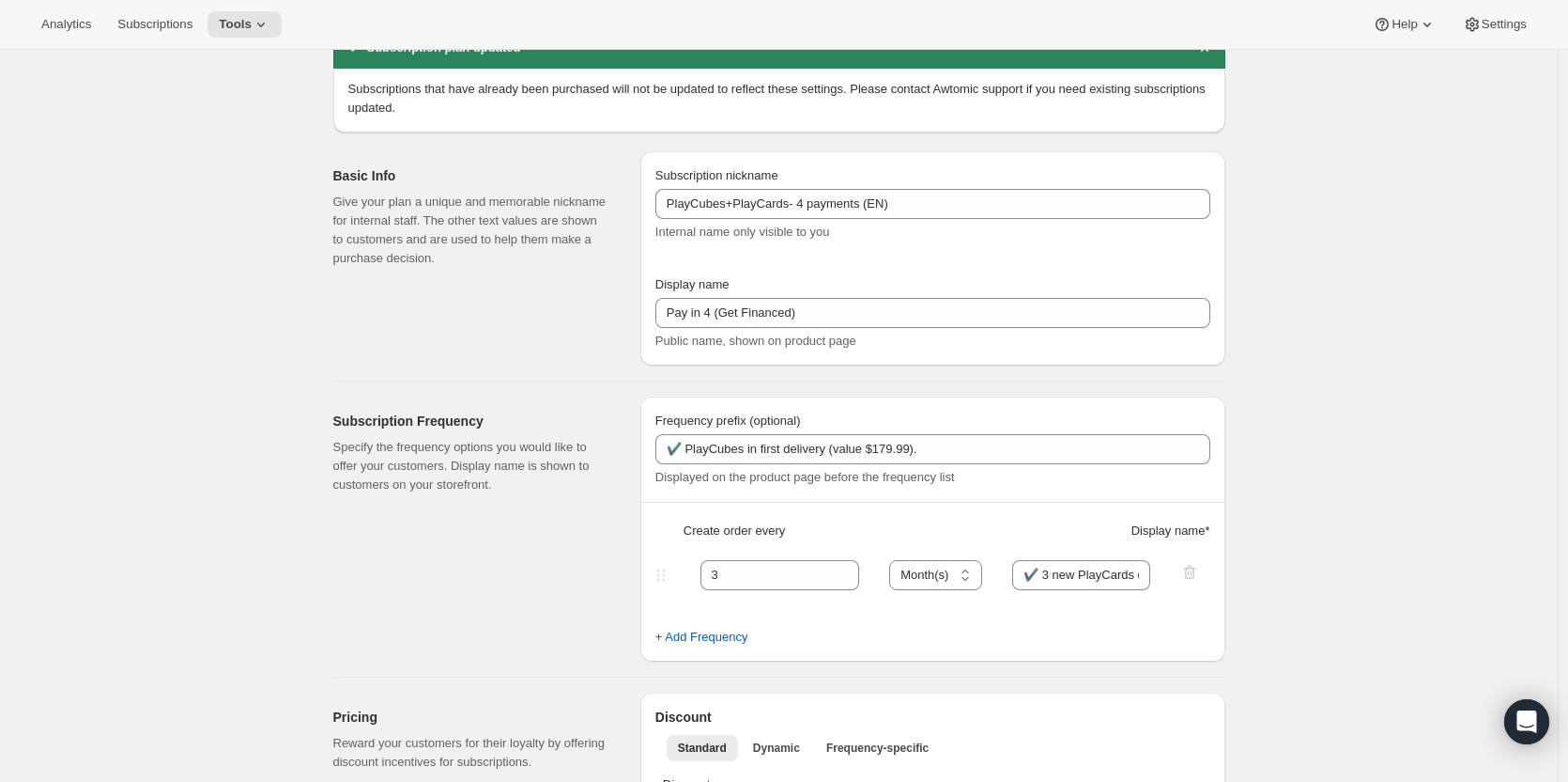
click at [563, 356] on div "Basic Info Give your plan a unique and memorable nickname for internal staff. T…" at bounding box center [479, 258] width 292 height 214
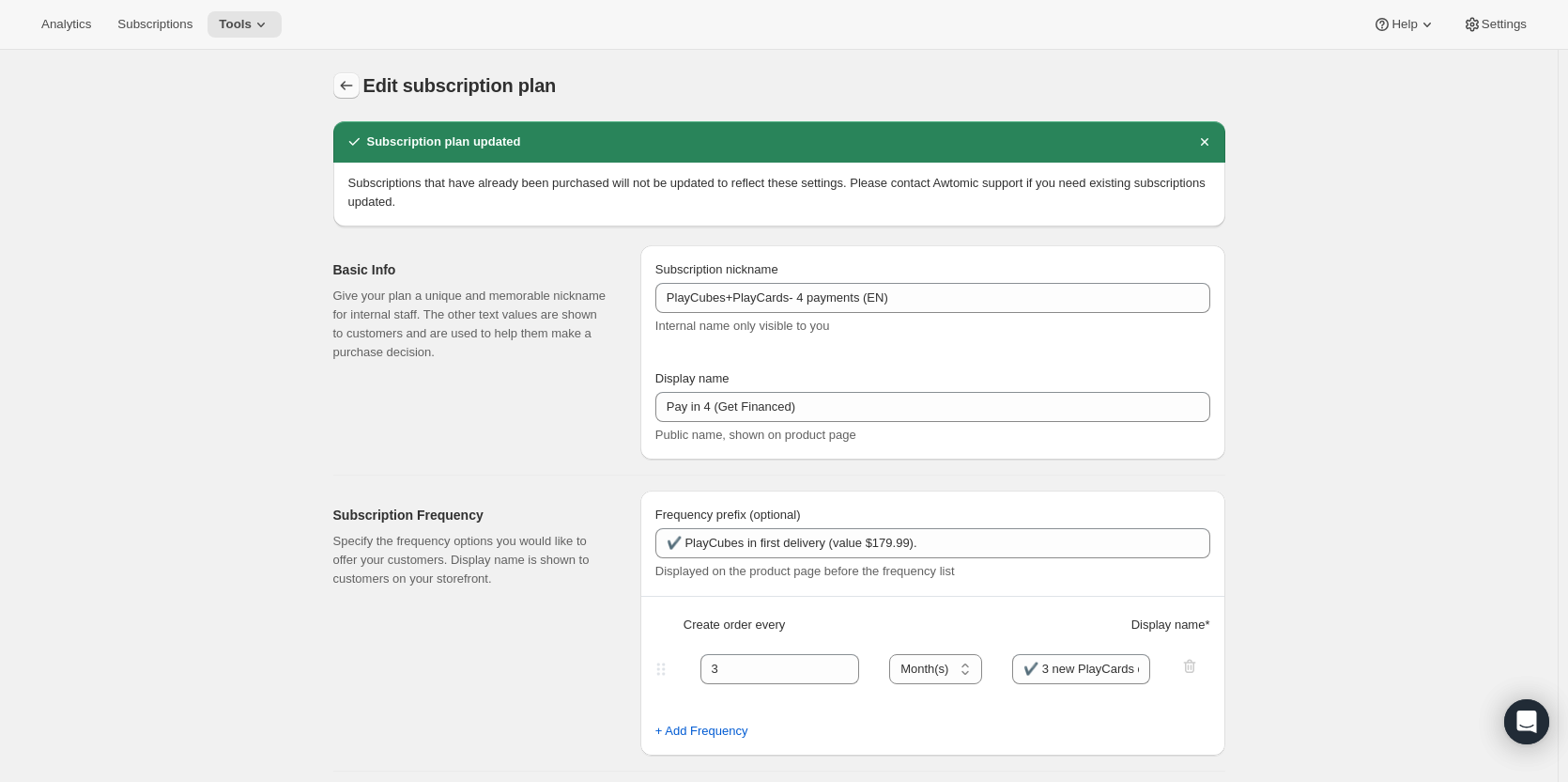
click at [346, 79] on icon "Subscription plans" at bounding box center [347, 86] width 19 height 19
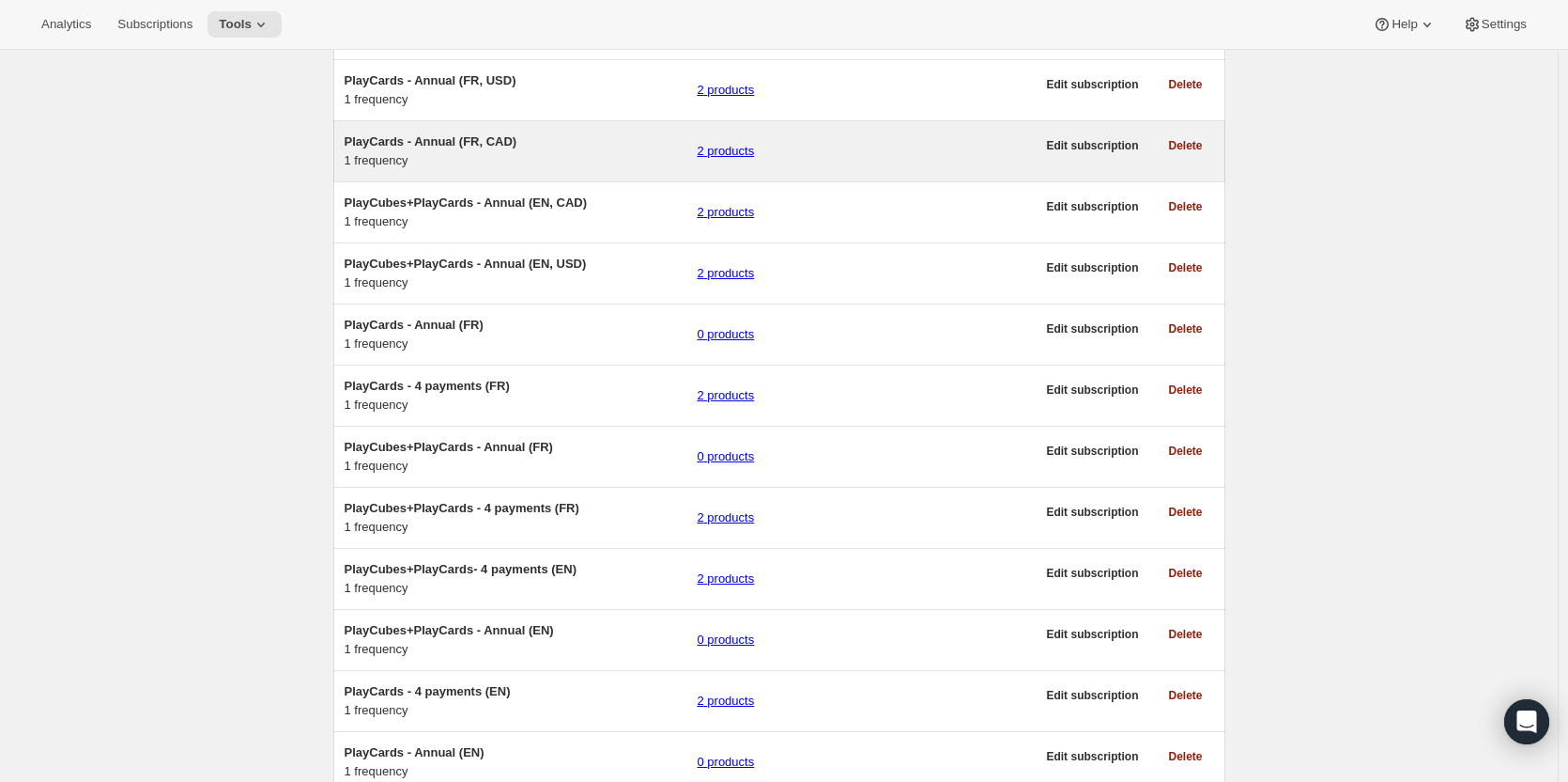
scroll to position [375, 0]
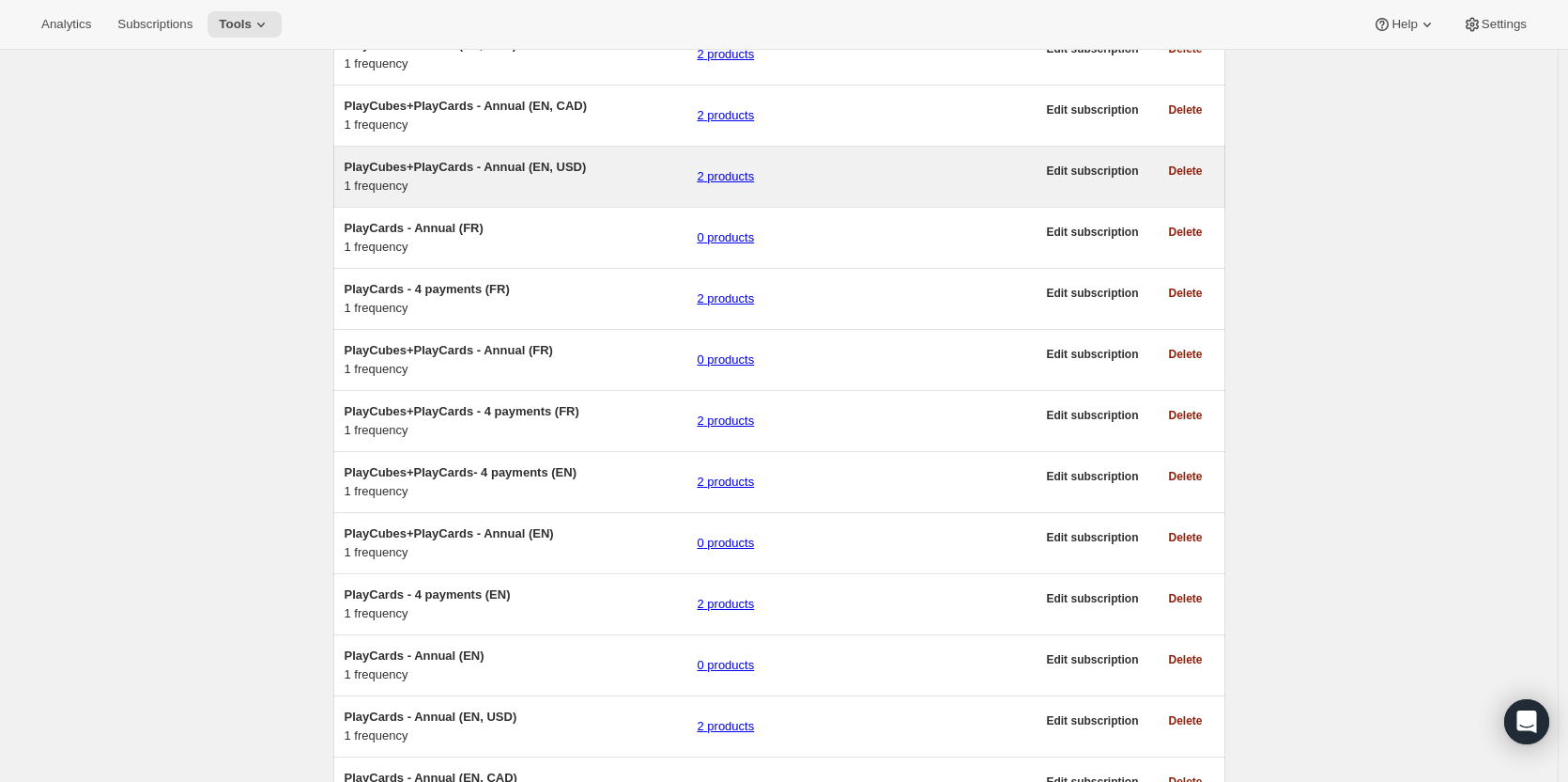
click at [468, 173] on span "PlayCubes+PlayCards - Annual (EN, USD)" at bounding box center [466, 167] width 242 height 14
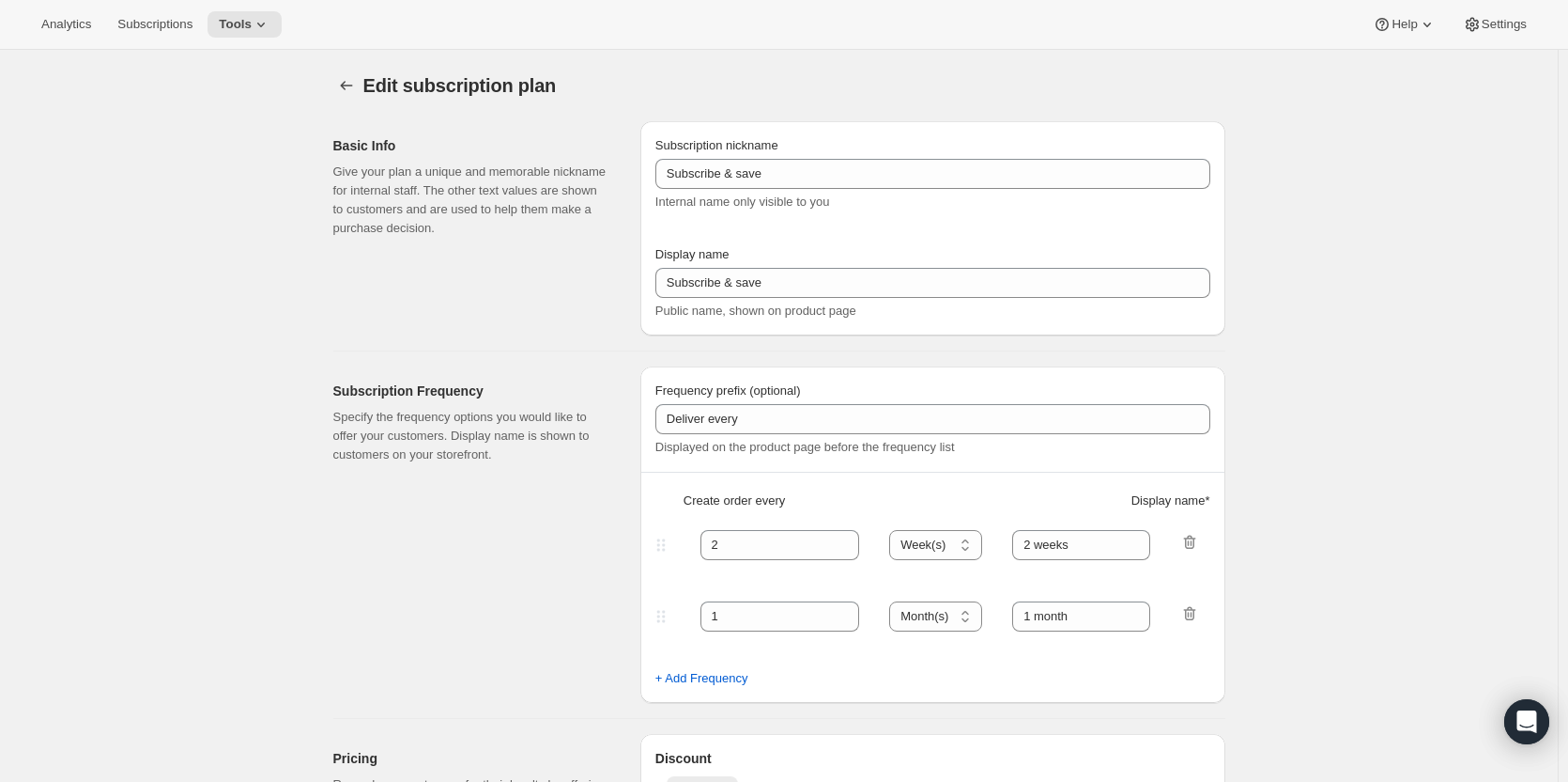
type input "PlayCubes+PlayCards - Annual (EN, USD)"
type input "Pay Early (<b>SAVE $179.99</b>)"
select select "ENABLED"
select select "MONTH"
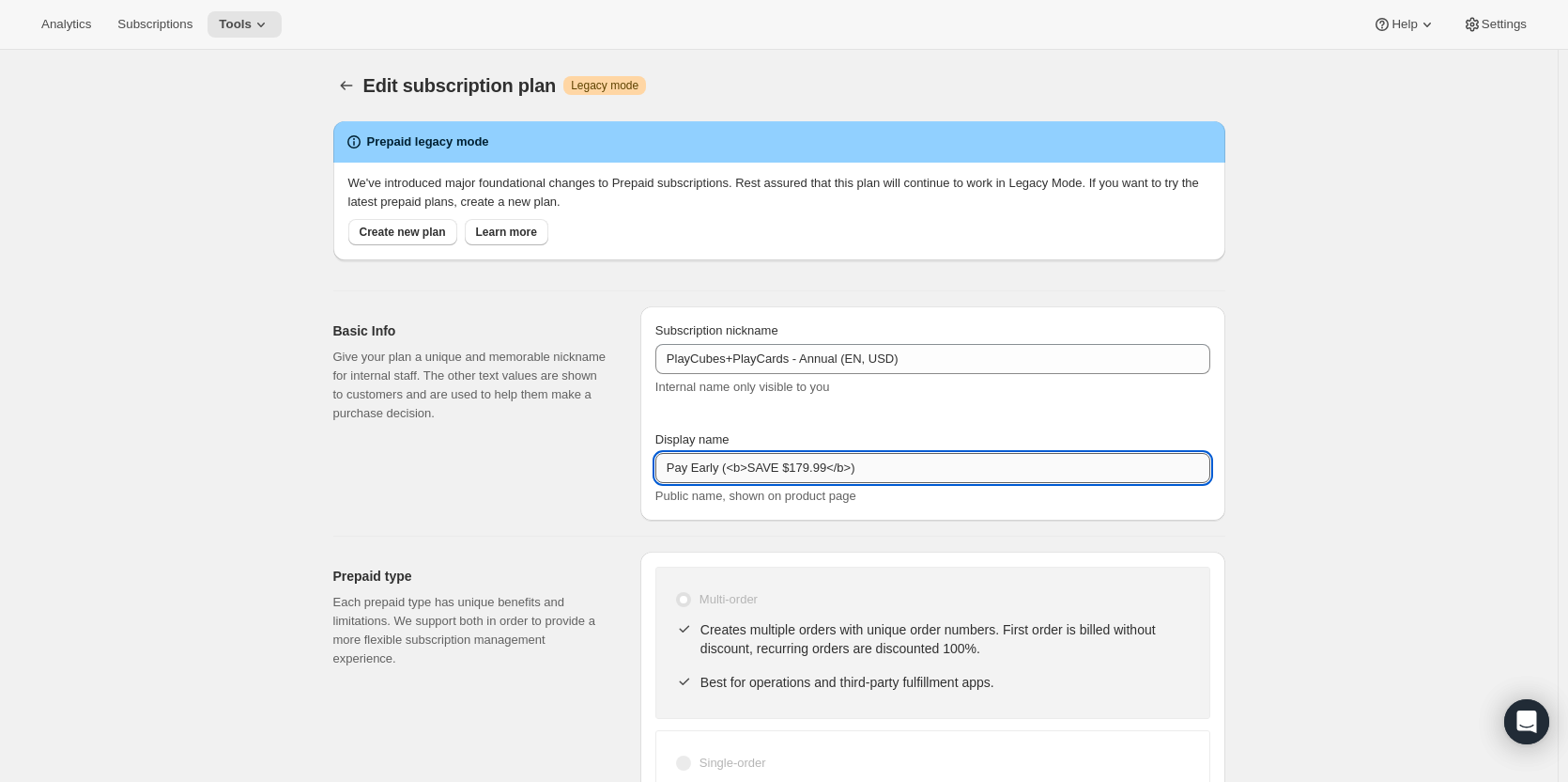
click at [708, 467] on input "Pay Early (<b>SAVE $179.99</b>)" at bounding box center [932, 468] width 555 height 30
click at [909, 465] on input "Pay Now <b>SAVE $179.99</b>)" at bounding box center [932, 468] width 555 height 30
click at [724, 462] on input "Pay Now <b>SAVE $179.99</b>" at bounding box center [932, 468] width 555 height 30
type input "Pay Now - <b>SAVE $179.99</b>"
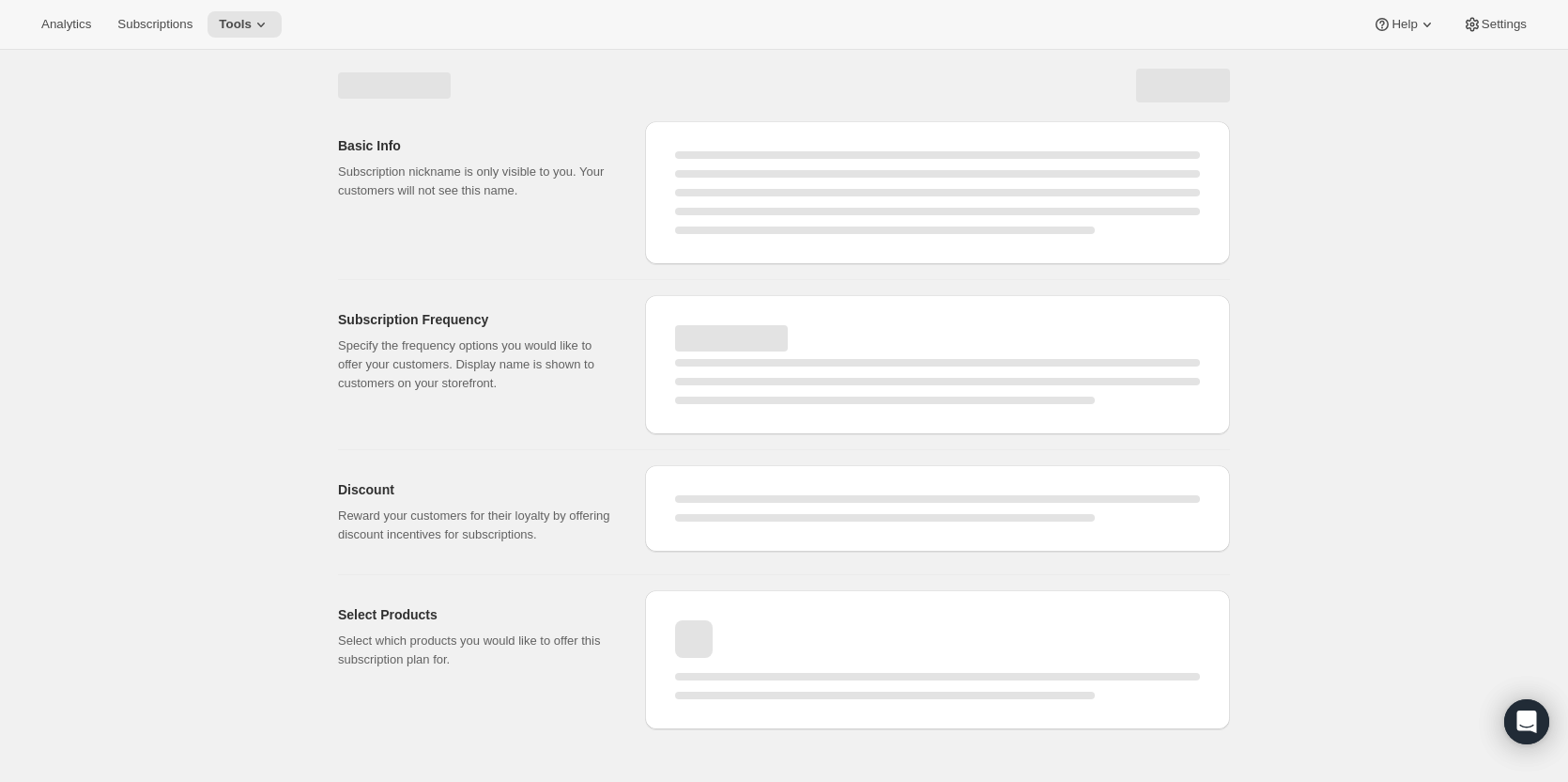
select select "MONTH"
select select "ENABLED"
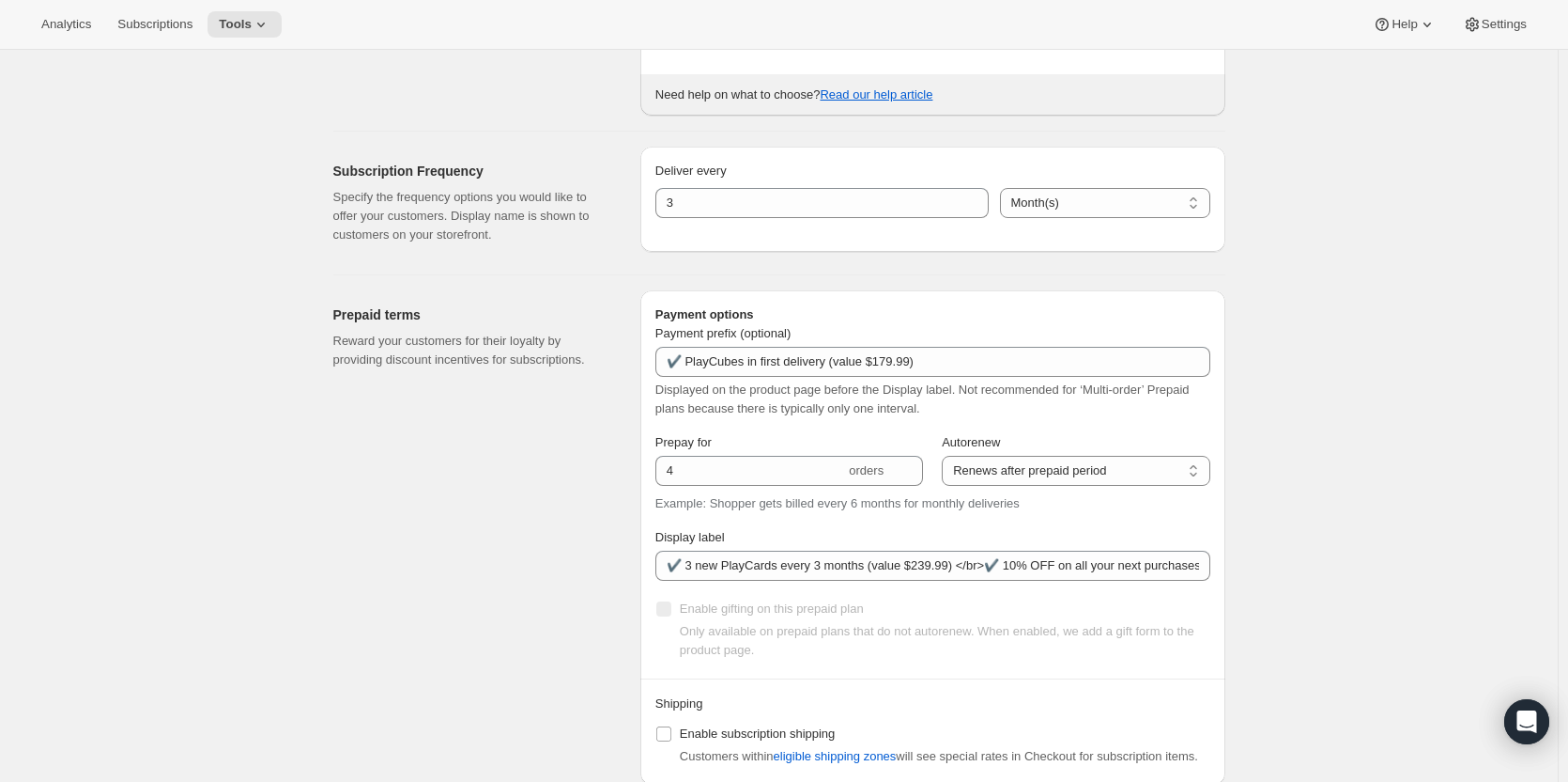
scroll to position [375, 0]
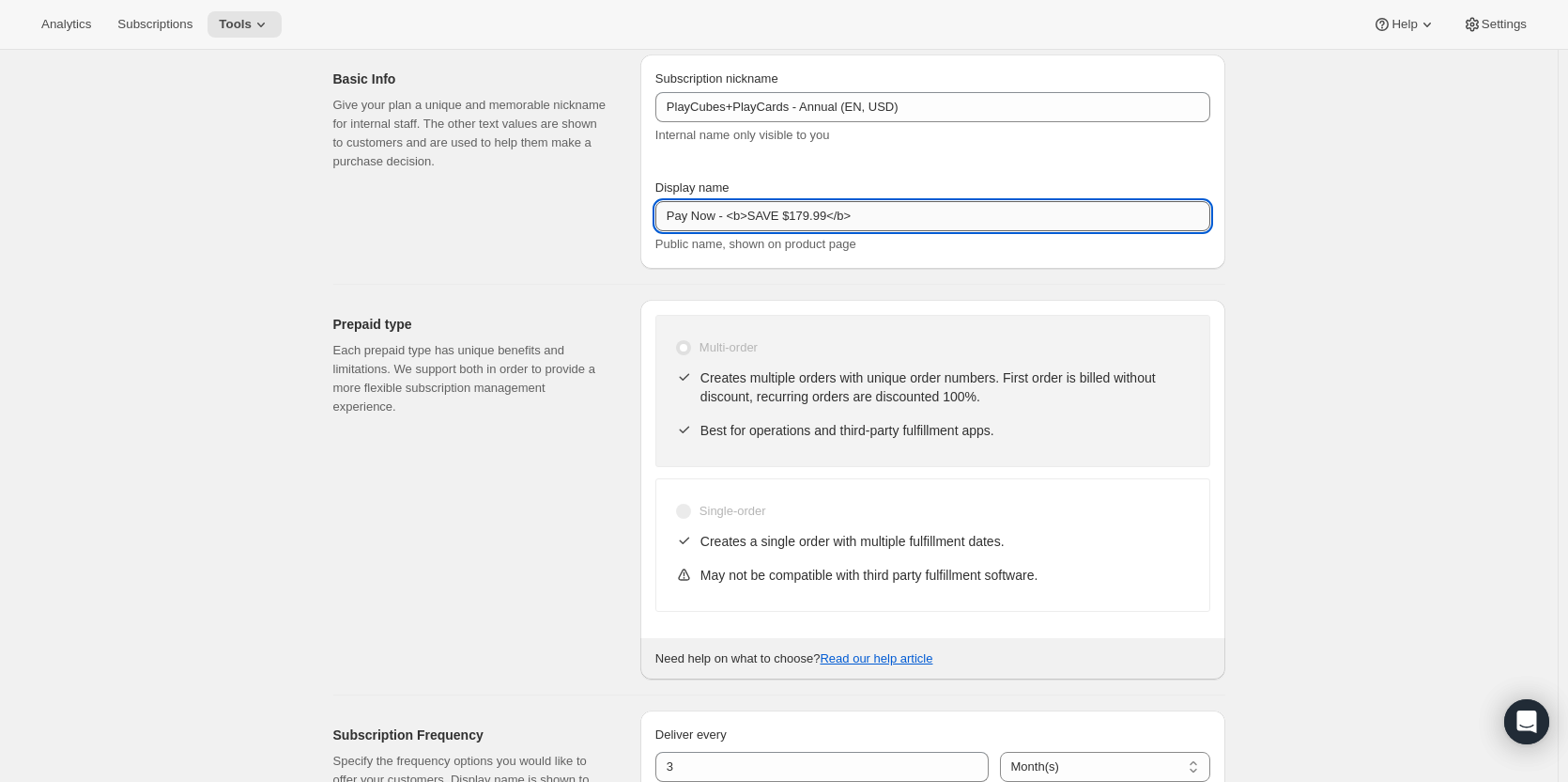
click at [706, 218] on input "Pay Now - <b>SAVE $179.99</b>" at bounding box center [932, 216] width 555 height 30
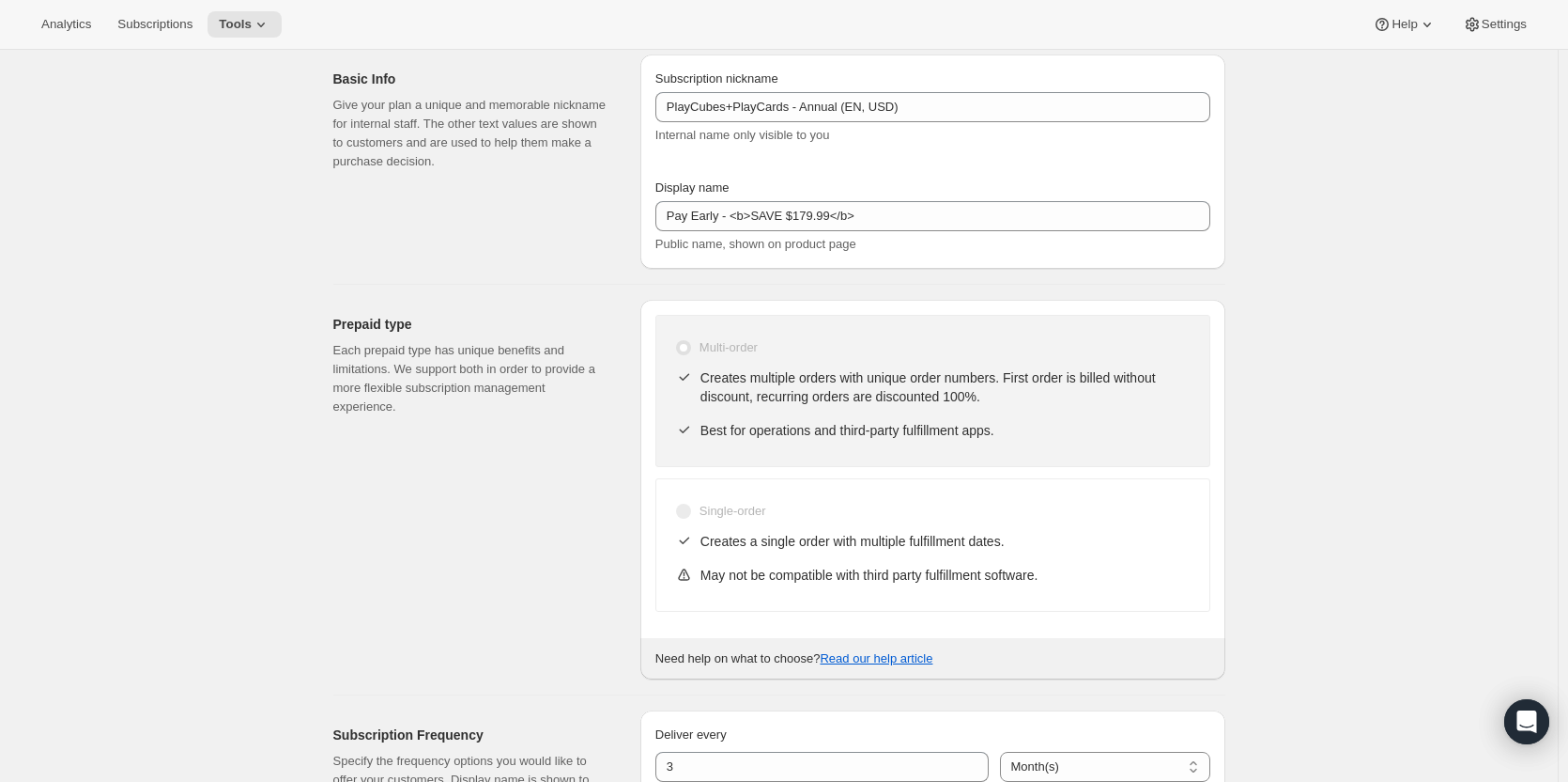
click at [546, 214] on div "Basic Info Give your plan a unique and memorable nickname for internal staff. T…" at bounding box center [479, 161] width 292 height 214
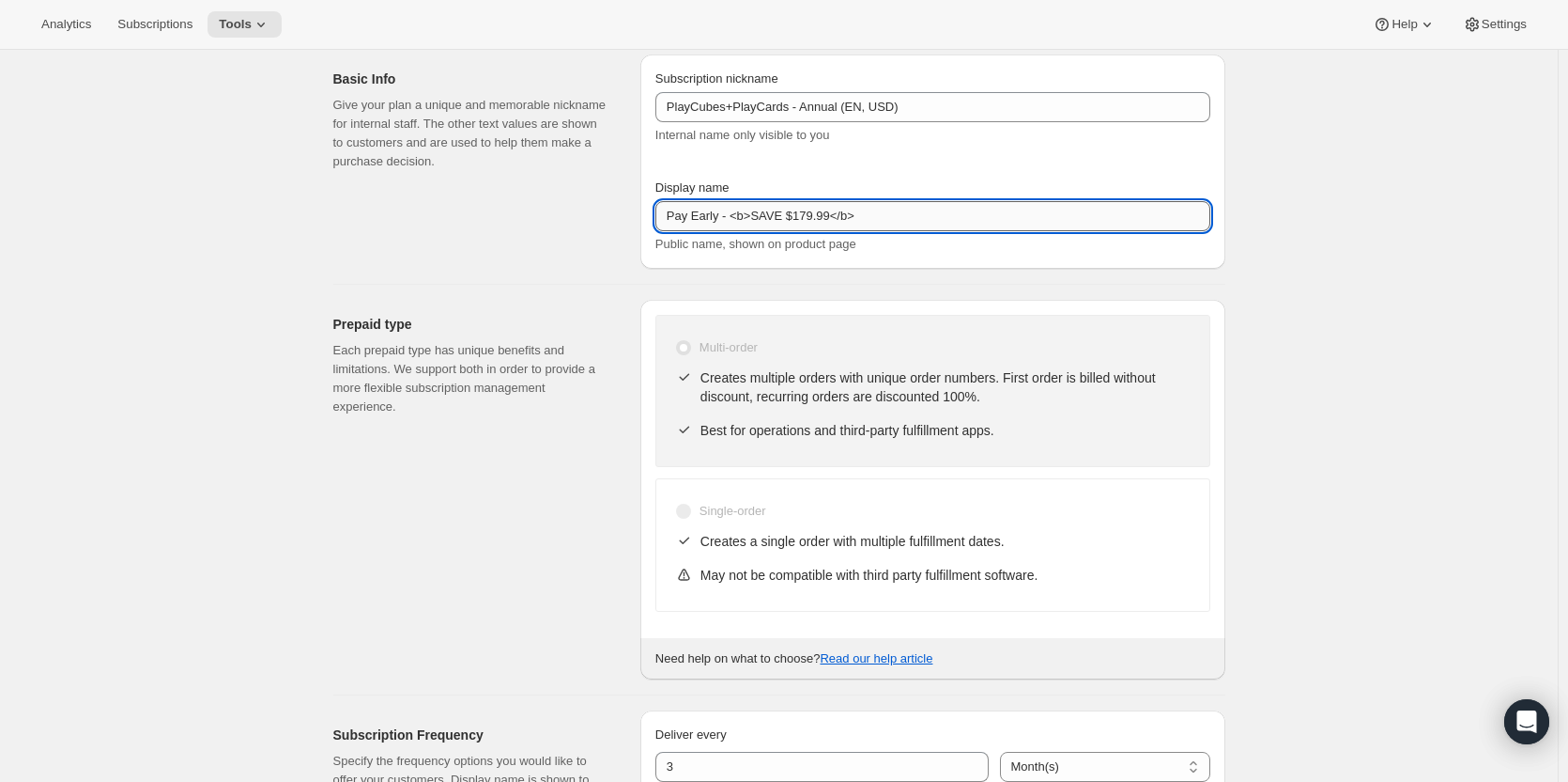
click at [900, 217] on input "Pay Early - <b>SAVE $179.99</b>" at bounding box center [932, 216] width 555 height 30
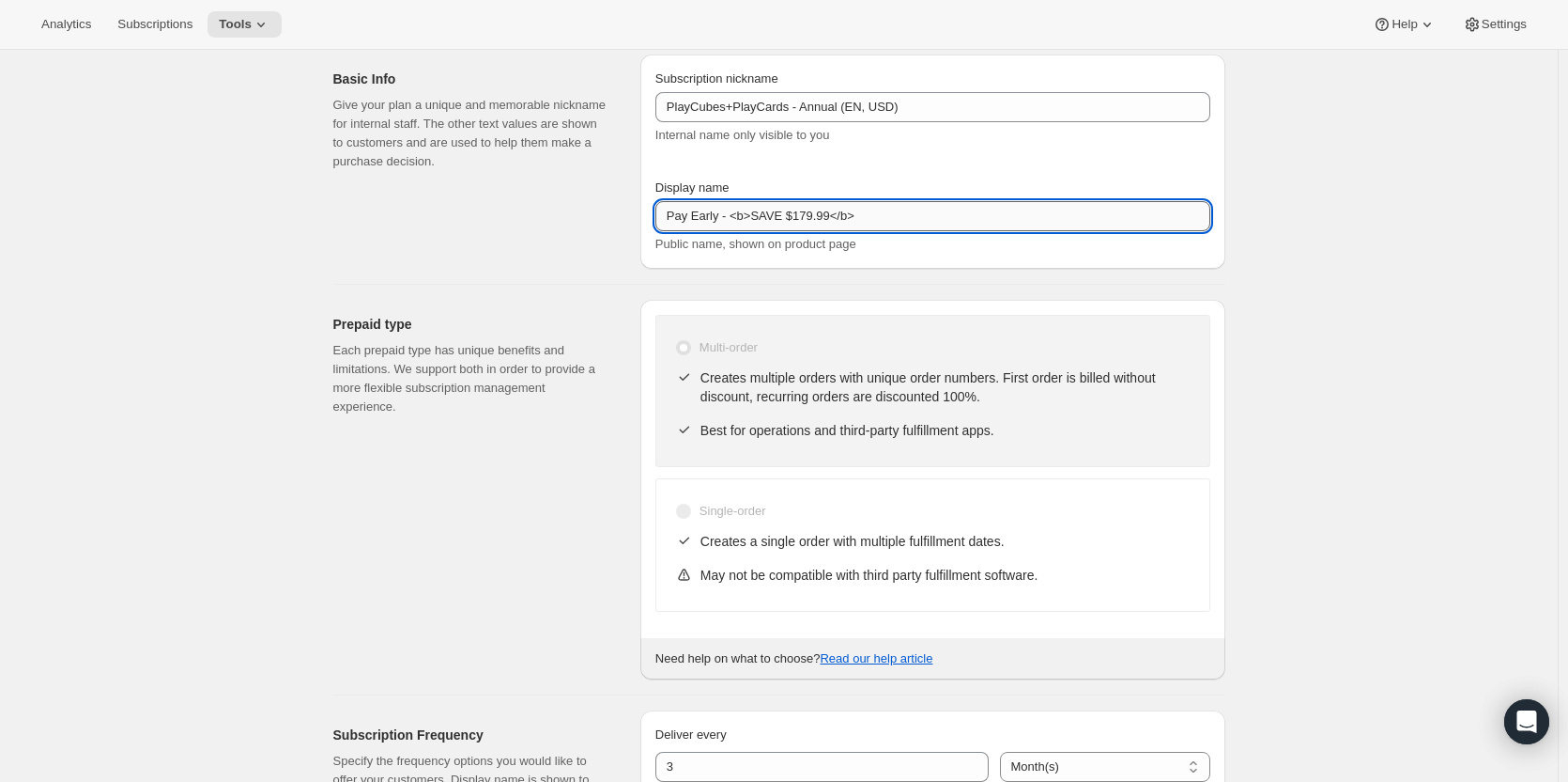
click at [903, 219] on input "Pay Early - <b>SAVE $179.99</b>" at bounding box center [932, 216] width 555 height 30
paste input "del"
paste input "<del>"
type input "Pay Early - <b>SAVE $179.99</b> (<del>$419.99</del>)"
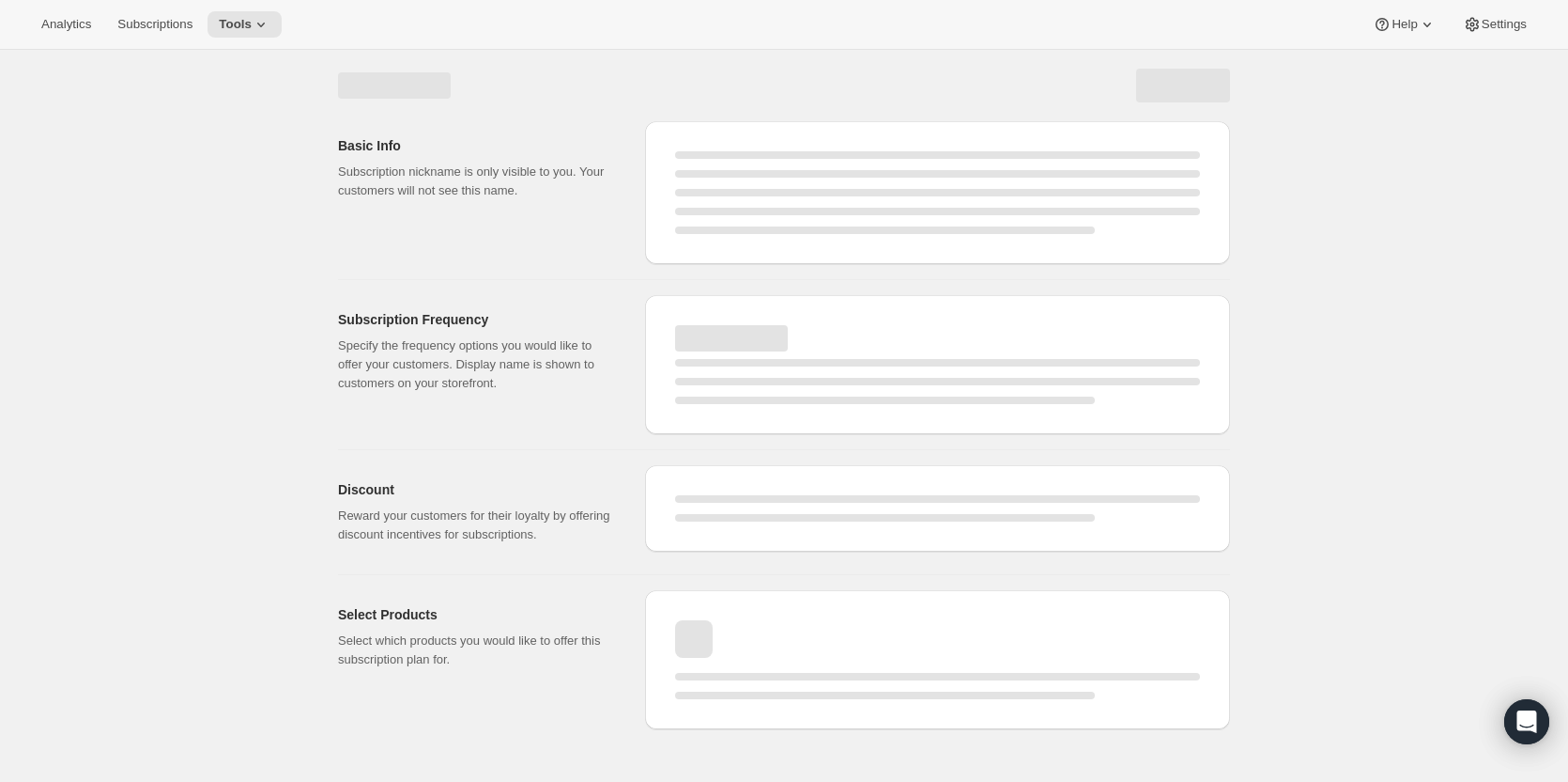
scroll to position [0, 0]
select select "MONTH"
select select "ENABLED"
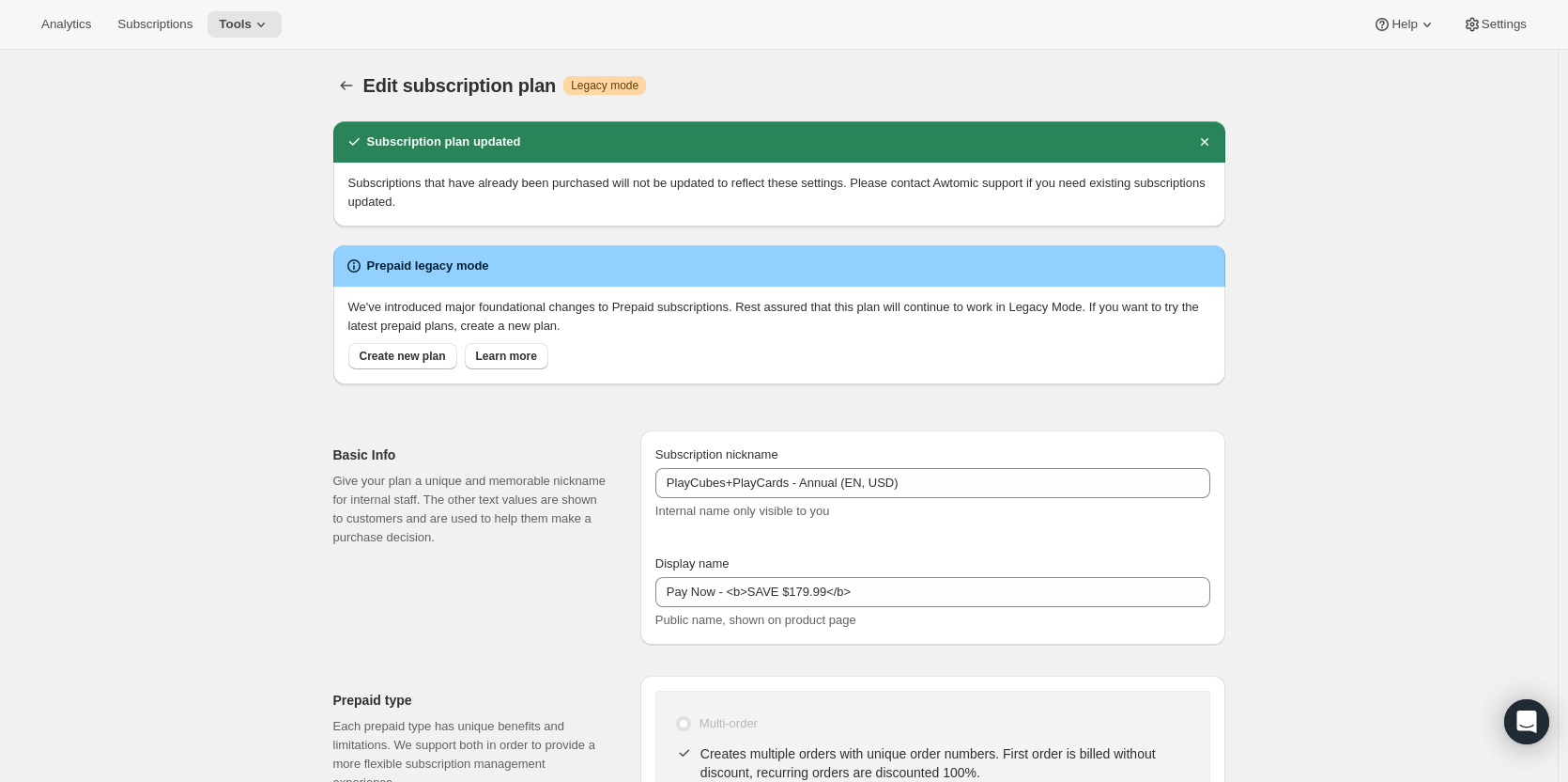
type input "Pay Early - <b>SAVE $179.99</b> (<del>$419.99</del>)"
click at [356, 88] on icon "Subscription plans" at bounding box center [347, 86] width 19 height 19
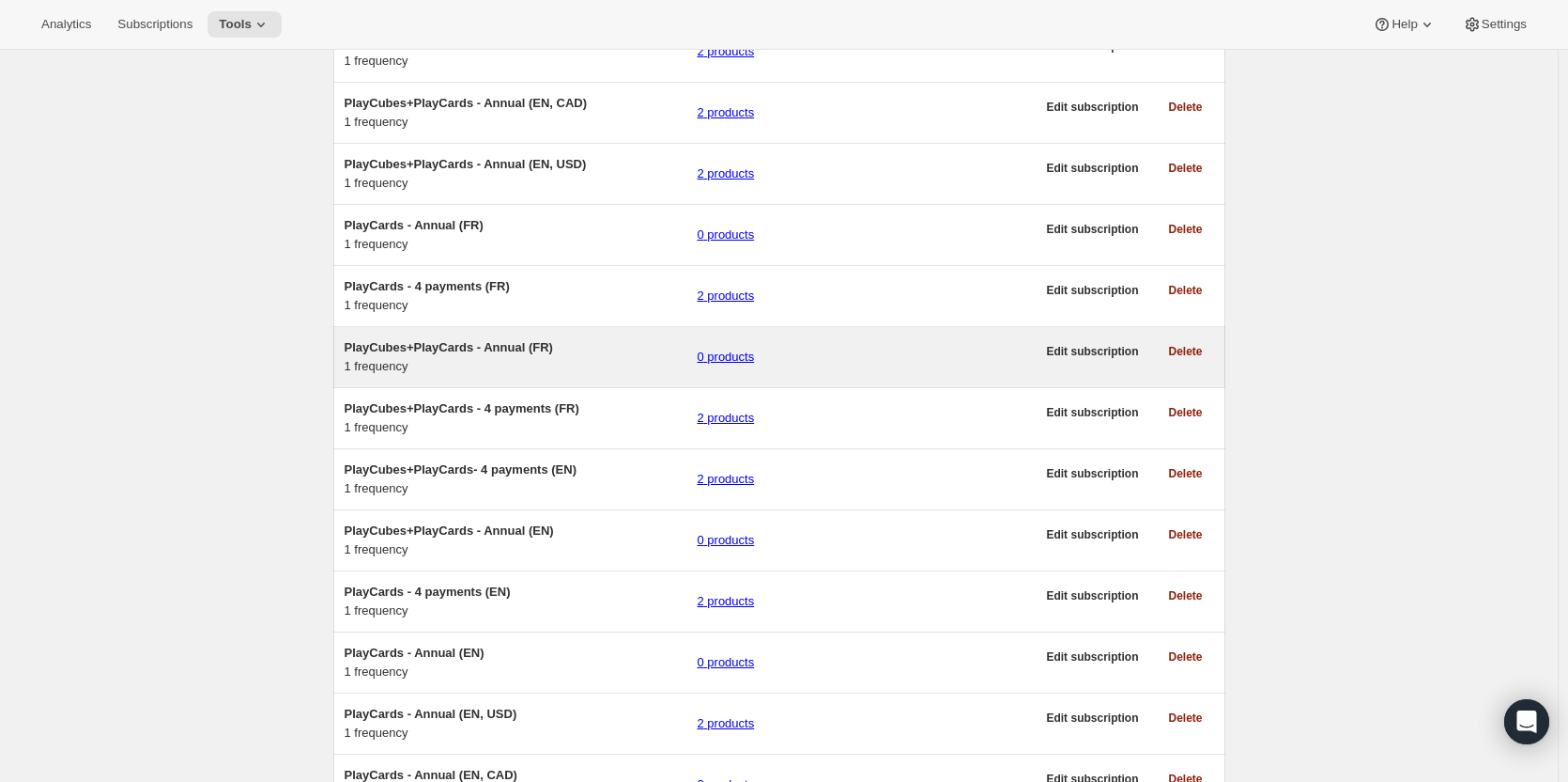
scroll to position [470, 0]
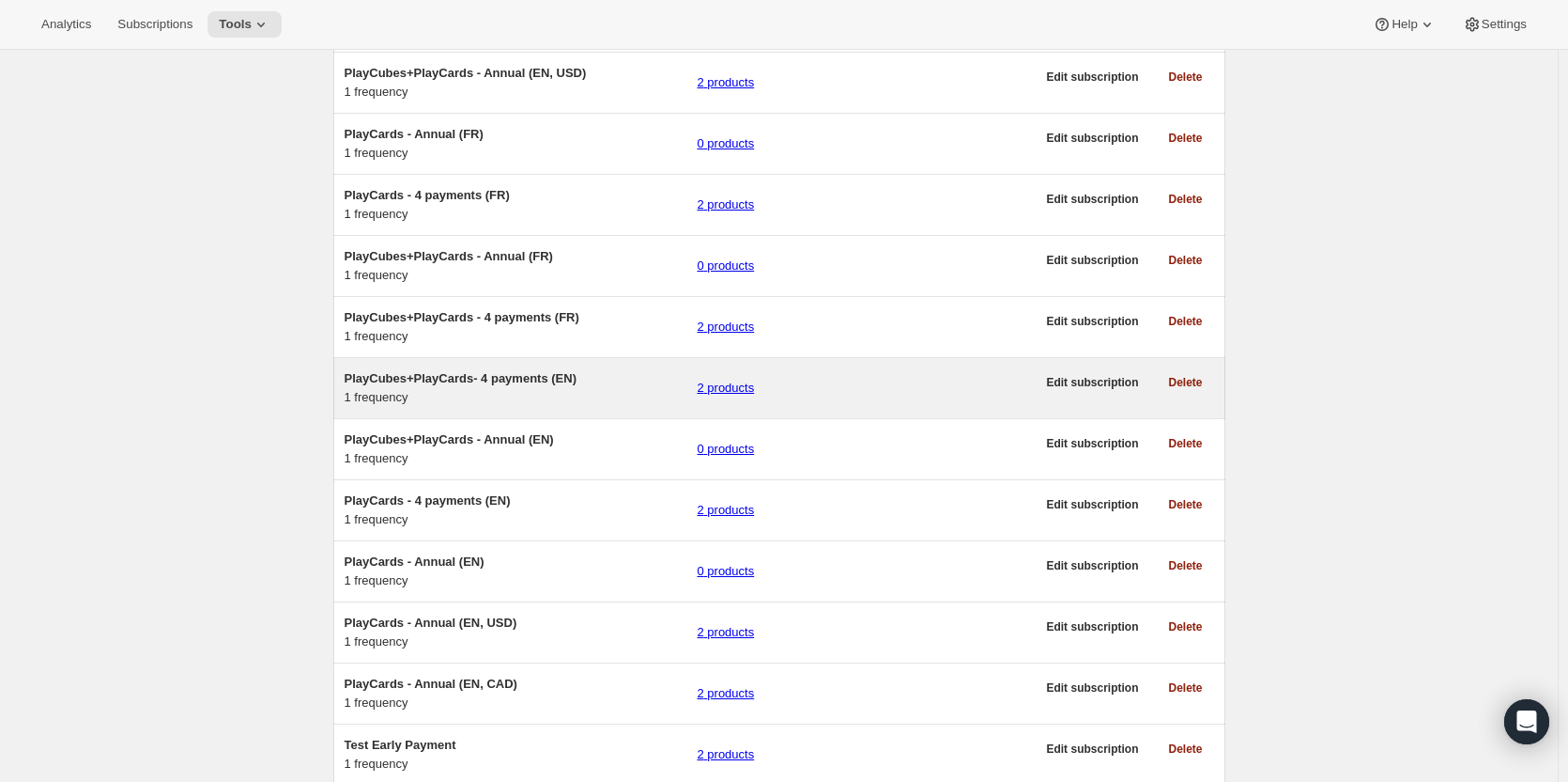
click at [433, 385] on span "PlayCubes+PlayCards- 4 payments (EN)" at bounding box center [461, 378] width 232 height 14
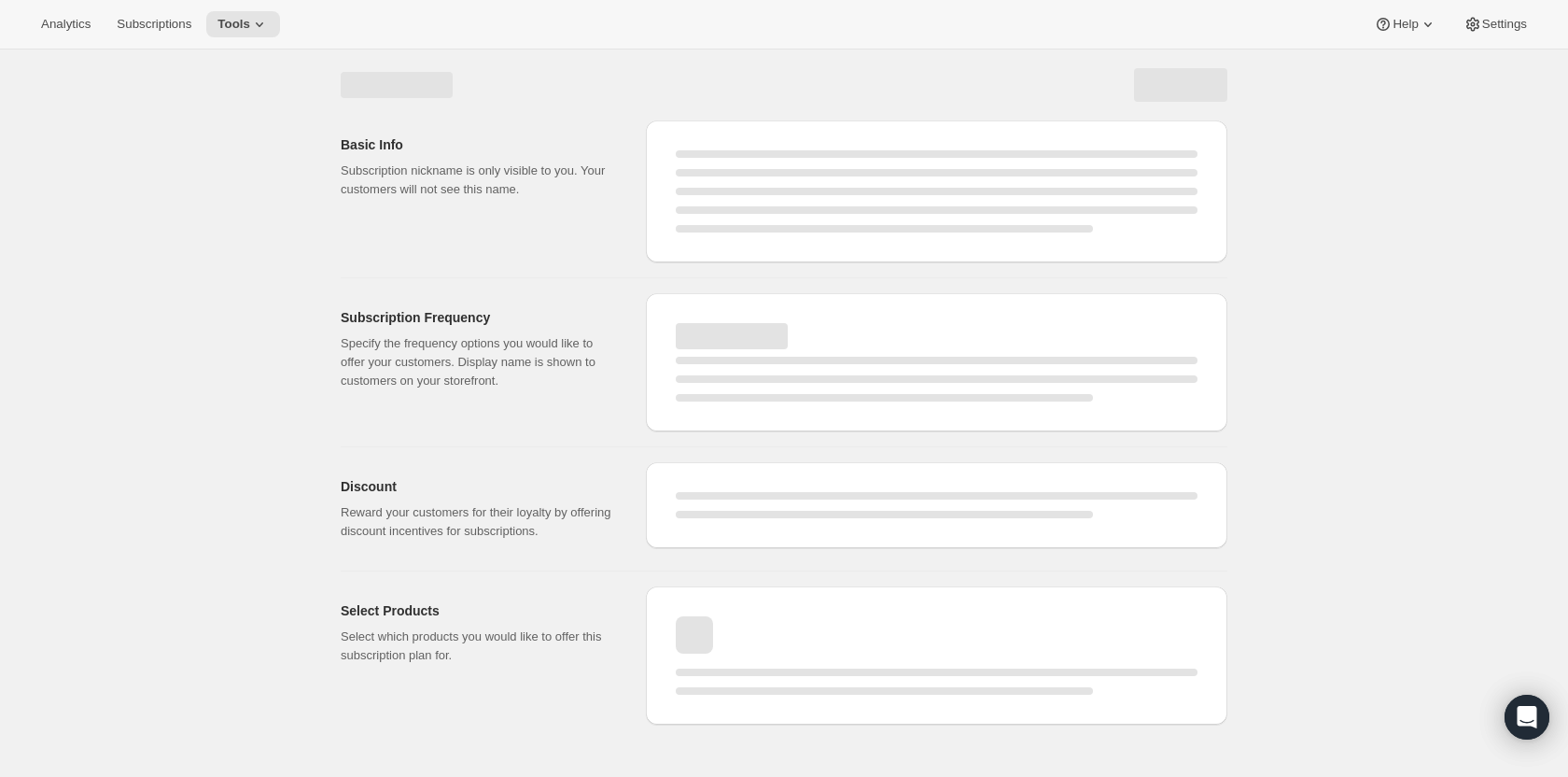
select select "WEEK"
select select "MONTH"
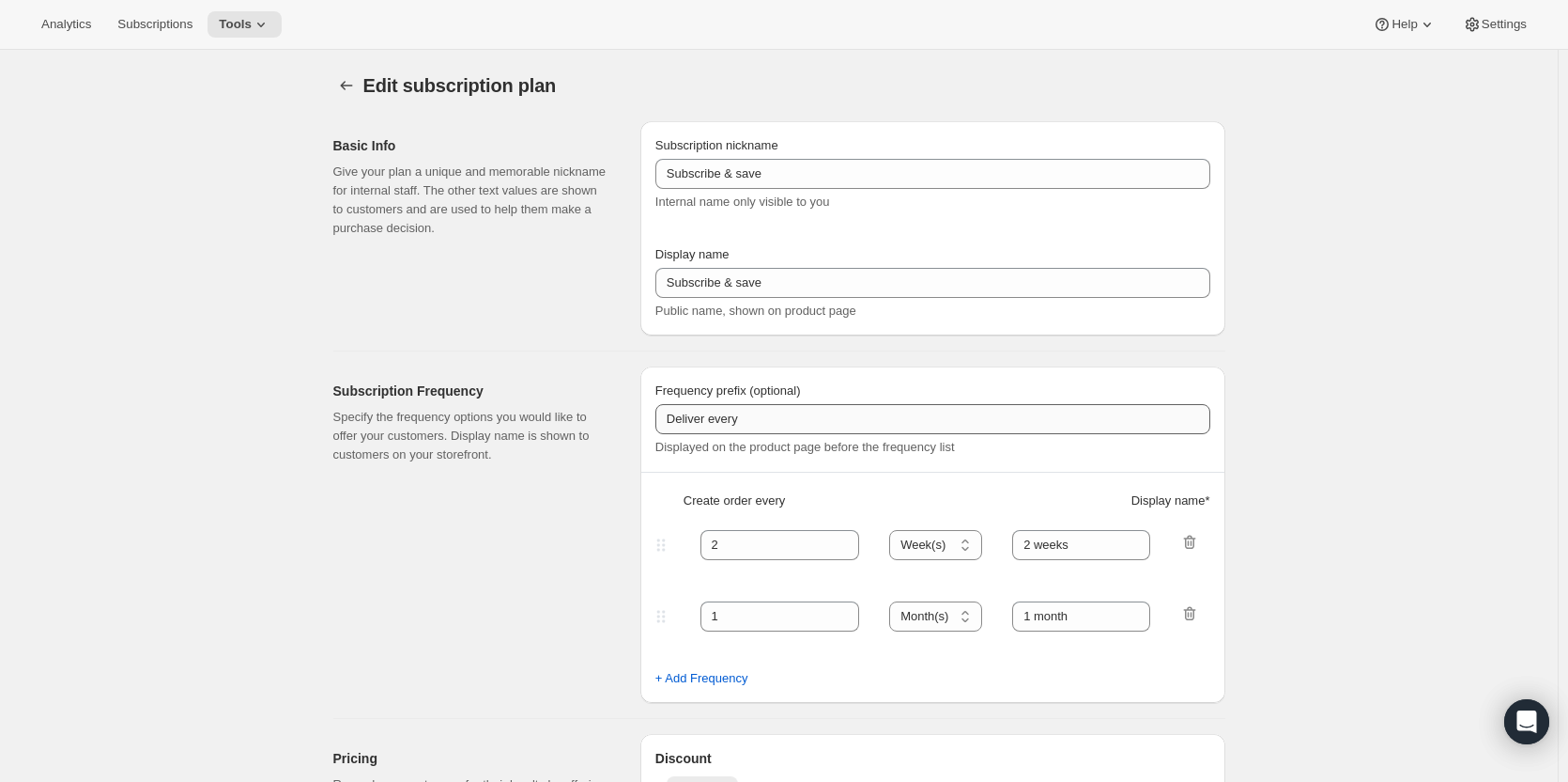
type input "PlayCubes+PlayCards- 4 payments (EN)"
type input "Pay in 4 (Get Financed)"
type input "✔️ PlayCubes in first delivery (value $179.99)."
type input "3"
type input "✔️ 3 new PlayCards delivered every 3 months (value $239.99) </br>✔️ 1 payment e…"
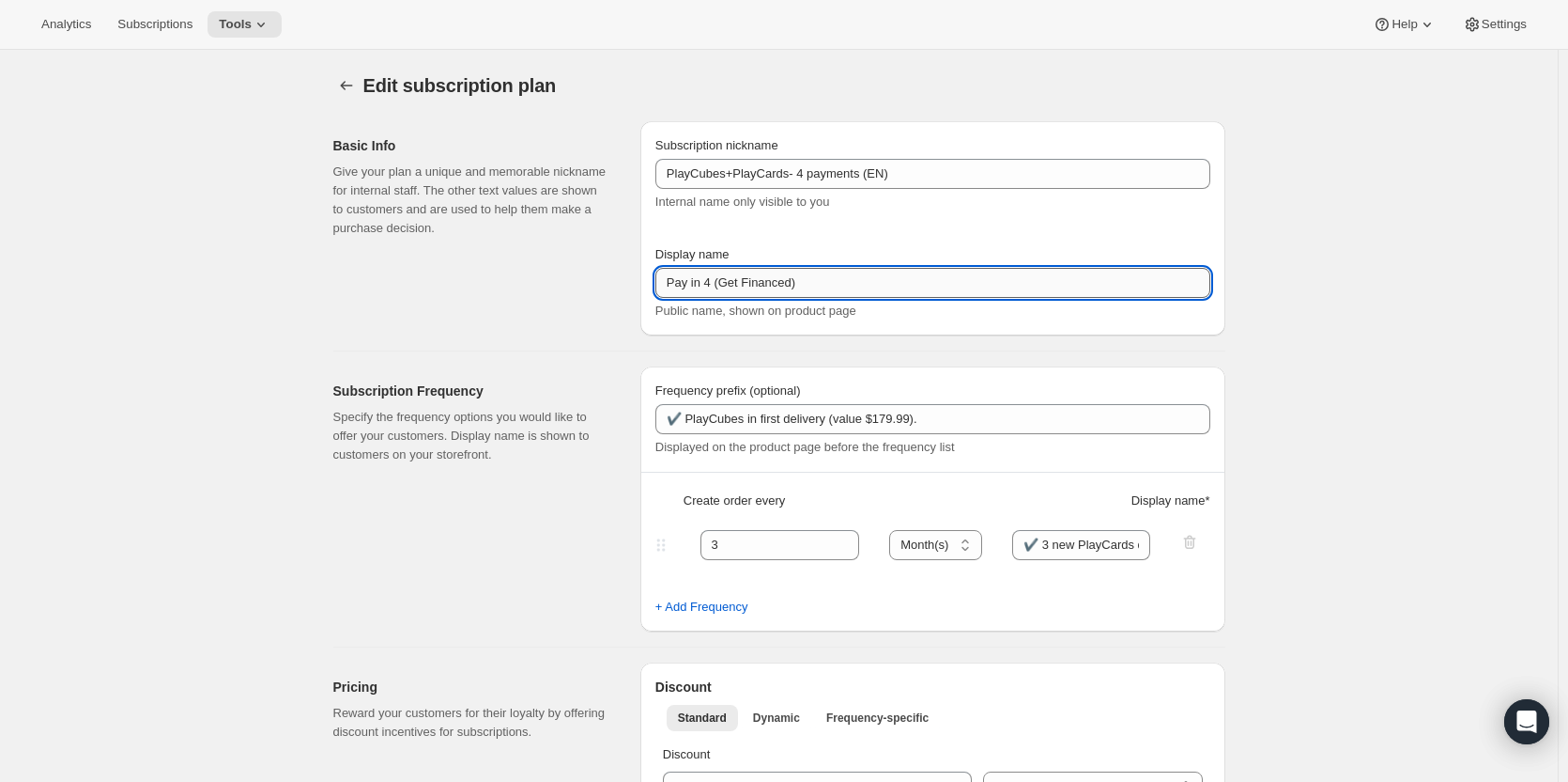
click at [721, 283] on input "Pay in 4 (Get Financed)" at bounding box center [932, 283] width 555 height 30
type input "Pay in 4 - Get Financed"
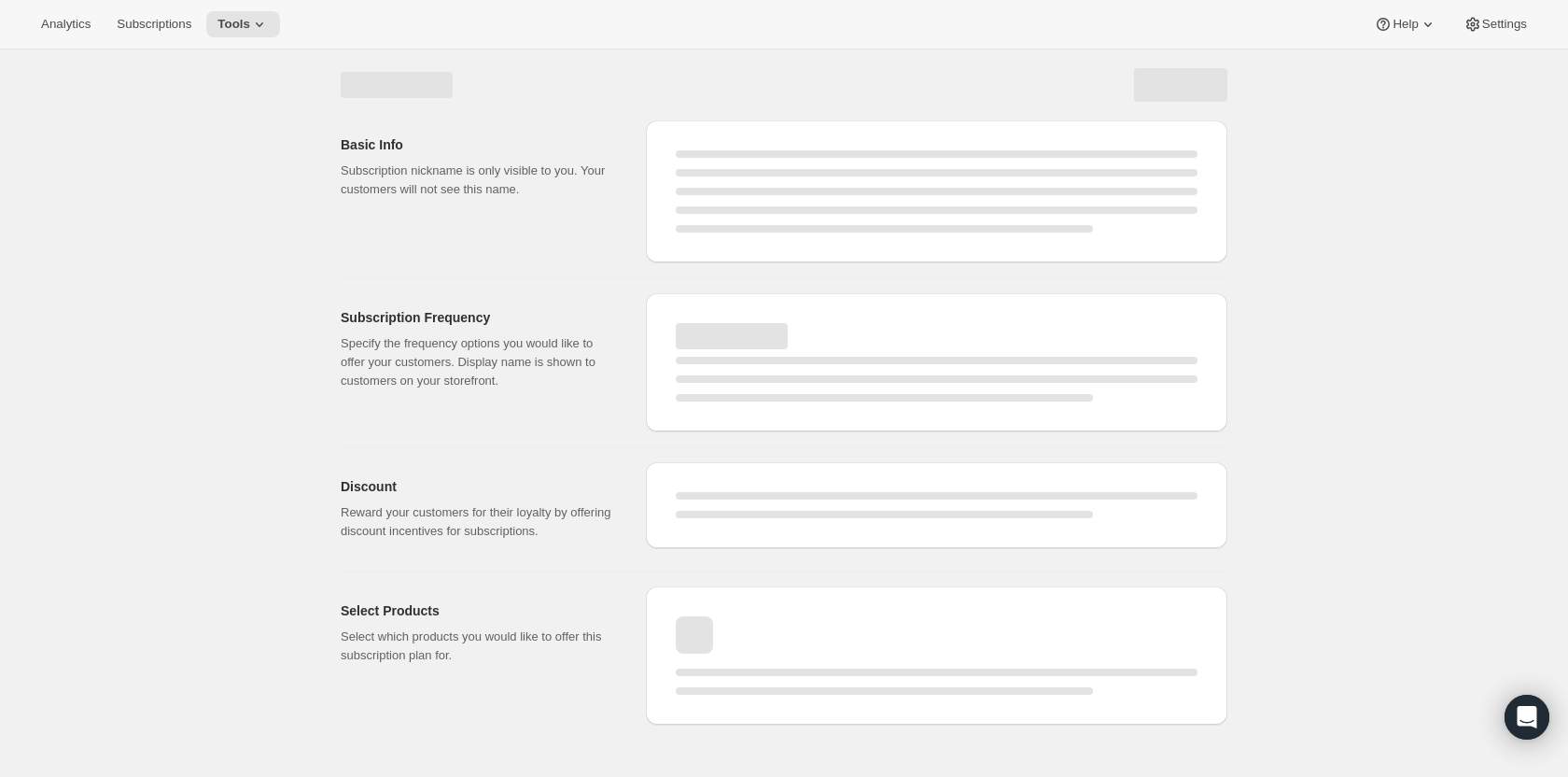
select select "MONTH"
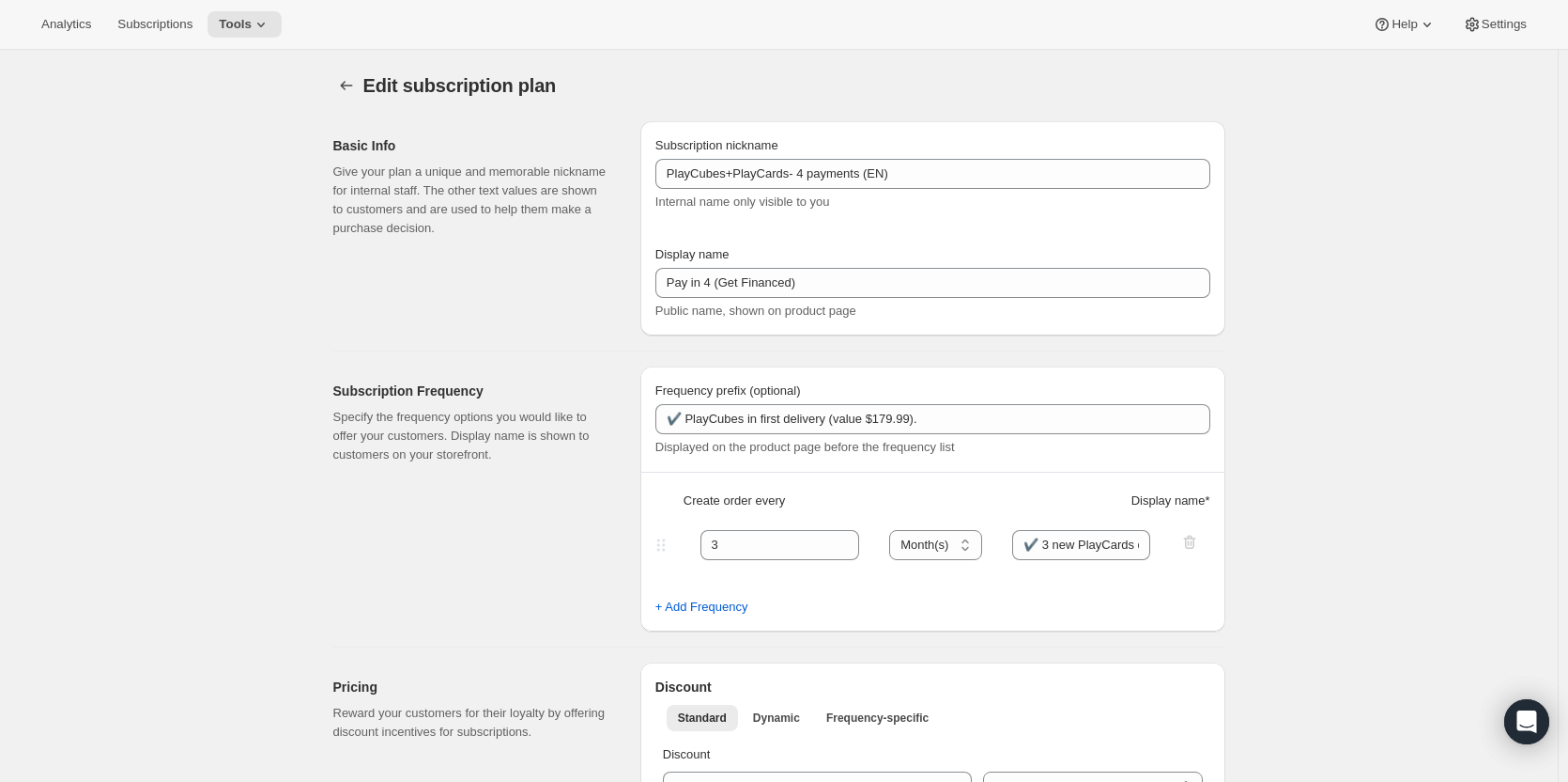
type input "Pay in 4 - Get Financed"
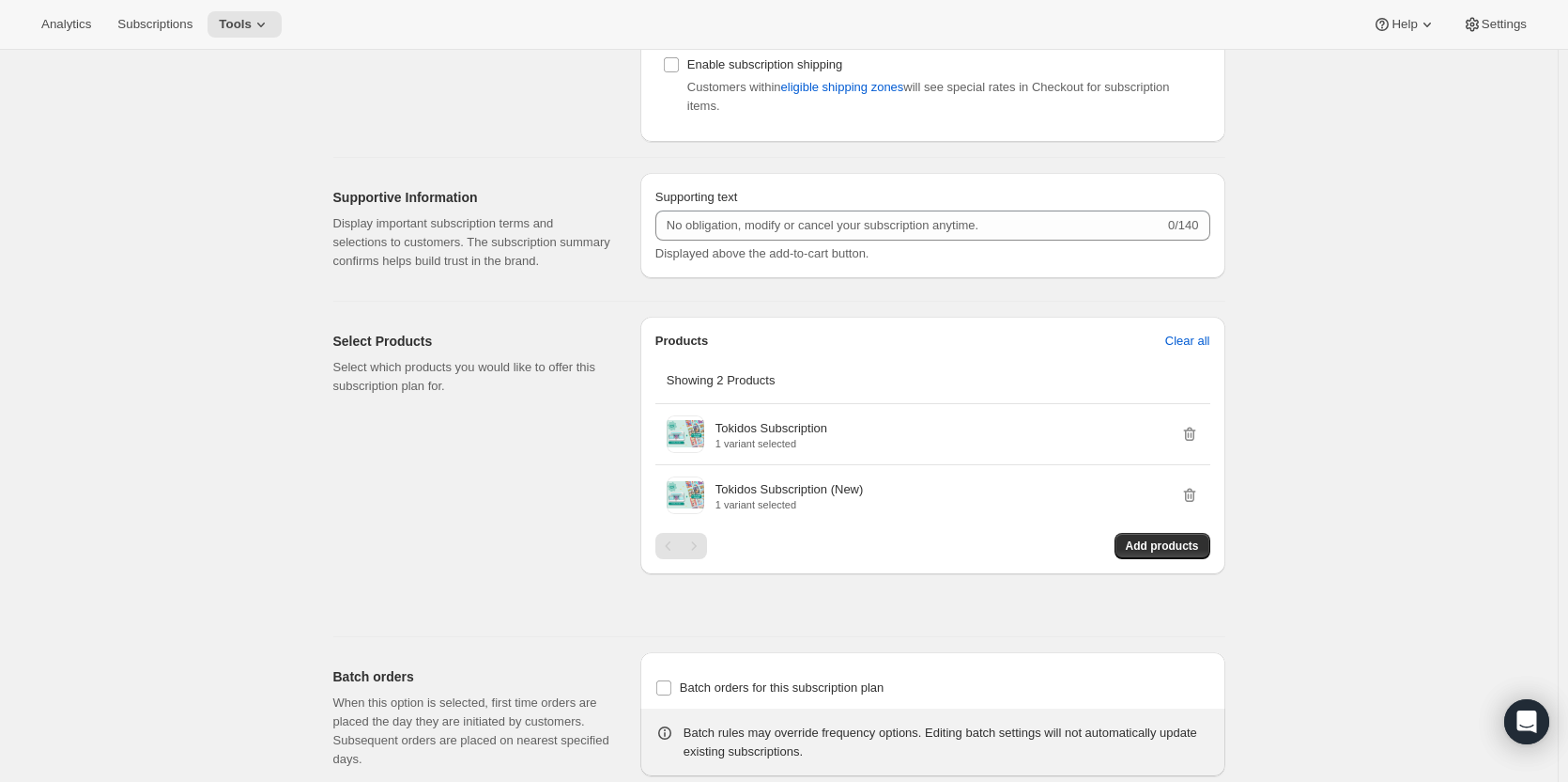
scroll to position [657, 0]
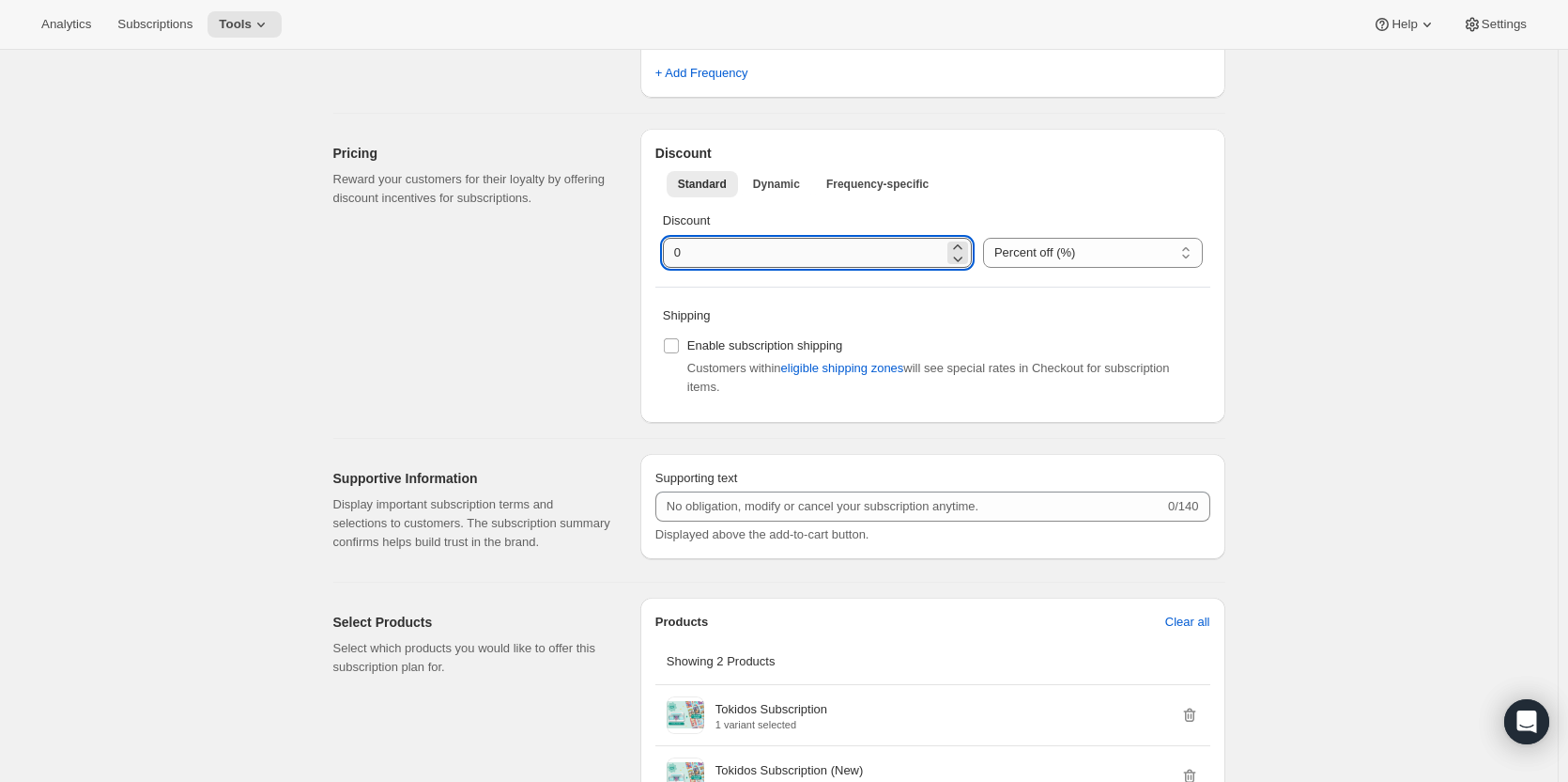
click at [690, 249] on input "integer" at bounding box center [803, 253] width 281 height 30
type input "10"
drag, startPoint x: 1308, startPoint y: 288, endPoint x: 1298, endPoint y: 267, distance: 23.3
click at [1313, 288] on div "Edit subscription plan. This page is ready Edit subscription plan Subscription …" at bounding box center [779, 368] width 1558 height 1951
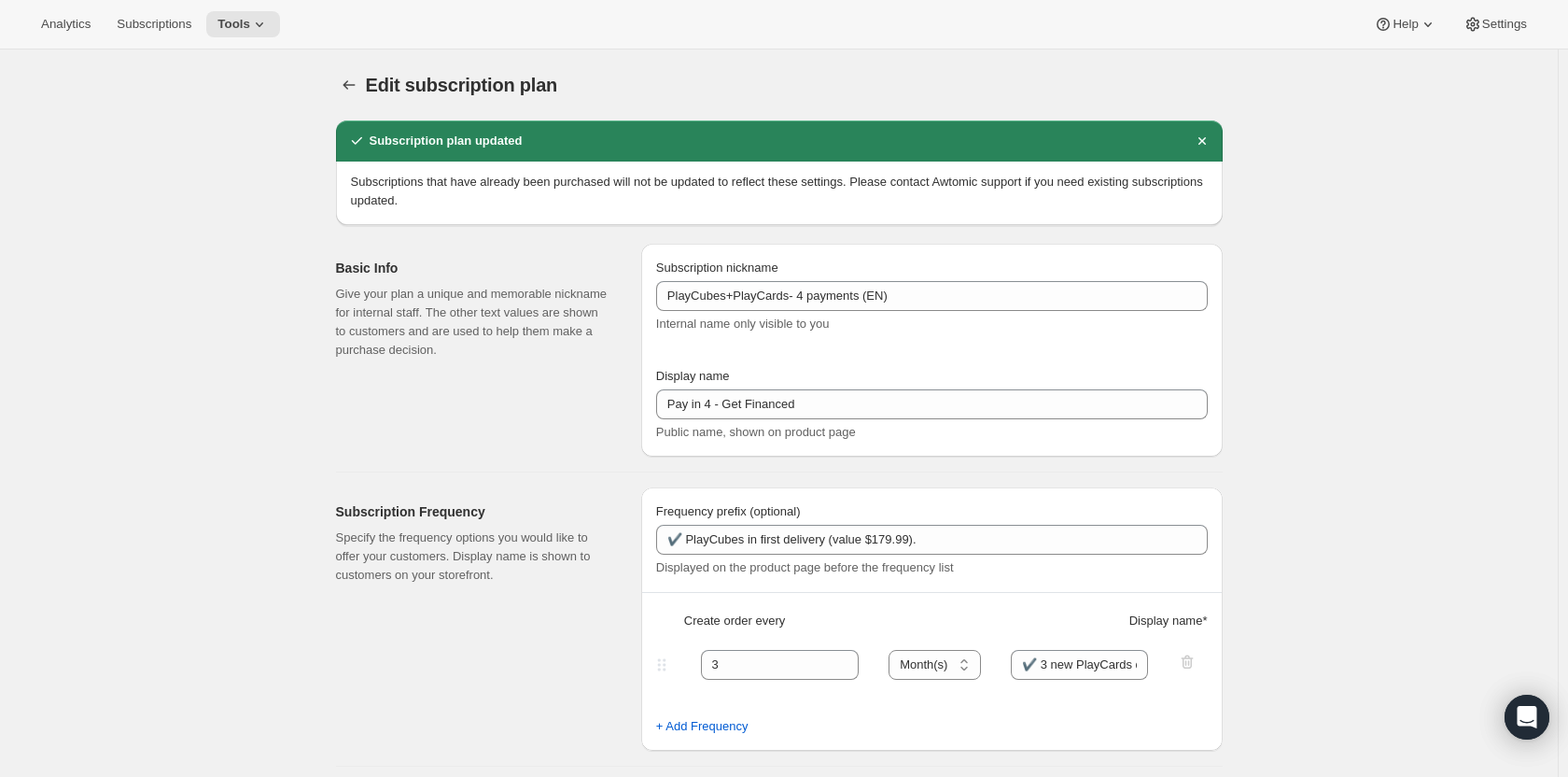
select select "MONTH"
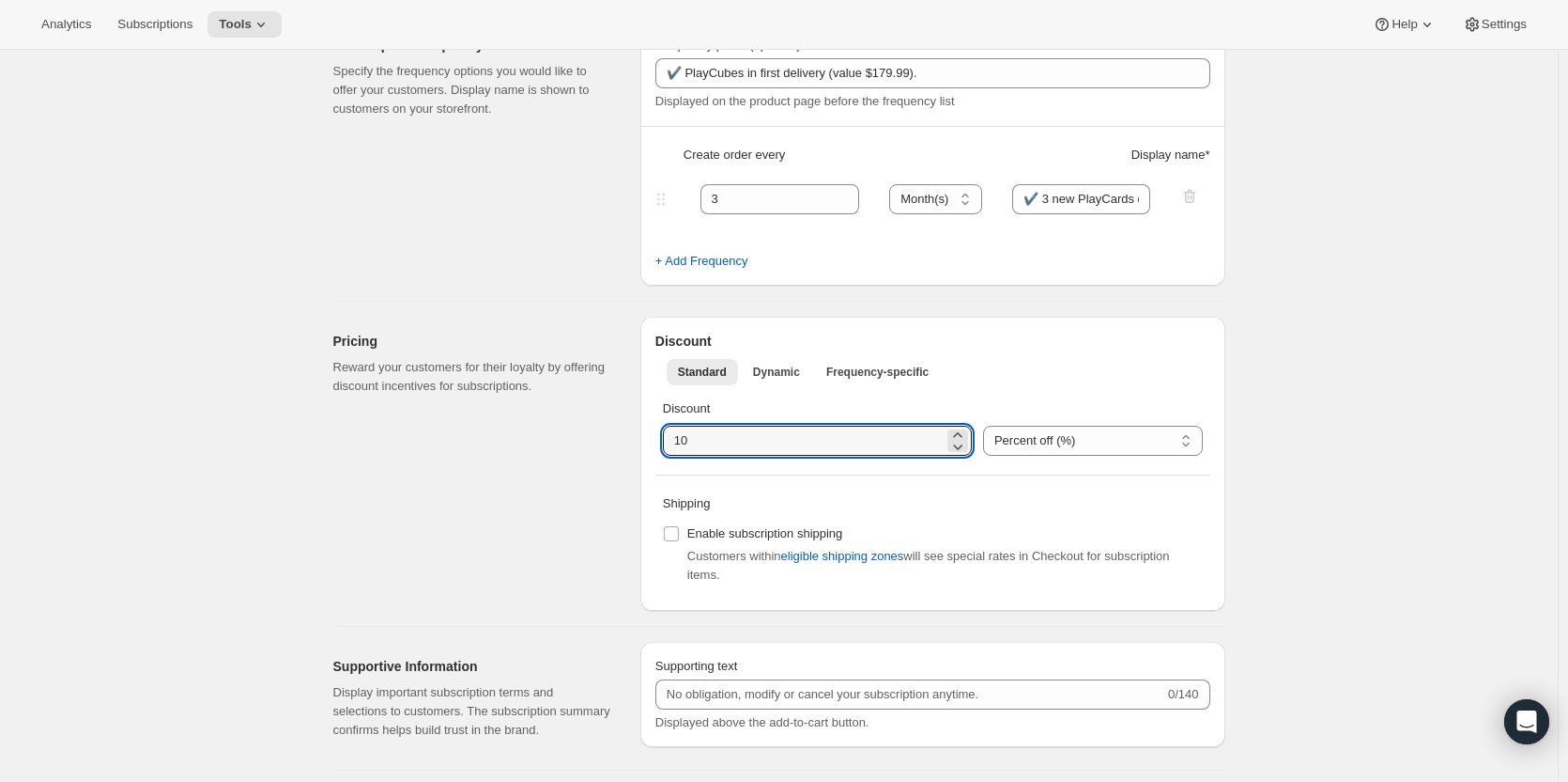
drag, startPoint x: 686, startPoint y: 438, endPoint x: 653, endPoint y: 436, distance: 33.1
click at [653, 436] on div "Discount Standard Dynamic Frequency-specific More views Standard Dynamic Freque…" at bounding box center [933, 463] width 585 height 294
type input "0"
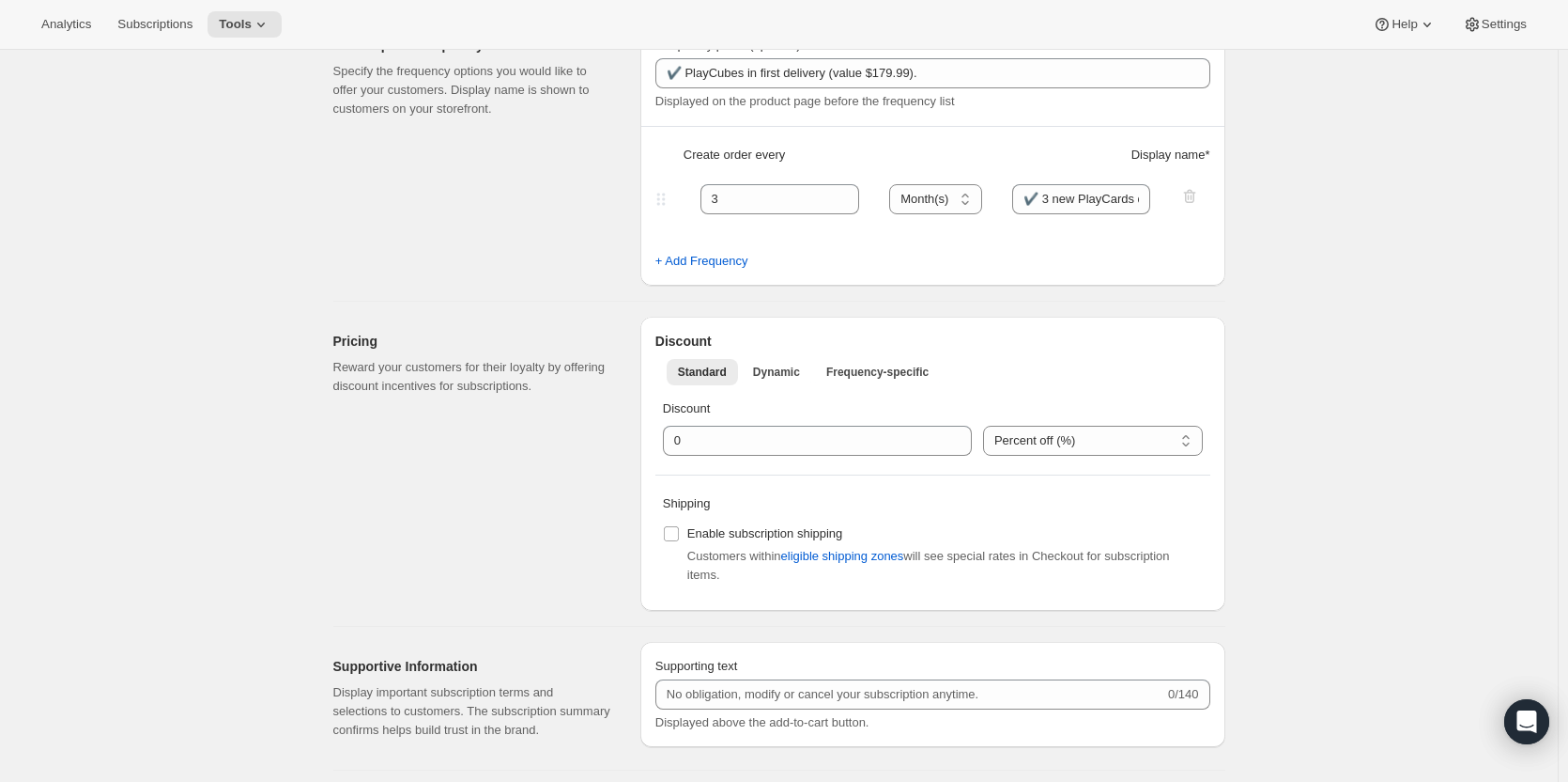
scroll to position [0, 0]
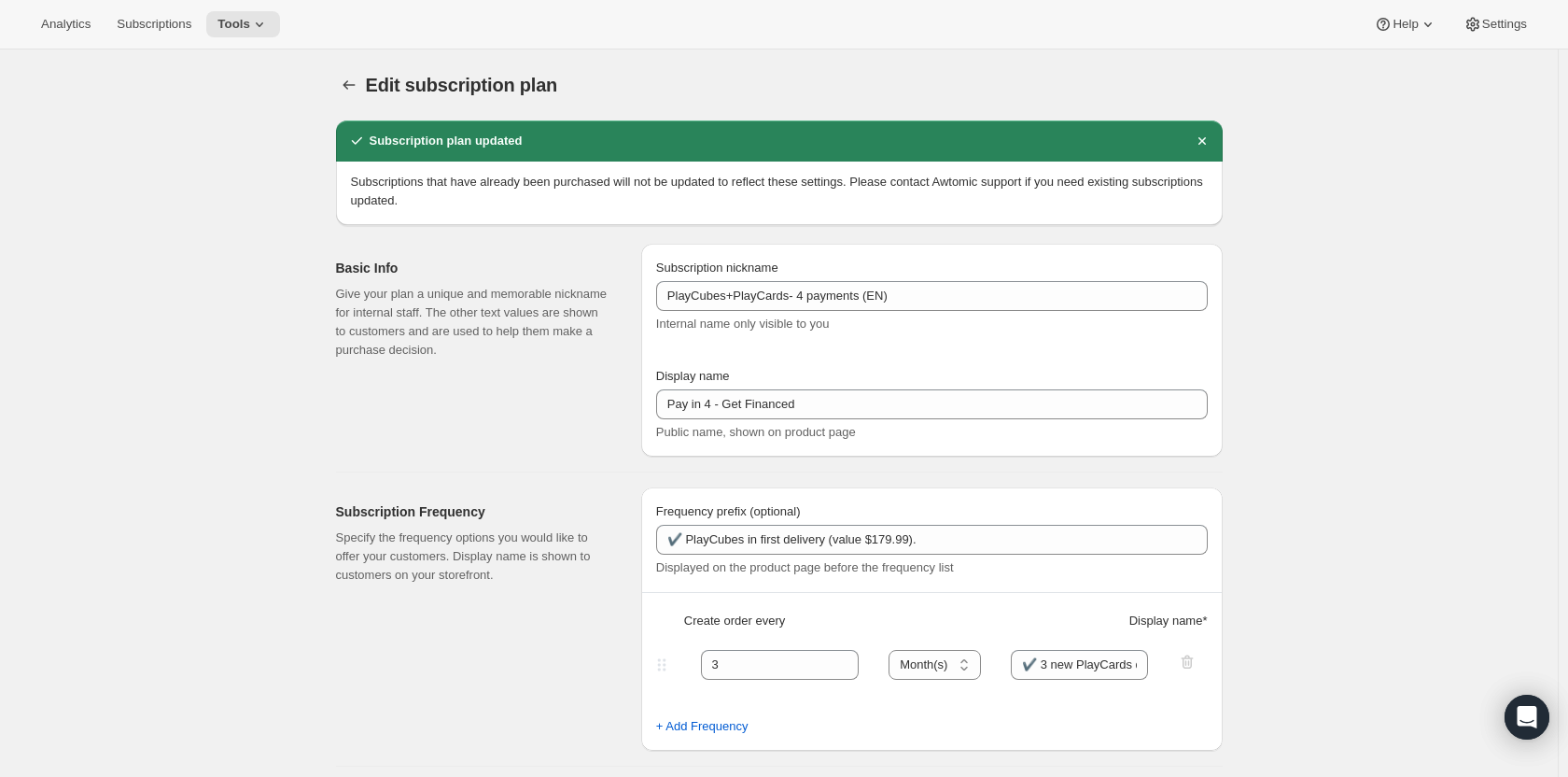
select select "MONTH"
type input "0"
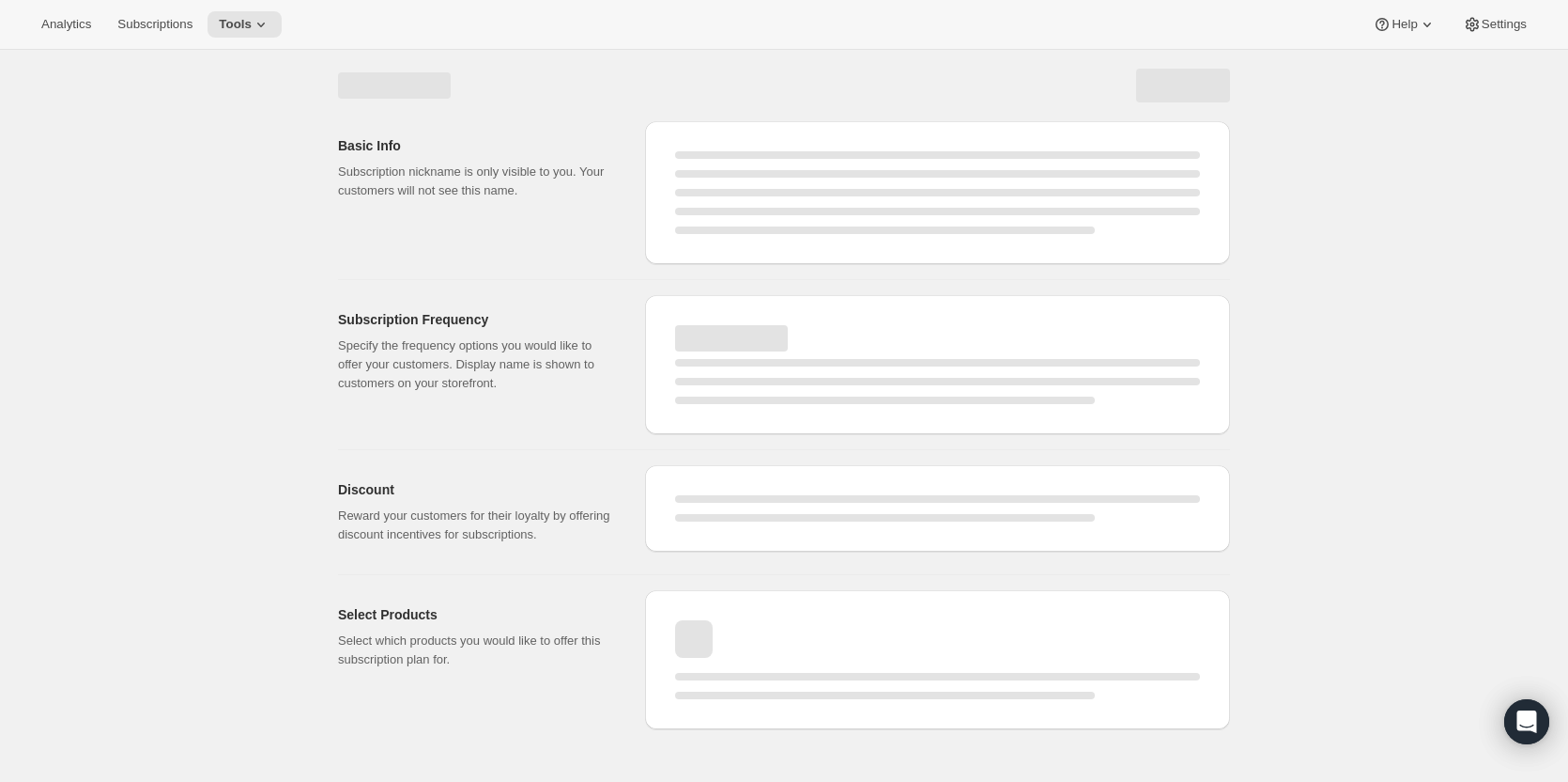
select select "WEEK"
select select "MONTH"
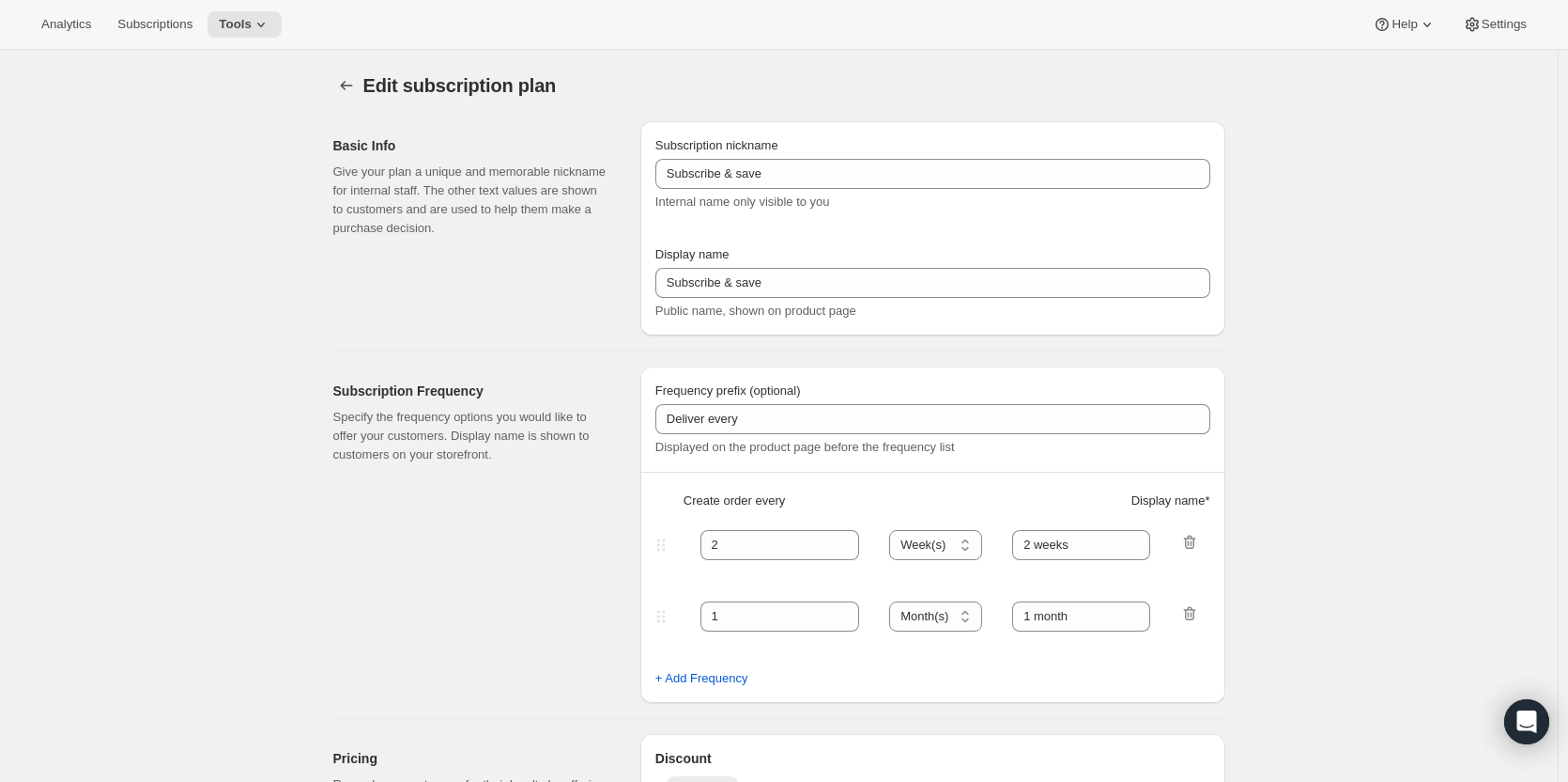
type input "PlayCubes+PlayCards - Annual (EN, USD)"
type input "Pay Early - <b>SAVE $179.99</b> (<del>$419.99</del>)"
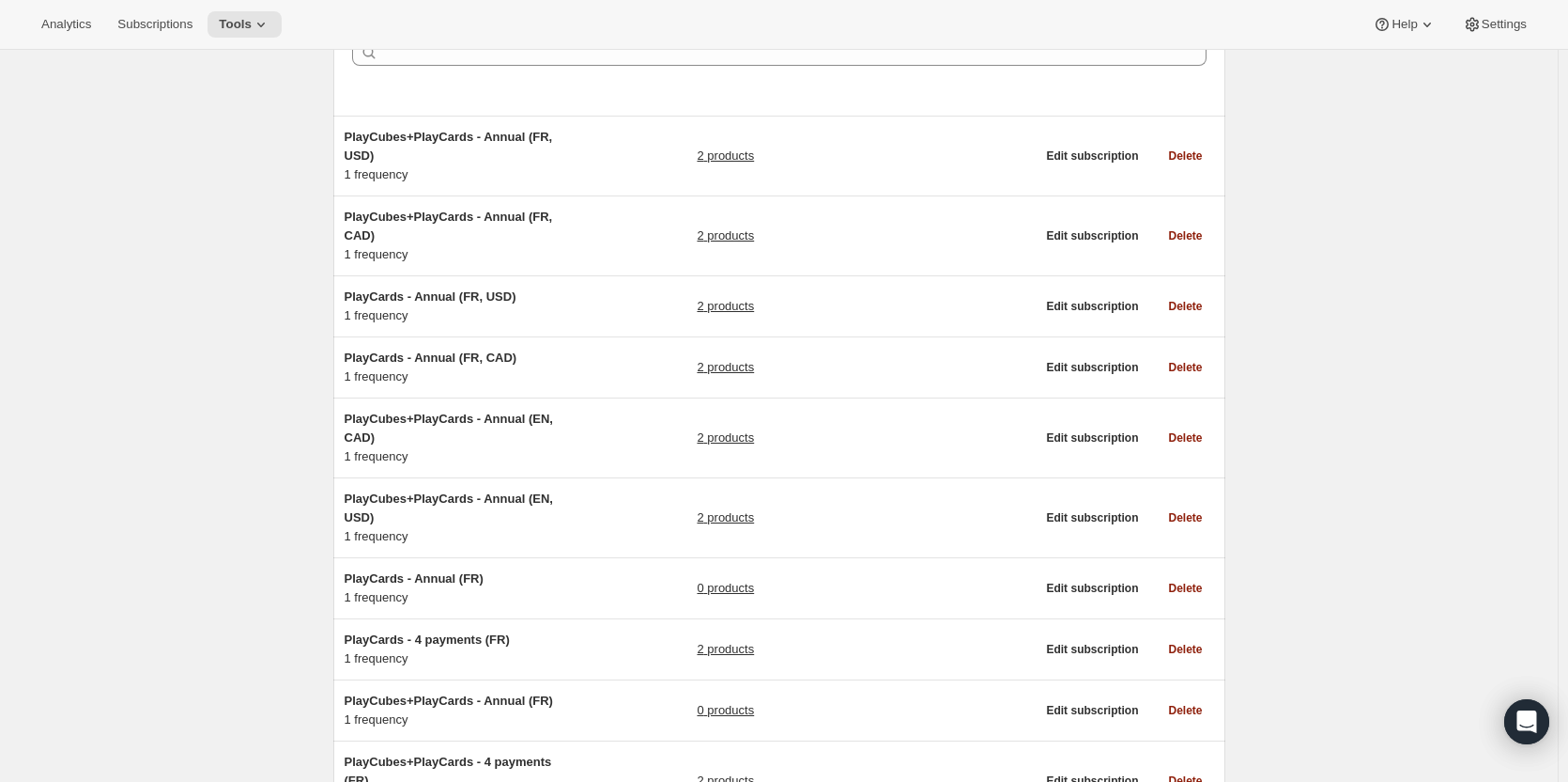
scroll to position [282, 0]
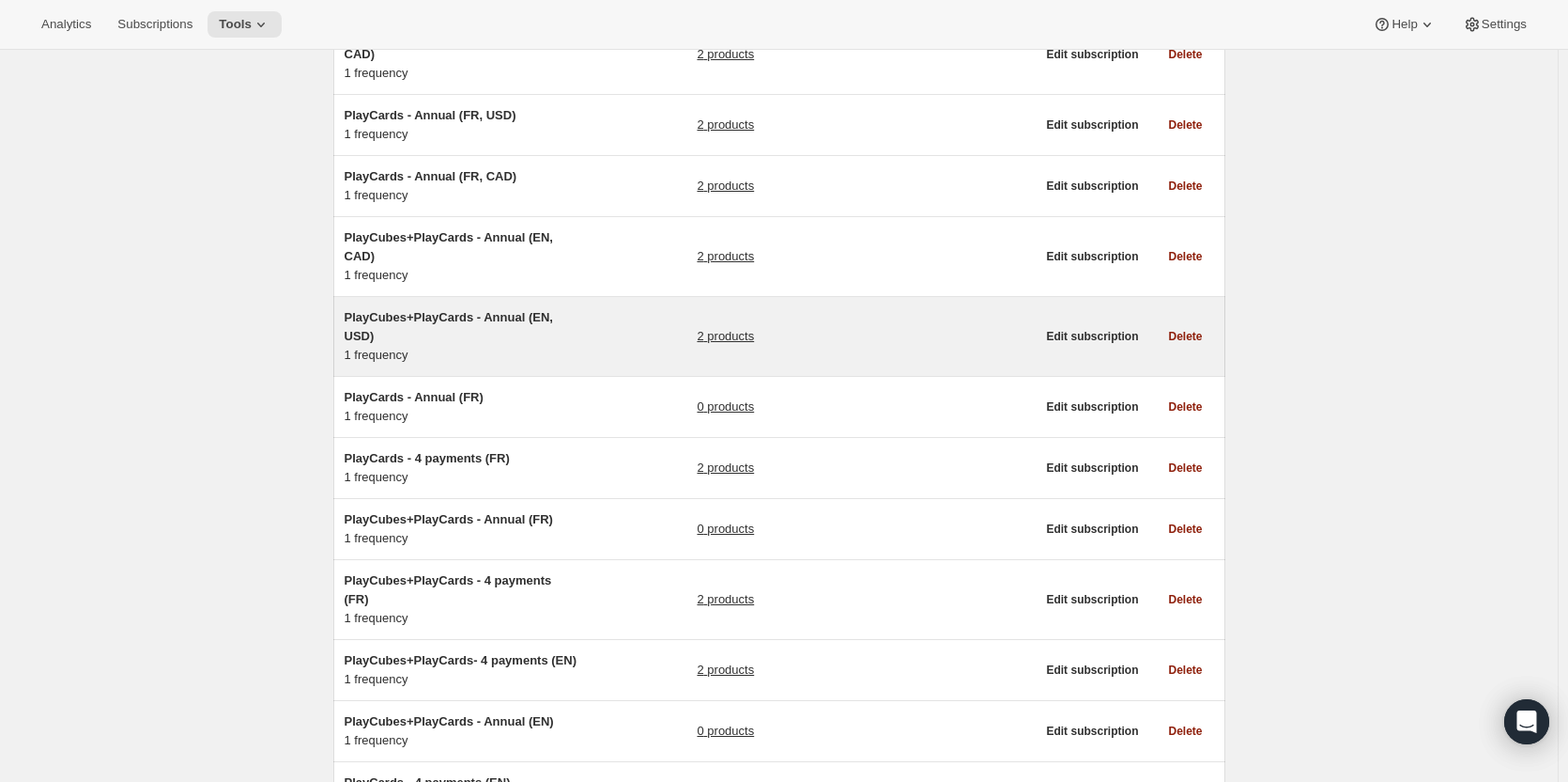
click at [471, 310] on span "PlayCubes+PlayCards - Annual (EN, USD)" at bounding box center [448, 326] width 208 height 33
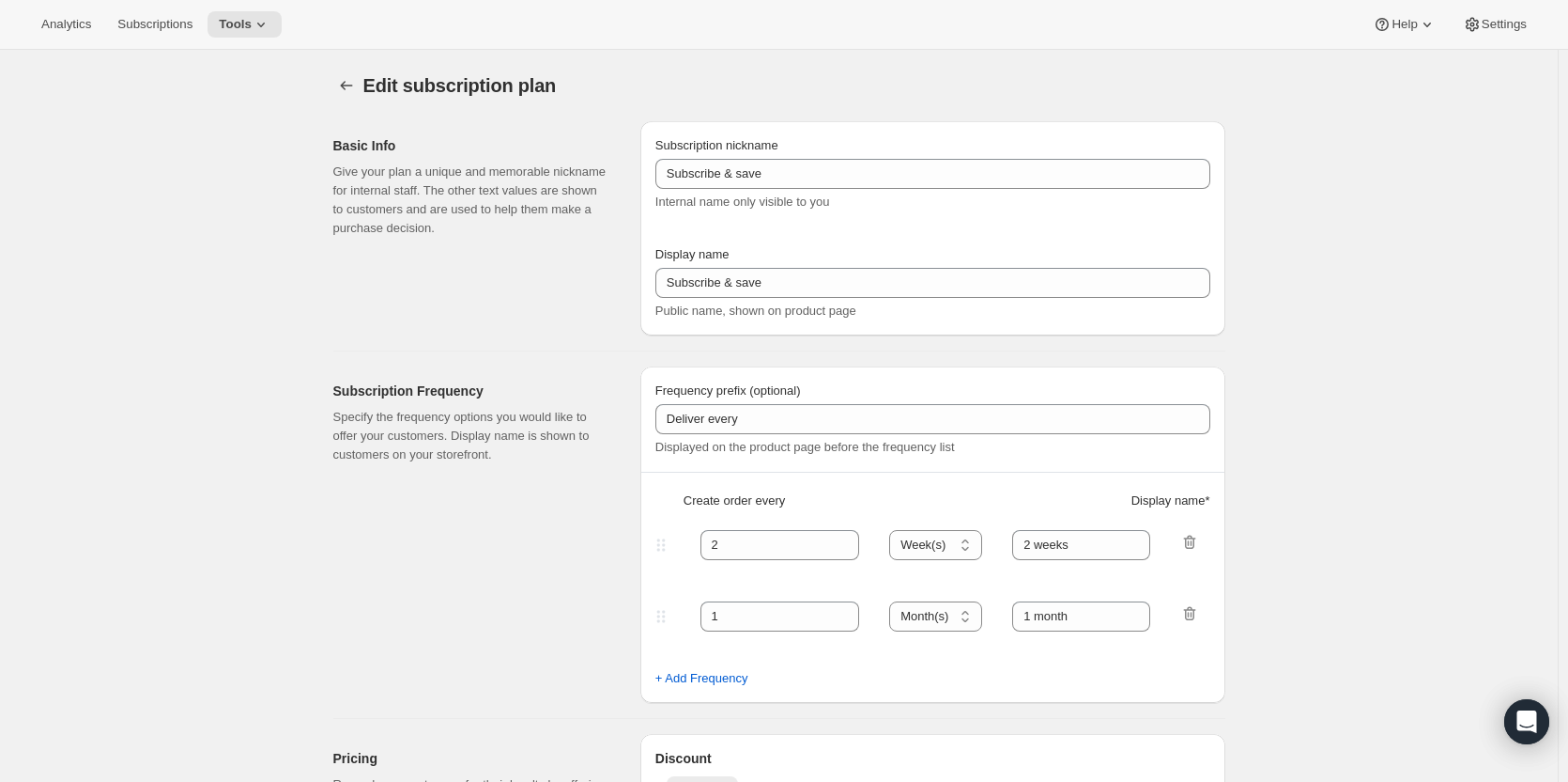
type input "PlayCubes+PlayCards - Annual (EN, USD)"
type input "Pay Early - <b>SAVE $179.99</b> (<del>$419.99</del>)"
select select "ENABLED"
select select "MONTH"
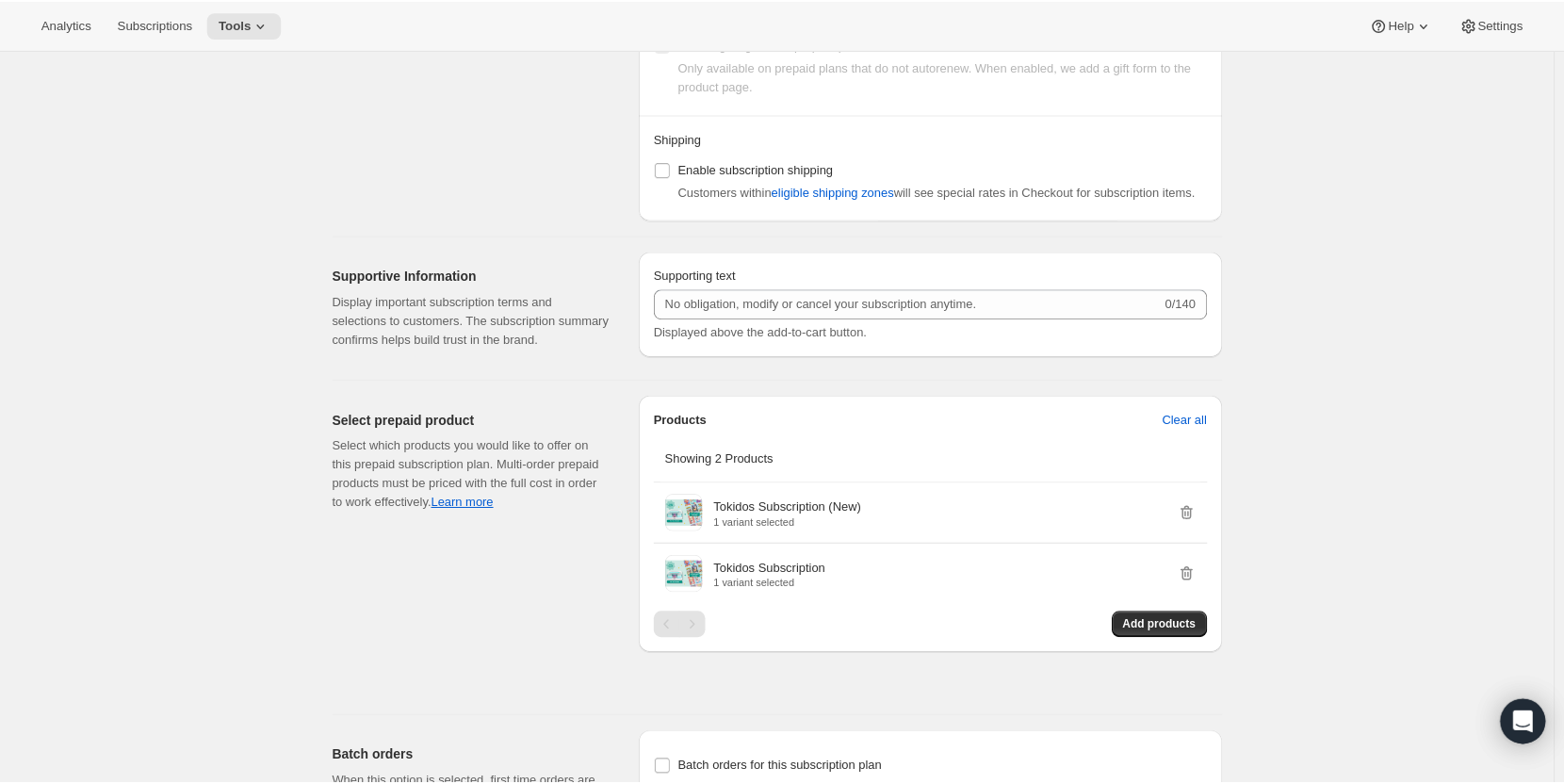
scroll to position [1520, 0]
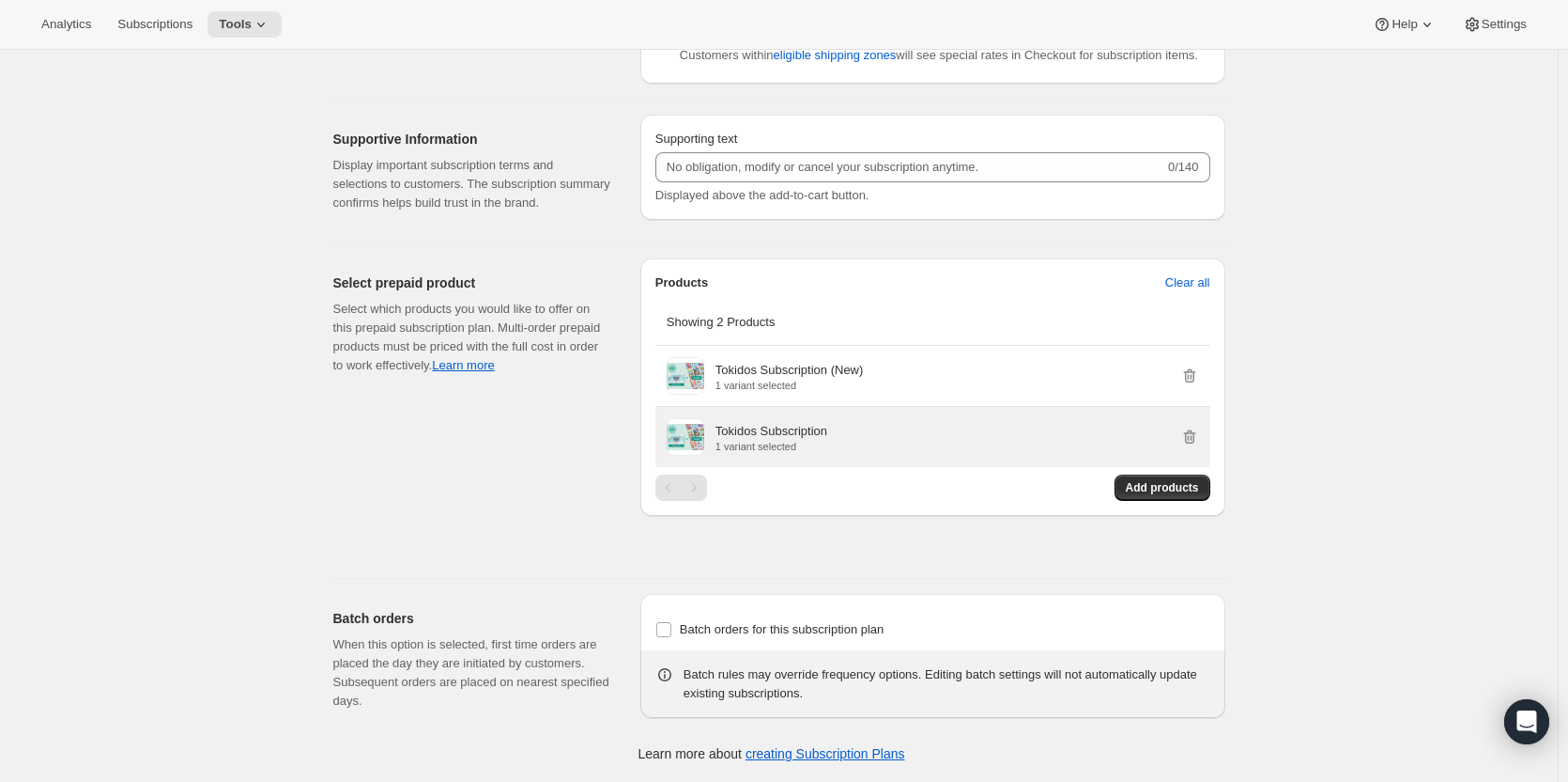
click at [763, 435] on p "Tokidos Subscription" at bounding box center [771, 431] width 111 height 19
click at [681, 438] on span at bounding box center [685, 436] width 37 height 37
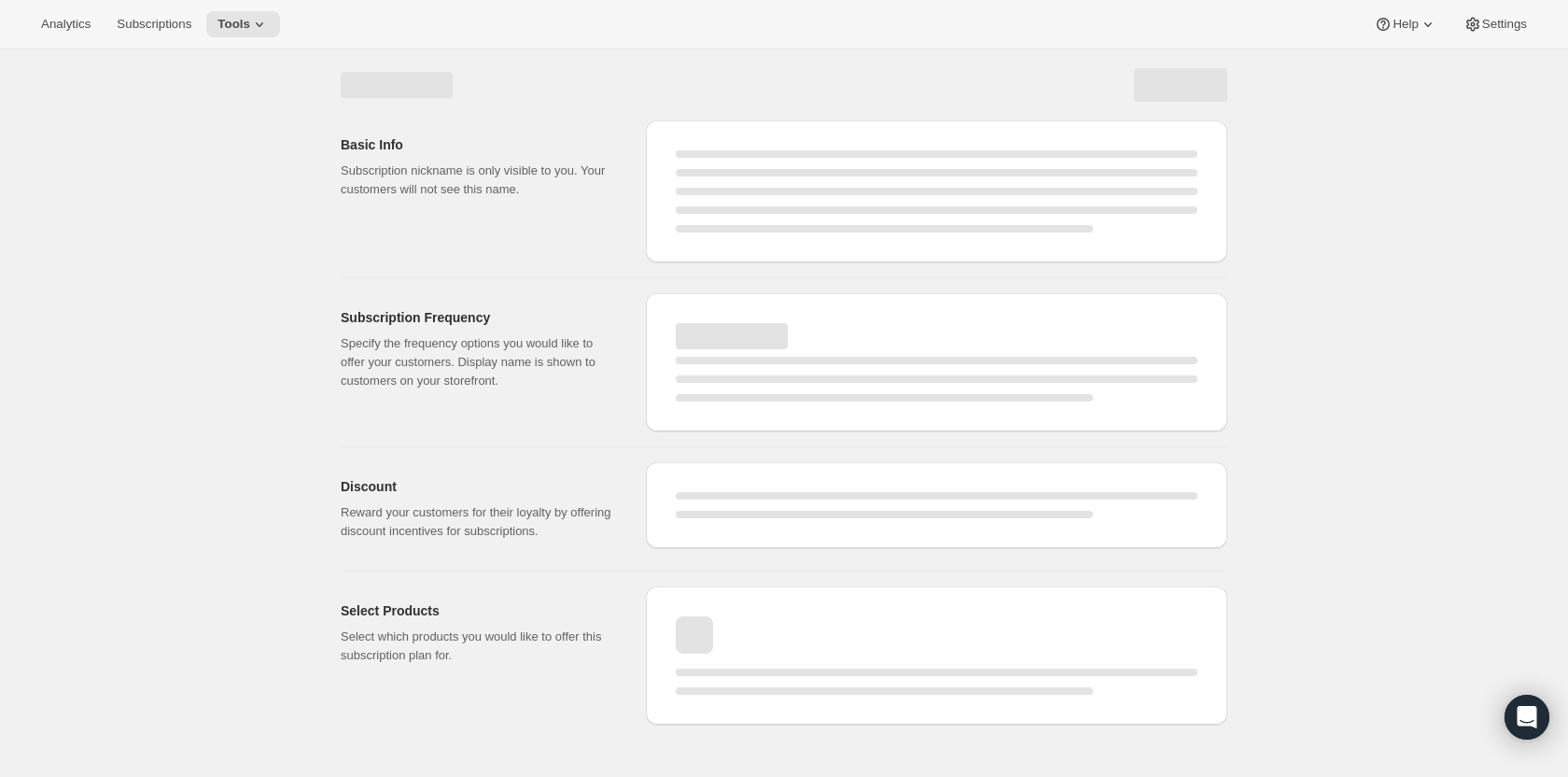
select select "WEEK"
select select "MONTH"
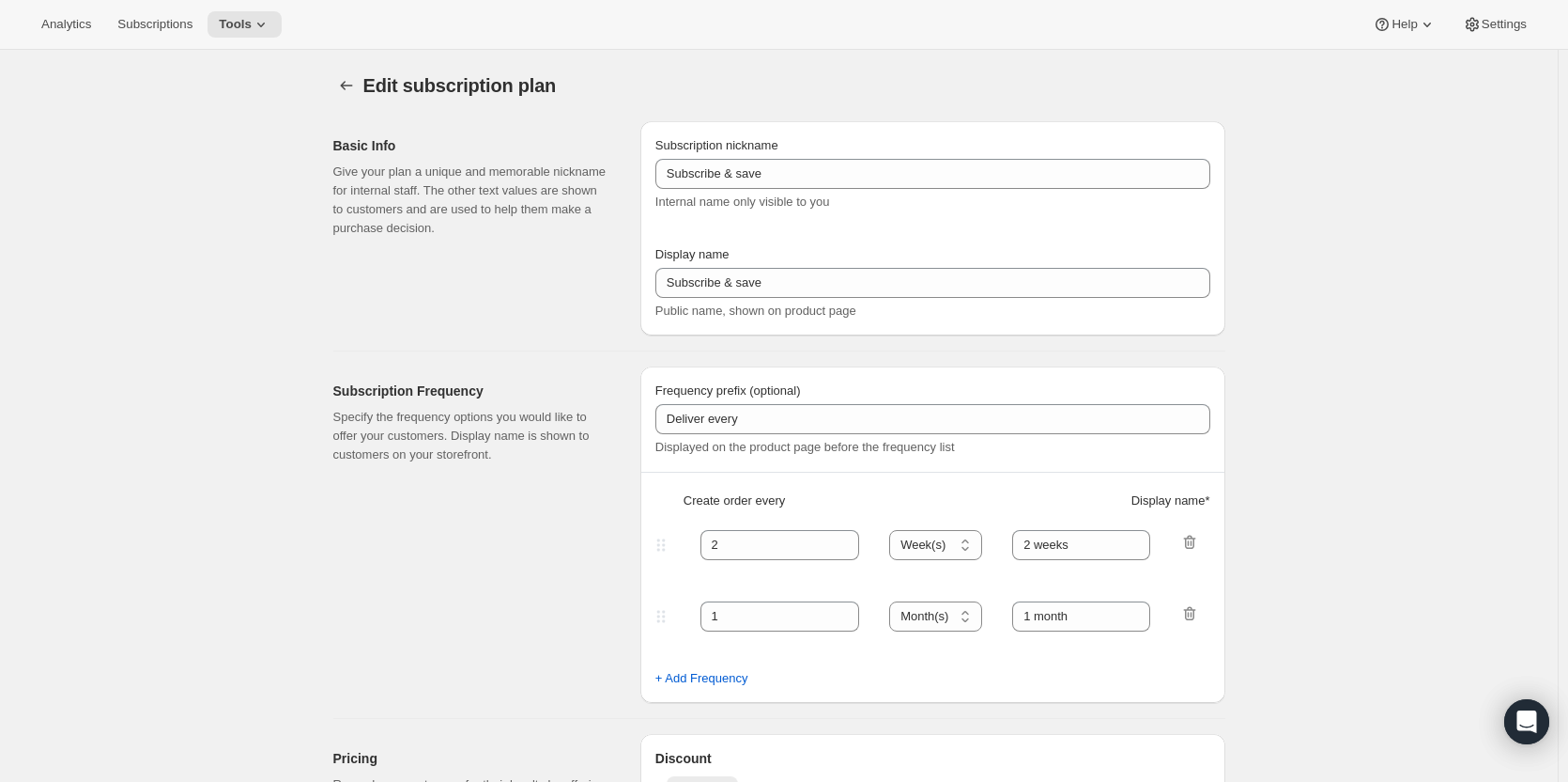
type input "PlayCubes+PlayCards - Annual (EN, USD)"
type input "Pay Early - <b>SAVE $179.99</b> (<del>$419.99</del>)"
select select "ENABLED"
select select "MONTH"
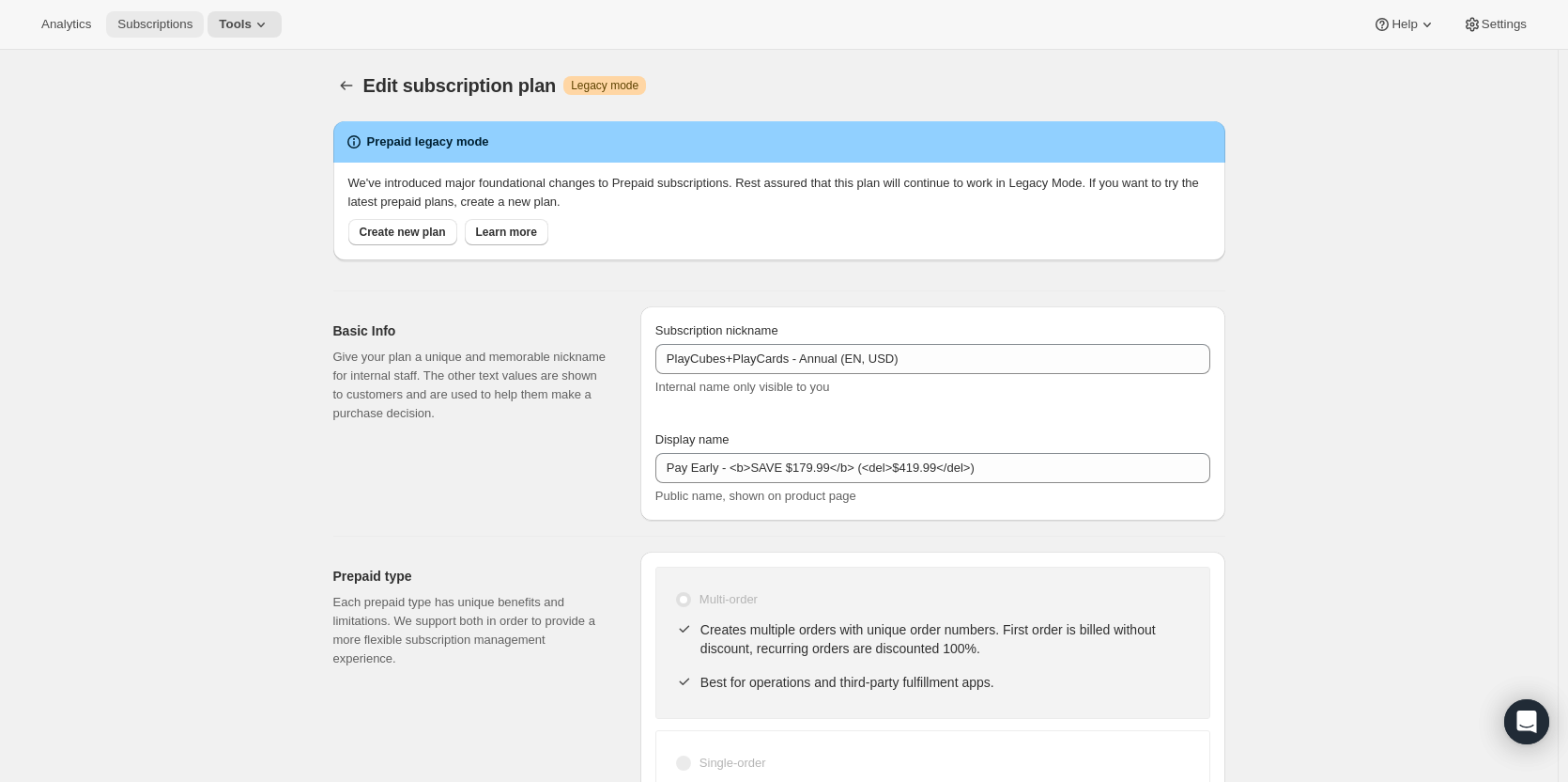
click at [141, 24] on span "Subscriptions" at bounding box center [154, 25] width 75 height 15
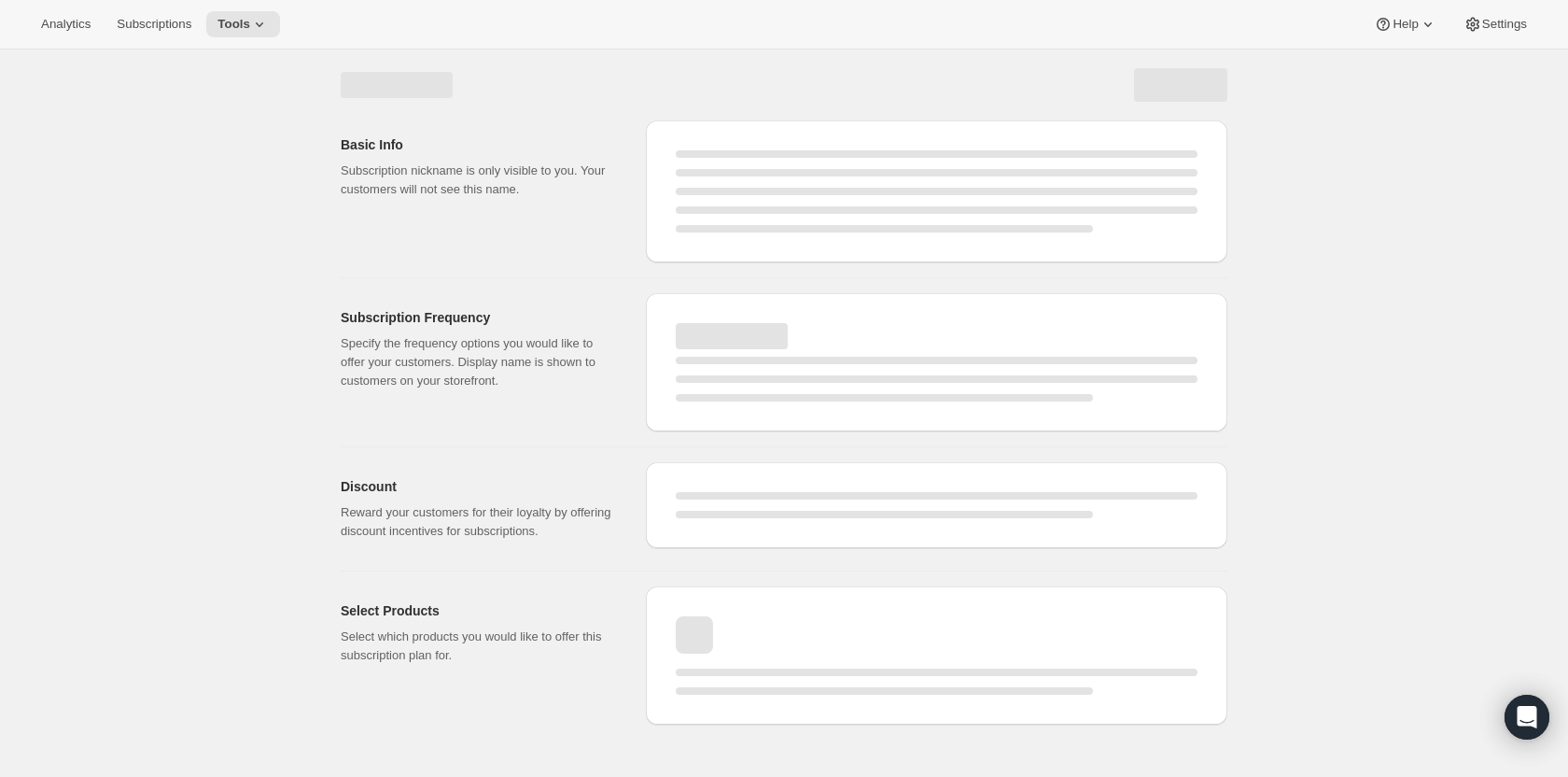
select select "WEEK"
select select "MONTH"
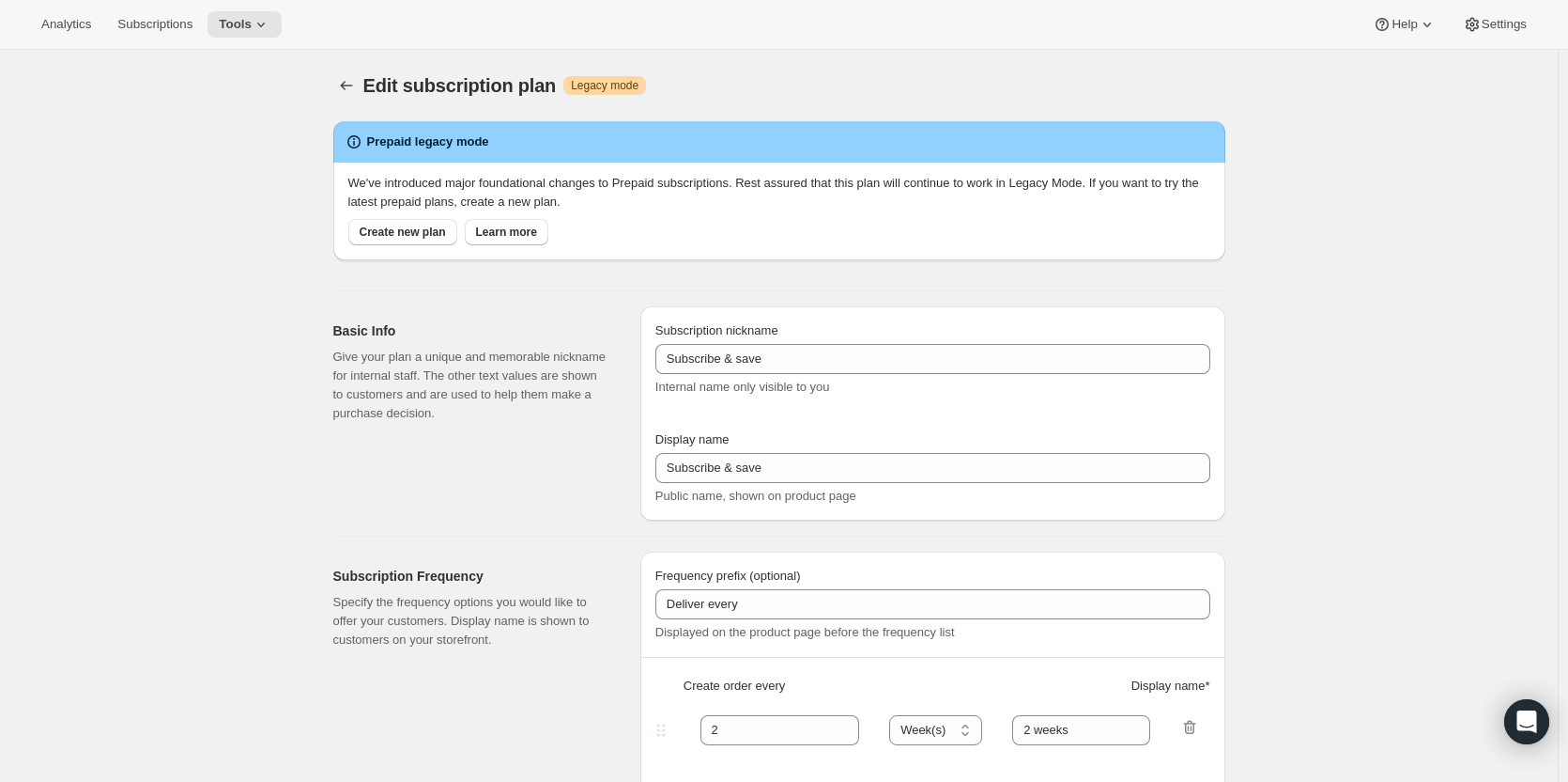
type input "PlayCards - Annual (EN, CAD)"
type input "Annual (1 Payment in CAD for the Year - SAVE 25%)"
select select "ENABLED"
select select "MONTH"
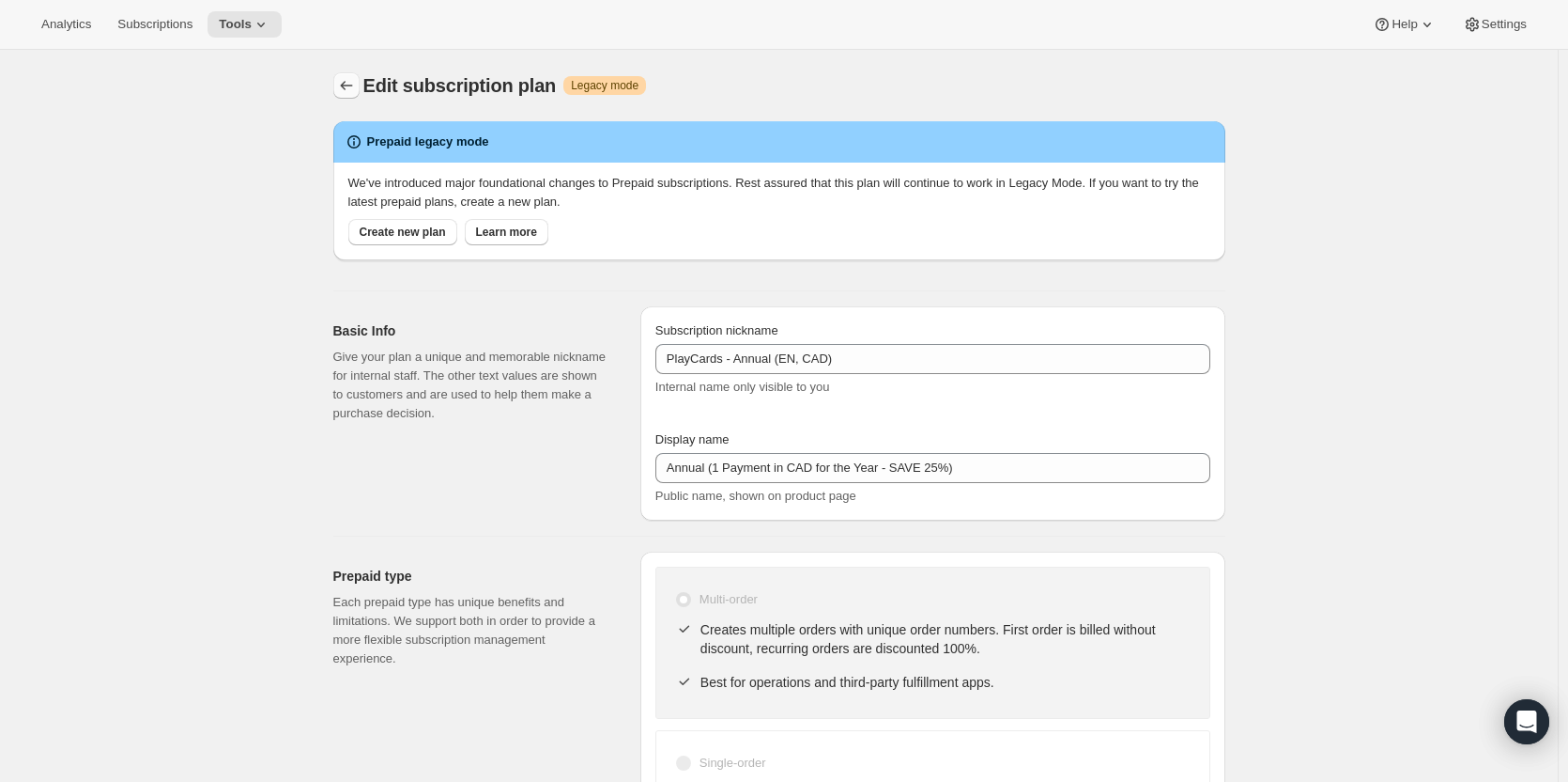
click at [355, 83] on icon "Subscription plans" at bounding box center [347, 86] width 19 height 19
